Goal: Task Accomplishment & Management: Use online tool/utility

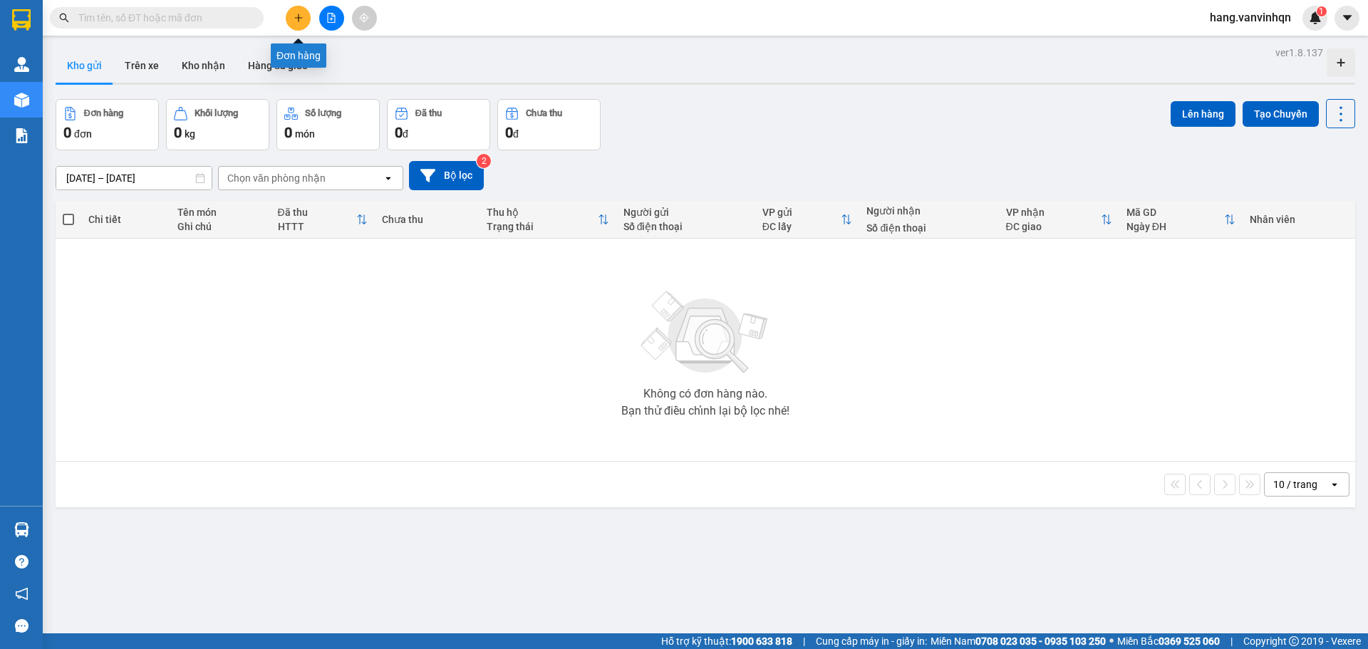
click at [301, 21] on icon "plus" at bounding box center [298, 18] width 10 height 10
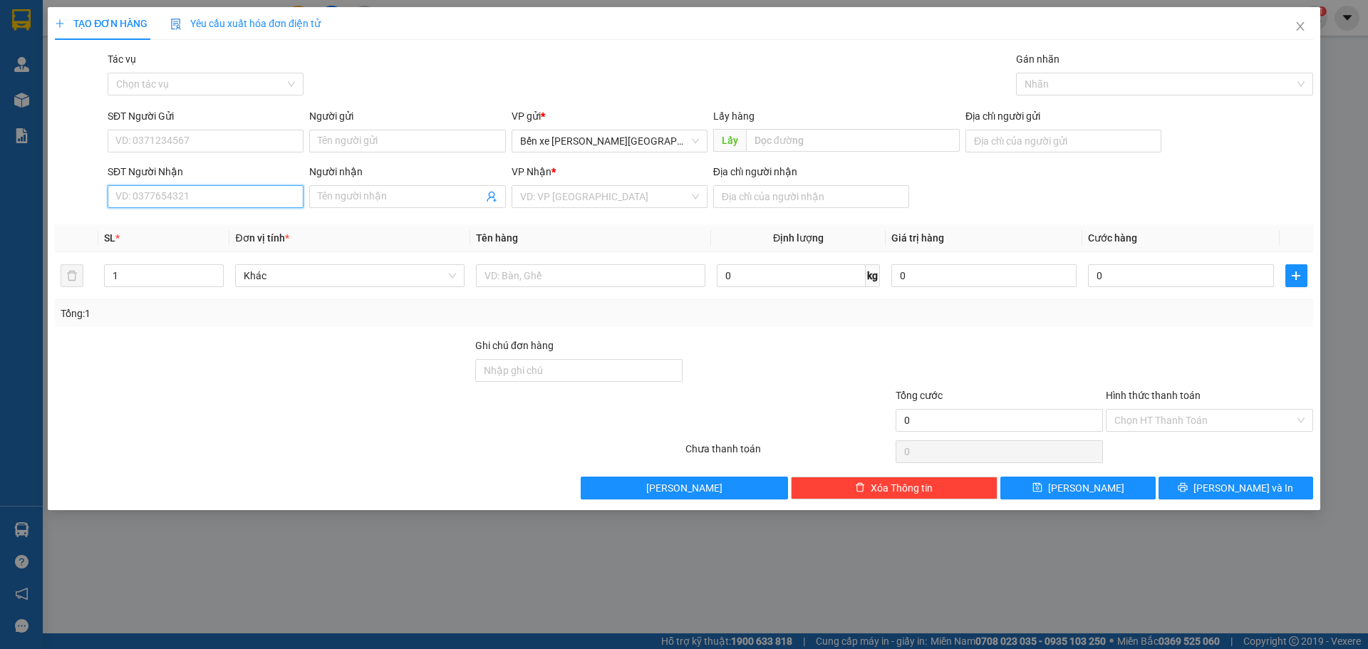
click at [205, 197] on input "SĐT Người Nhận" at bounding box center [206, 196] width 196 height 23
click at [227, 199] on input "SĐT Người Nhận" at bounding box center [206, 196] width 196 height 23
type input "0783336172"
click at [162, 232] on div "0783336172" at bounding box center [205, 225] width 179 height 16
type input "BXQN"
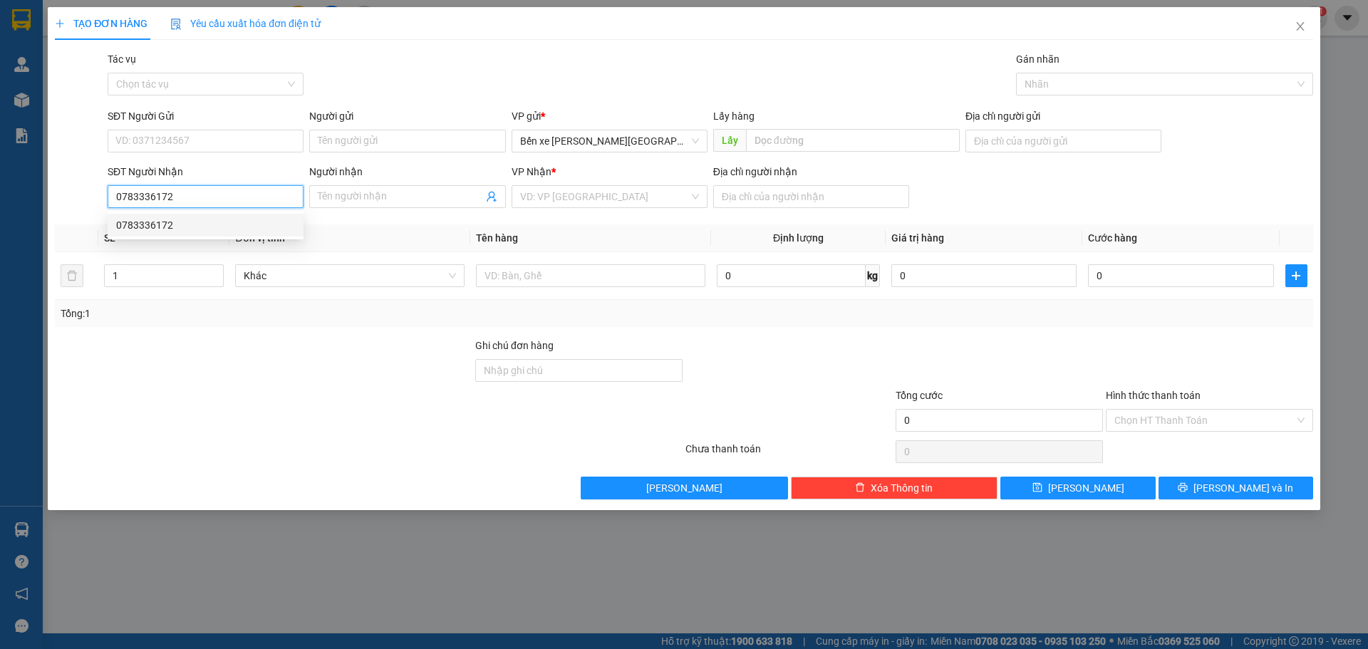
type input "long hải"
type input "300.000"
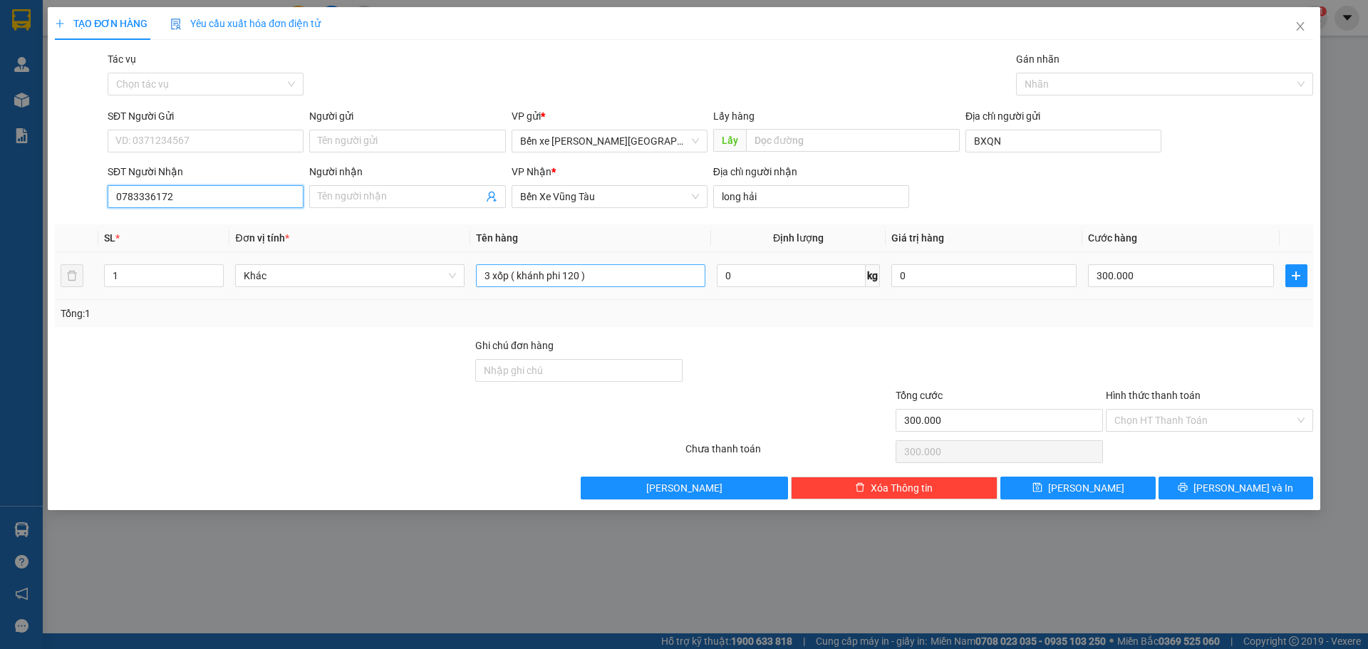
type input "0783336172"
click at [645, 270] on input "3 xốp ( khánh phi 120 )" at bounding box center [590, 275] width 229 height 23
click at [1096, 487] on button "[PERSON_NAME]" at bounding box center [1077, 488] width 155 height 23
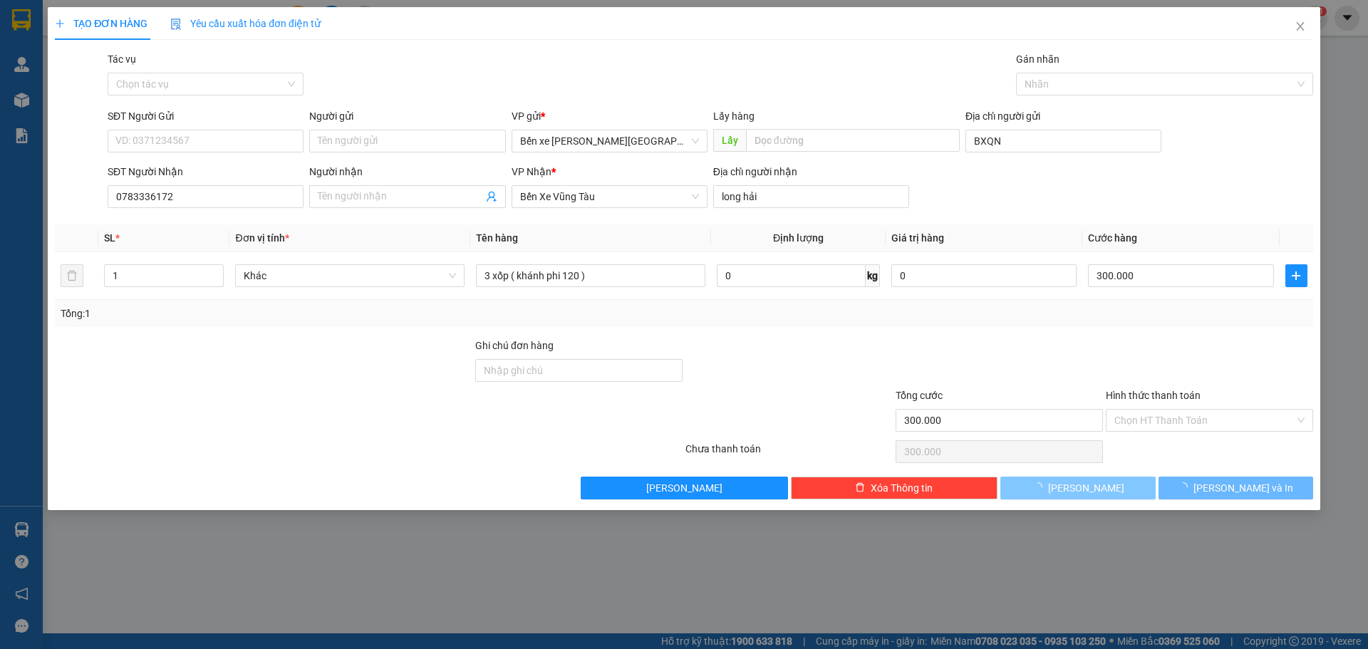
type input "0"
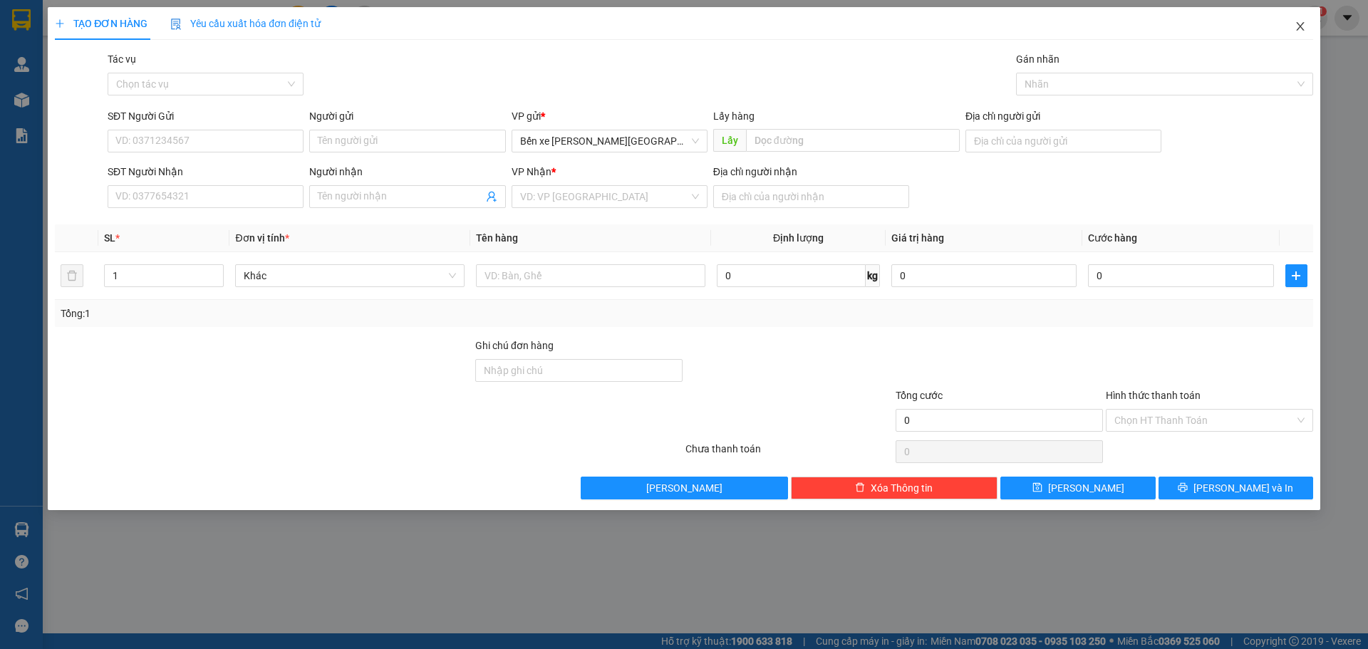
click at [1297, 25] on icon "close" at bounding box center [1299, 26] width 11 height 11
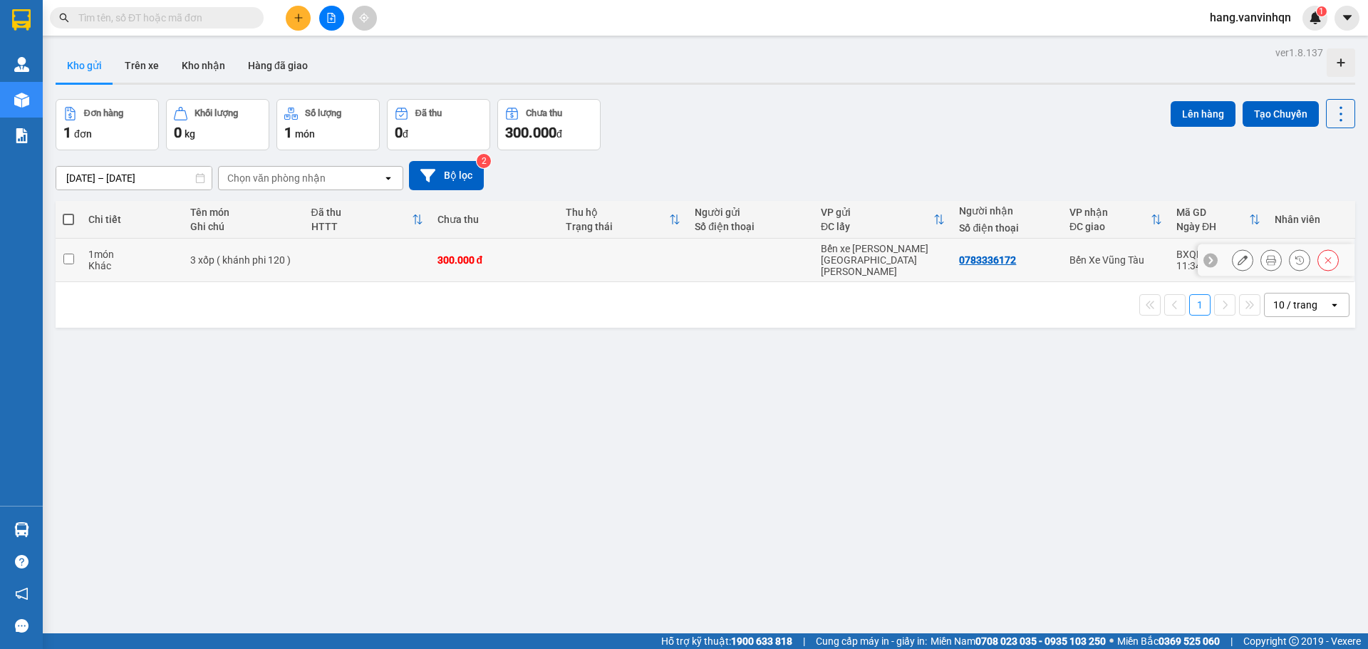
click at [316, 253] on td at bounding box center [367, 260] width 126 height 43
checkbox input "true"
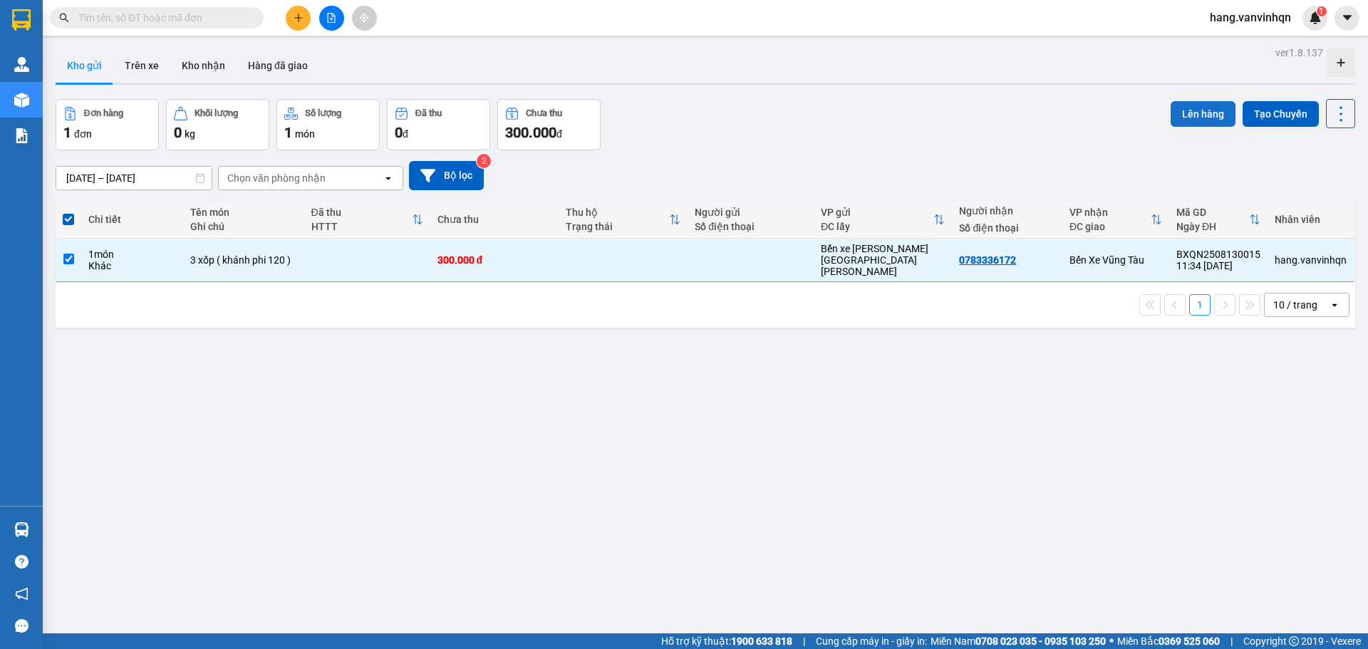
click at [1217, 108] on button "Lên hàng" at bounding box center [1202, 114] width 65 height 26
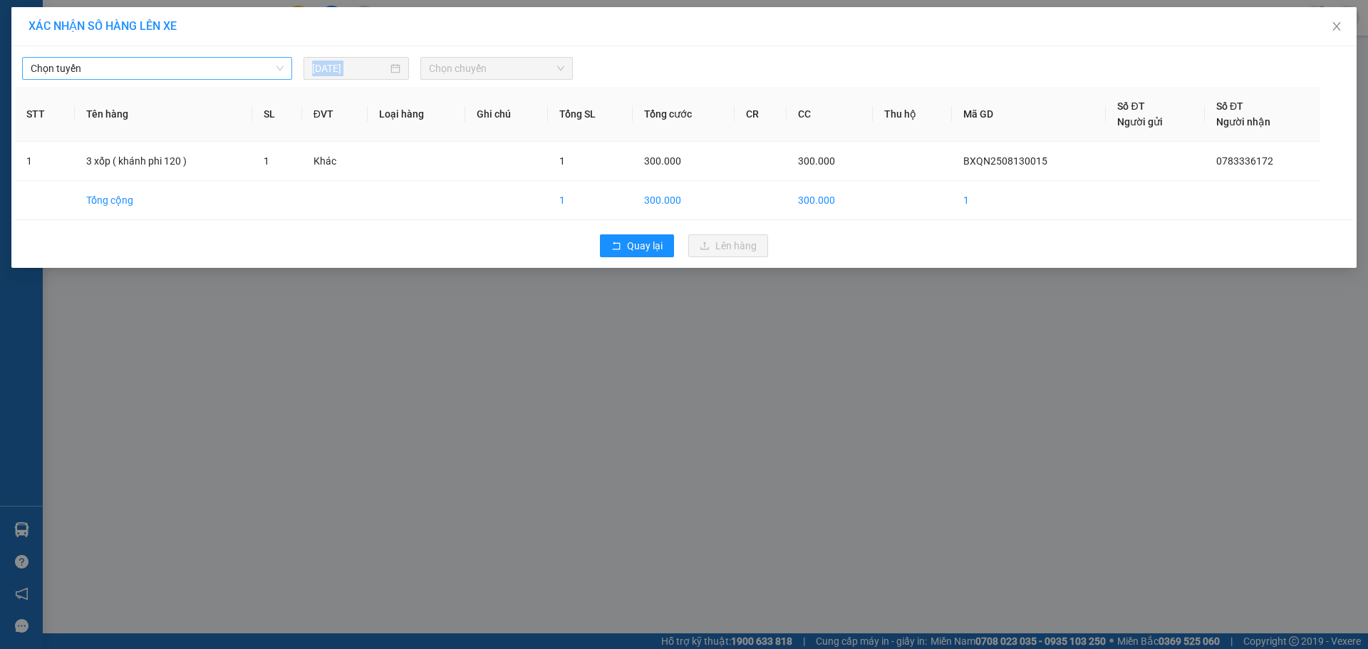
click at [158, 78] on div "[PERSON_NAME] [DATE] [PERSON_NAME] STT Tên hàng SL ĐVT [PERSON_NAME] hàng Ghi […" at bounding box center [683, 157] width 1345 height 222
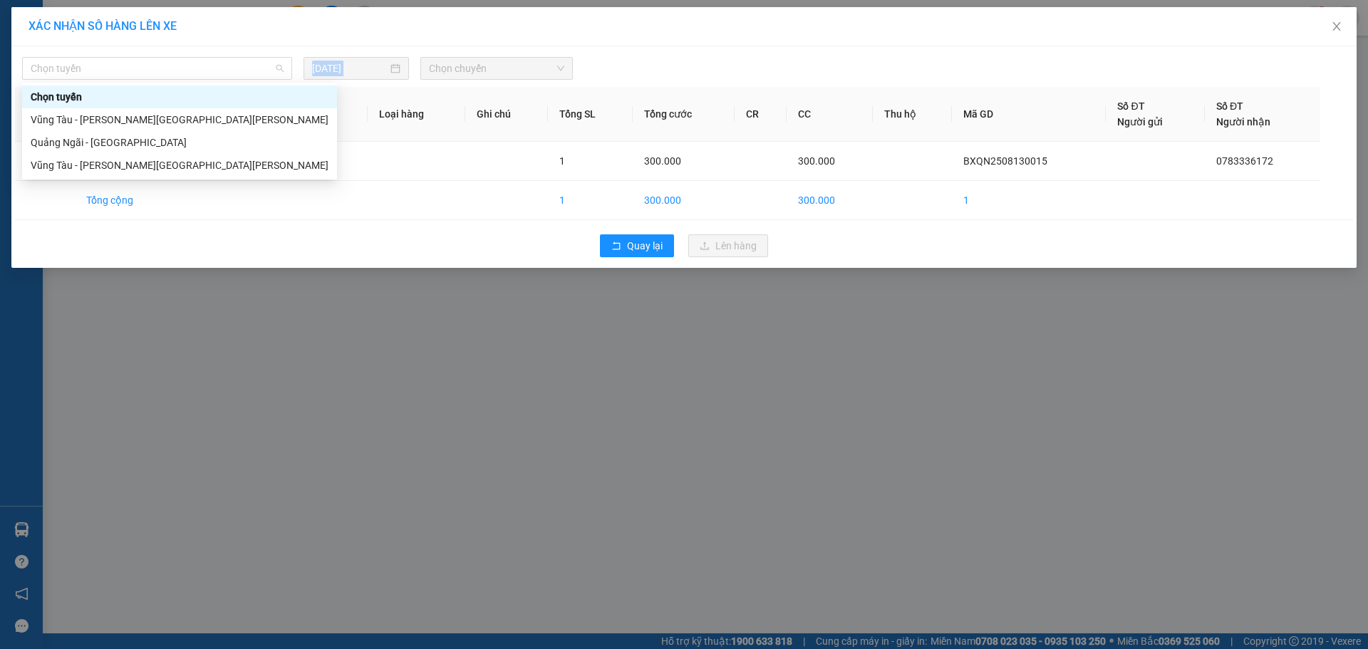
drag, startPoint x: 162, startPoint y: 73, endPoint x: 142, endPoint y: 90, distance: 25.8
click at [162, 77] on span "Chọn tuyến" at bounding box center [157, 68] width 253 height 21
drag, startPoint x: 82, startPoint y: 147, endPoint x: 81, endPoint y: 138, distance: 8.6
click at [81, 147] on div "Quảng Ngãi - [GEOGRAPHIC_DATA]" at bounding box center [180, 143] width 298 height 16
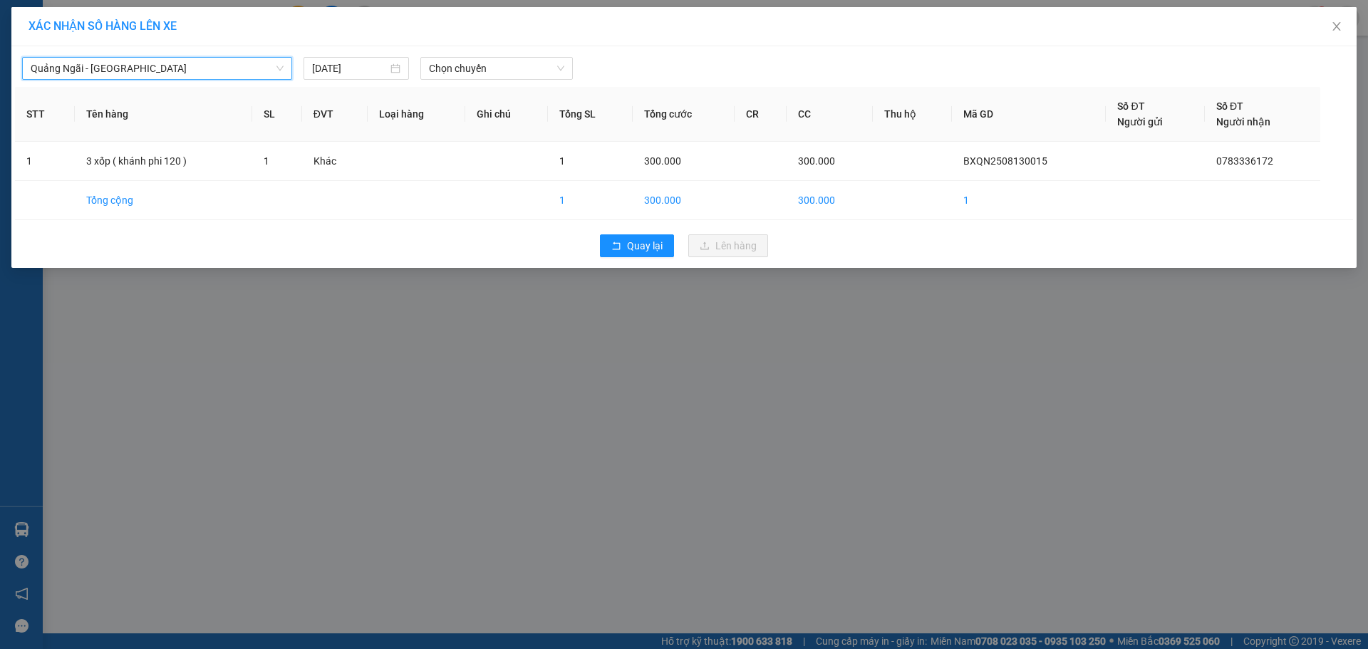
drag, startPoint x: 218, startPoint y: 74, endPoint x: 162, endPoint y: 93, distance: 58.6
click at [201, 78] on span "Quảng Ngãi - [GEOGRAPHIC_DATA]" at bounding box center [157, 68] width 253 height 21
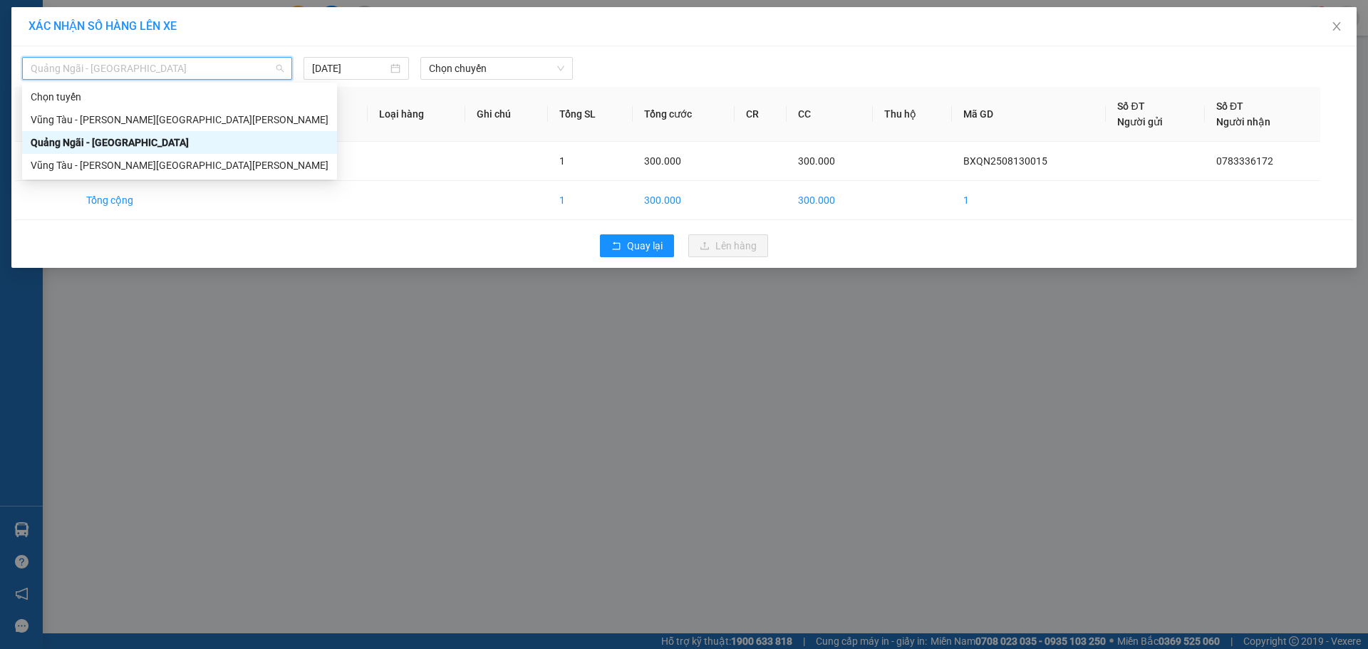
click at [71, 139] on div "Quảng Ngãi - [GEOGRAPHIC_DATA]" at bounding box center [180, 143] width 298 height 16
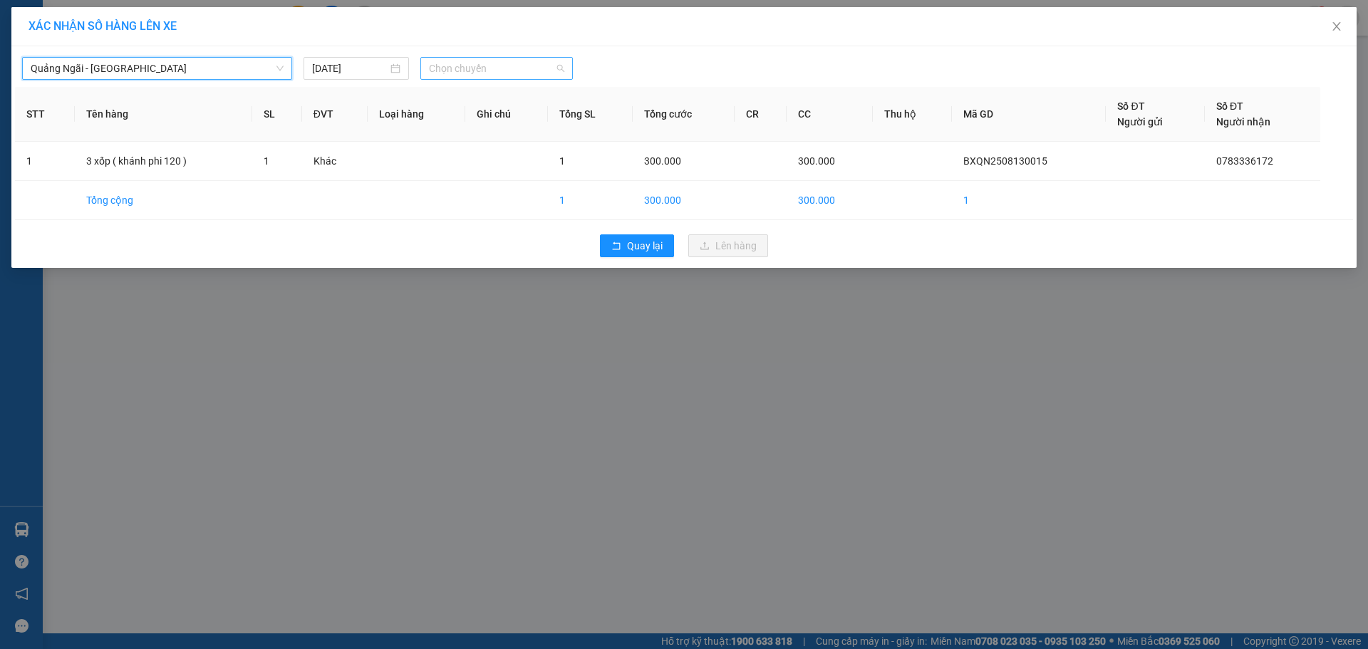
click at [516, 75] on span "Chọn chuyến" at bounding box center [496, 68] width 135 height 21
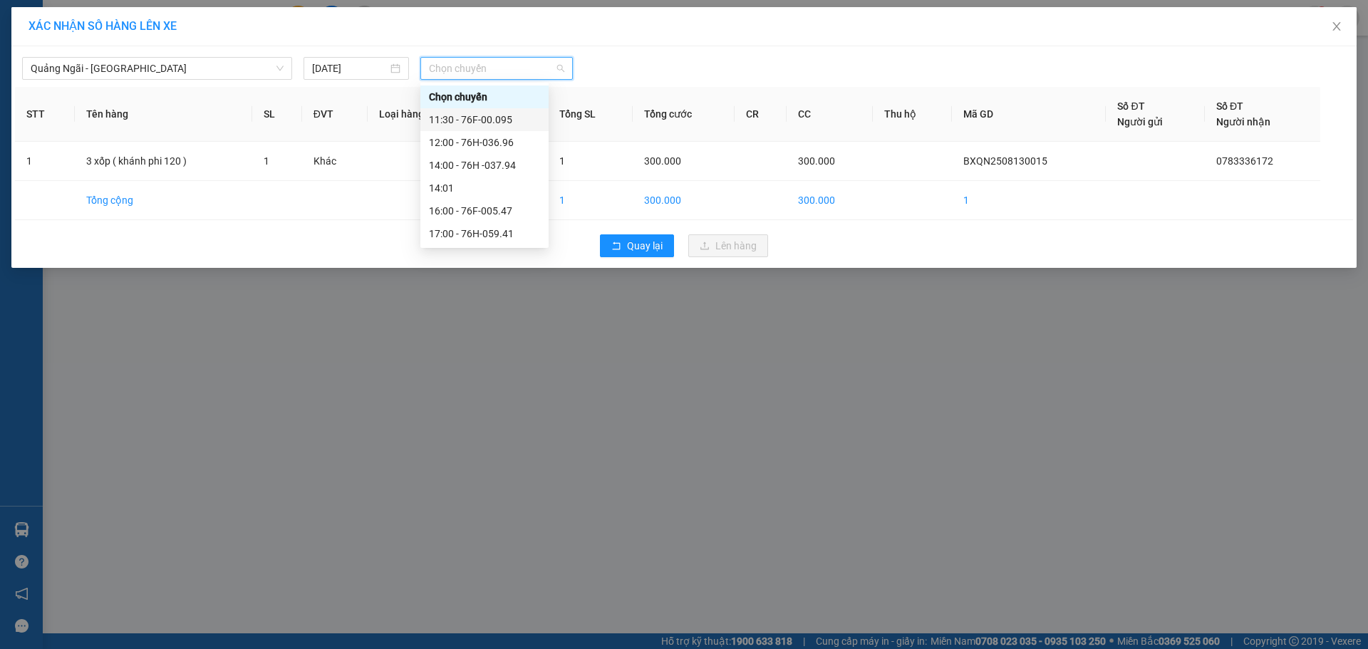
click at [481, 125] on div "11:30 - 76F-00.095" at bounding box center [484, 120] width 111 height 16
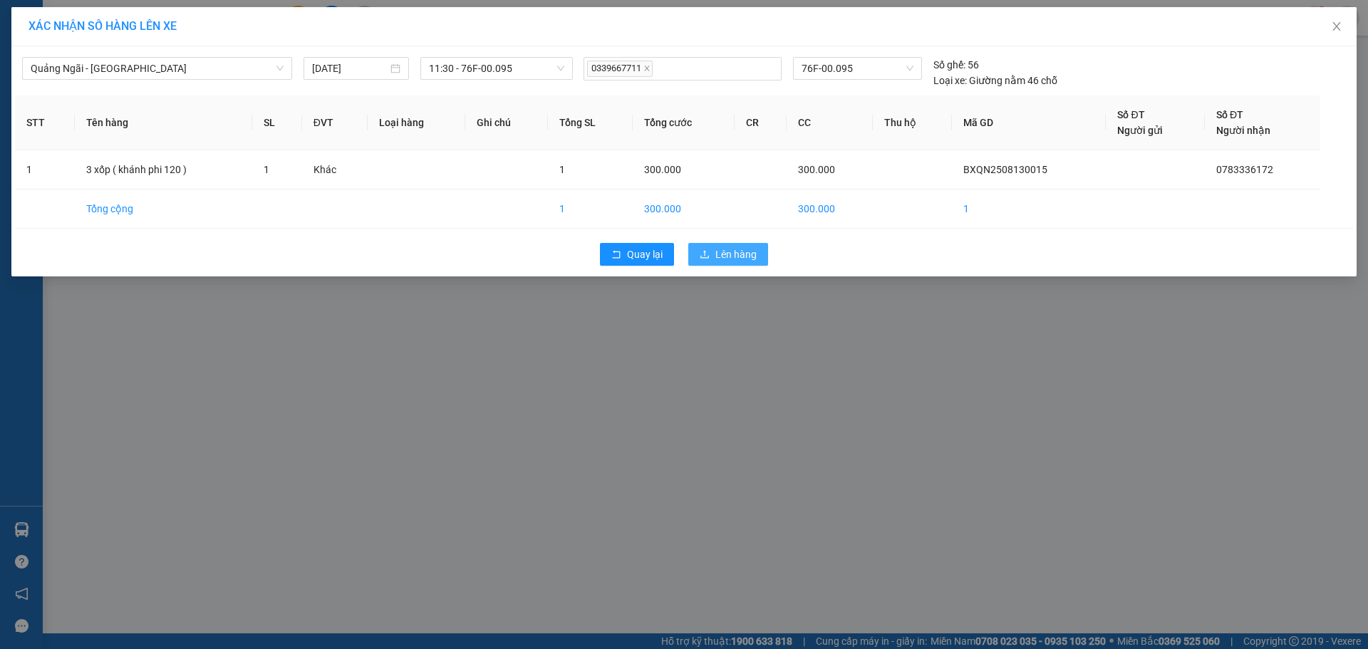
click at [715, 247] on span "Lên hàng" at bounding box center [735, 254] width 41 height 16
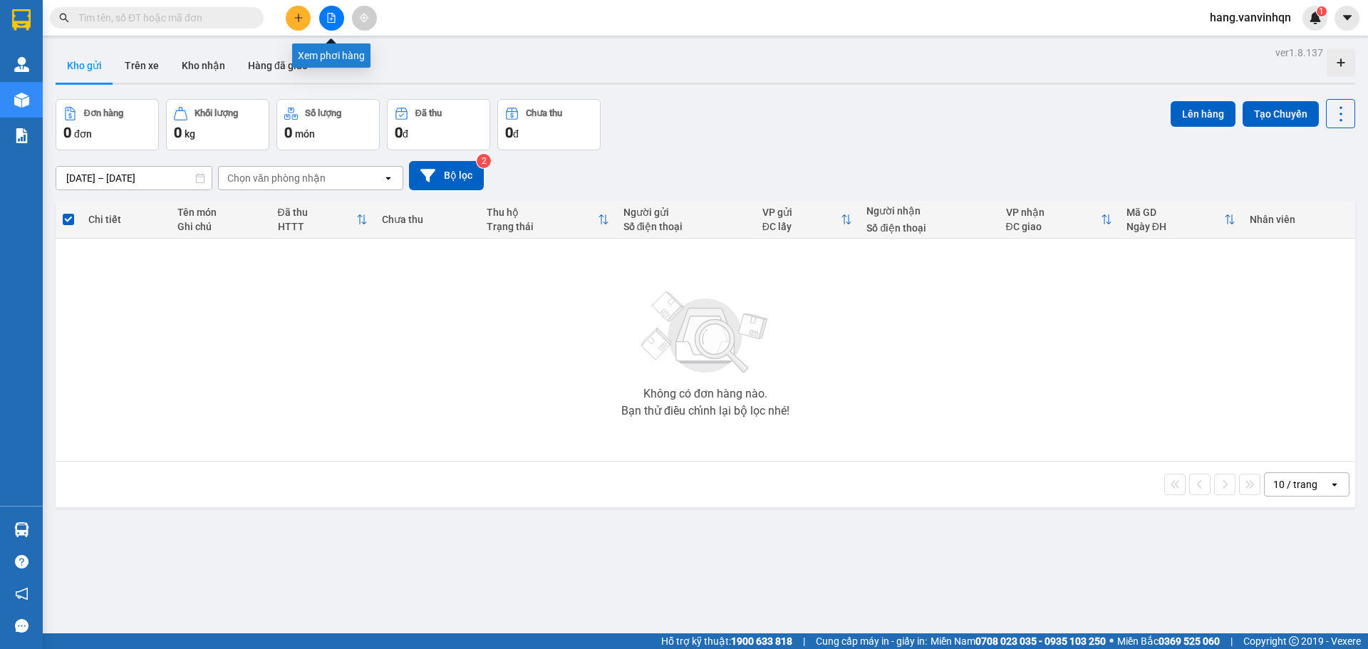
click at [335, 16] on icon "file-add" at bounding box center [332, 18] width 8 height 10
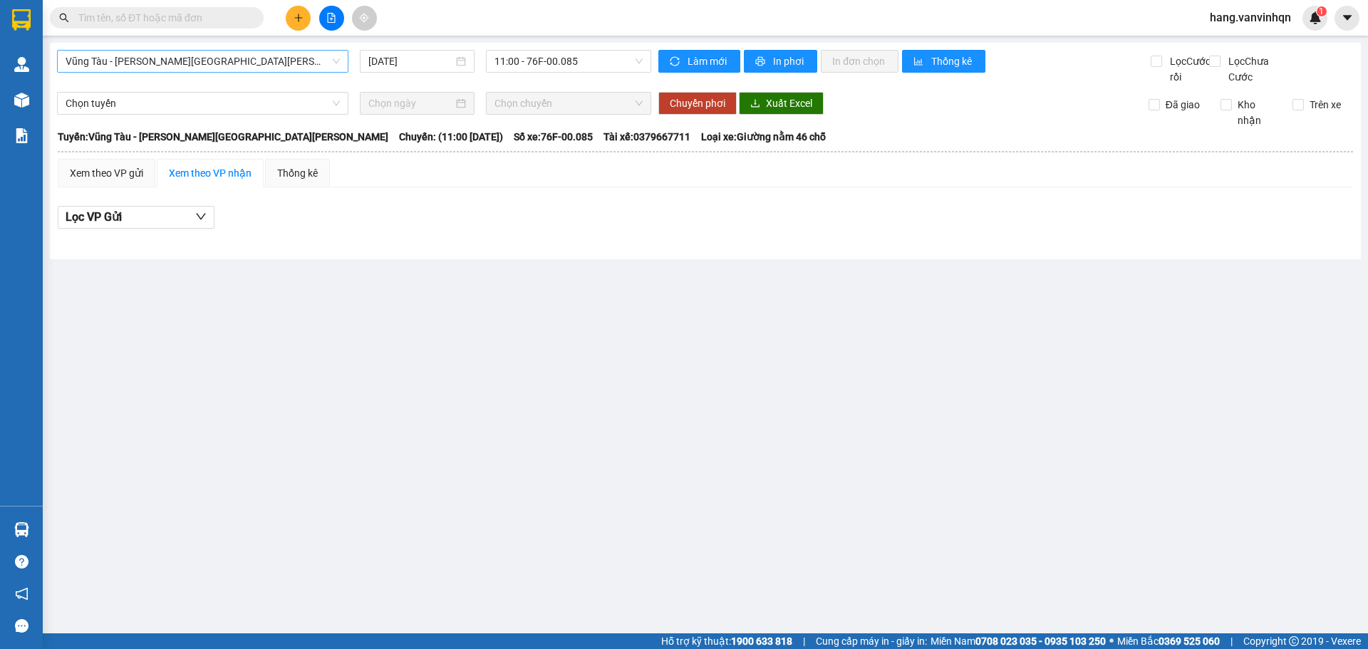
drag, startPoint x: 132, startPoint y: 50, endPoint x: 130, endPoint y: 67, distance: 17.2
click at [132, 54] on div "Vũng Tàu - [PERSON_NAME][GEOGRAPHIC_DATA][PERSON_NAME]" at bounding box center [202, 61] width 291 height 23
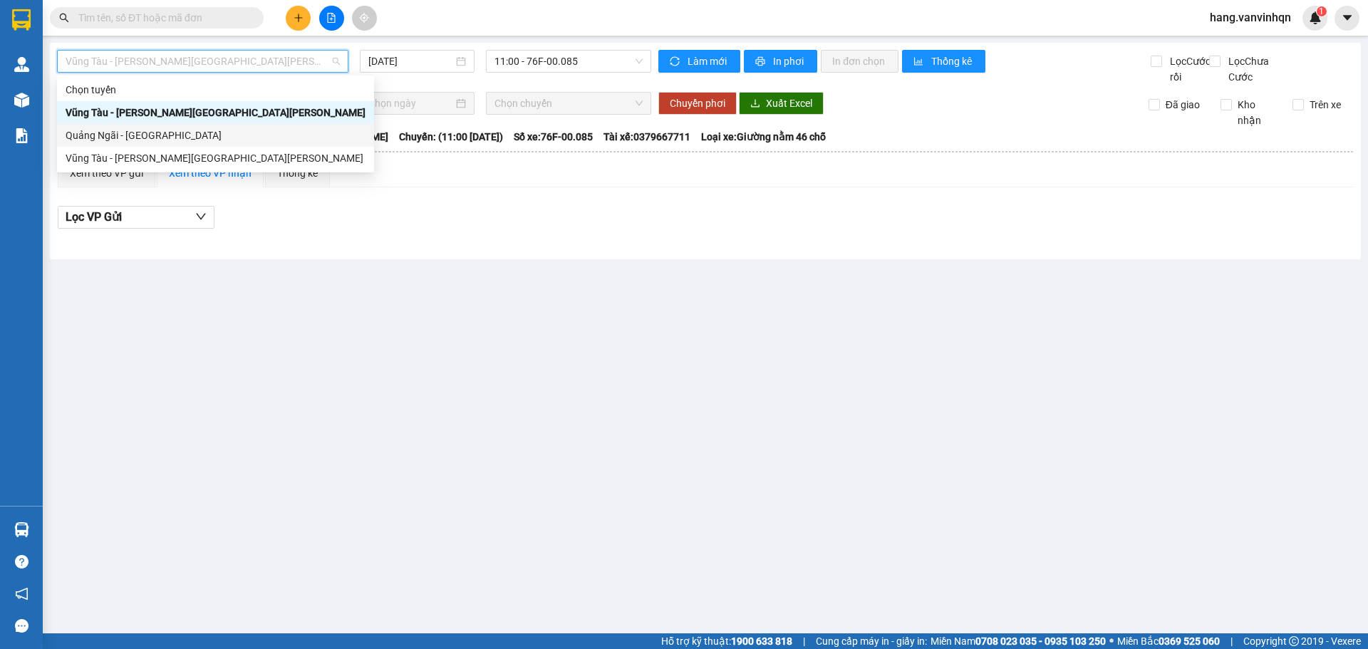
drag, startPoint x: 118, startPoint y: 127, endPoint x: 788, endPoint y: 115, distance: 669.6
click at [122, 128] on div "Quảng Ngãi - [GEOGRAPHIC_DATA]" at bounding box center [216, 135] width 300 height 16
type input "[DATE]"
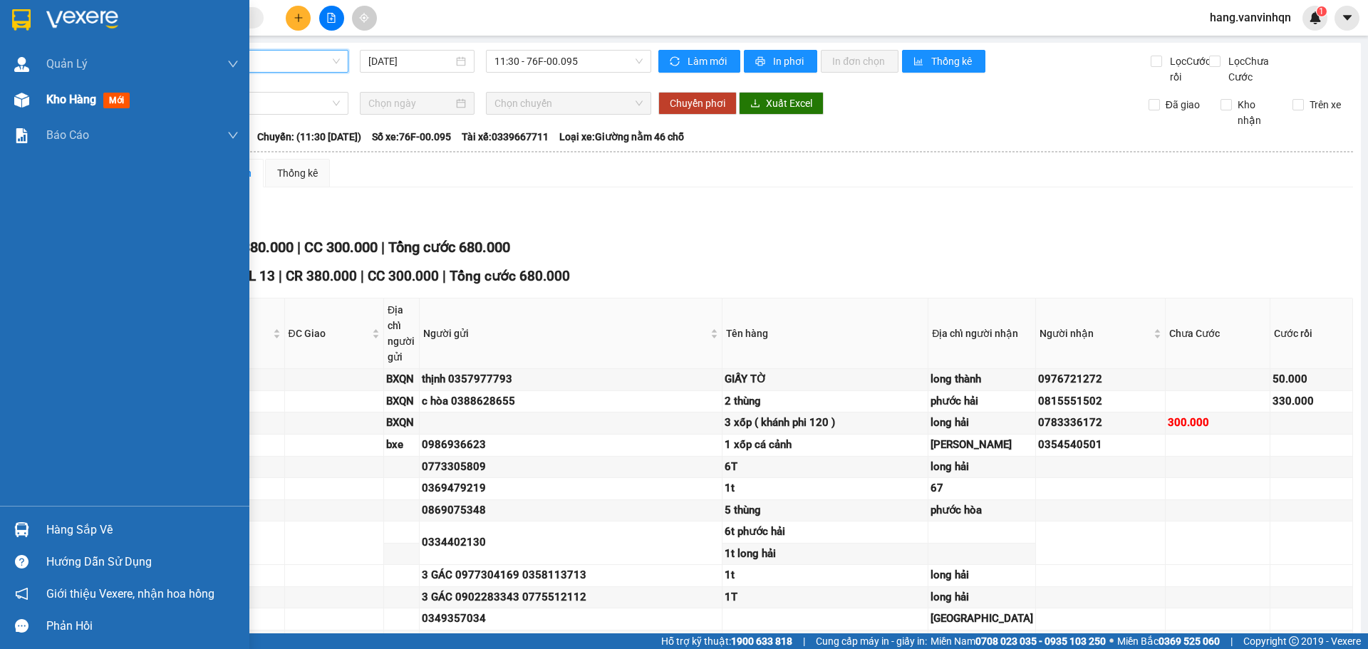
click at [61, 105] on span "Kho hàng" at bounding box center [71, 100] width 50 height 14
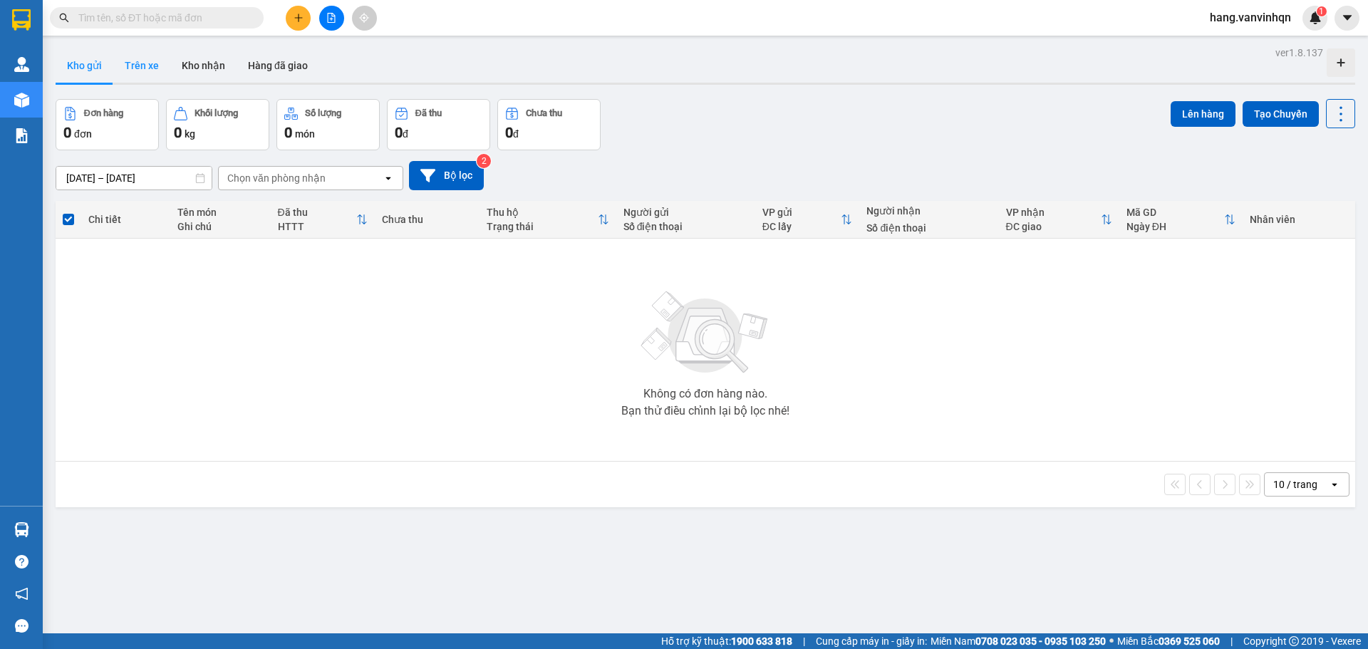
click at [146, 68] on button "Trên xe" at bounding box center [141, 65] width 57 height 34
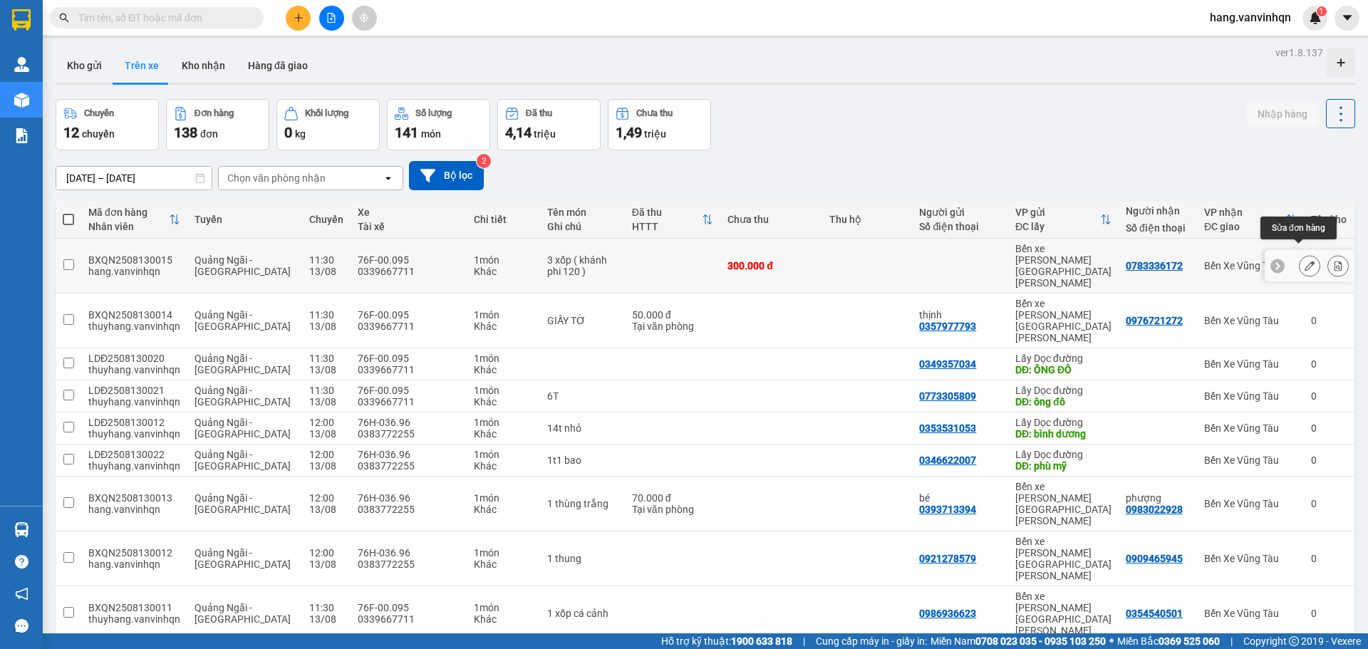
click at [1304, 261] on icon at bounding box center [1309, 266] width 10 height 10
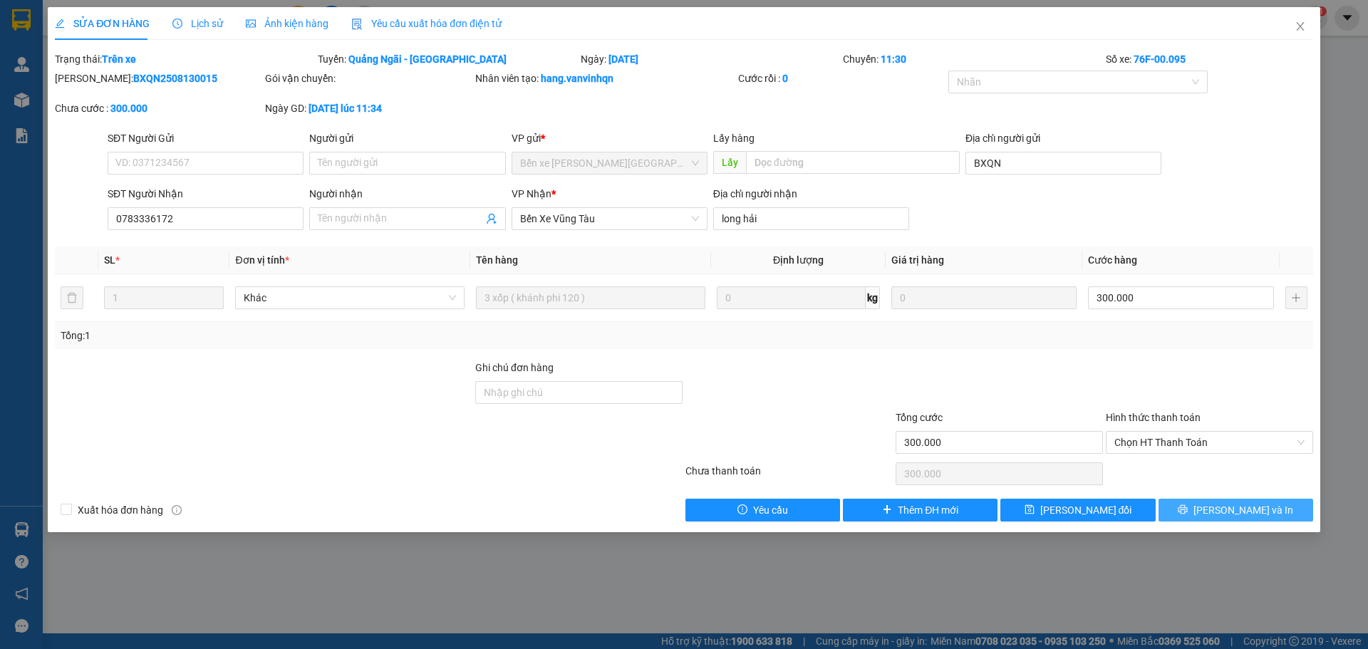
click at [1221, 514] on button "[PERSON_NAME] và In" at bounding box center [1235, 510] width 155 height 23
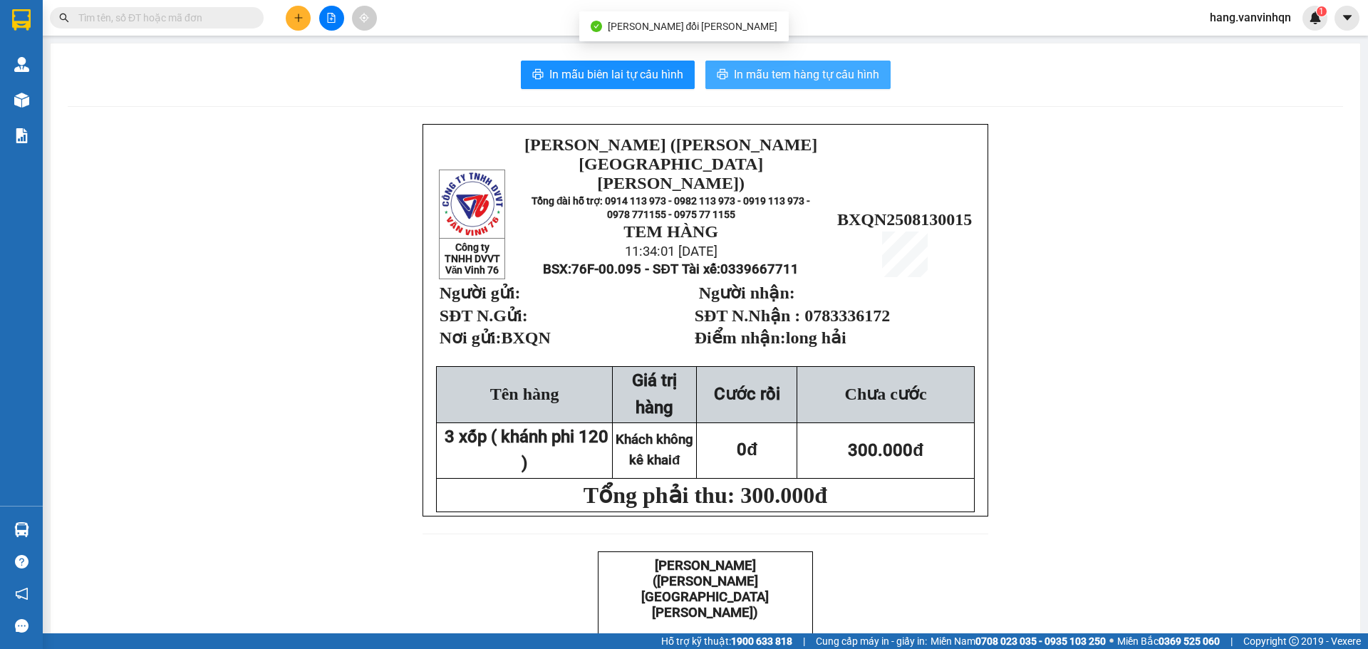
click at [781, 74] on span "In mẫu tem hàng tự cấu hình" at bounding box center [806, 75] width 145 height 18
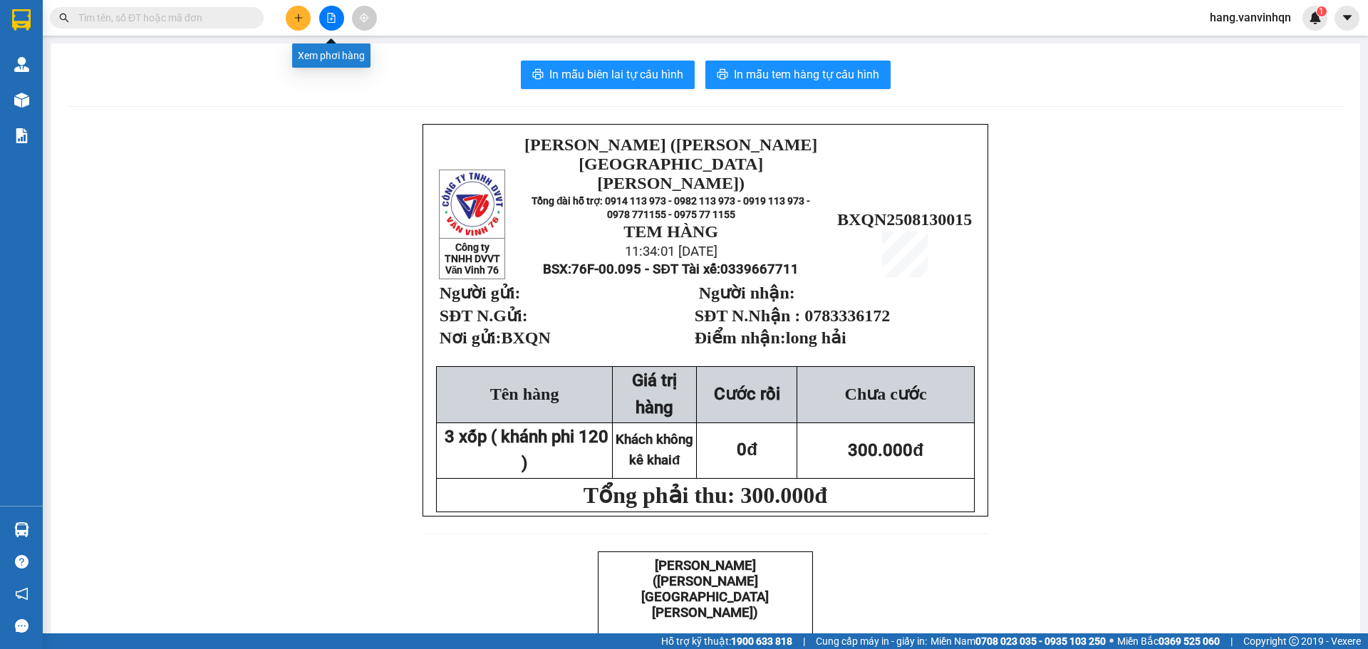
click at [323, 23] on button at bounding box center [331, 18] width 25 height 25
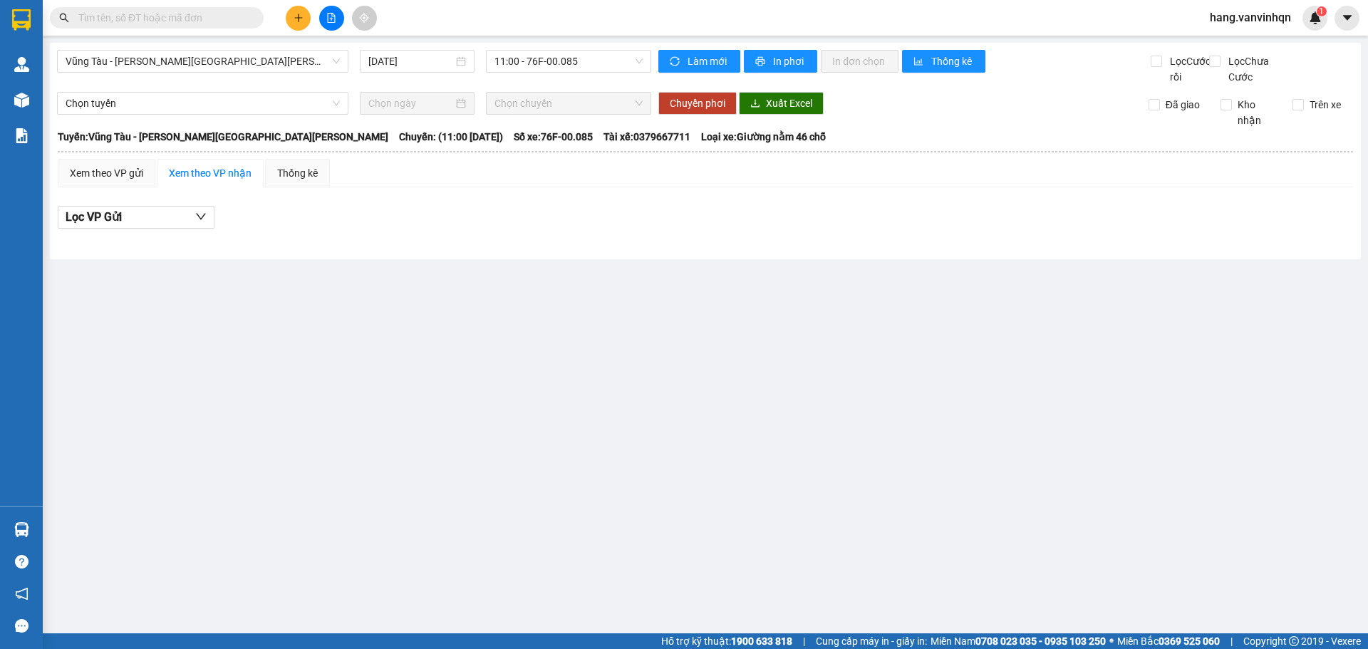
click at [209, 77] on div "Vũng Tàu - [PERSON_NAME][GEOGRAPHIC_DATA][PERSON_NAME] [DATE] 11:00 - 76F-00.085" at bounding box center [354, 67] width 594 height 35
click at [182, 50] on div "Vũng Tàu - [PERSON_NAME][GEOGRAPHIC_DATA][PERSON_NAME]" at bounding box center [202, 61] width 291 height 23
click at [177, 62] on span "Vũng Tàu - [PERSON_NAME][GEOGRAPHIC_DATA][PERSON_NAME]" at bounding box center [203, 61] width 274 height 21
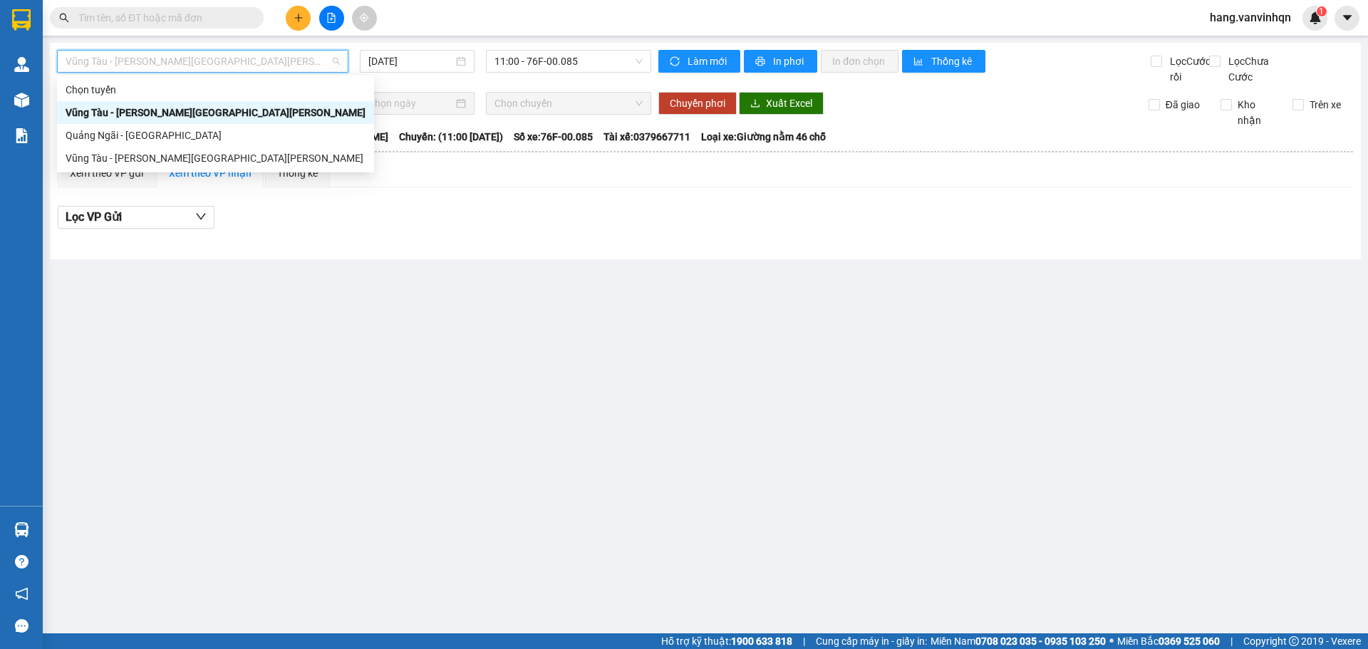
drag, startPoint x: 160, startPoint y: 52, endPoint x: 152, endPoint y: 148, distance: 96.5
click at [160, 60] on span "Vũng Tàu - [PERSON_NAME][GEOGRAPHIC_DATA][PERSON_NAME]" at bounding box center [203, 61] width 274 height 21
drag, startPoint x: 150, startPoint y: 131, endPoint x: 559, endPoint y: 84, distance: 411.5
click at [150, 130] on div "Quảng Ngãi - [GEOGRAPHIC_DATA]" at bounding box center [216, 135] width 300 height 16
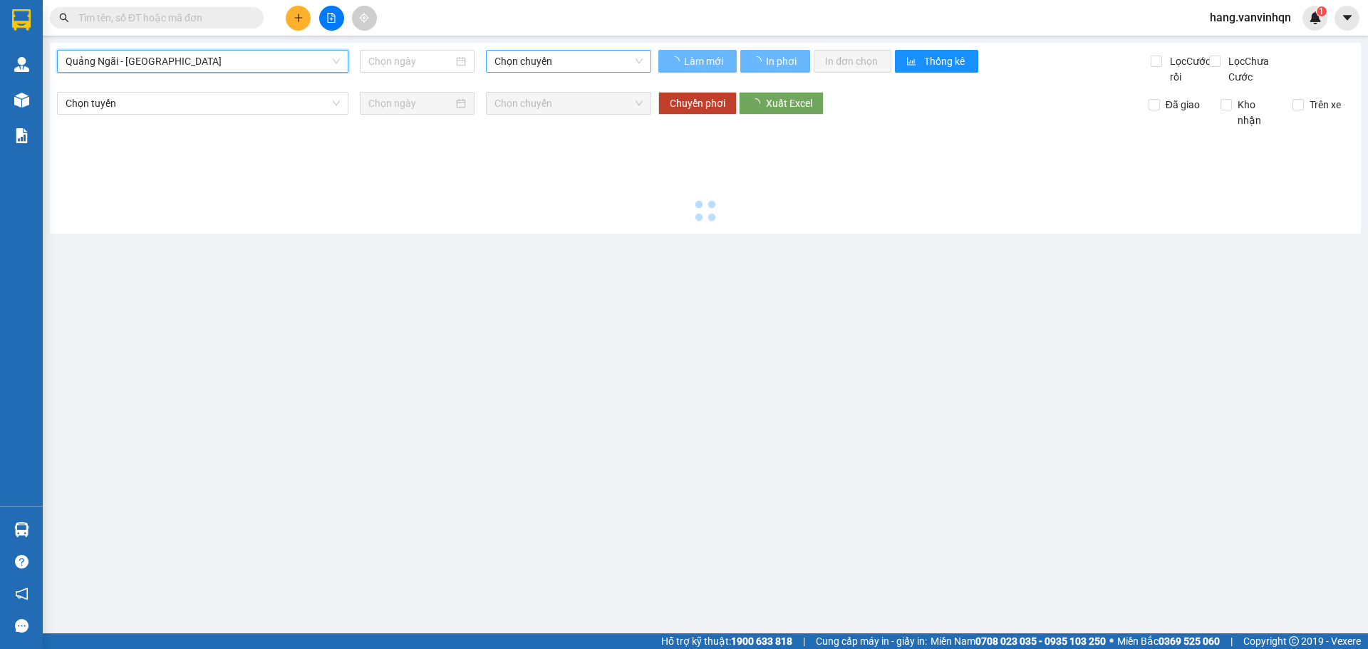
type input "[DATE]"
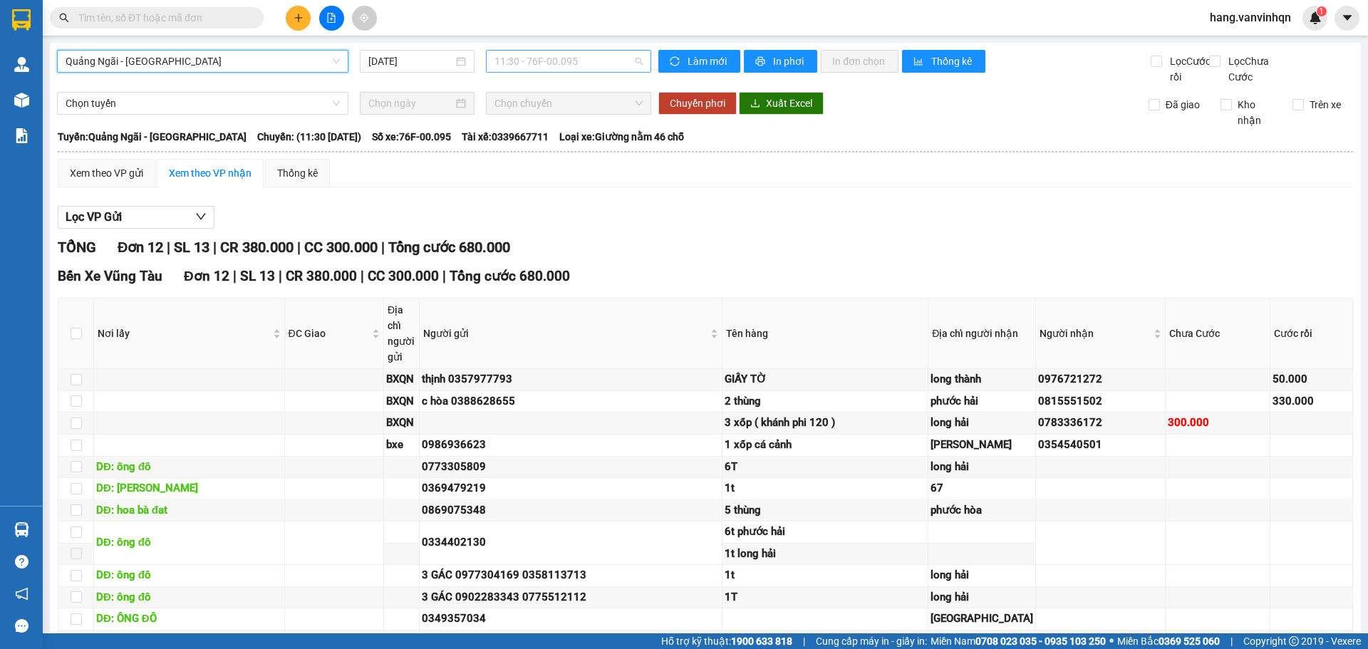
click at [567, 67] on span "11:30 - 76F-00.095" at bounding box center [568, 61] width 148 height 21
click at [113, 181] on div "Xem theo VP gửi" at bounding box center [106, 173] width 73 height 16
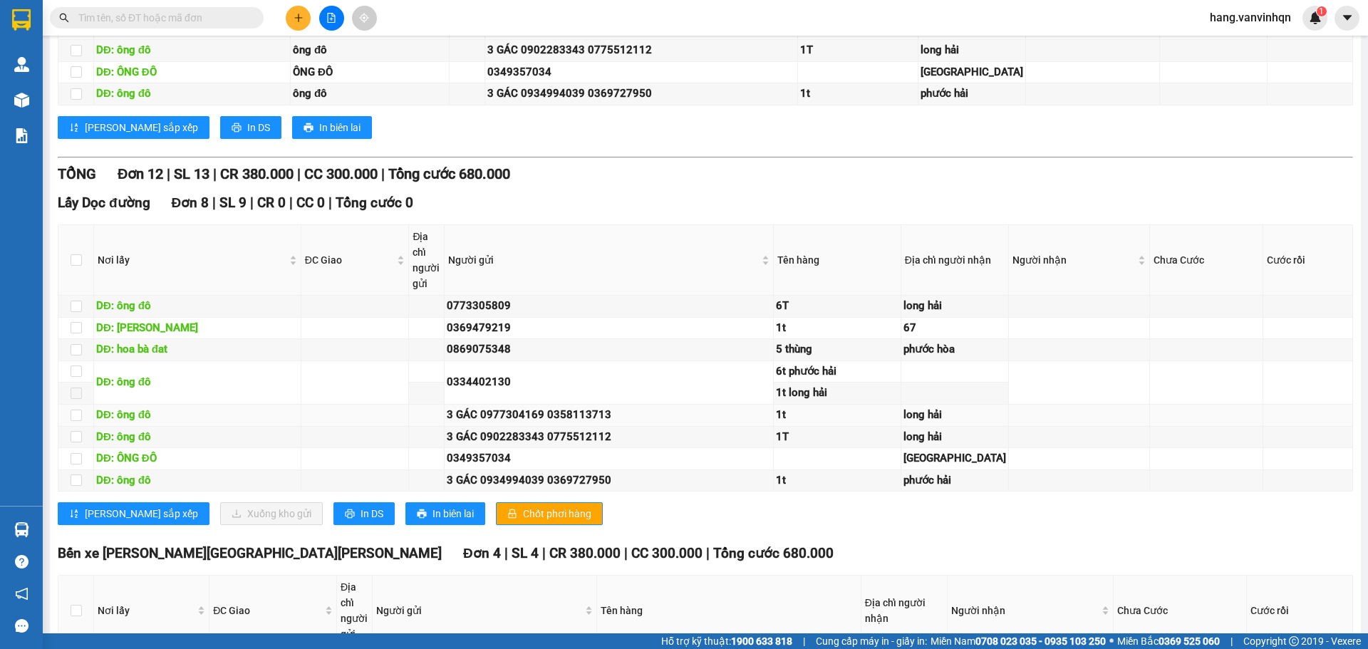
scroll to position [570, 0]
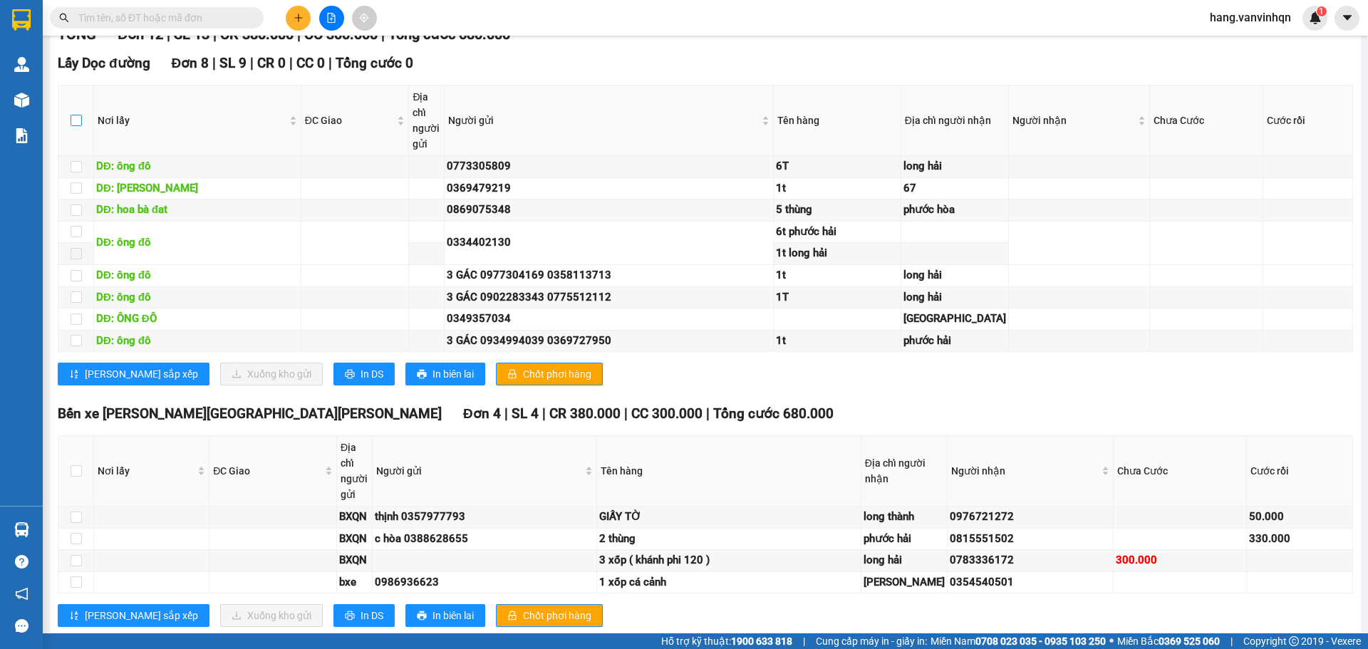
click at [74, 126] on input "checkbox" at bounding box center [76, 120] width 11 height 11
checkbox input "true"
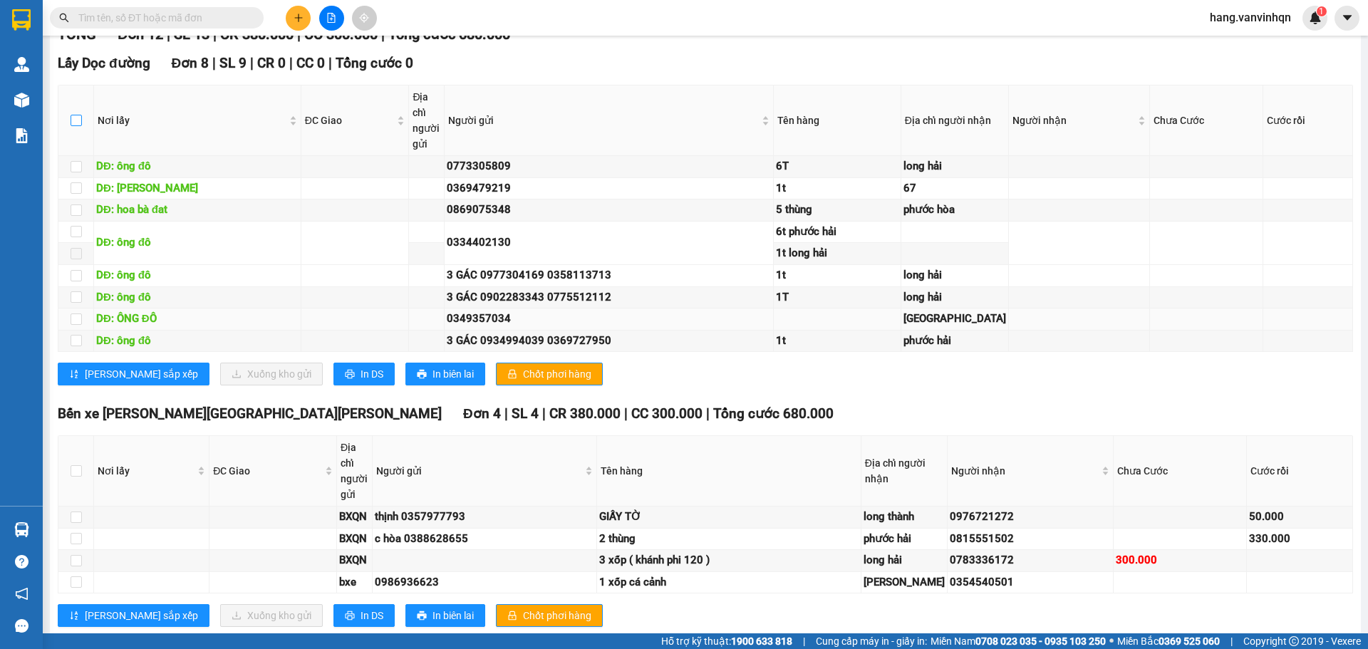
checkbox input "true"
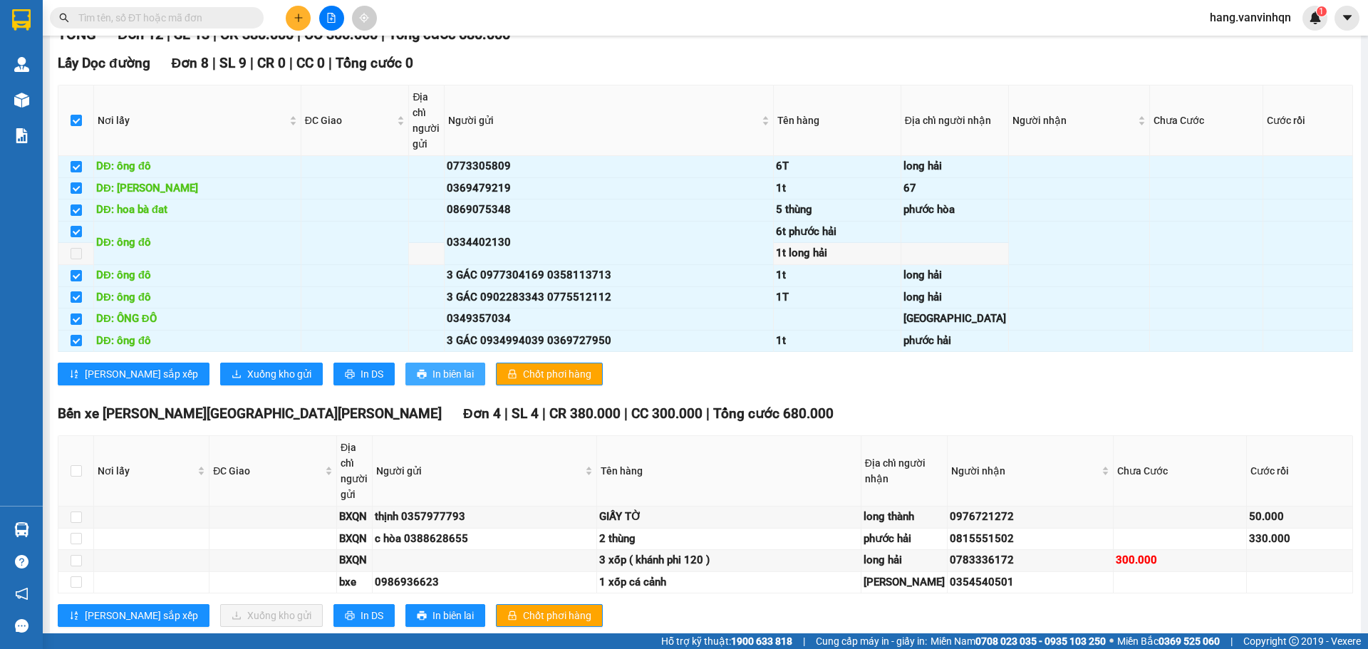
click at [432, 382] on span "In biên lai" at bounding box center [452, 374] width 41 height 16
drag, startPoint x: 310, startPoint y: 585, endPoint x: 627, endPoint y: 372, distance: 382.3
click at [360, 382] on span "In DS" at bounding box center [371, 374] width 23 height 16
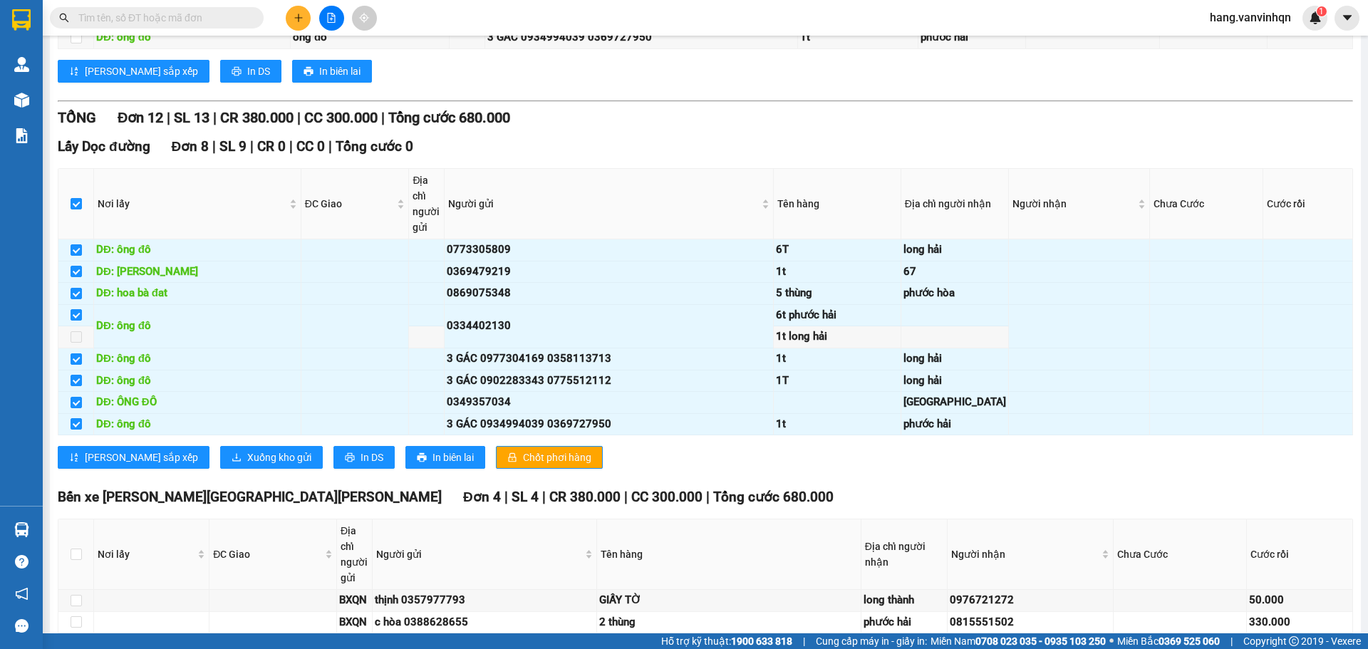
scroll to position [356, 0]
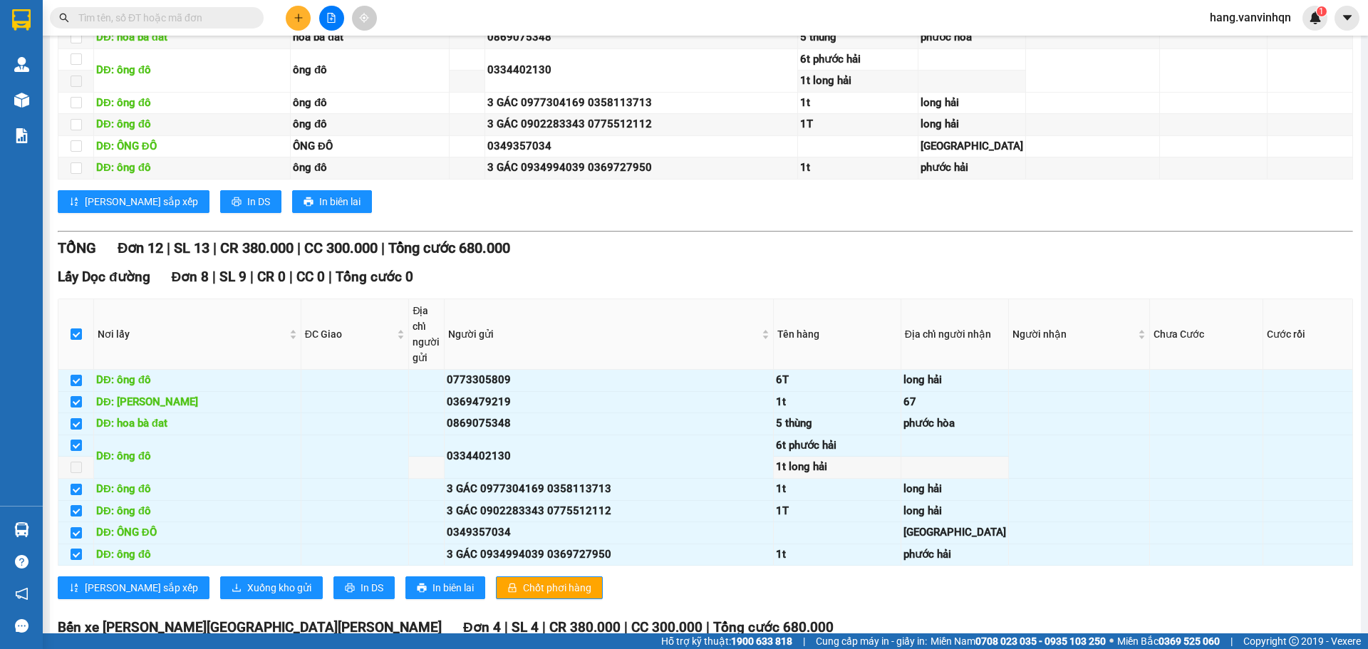
click at [299, 19] on icon "plus" at bounding box center [298, 18] width 10 height 10
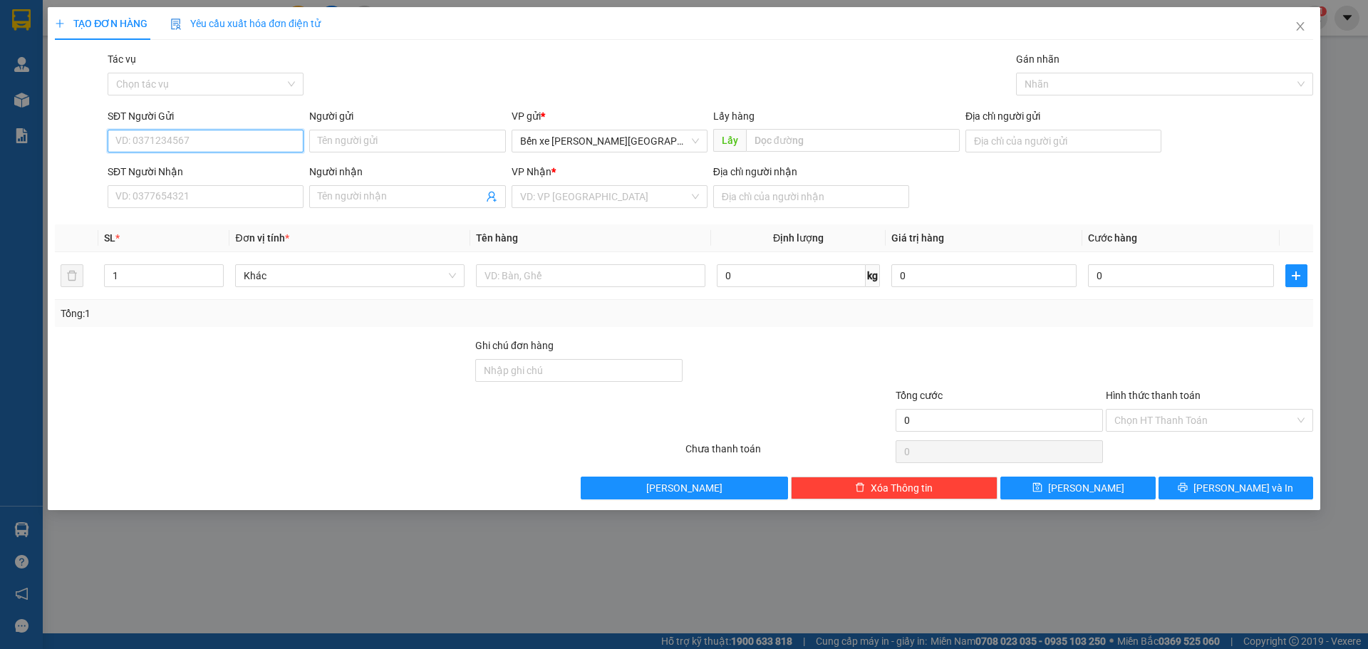
click at [181, 141] on input "SĐT Người Gửi" at bounding box center [206, 141] width 196 height 23
drag, startPoint x: 623, startPoint y: 143, endPoint x: 613, endPoint y: 172, distance: 30.6
click at [621, 149] on span "Bến xe [PERSON_NAME][GEOGRAPHIC_DATA][PERSON_NAME]" at bounding box center [609, 140] width 179 height 21
type input "0917388960"
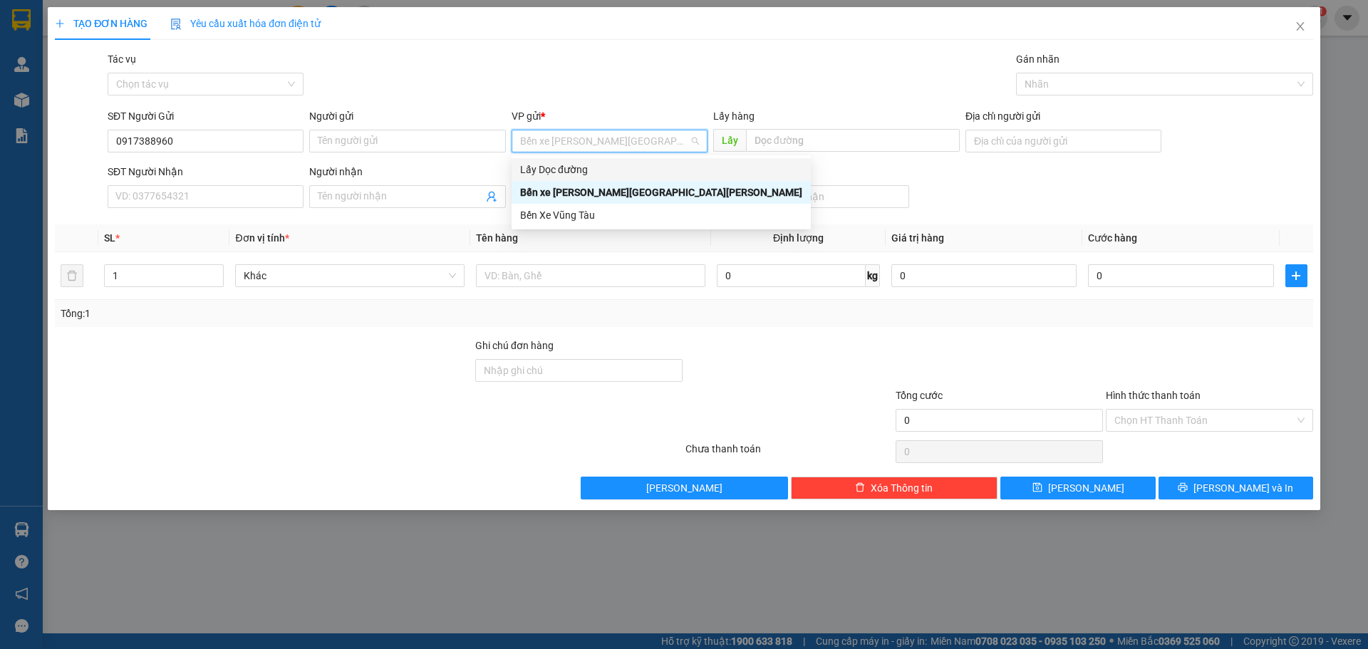
drag, startPoint x: 607, startPoint y: 167, endPoint x: 881, endPoint y: 140, distance: 275.6
click at [608, 166] on div "Lấy Dọc đường" at bounding box center [661, 170] width 282 height 16
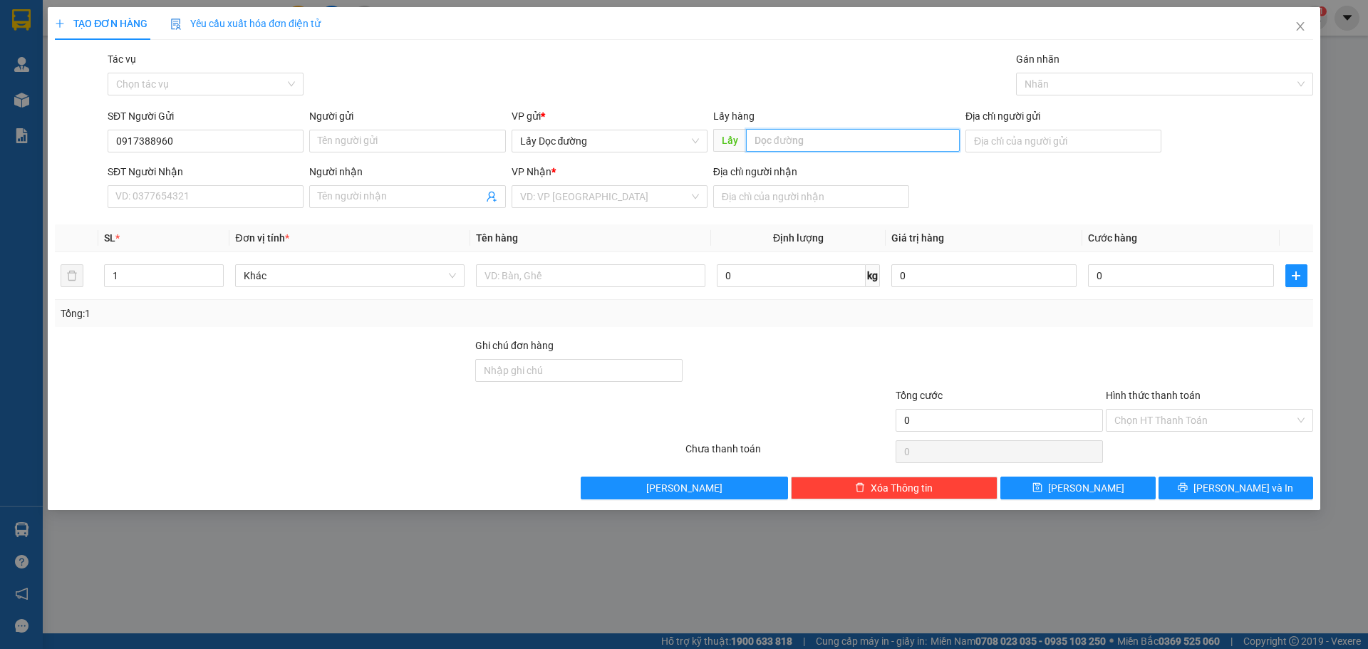
click at [882, 142] on input "text" at bounding box center [853, 140] width 214 height 23
type input "[PERSON_NAME]"
drag, startPoint x: 593, startPoint y: 210, endPoint x: 595, endPoint y: 194, distance: 15.7
click at [594, 209] on div "[PERSON_NAME] * VD: VP [GEOGRAPHIC_DATA]" at bounding box center [609, 189] width 196 height 50
click at [595, 194] on input "search" at bounding box center [604, 196] width 169 height 21
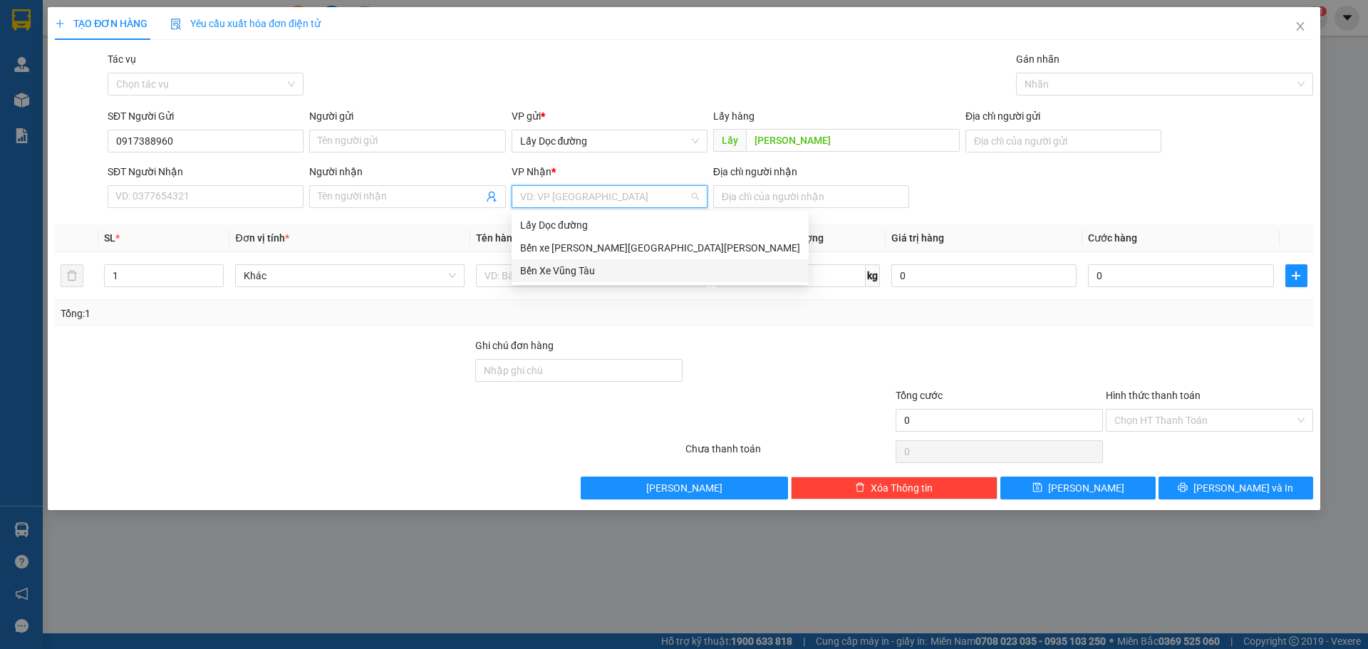
drag, startPoint x: 581, startPoint y: 249, endPoint x: 578, endPoint y: 277, distance: 28.0
click at [578, 277] on div "Lấy Dọc đường Bến xe [PERSON_NAME][GEOGRAPHIC_DATA][PERSON_NAME] Xe [GEOGRAPHIC…" at bounding box center [659, 248] width 297 height 68
click at [578, 278] on div "Bến Xe Vũng Tàu" at bounding box center [660, 271] width 280 height 16
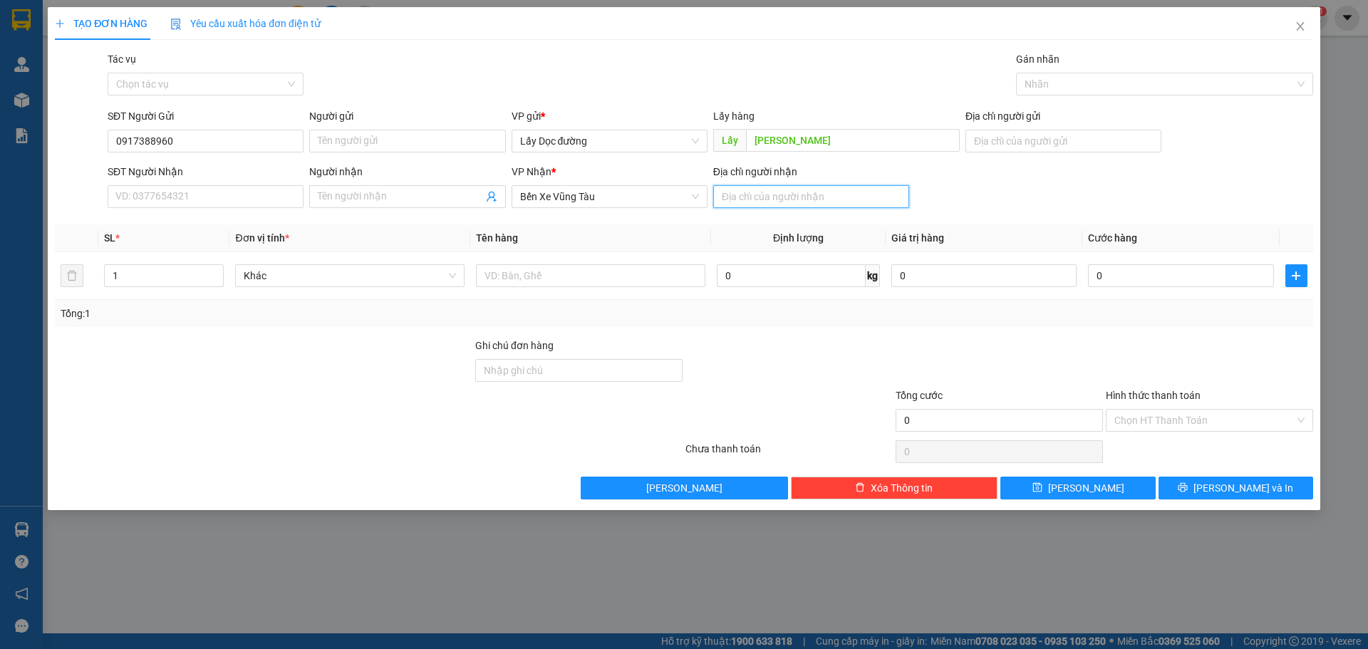
drag, startPoint x: 769, startPoint y: 193, endPoint x: 776, endPoint y: 211, distance: 19.2
click at [770, 193] on input "Địa chỉ người nhận" at bounding box center [811, 196] width 196 height 23
type input "vũng tàu"
click at [1042, 488] on icon "save" at bounding box center [1037, 487] width 10 height 10
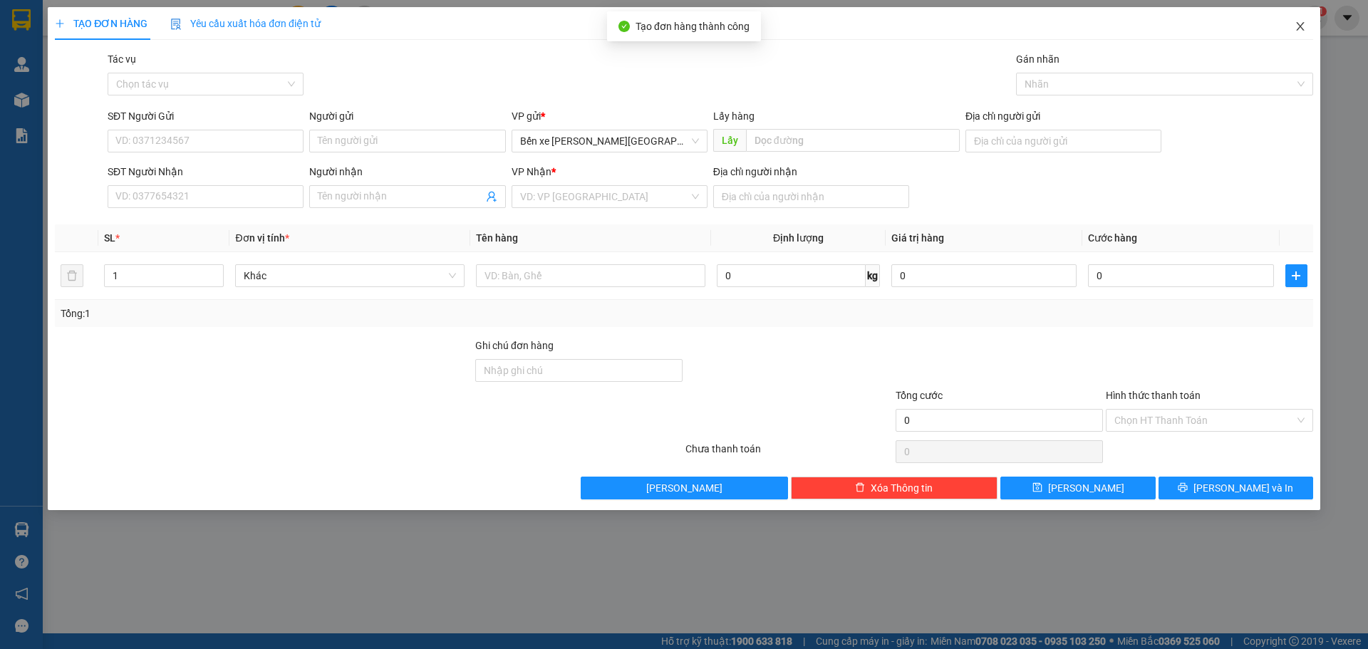
click at [1305, 31] on icon "close" at bounding box center [1299, 26] width 11 height 11
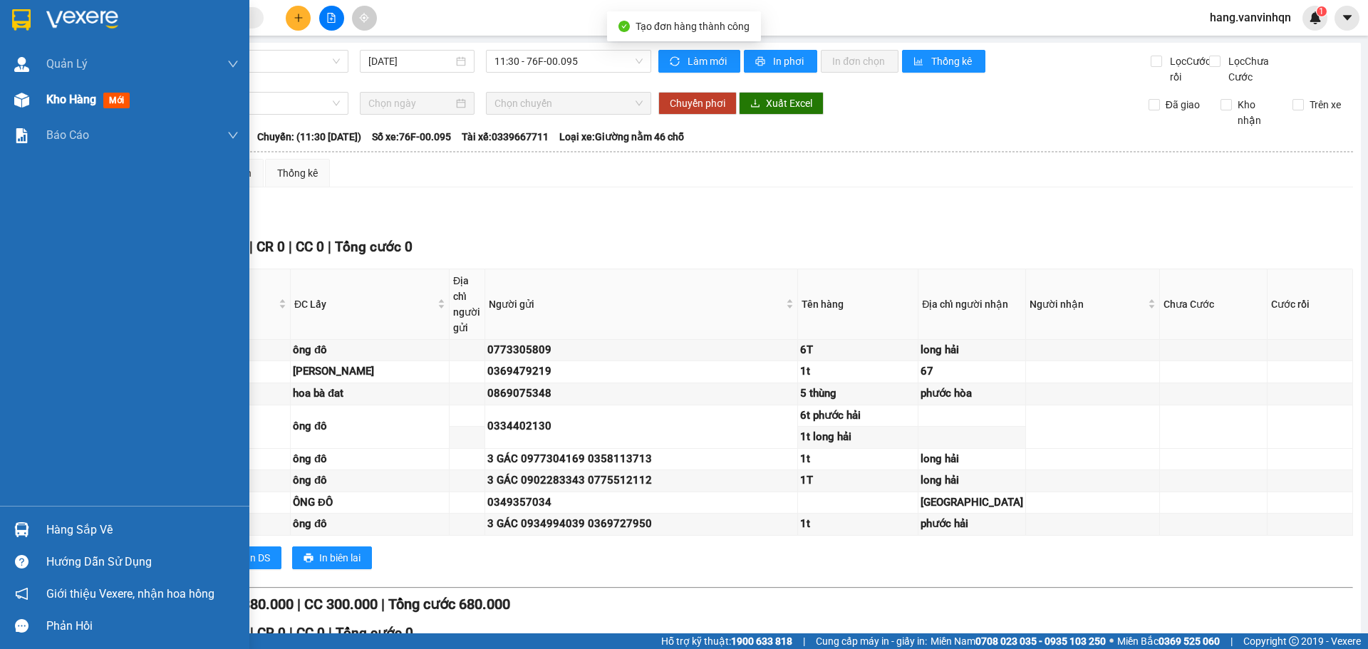
click at [49, 101] on span "Kho hàng" at bounding box center [71, 100] width 50 height 14
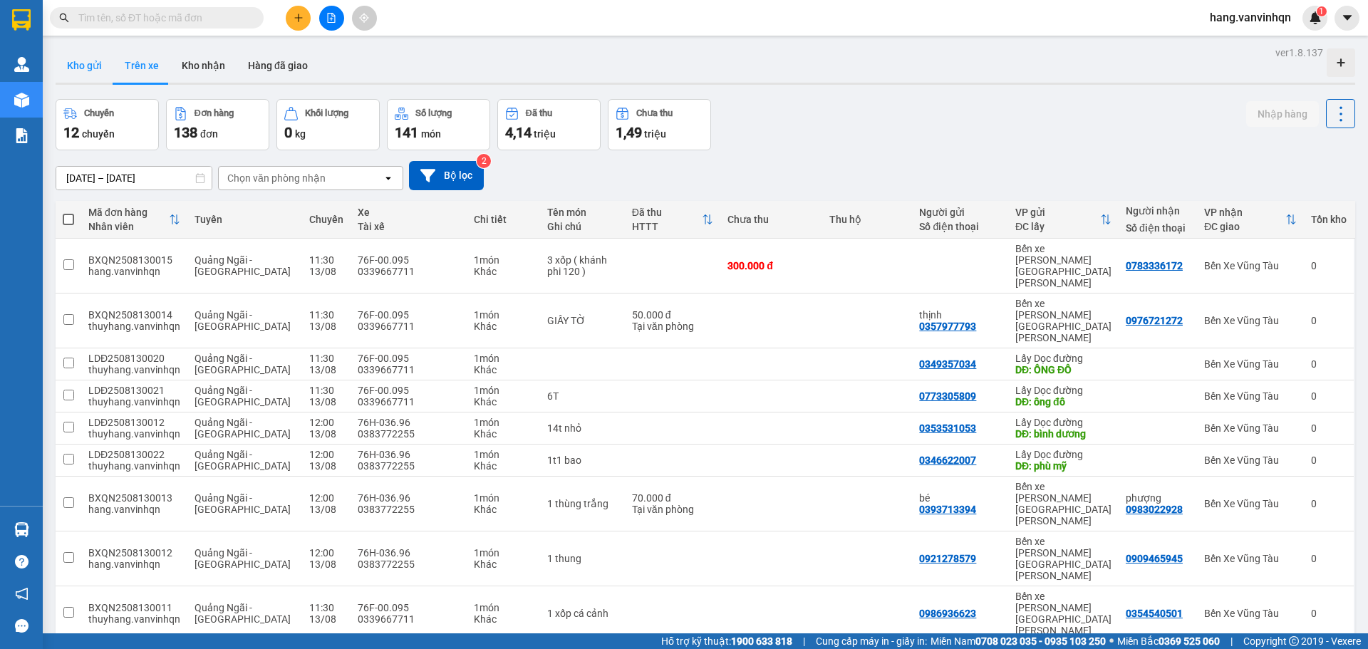
click at [99, 63] on button "Kho gửi" at bounding box center [85, 65] width 58 height 34
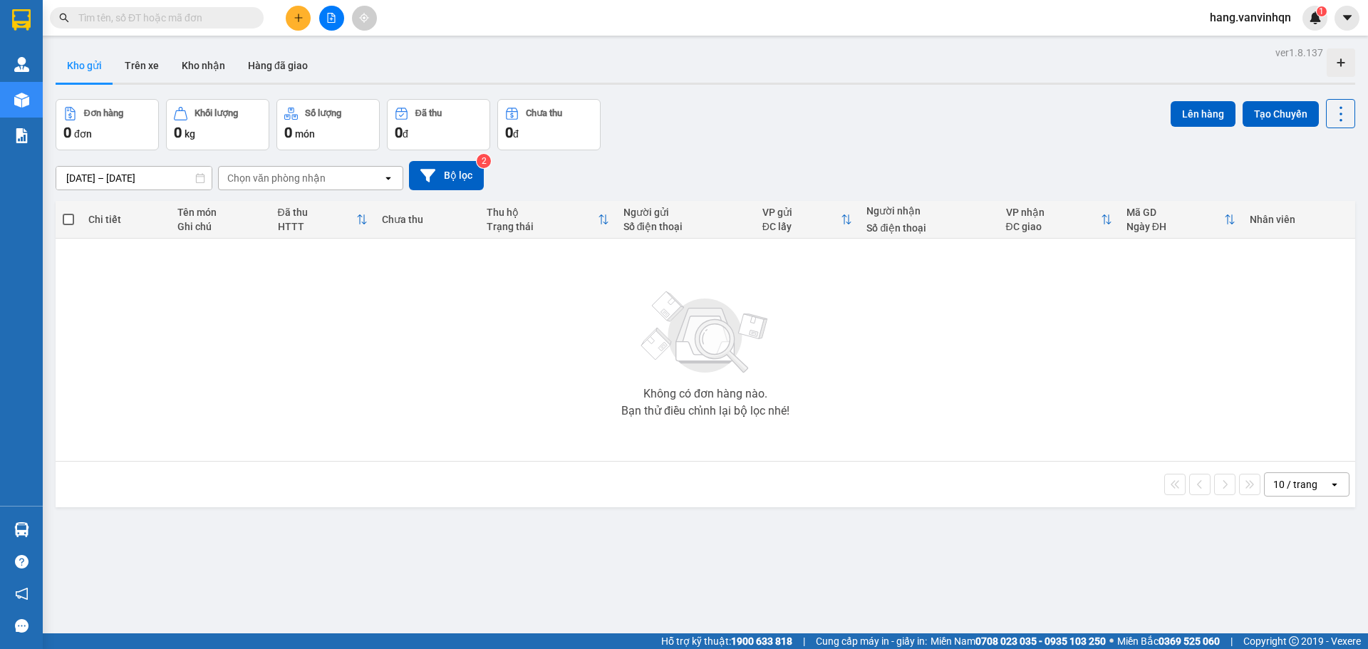
click at [73, 65] on button "Kho gửi" at bounding box center [85, 65] width 58 height 34
drag, startPoint x: 442, startPoint y: 178, endPoint x: 449, endPoint y: 176, distance: 7.4
click at [449, 176] on button "Bộ lọc" at bounding box center [446, 175] width 75 height 29
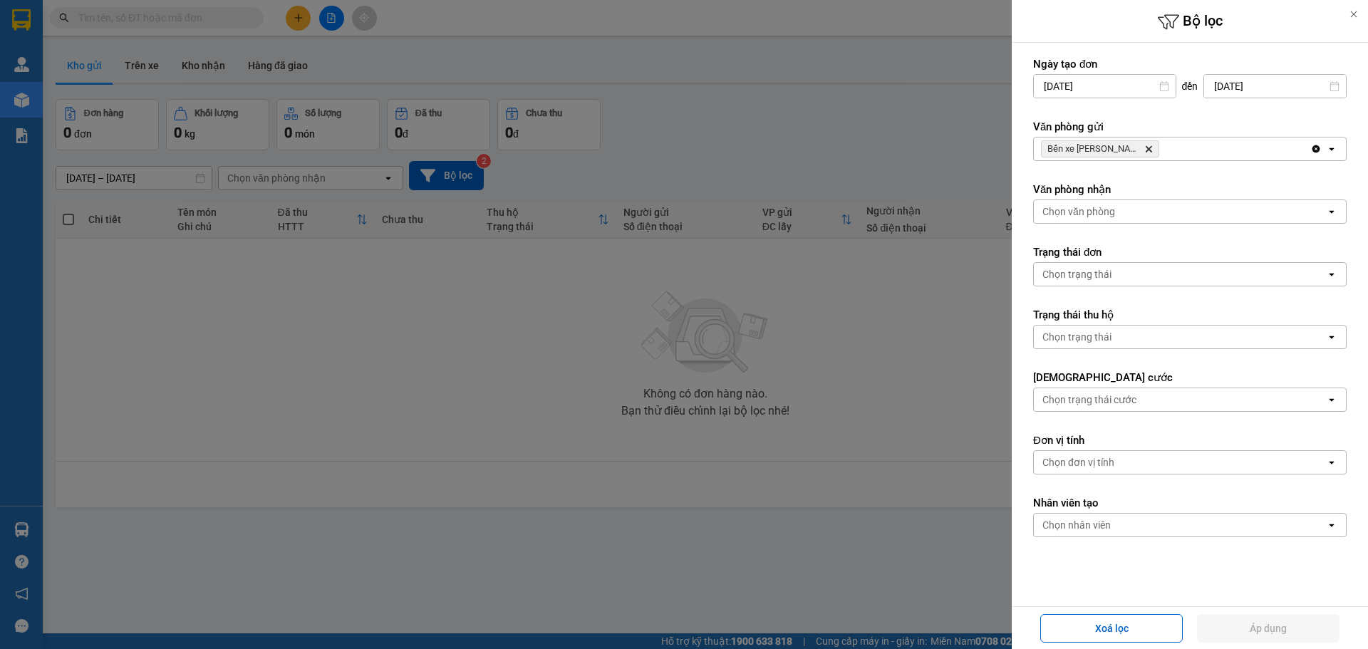
drag, startPoint x: 1162, startPoint y: 154, endPoint x: 1150, endPoint y: 173, distance: 23.1
click at [1152, 170] on form "Ngày tạo đơn [DATE] Press the down arrow key to interact with the calendar and …" at bounding box center [1189, 340] width 313 height 566
click at [1159, 150] on div "Bến xe [PERSON_NAME][GEOGRAPHIC_DATA][PERSON_NAME] Delete" at bounding box center [1171, 148] width 276 height 23
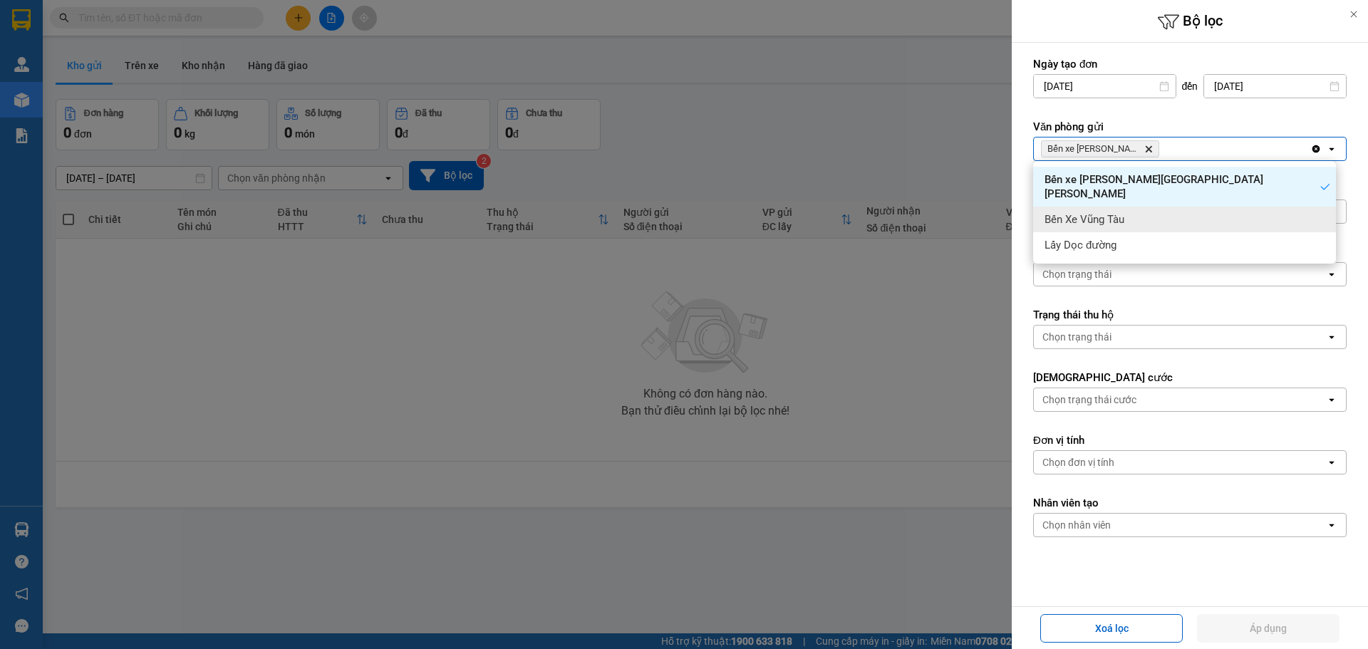
click at [1145, 207] on div "Bến Xe Vũng Tàu" at bounding box center [1184, 220] width 303 height 26
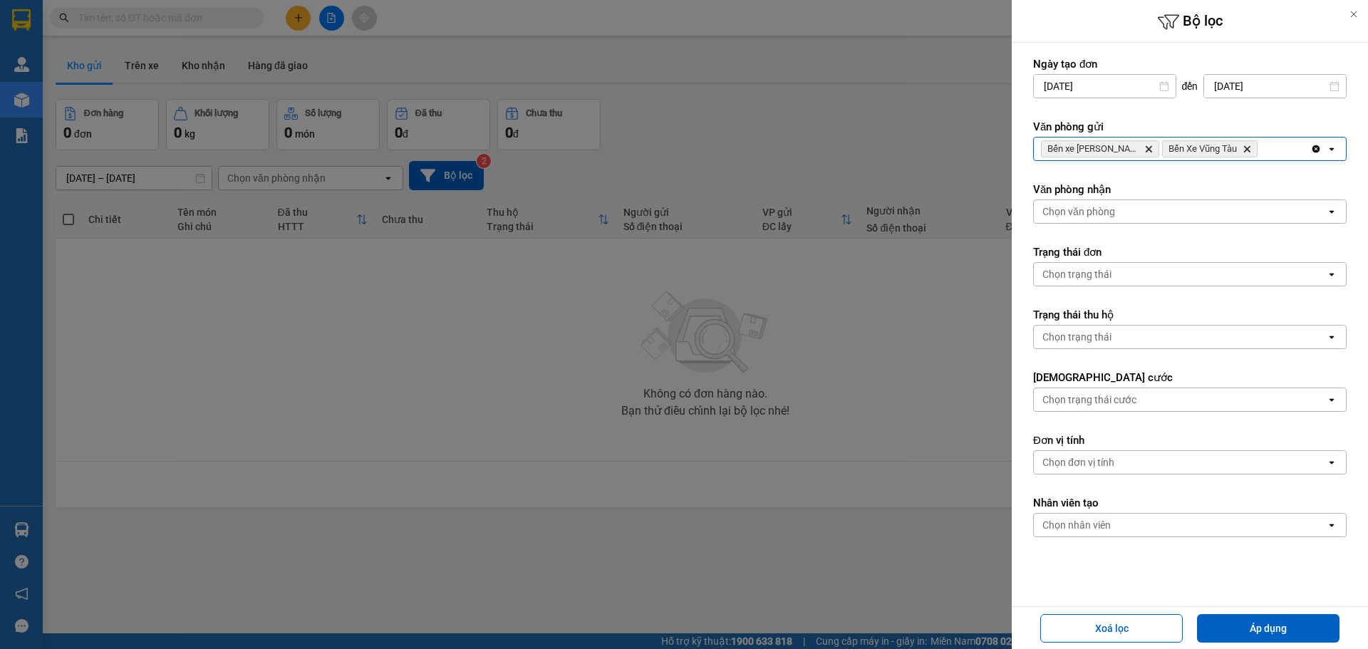
drag, startPoint x: 1259, startPoint y: 150, endPoint x: 1255, endPoint y: 157, distance: 8.0
click at [1258, 152] on div "Bến xe Quảng Ngãi Delete Bến Xe Vũng Tàu Delete" at bounding box center [1171, 148] width 276 height 23
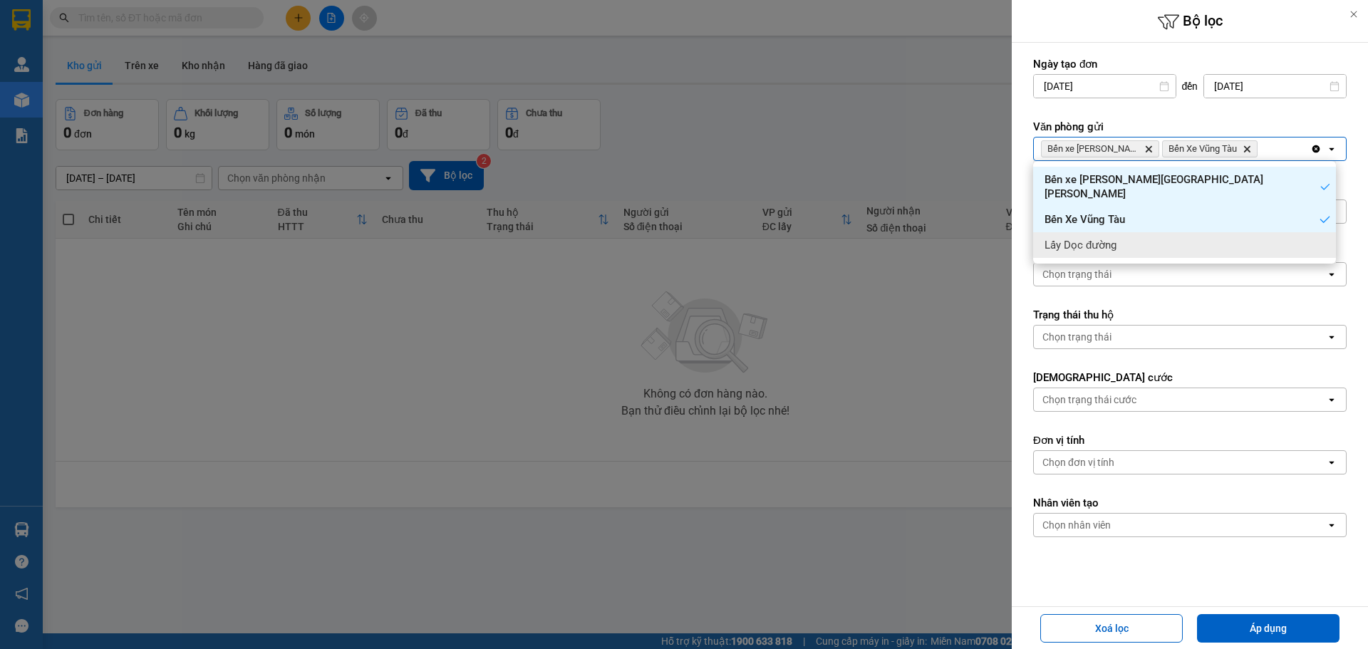
click at [1199, 241] on div "Lấy Dọc đường" at bounding box center [1184, 245] width 303 height 26
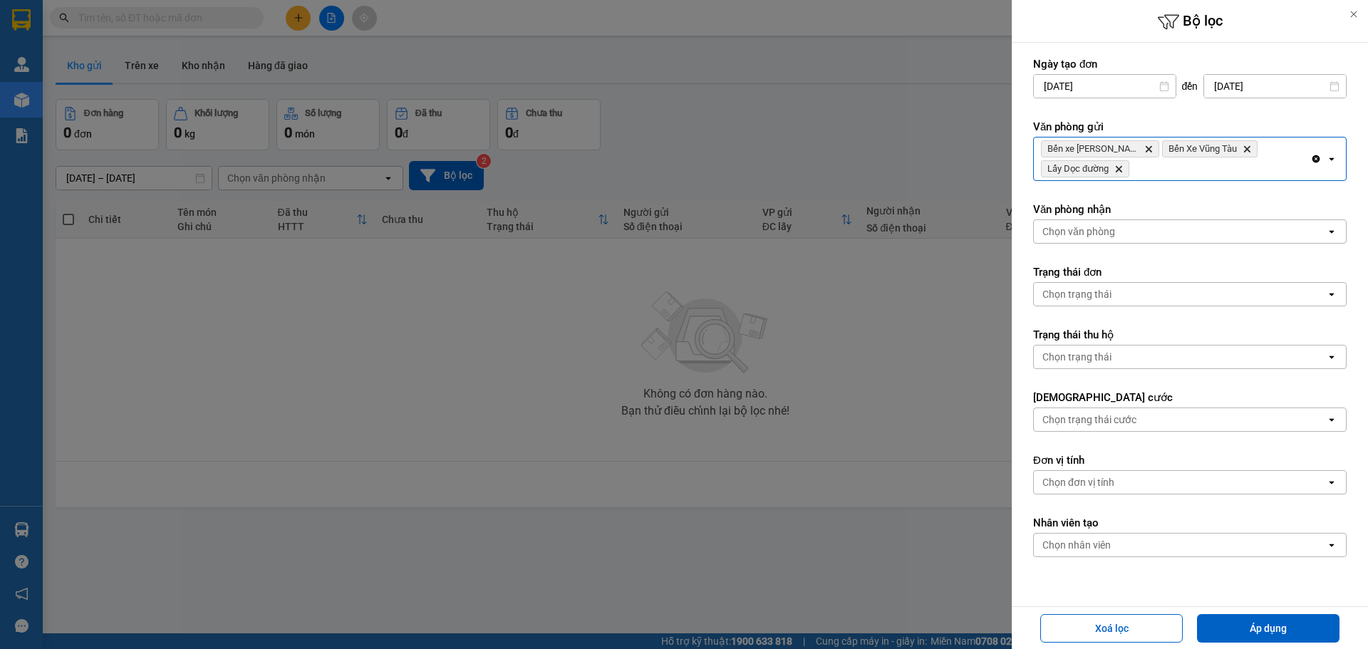
click at [1155, 243] on div "Chọn văn phòng open" at bounding box center [1189, 231] width 313 height 24
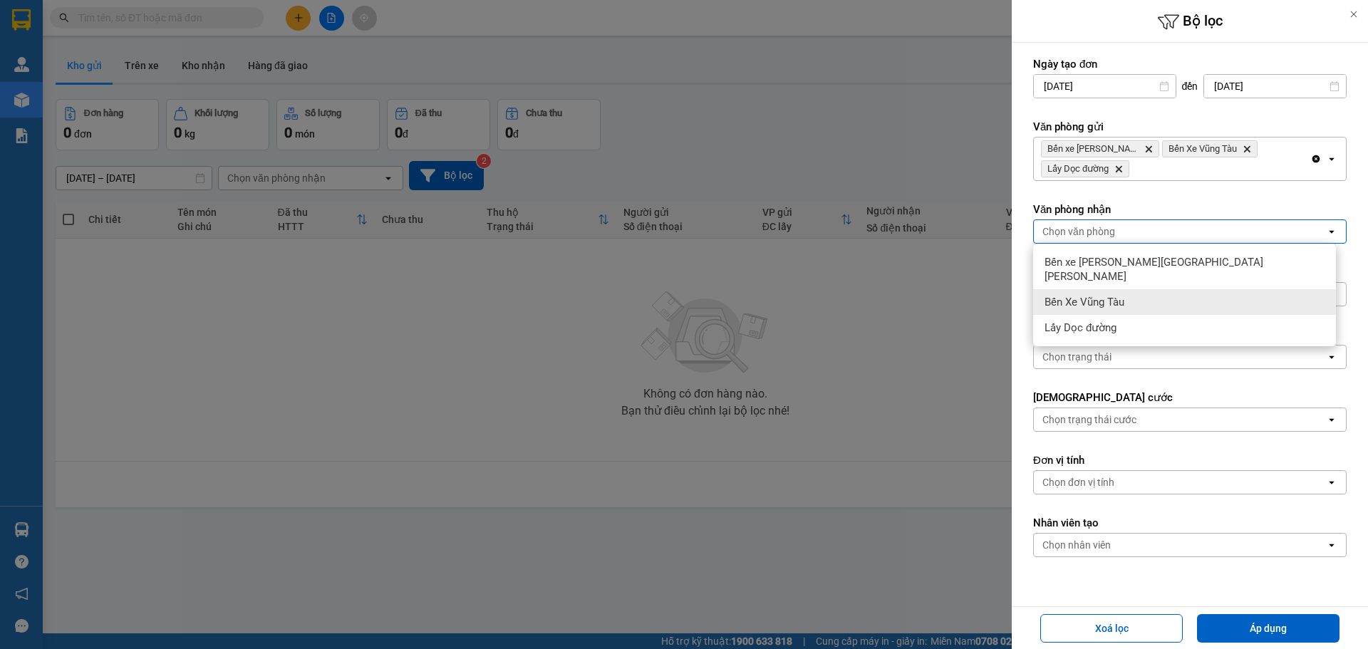
click at [1125, 289] on div "Bến Xe Vũng Tàu" at bounding box center [1184, 302] width 303 height 26
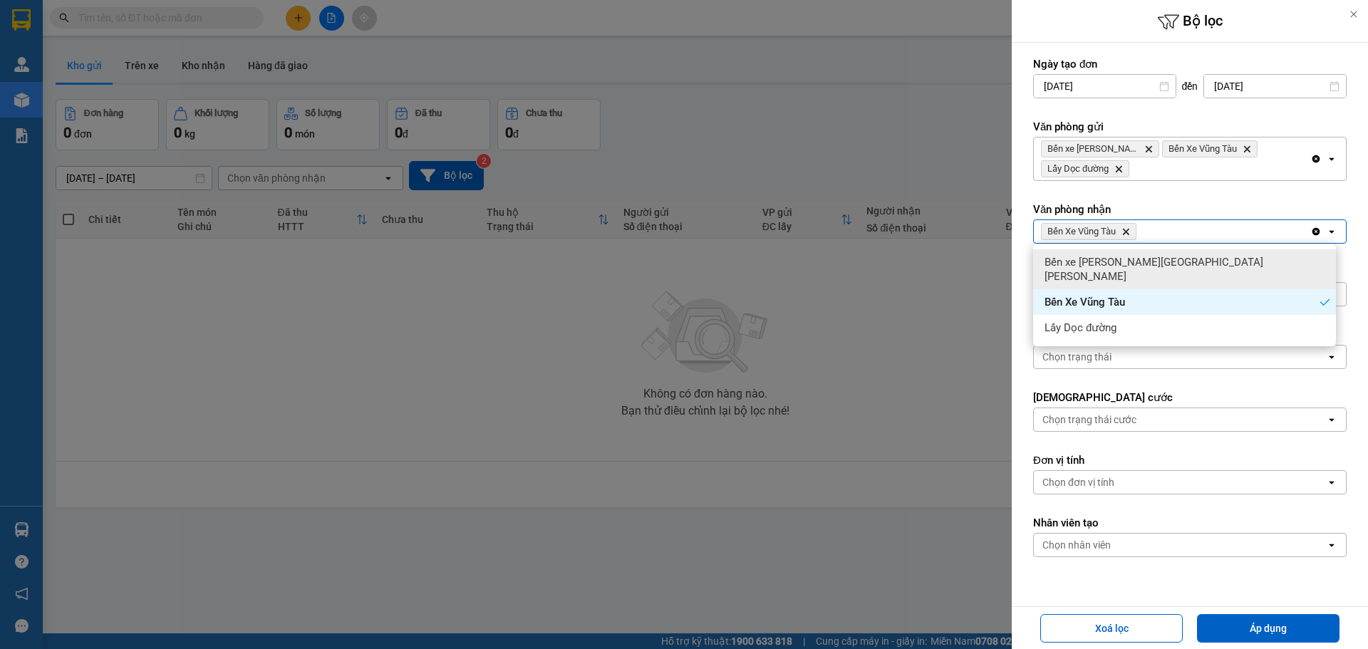
drag, startPoint x: 1159, startPoint y: 264, endPoint x: 1166, endPoint y: 312, distance: 49.0
click at [1162, 281] on ul "Bến xe Quảng Ngãi Bến Xe Vũng Tàu Lấy Dọc đường" at bounding box center [1184, 295] width 303 height 103
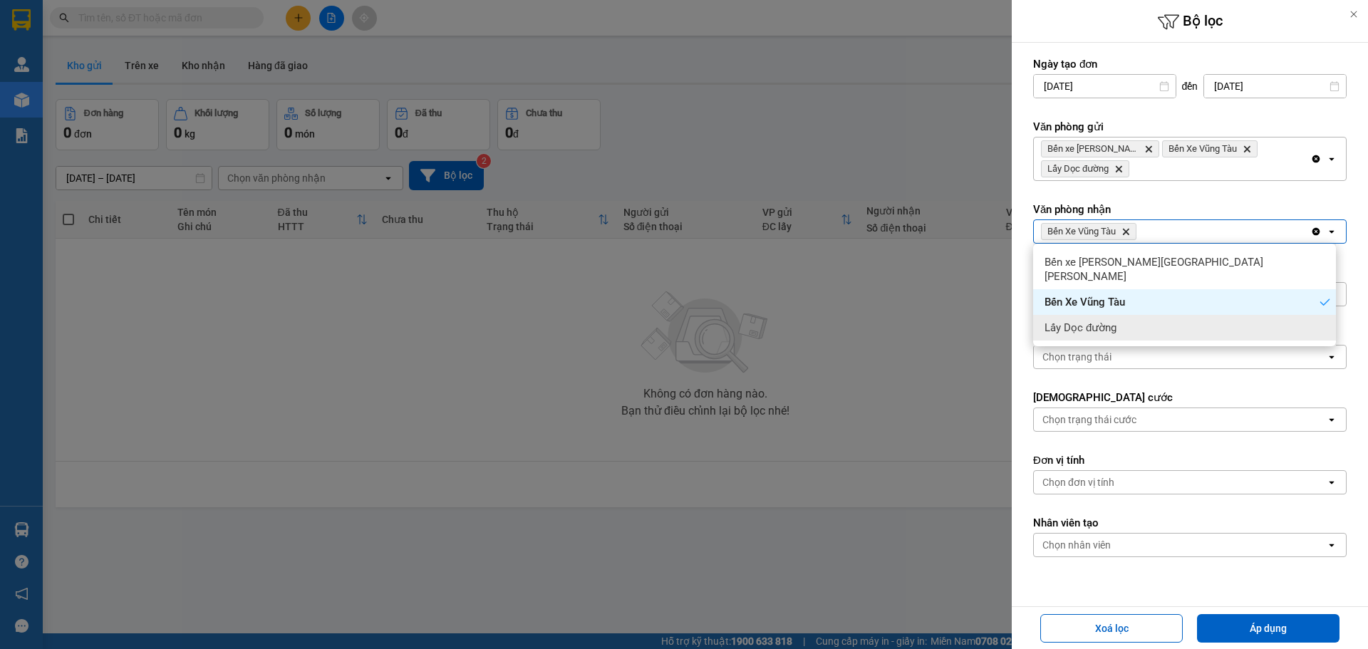
click at [1162, 319] on div "Lấy Dọc đường" at bounding box center [1184, 328] width 303 height 26
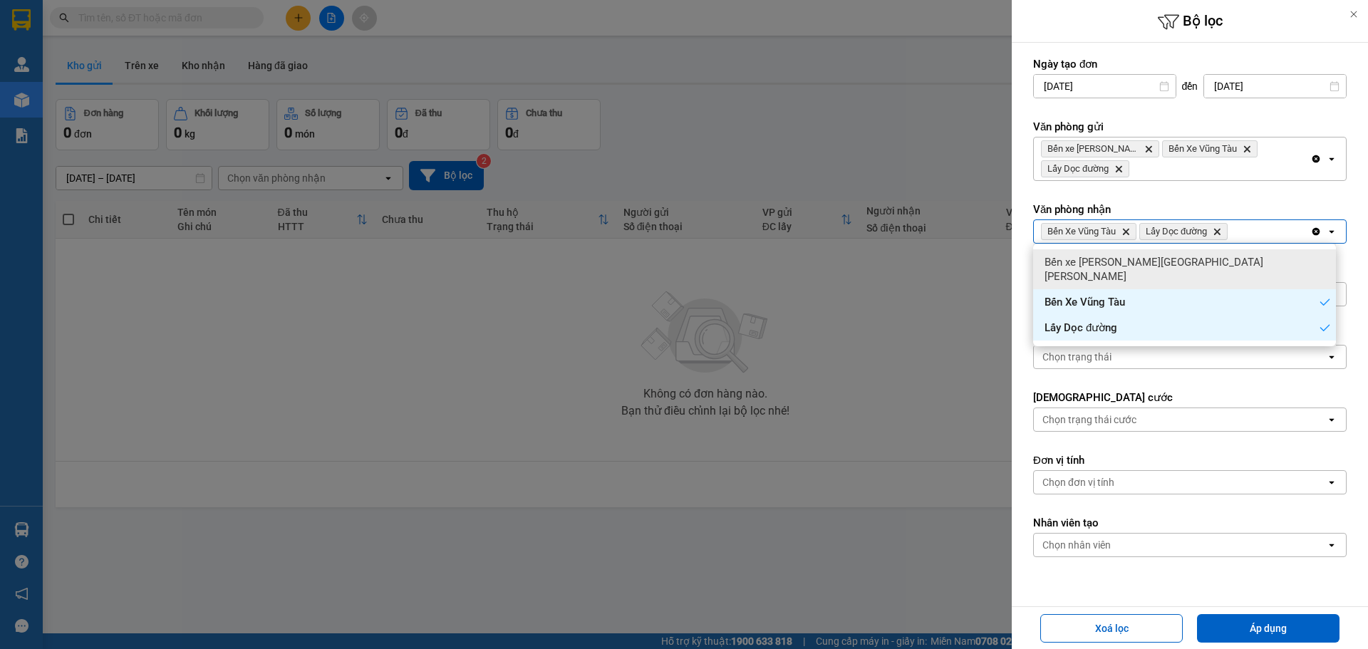
click at [1173, 266] on div "Bến xe [PERSON_NAME][GEOGRAPHIC_DATA][PERSON_NAME]" at bounding box center [1184, 269] width 303 height 40
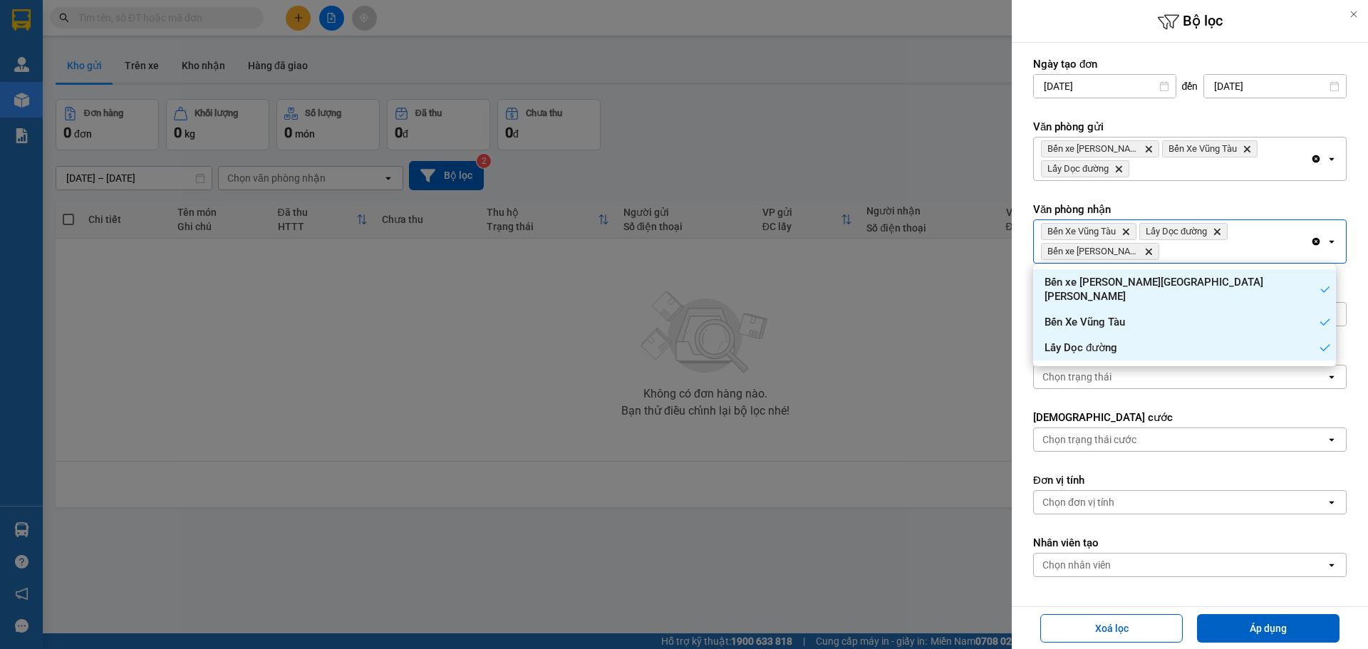
drag, startPoint x: 1261, startPoint y: 628, endPoint x: 340, endPoint y: 274, distance: 986.4
click at [1256, 628] on button "Áp dụng" at bounding box center [1268, 628] width 142 height 28
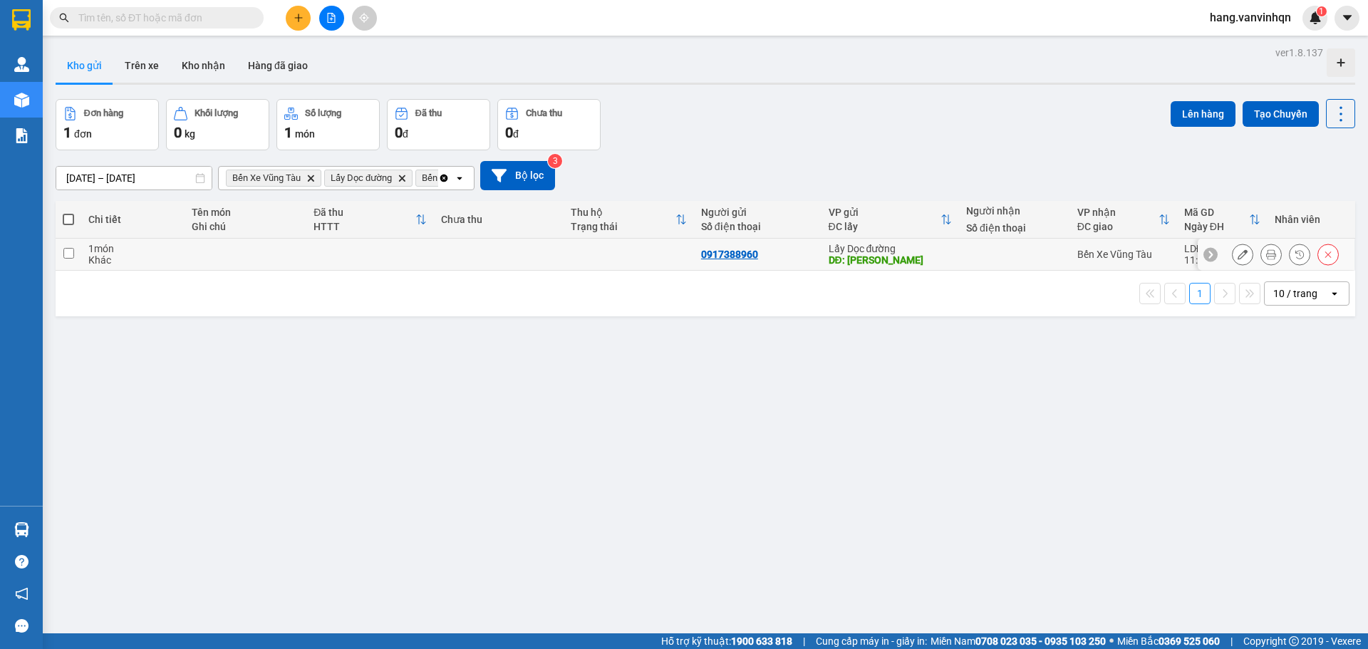
drag, startPoint x: 800, startPoint y: 269, endPoint x: 937, endPoint y: 165, distance: 171.4
click at [823, 254] on tr "1 món Khác 0917388960 Lấy Dọc đường DĐ: [PERSON_NAME] [PERSON_NAME] Xe Vũng Tàu…" at bounding box center [705, 255] width 1299 height 32
checkbox input "true"
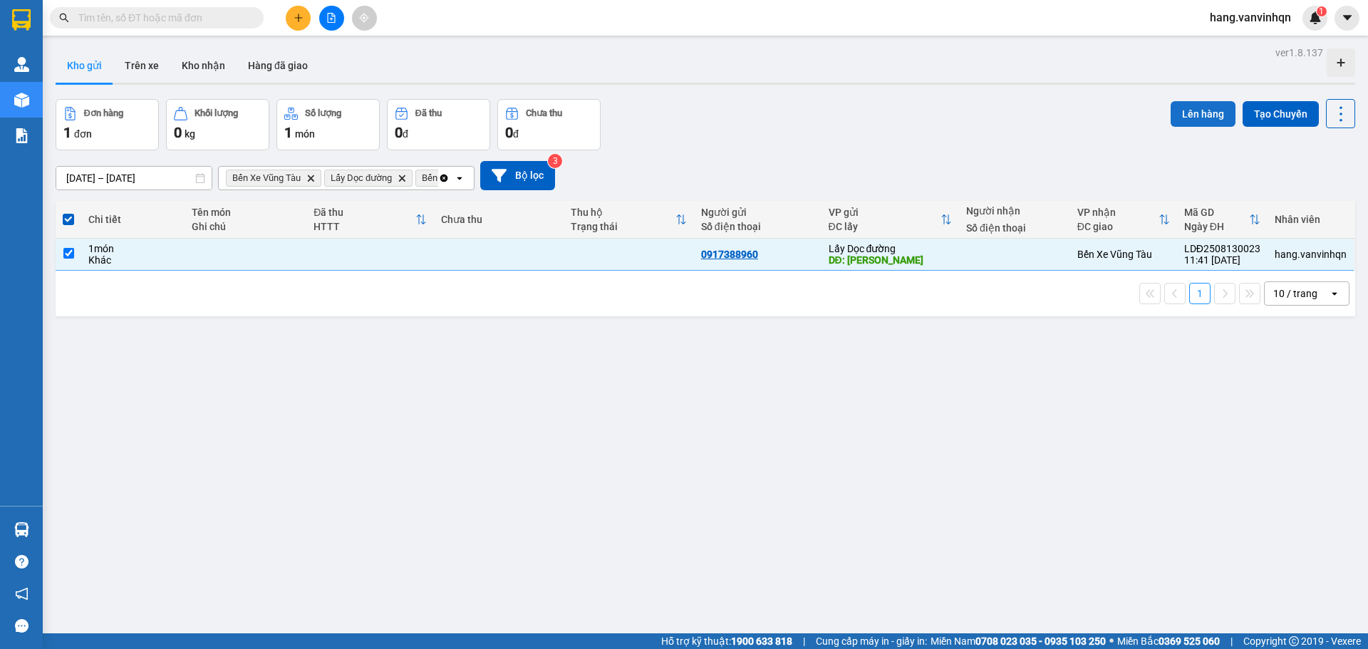
drag, startPoint x: 1167, startPoint y: 115, endPoint x: 1157, endPoint y: 115, distance: 10.7
click at [1170, 115] on button "Lên hàng" at bounding box center [1202, 114] width 65 height 26
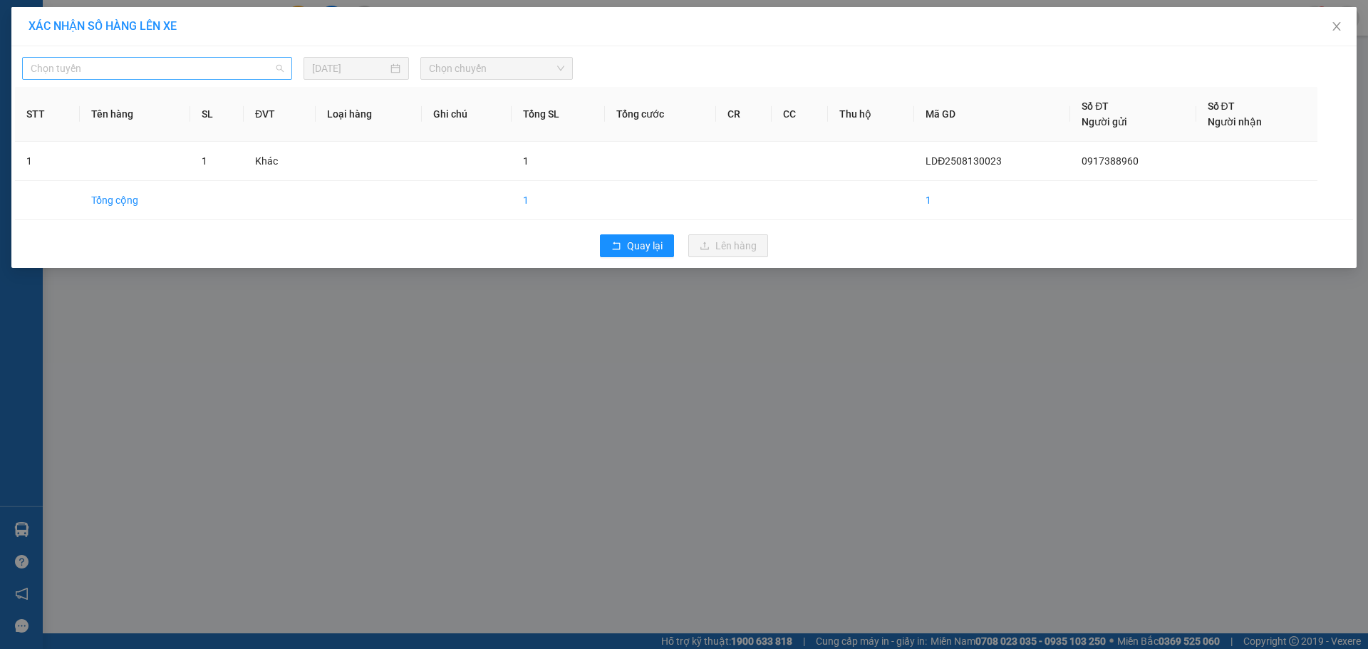
click at [79, 72] on span "Chọn tuyến" at bounding box center [157, 68] width 253 height 21
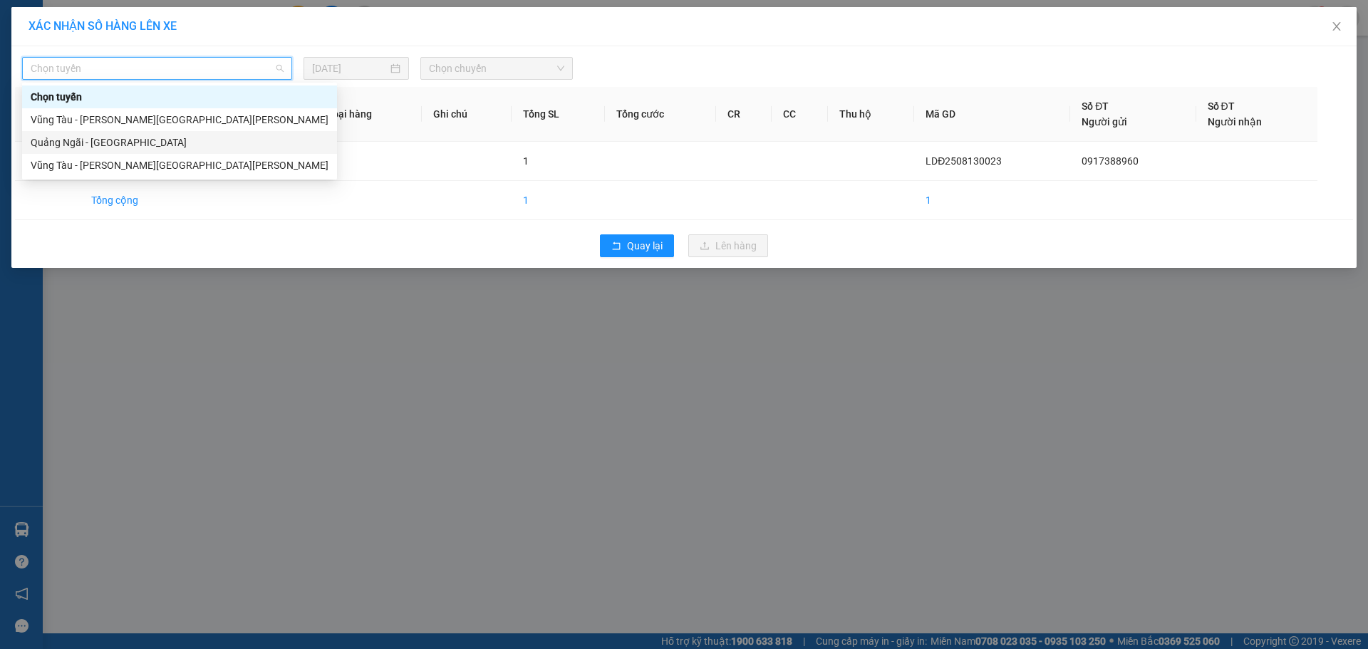
drag, startPoint x: 67, startPoint y: 145, endPoint x: 428, endPoint y: 80, distance: 366.9
click at [80, 145] on div "Quảng Ngãi - [GEOGRAPHIC_DATA]" at bounding box center [180, 143] width 298 height 16
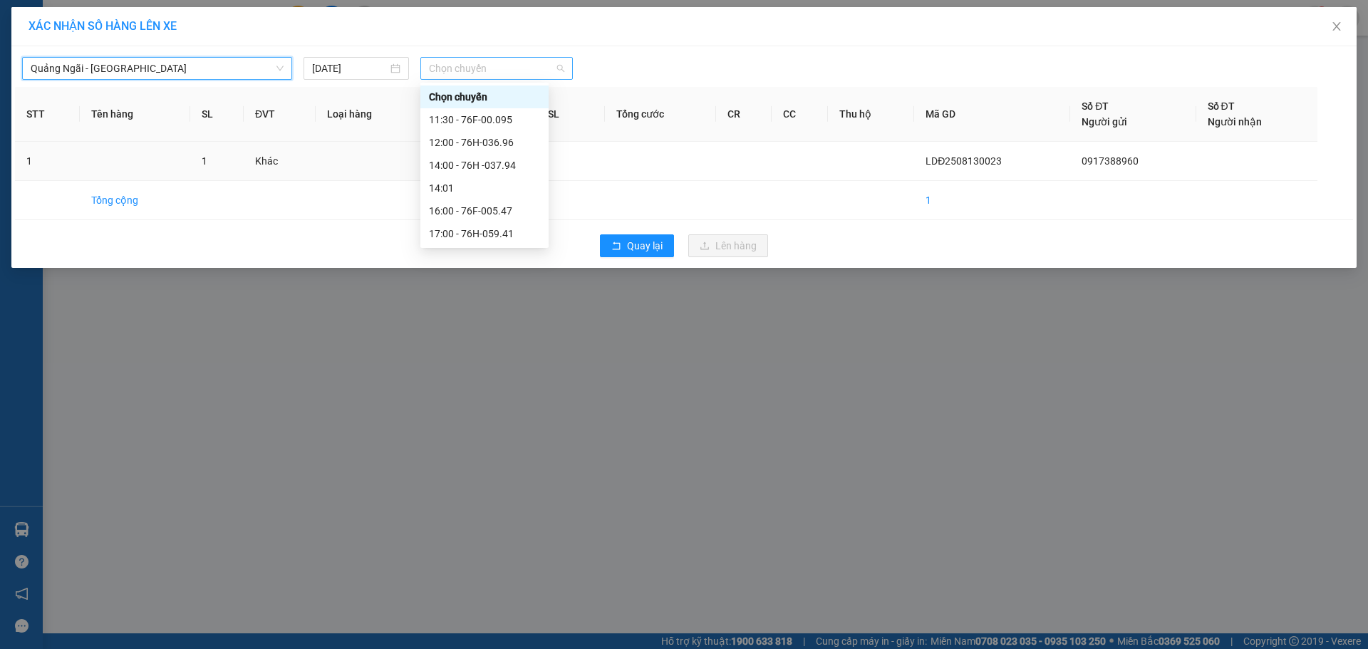
drag, startPoint x: 503, startPoint y: 61, endPoint x: 467, endPoint y: 160, distance: 106.1
click at [503, 62] on span "Chọn chuyến" at bounding box center [496, 68] width 135 height 21
click at [479, 170] on div "14:00 - 76H -037.94" at bounding box center [484, 165] width 111 height 16
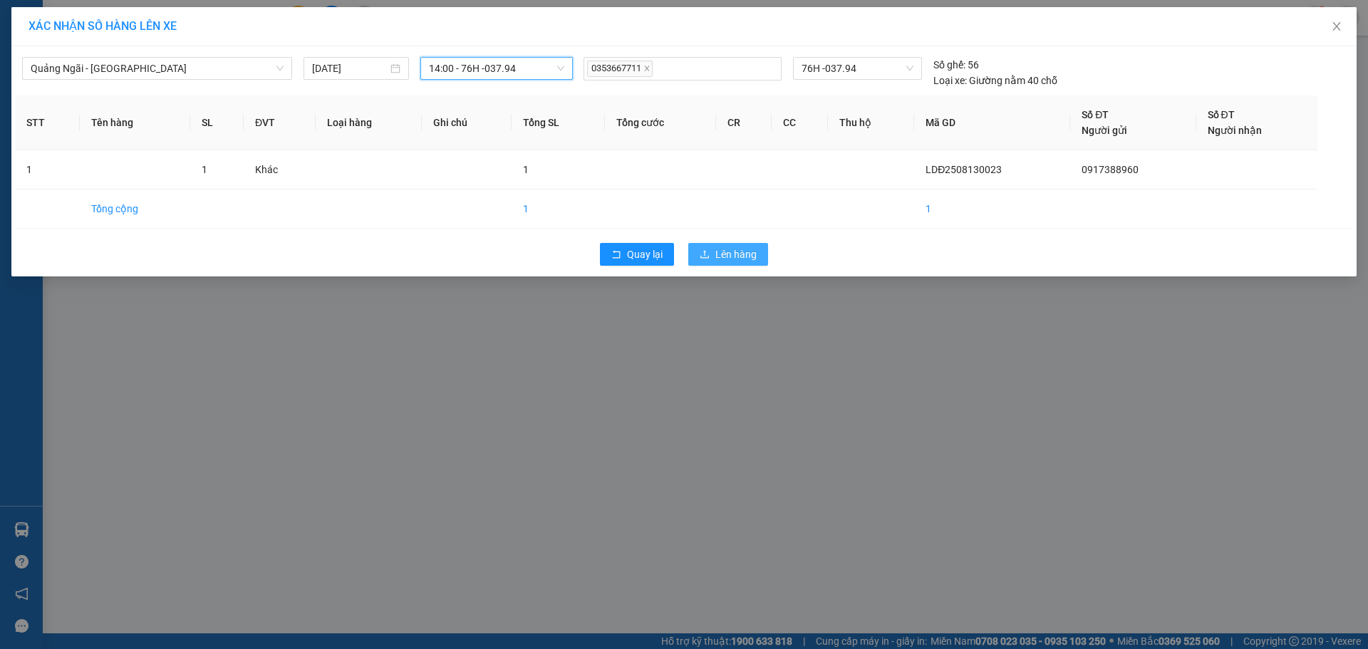
click at [724, 259] on span "Lên hàng" at bounding box center [735, 254] width 41 height 16
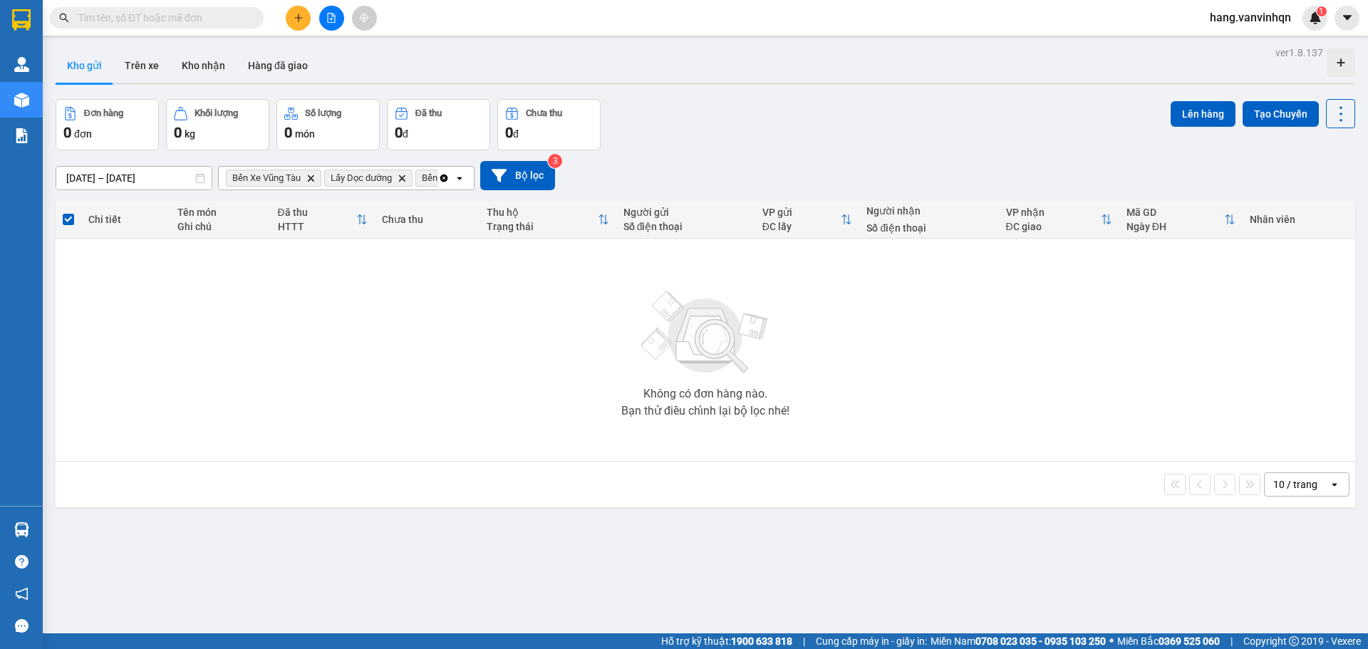
click at [334, 26] on button at bounding box center [331, 18] width 25 height 25
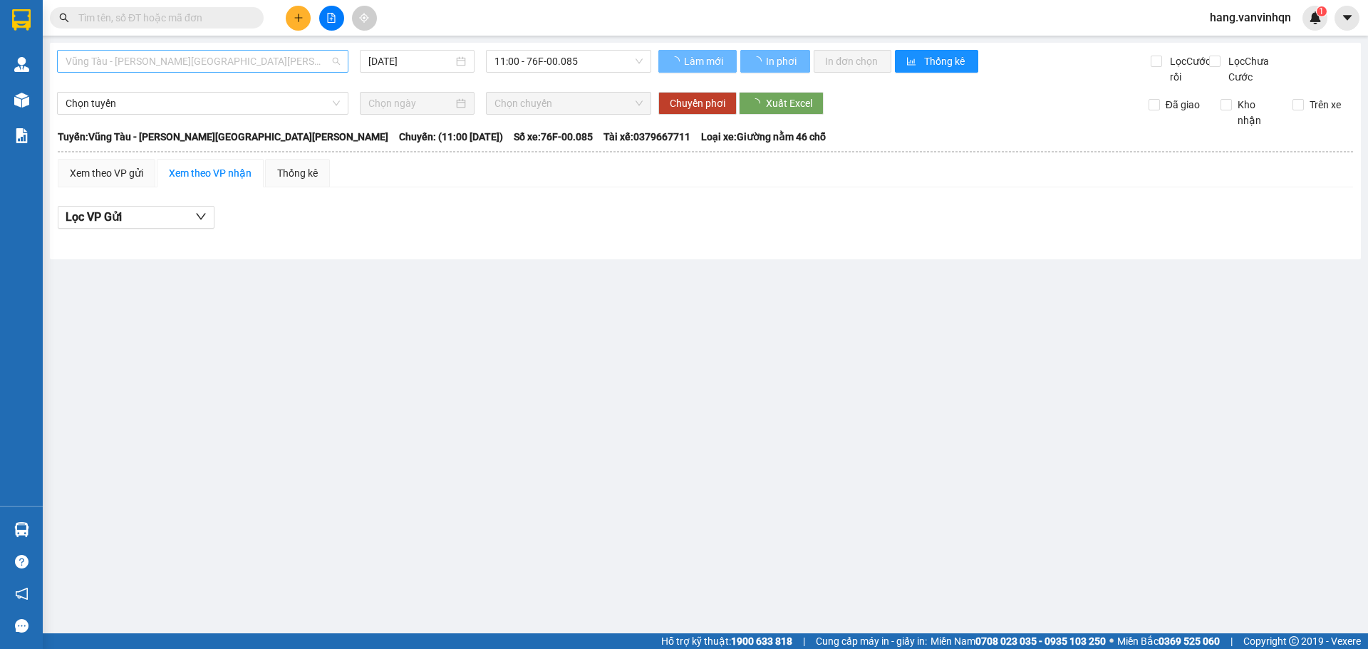
drag, startPoint x: 183, startPoint y: 55, endPoint x: 145, endPoint y: 118, distance: 73.8
click at [183, 56] on span "Vũng Tàu - [PERSON_NAME][GEOGRAPHIC_DATA][PERSON_NAME]" at bounding box center [203, 61] width 274 height 21
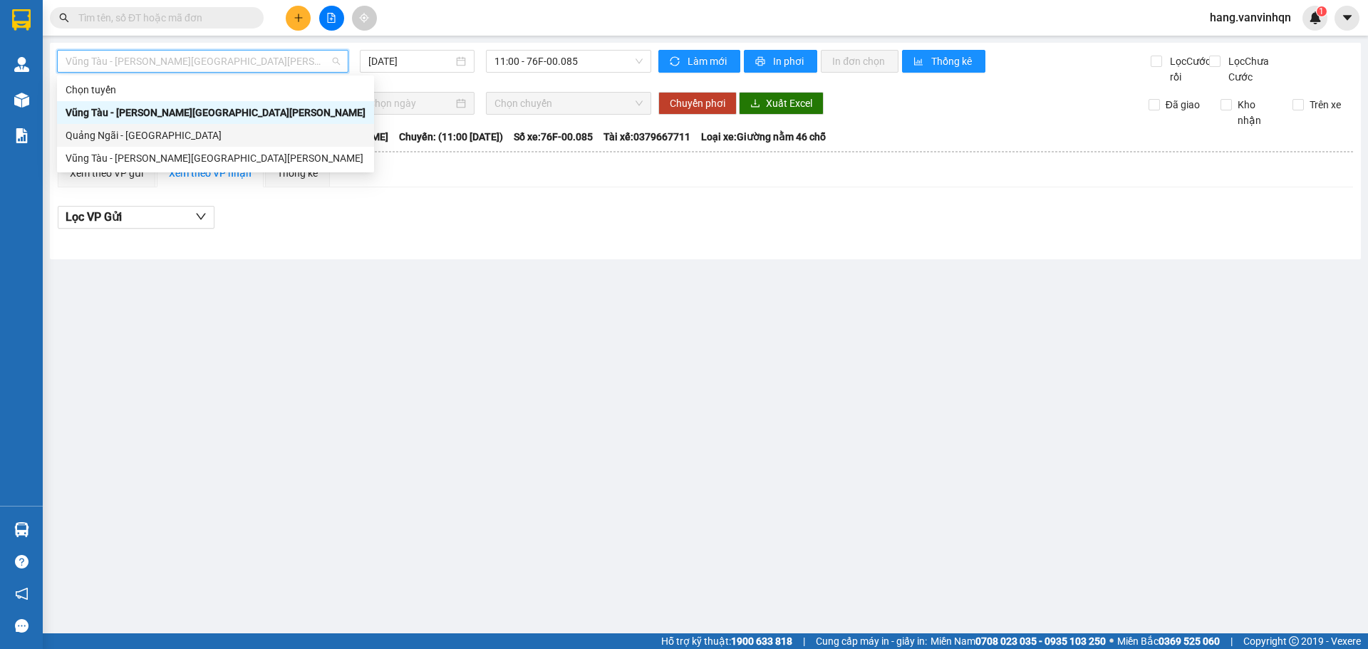
drag, startPoint x: 138, startPoint y: 137, endPoint x: 573, endPoint y: 75, distance: 438.9
click at [140, 136] on div "Quảng Ngãi - [GEOGRAPHIC_DATA]" at bounding box center [216, 135] width 300 height 16
type input "[DATE]"
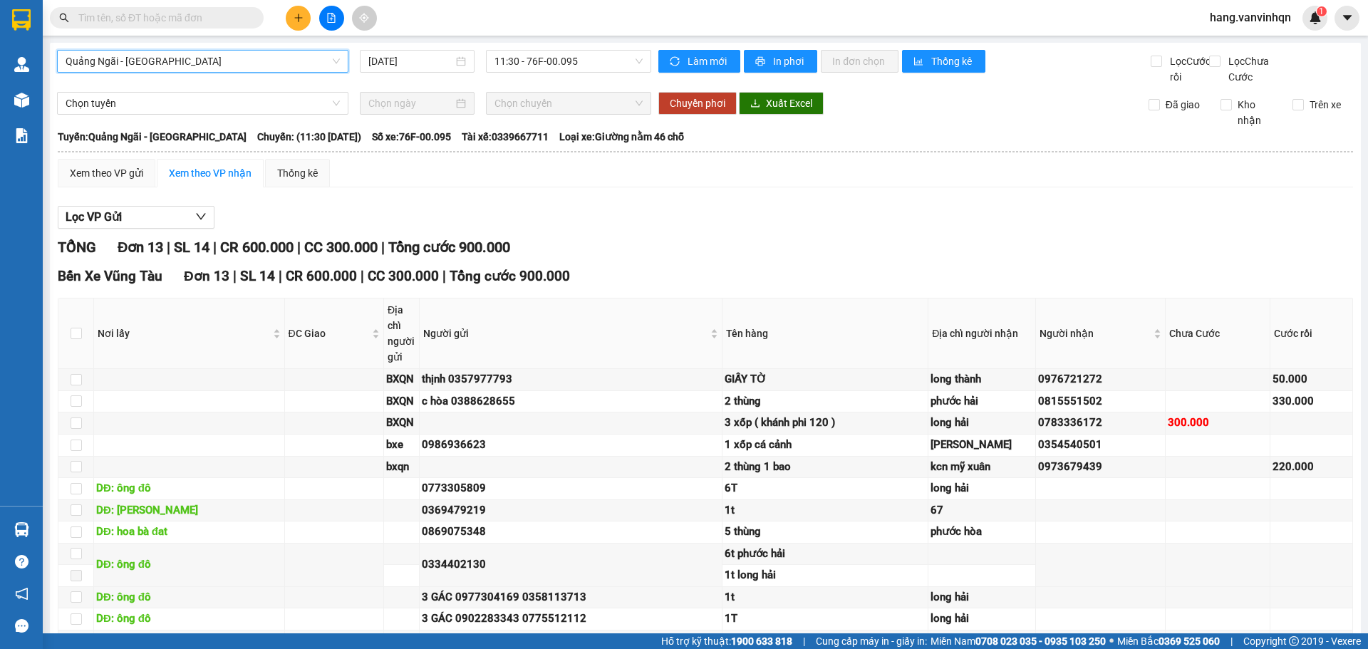
drag, startPoint x: 595, startPoint y: 58, endPoint x: 590, endPoint y: 74, distance: 17.3
click at [590, 74] on div "[GEOGRAPHIC_DATA] - [GEOGRAPHIC_DATA] [GEOGRAPHIC_DATA] - [GEOGRAPHIC_DATA] [DA…" at bounding box center [354, 67] width 594 height 35
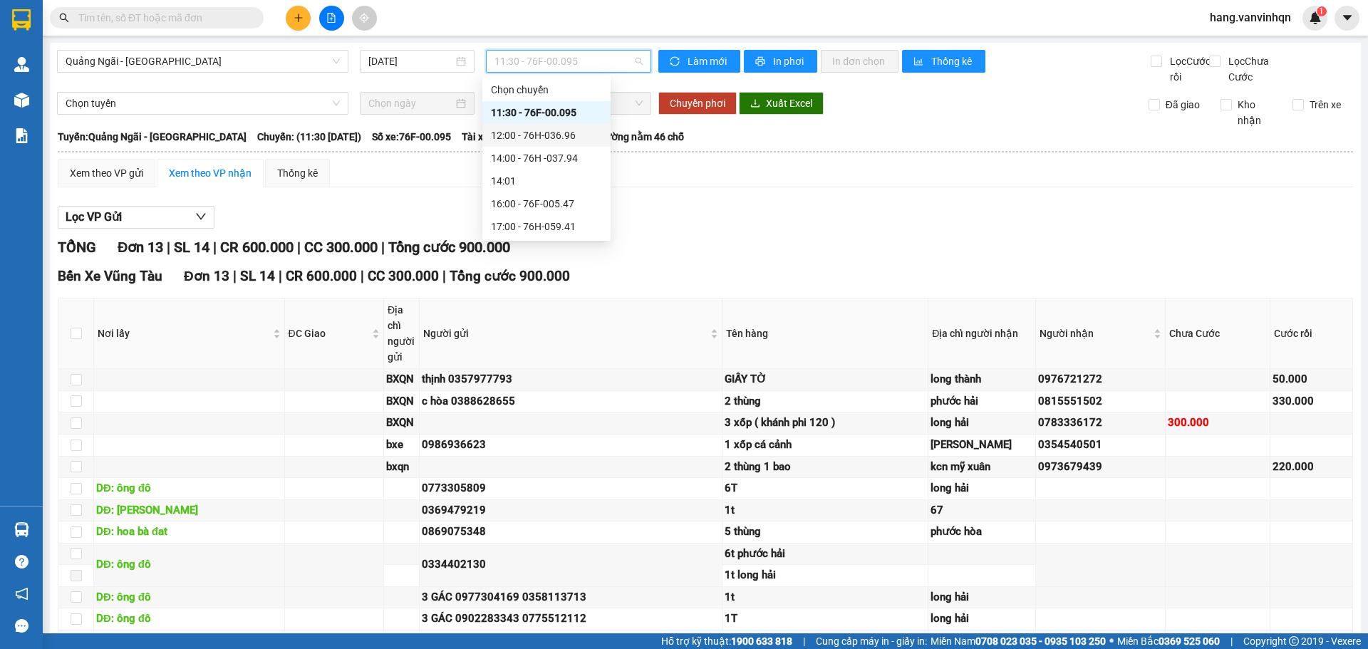
click at [545, 138] on div "12:00 - 76H-036.96" at bounding box center [546, 135] width 111 height 16
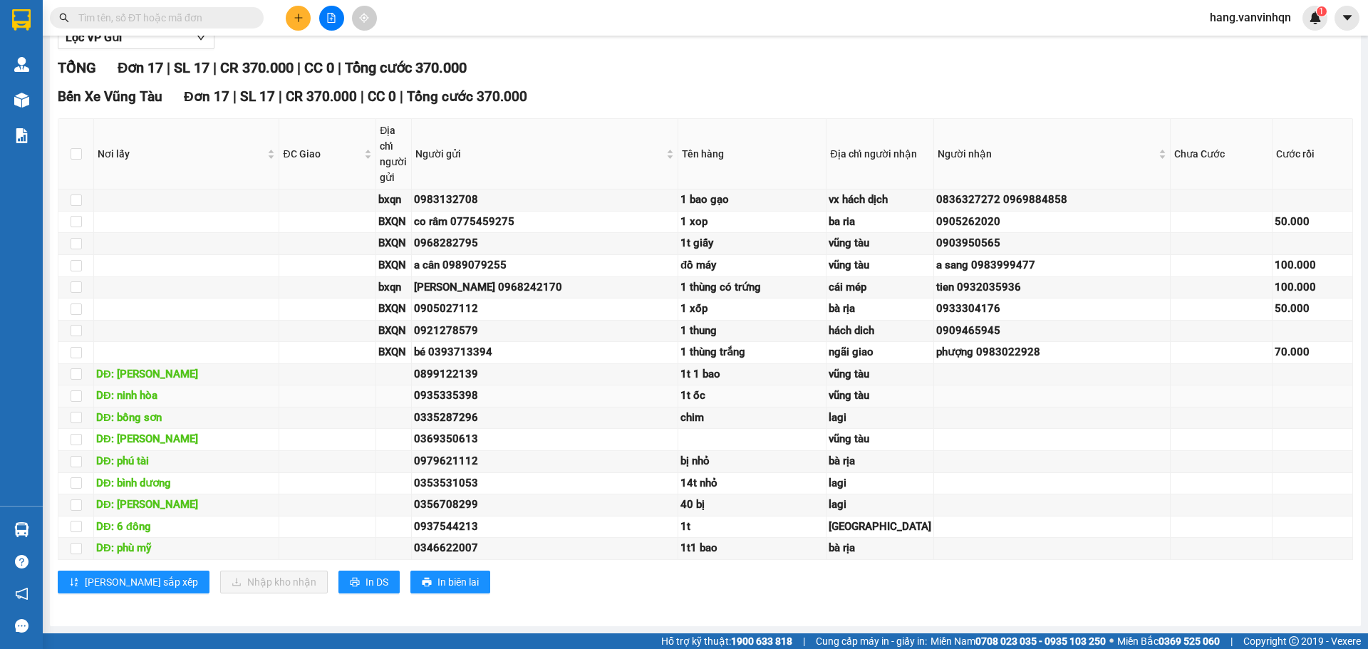
scroll to position [380, 0]
click at [71, 543] on input "checkbox" at bounding box center [76, 548] width 11 height 11
checkbox input "true"
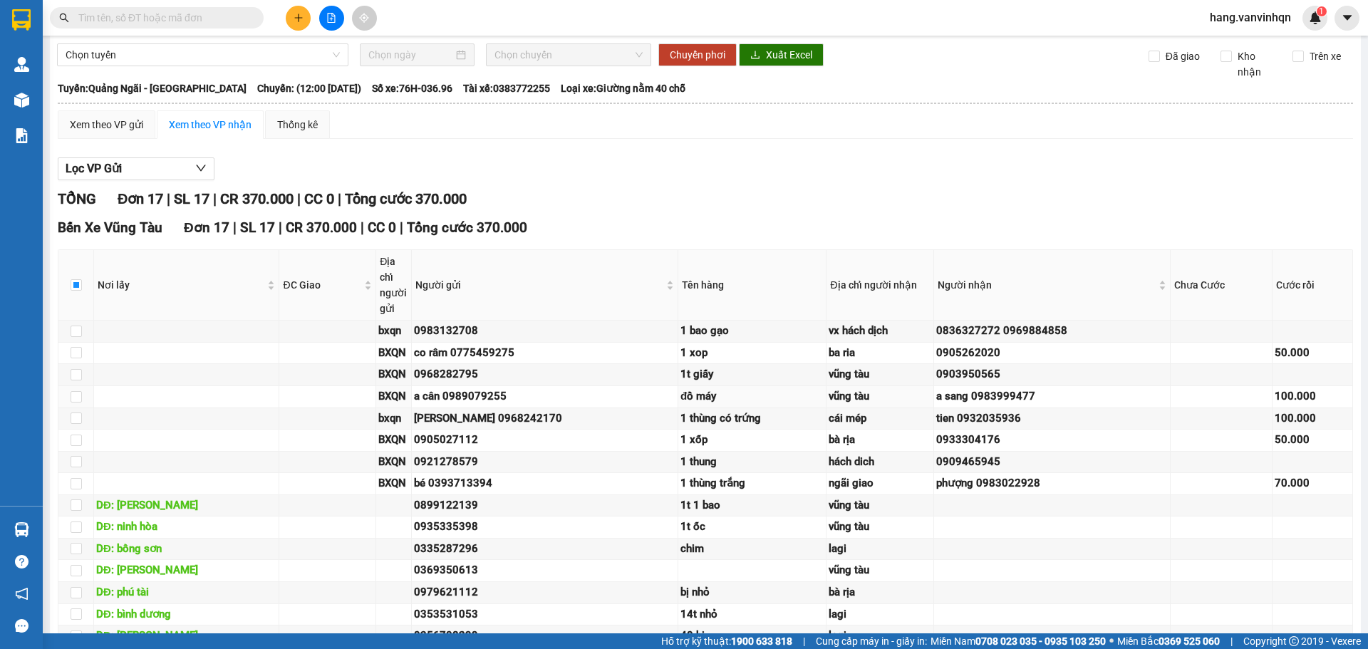
scroll to position [0, 0]
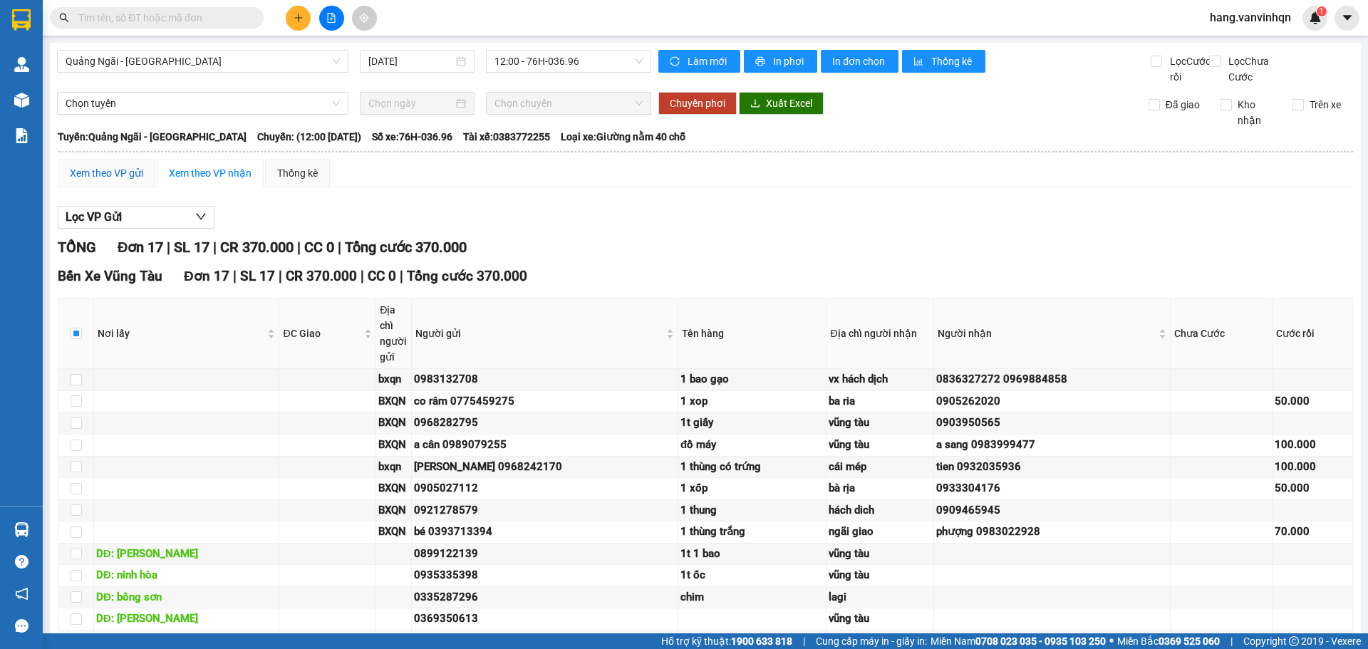
click at [97, 181] on div "Xem theo VP gửi" at bounding box center [106, 173] width 73 height 16
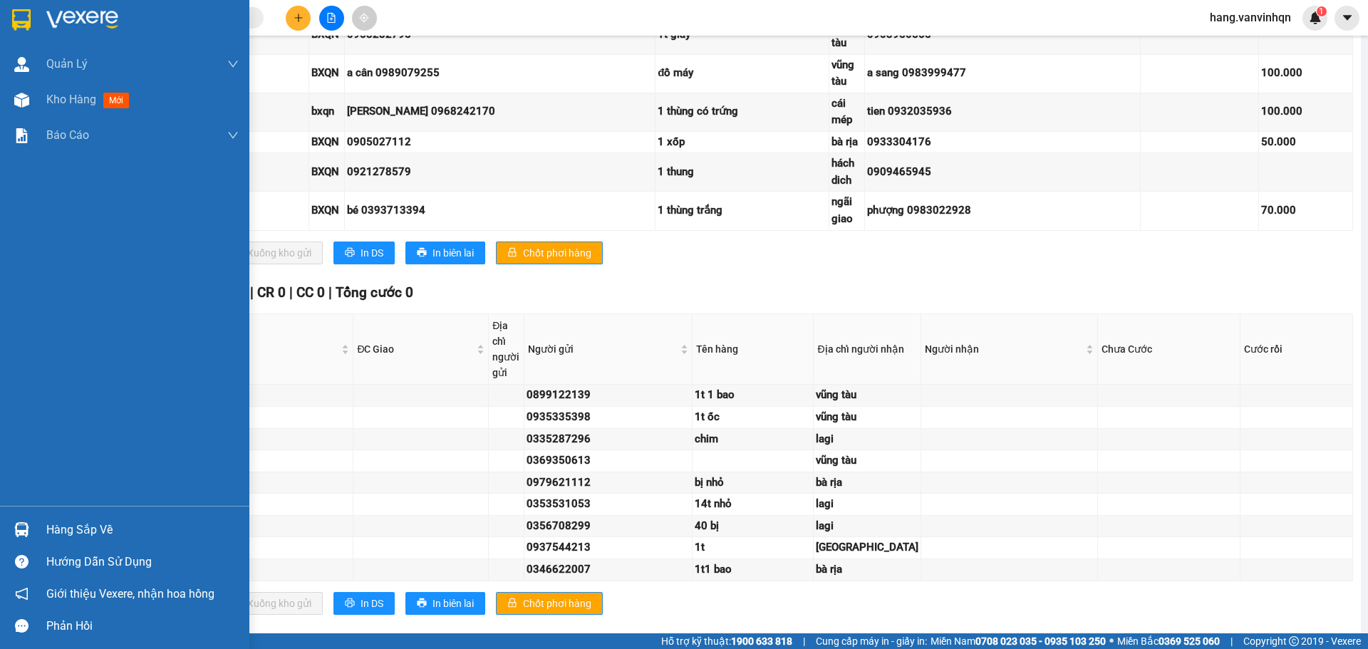
scroll to position [926, 0]
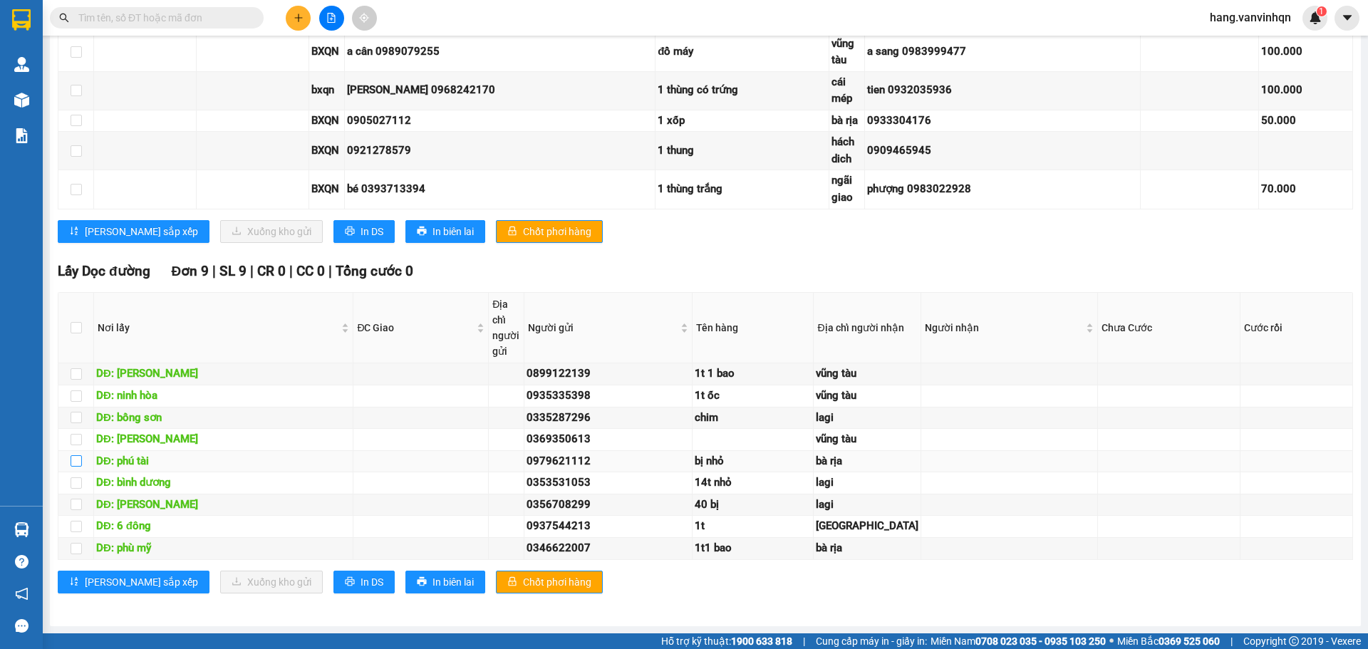
click at [76, 469] on label at bounding box center [76, 461] width 11 height 16
click at [76, 467] on input "checkbox" at bounding box center [76, 460] width 11 height 11
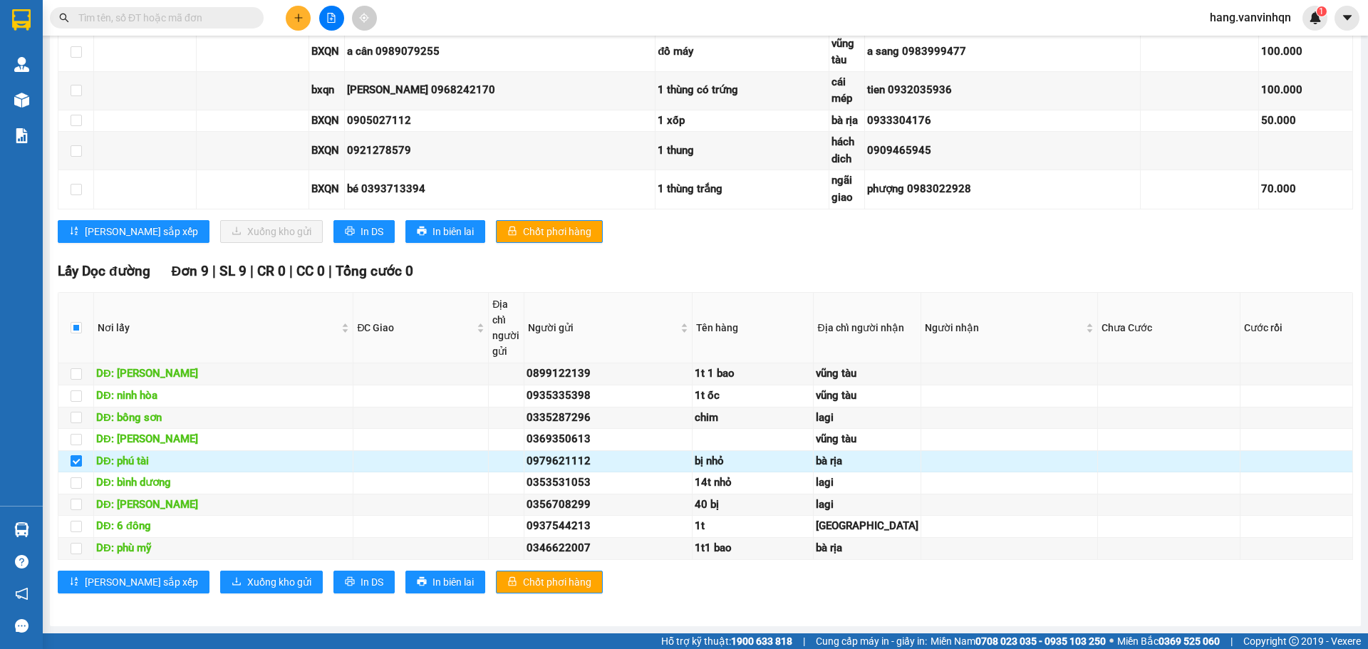
click at [75, 467] on input "checkbox" at bounding box center [76, 460] width 11 height 11
checkbox input "false"
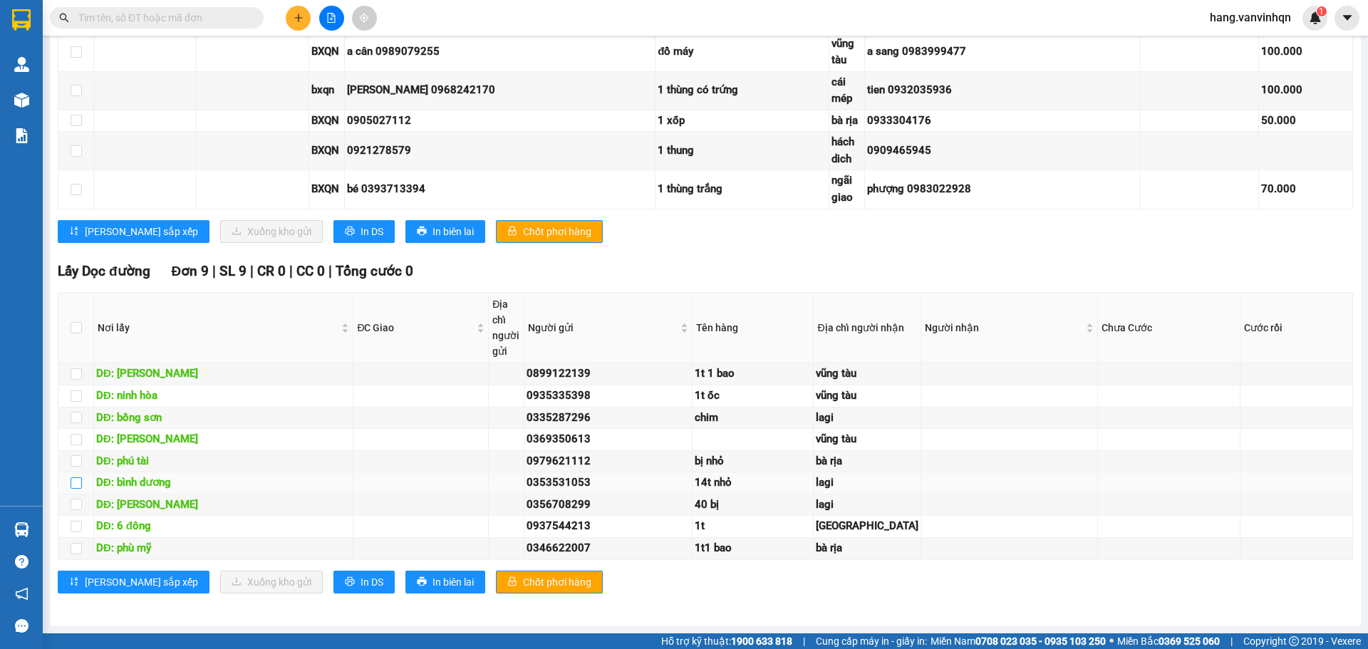
click at [75, 491] on label at bounding box center [76, 483] width 11 height 16
click at [75, 489] on input "checkbox" at bounding box center [76, 482] width 11 height 11
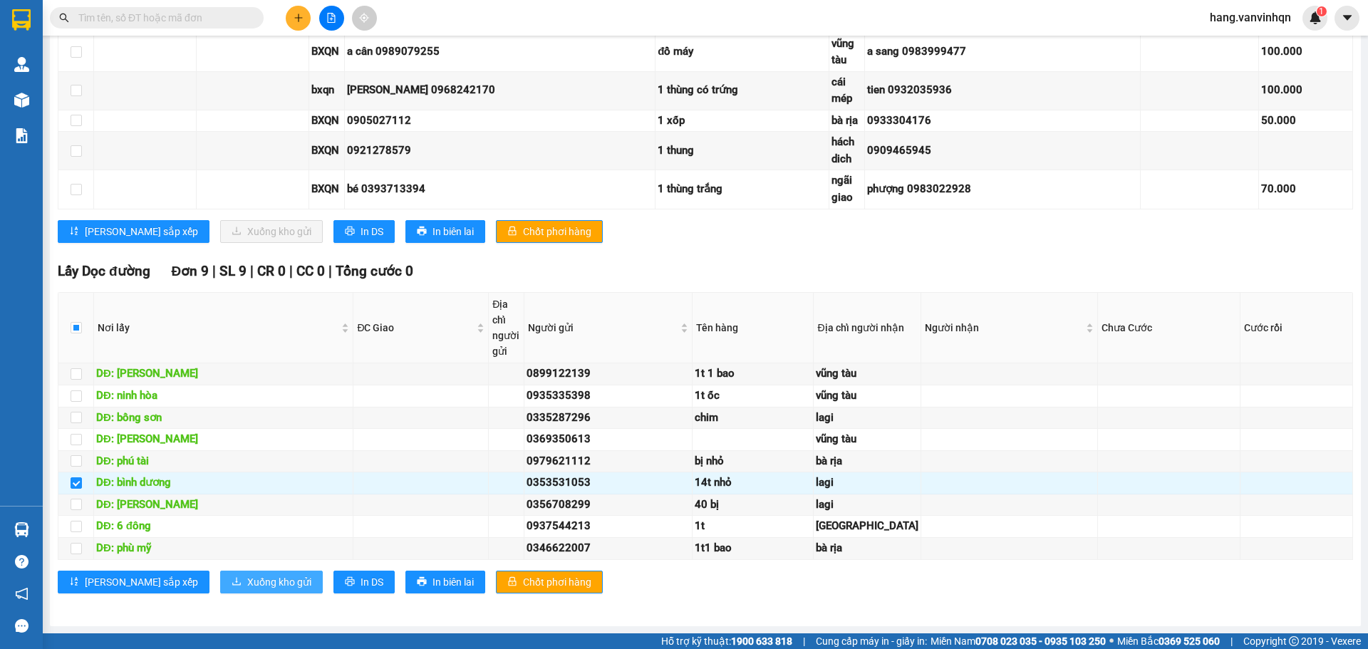
click at [247, 590] on span "Xuống kho gửi" at bounding box center [279, 582] width 64 height 16
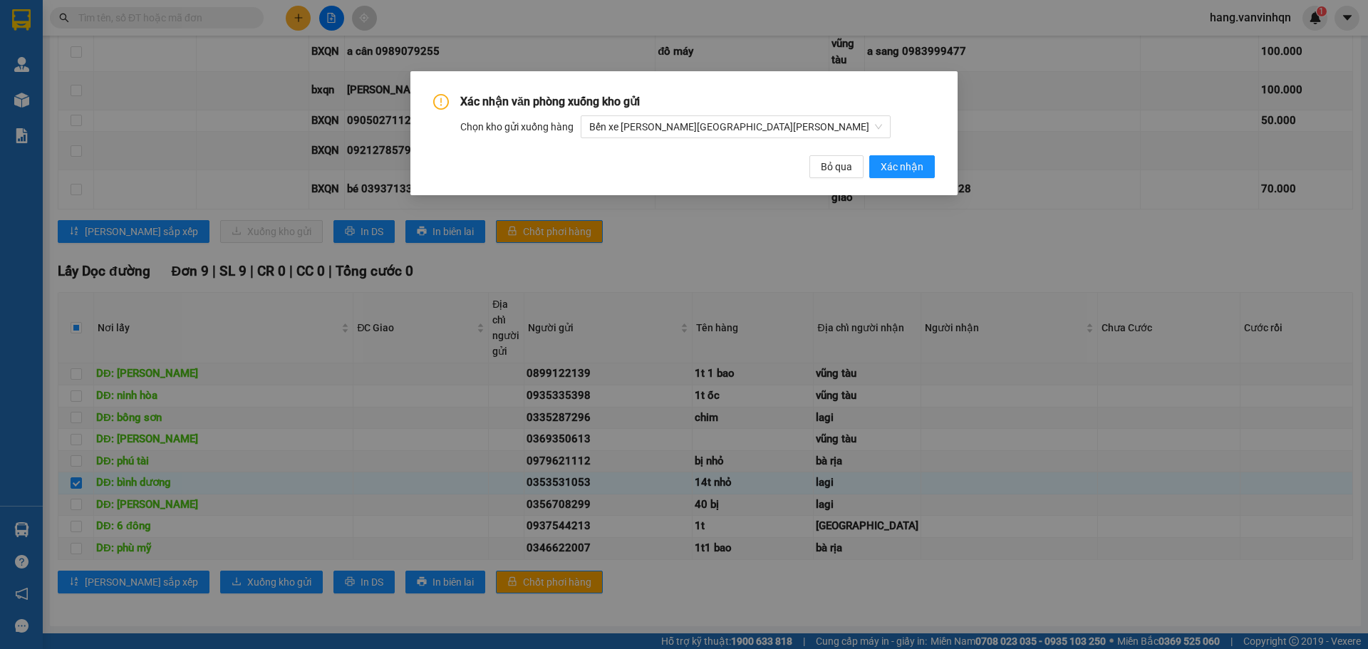
drag, startPoint x: 76, startPoint y: 501, endPoint x: 171, endPoint y: 478, distance: 97.6
click at [83, 499] on div "Xác [PERSON_NAME] [PERSON_NAME] gửi [PERSON_NAME] gửi [PERSON_NAME] hàng [PERSO…" at bounding box center [684, 324] width 1368 height 649
click at [849, 167] on span "Bỏ qua" at bounding box center [836, 167] width 31 height 16
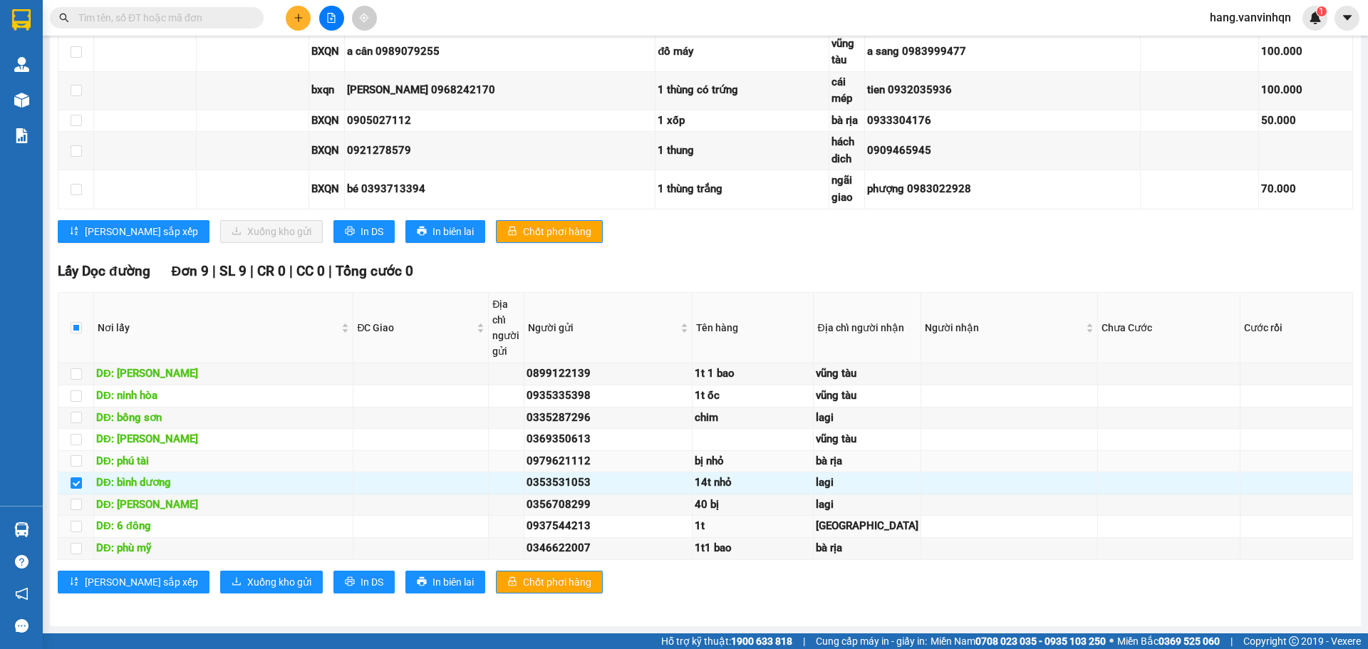
scroll to position [958, 0]
click at [82, 472] on td at bounding box center [76, 483] width 36 height 22
drag, startPoint x: 74, startPoint y: 467, endPoint x: 316, endPoint y: 467, distance: 241.5
click at [73, 477] on input "checkbox" at bounding box center [76, 482] width 11 height 11
checkbox input "false"
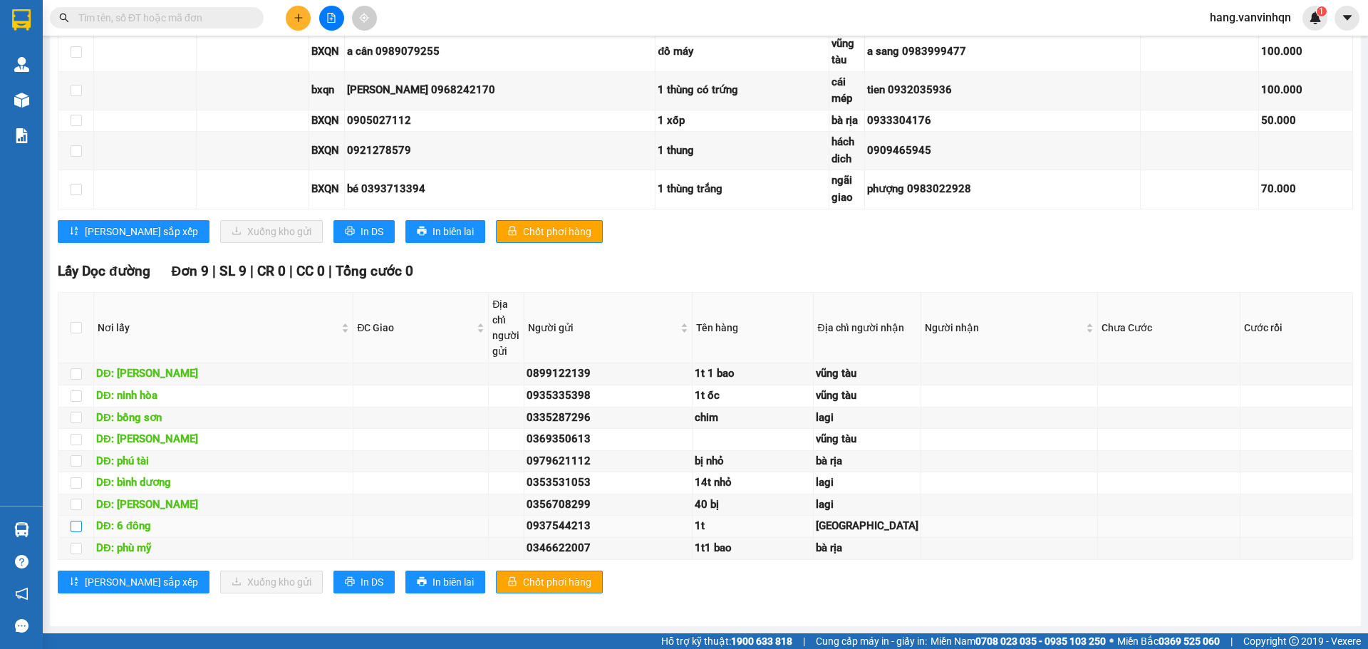
click at [79, 521] on input "checkbox" at bounding box center [76, 526] width 11 height 11
checkbox input "true"
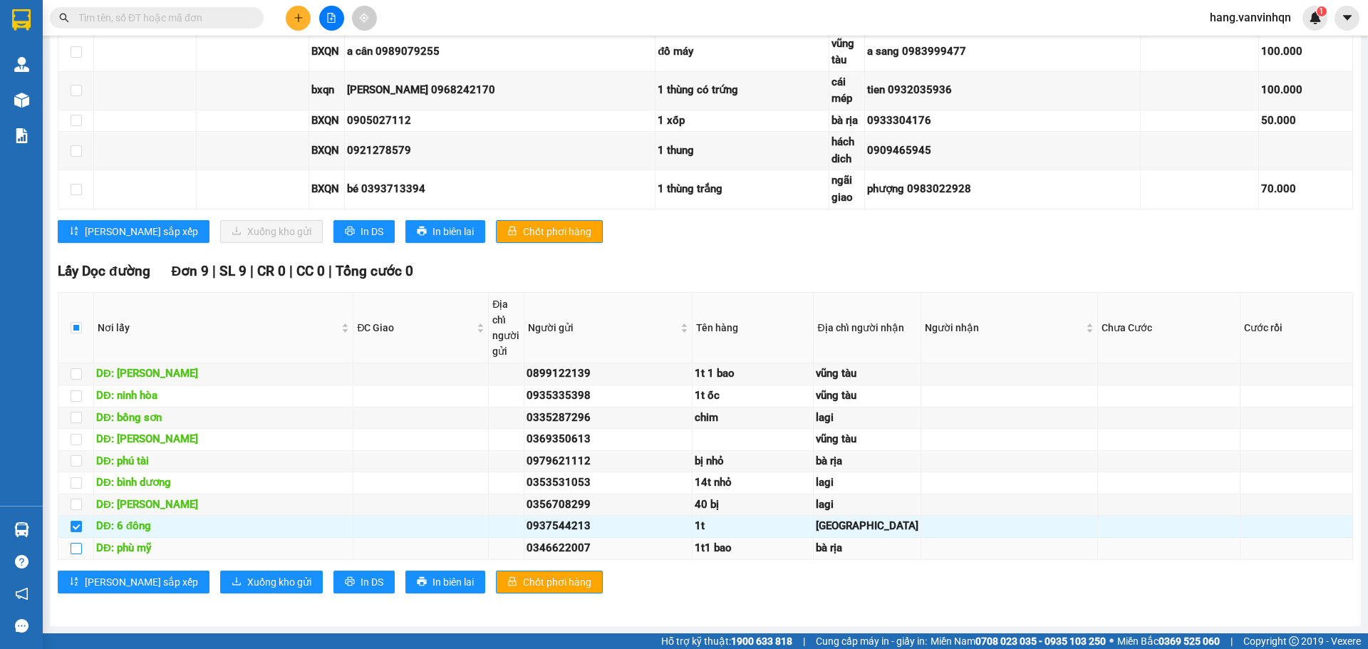
click at [79, 552] on input "checkbox" at bounding box center [76, 548] width 11 height 11
checkbox input "true"
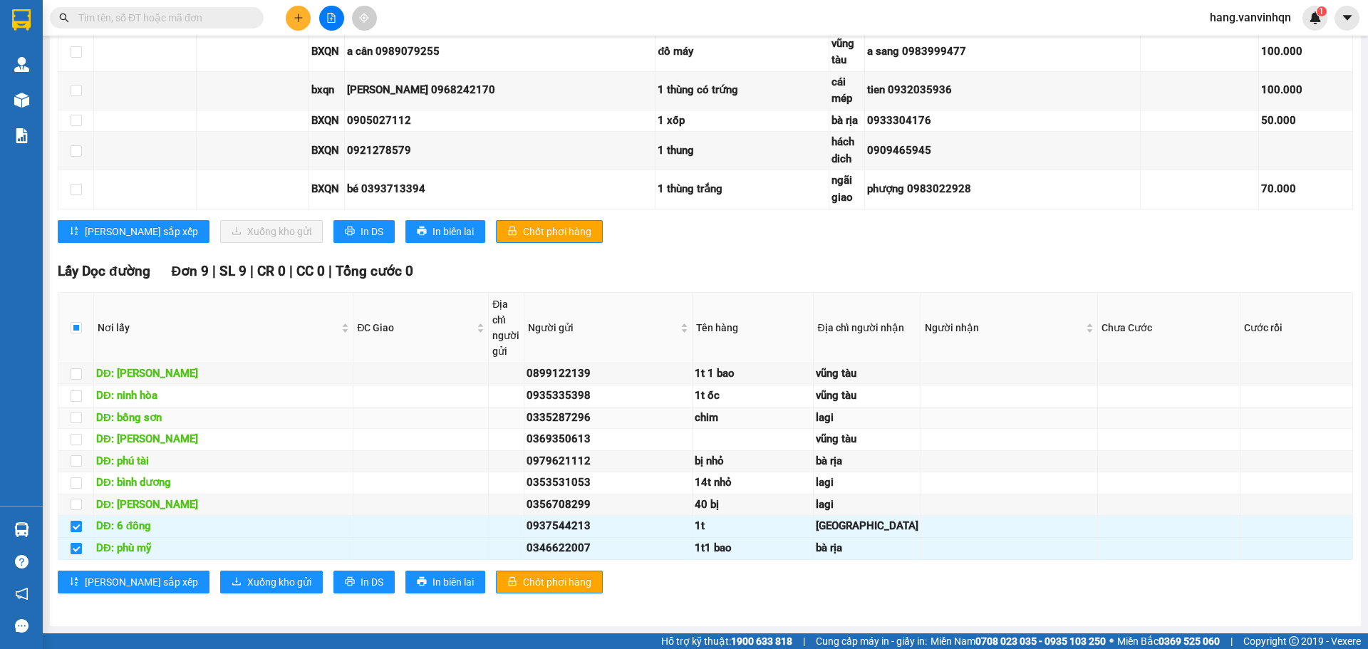
drag, startPoint x: 68, startPoint y: 386, endPoint x: 103, endPoint y: 374, distance: 36.9
click at [70, 407] on td at bounding box center [76, 418] width 36 height 22
drag, startPoint x: 75, startPoint y: 353, endPoint x: 213, endPoint y: 366, distance: 138.8
click at [75, 390] on input "checkbox" at bounding box center [76, 395] width 11 height 11
checkbox input "true"
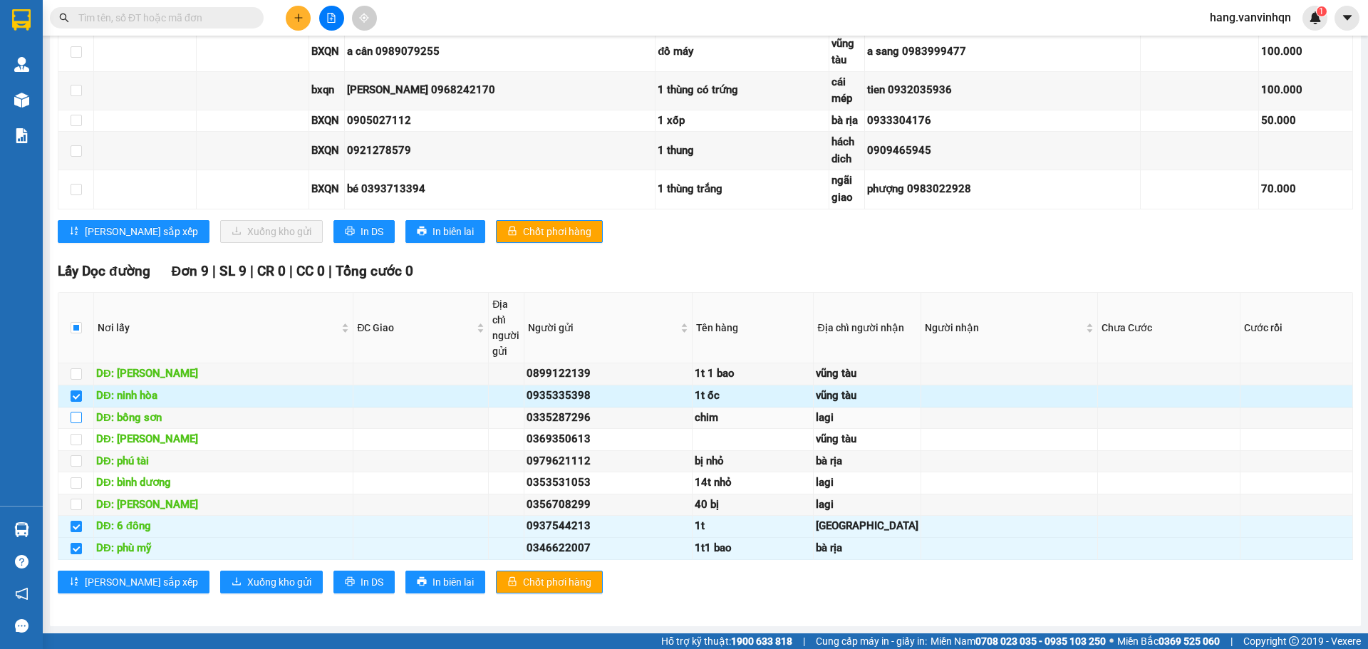
drag, startPoint x: 75, startPoint y: 385, endPoint x: 214, endPoint y: 362, distance: 141.6
click at [74, 412] on input "checkbox" at bounding box center [76, 417] width 11 height 11
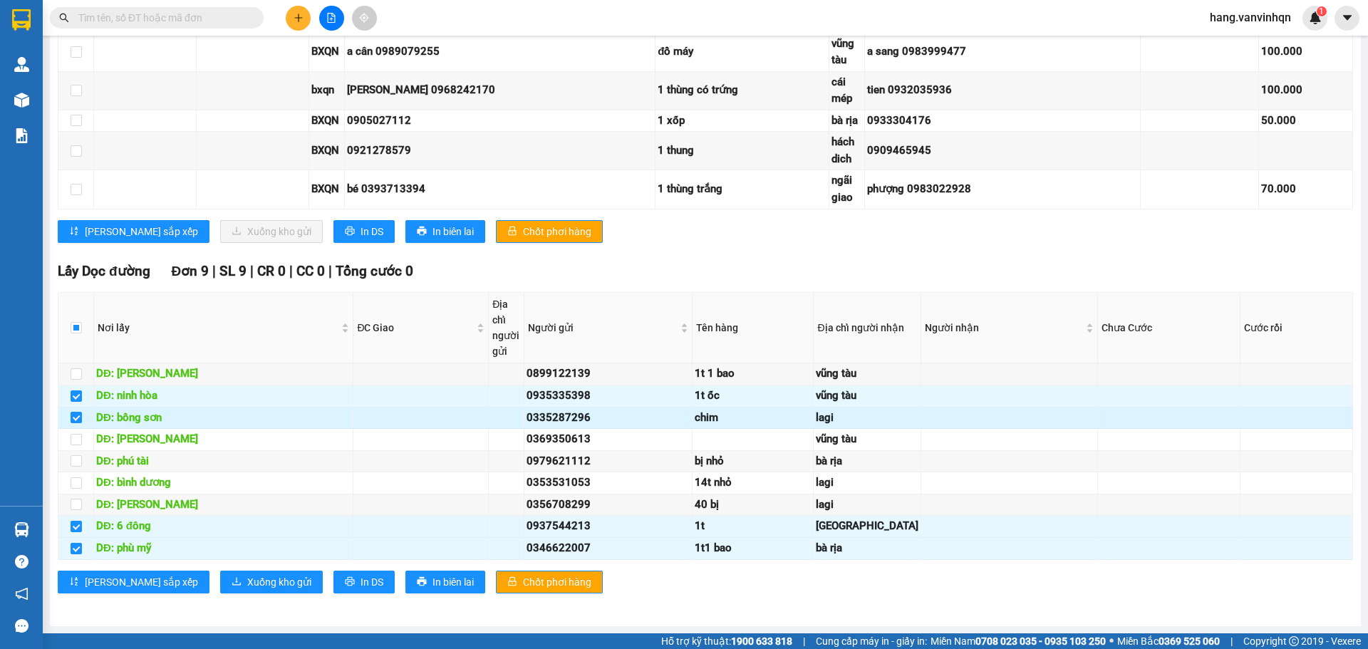
drag, startPoint x: 80, startPoint y: 386, endPoint x: 88, endPoint y: 379, distance: 10.6
click at [80, 412] on input "checkbox" at bounding box center [76, 417] width 11 height 11
checkbox input "false"
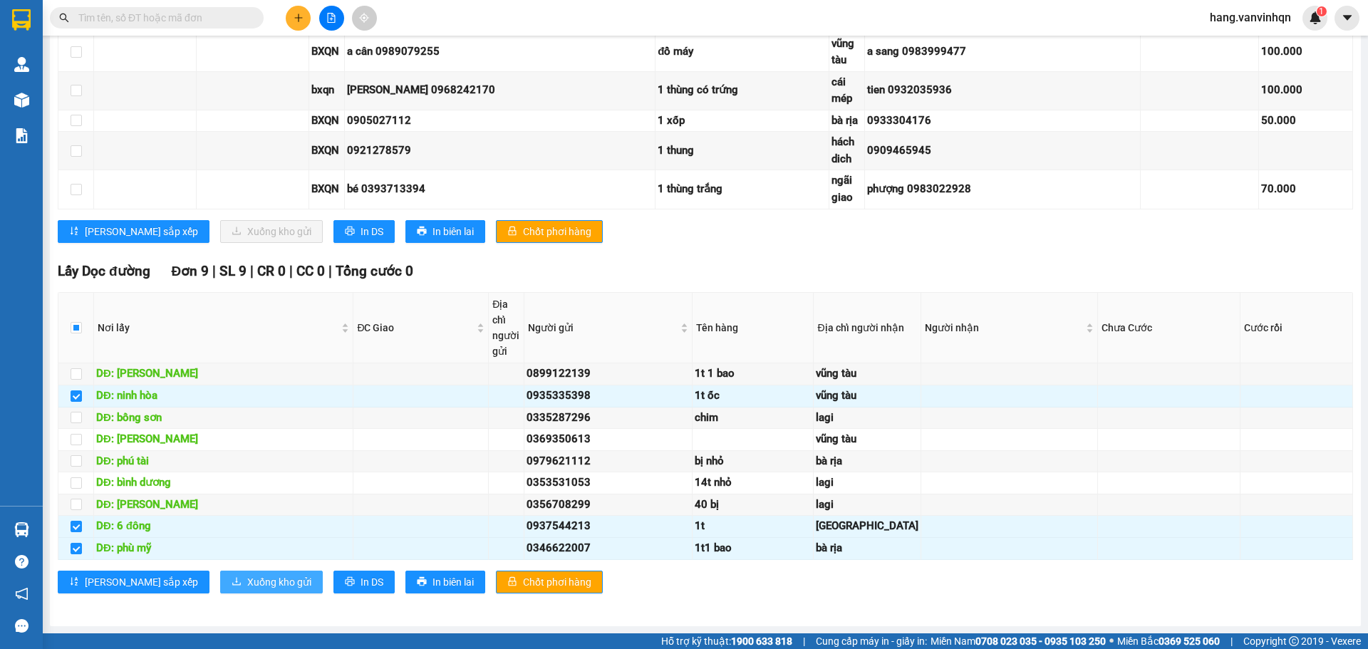
drag, startPoint x: 238, startPoint y: 592, endPoint x: 244, endPoint y: 585, distance: 9.6
click at [238, 590] on button "Xuống kho gửi" at bounding box center [271, 582] width 103 height 23
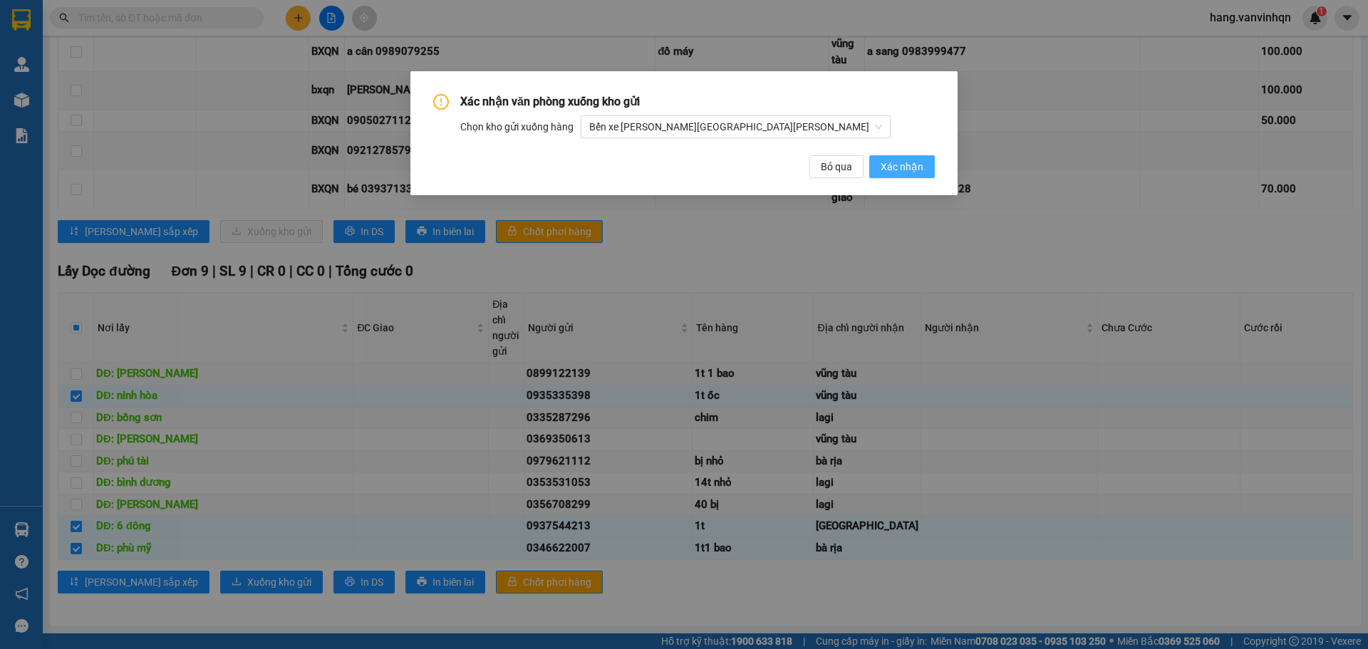
drag, startPoint x: 917, startPoint y: 154, endPoint x: 904, endPoint y: 176, distance: 25.5
click at [907, 170] on div "Xác [PERSON_NAME] [PERSON_NAME] gửi [PERSON_NAME] gửi [PERSON_NAME] hàng [PERSO…" at bounding box center [683, 136] width 501 height 84
click at [903, 177] on button "Xác nhận" at bounding box center [902, 166] width 66 height 23
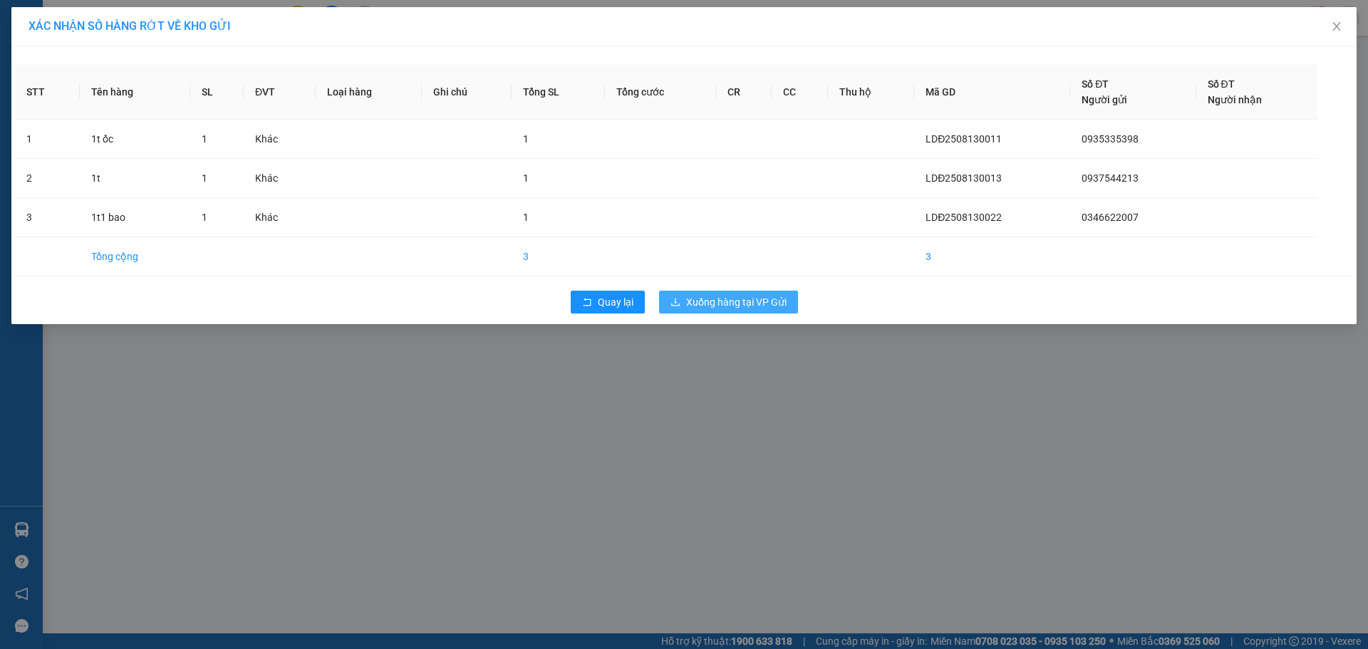
drag, startPoint x: 697, startPoint y: 288, endPoint x: 692, endPoint y: 300, distance: 12.8
click at [697, 288] on div "Quay lại Xuống hàng tại VP Gửi" at bounding box center [684, 301] width 1338 height 37
click at [692, 301] on span "Xuống hàng tại VP Gửi" at bounding box center [736, 302] width 100 height 16
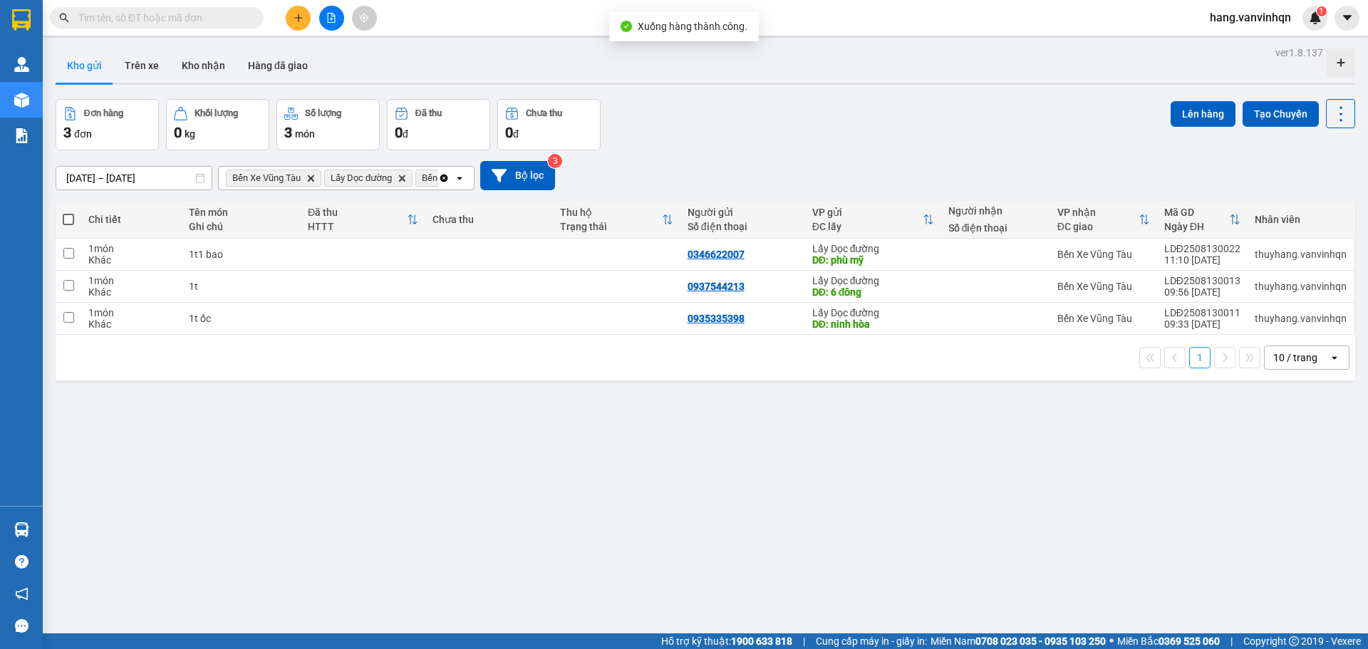
click at [73, 217] on span at bounding box center [68, 219] width 11 height 11
click at [68, 212] on input "checkbox" at bounding box center [68, 212] width 0 height 0
checkbox input "true"
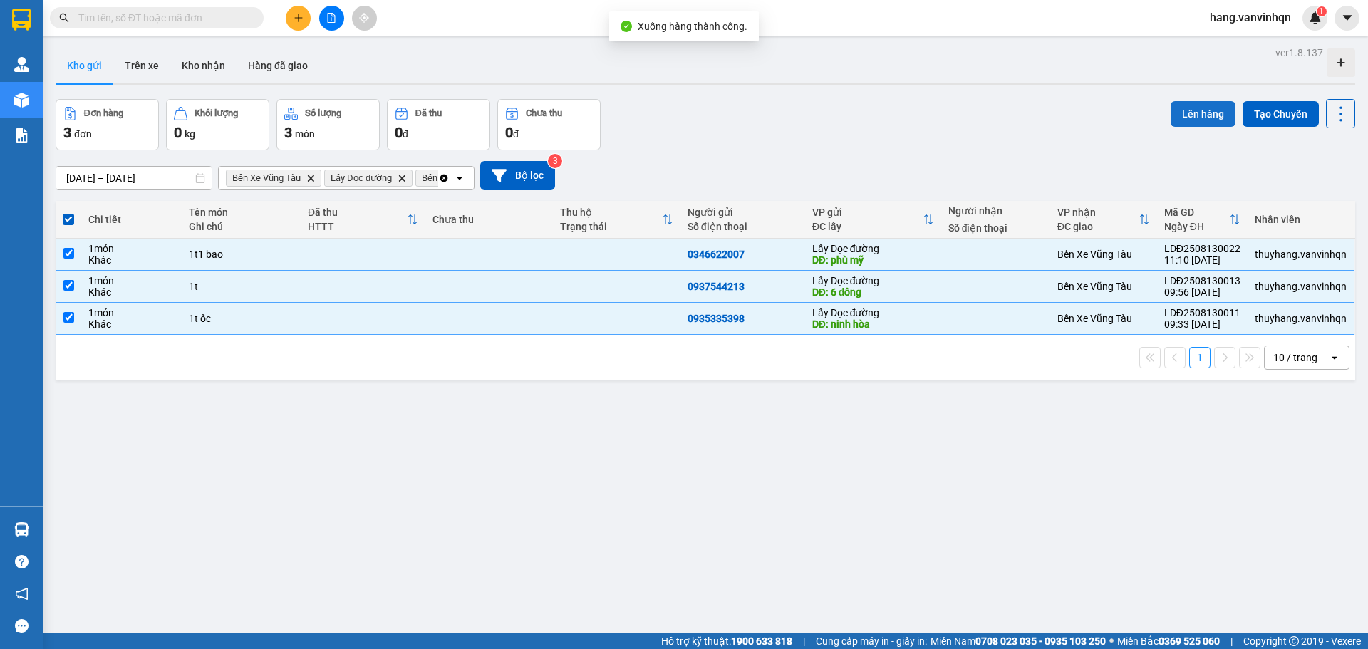
click at [1207, 111] on button "Lên hàng" at bounding box center [1202, 114] width 65 height 26
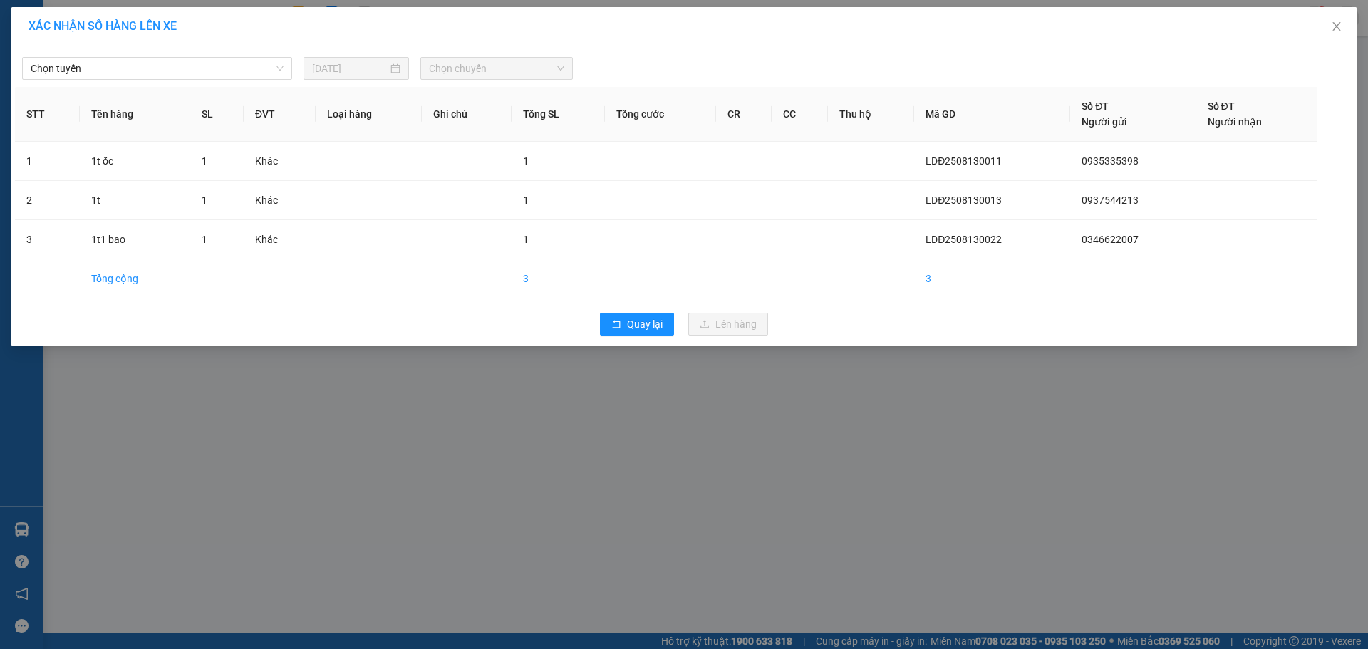
click at [125, 83] on div "[PERSON_NAME] [DATE] [PERSON_NAME] STT Tên hàng SL ĐVT [PERSON_NAME] hàng Ghi […" at bounding box center [683, 196] width 1345 height 300
click at [120, 75] on span "Chọn tuyến" at bounding box center [157, 68] width 253 height 21
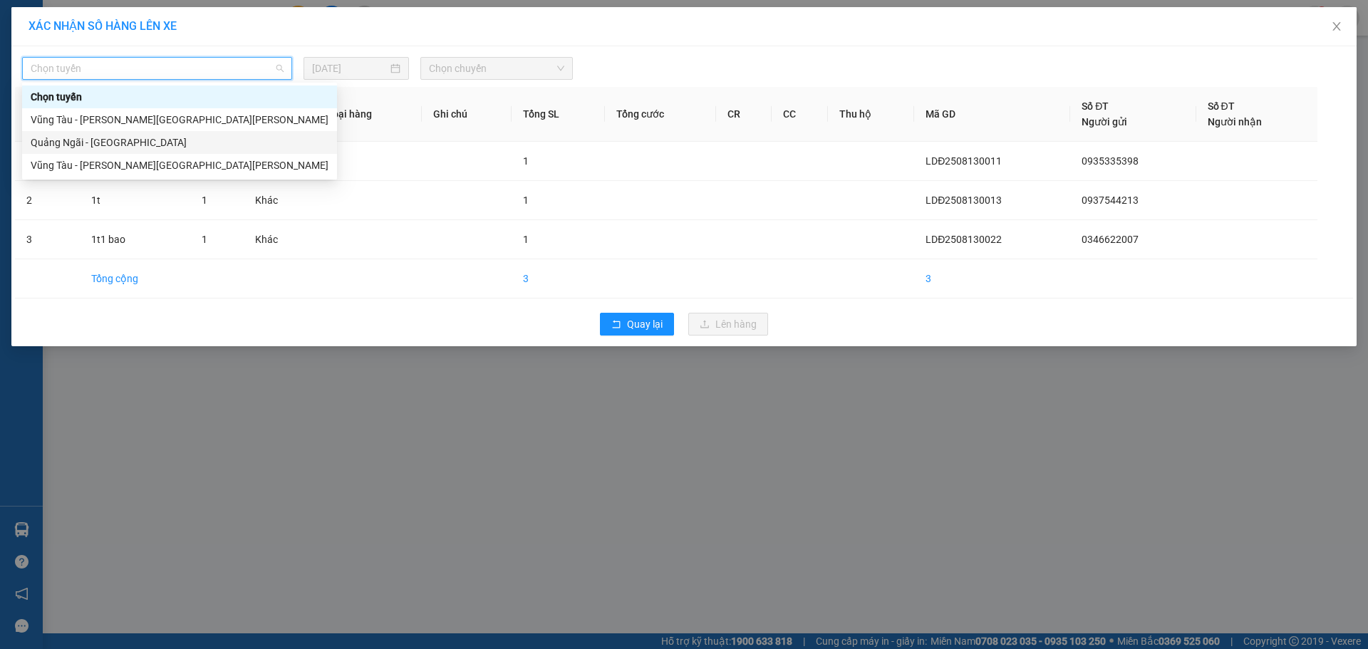
drag, startPoint x: 88, startPoint y: 141, endPoint x: 99, endPoint y: 137, distance: 11.3
click at [95, 139] on div "Quảng Ngãi - [GEOGRAPHIC_DATA]" at bounding box center [180, 143] width 298 height 16
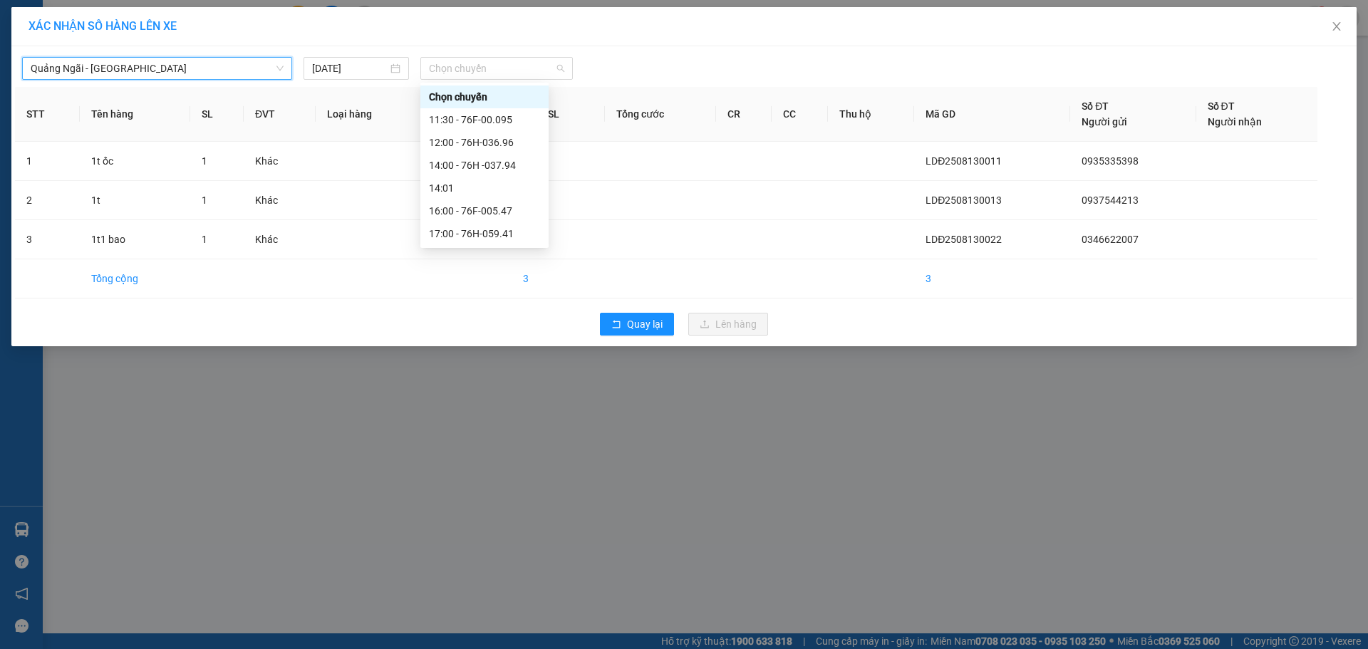
drag, startPoint x: 523, startPoint y: 64, endPoint x: 470, endPoint y: 117, distance: 74.5
click at [510, 80] on div "[GEOGRAPHIC_DATA] - [GEOGRAPHIC_DATA] - [GEOGRAPHIC_DATA] [DATE] [PERSON_NAME] …" at bounding box center [683, 196] width 1345 height 300
drag, startPoint x: 472, startPoint y: 115, endPoint x: 898, endPoint y: 358, distance: 490.9
click at [472, 114] on div "11:30 - 76F-00.095" at bounding box center [484, 120] width 111 height 16
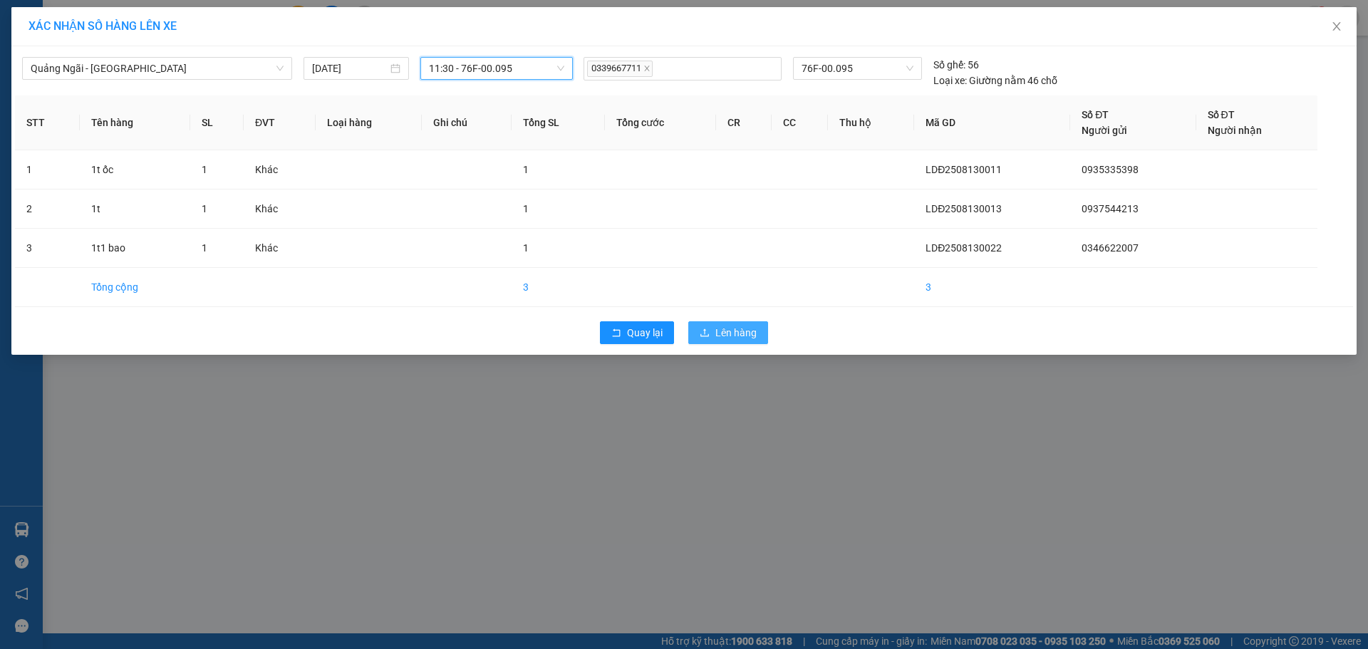
click at [740, 335] on span "Lên hàng" at bounding box center [735, 333] width 41 height 16
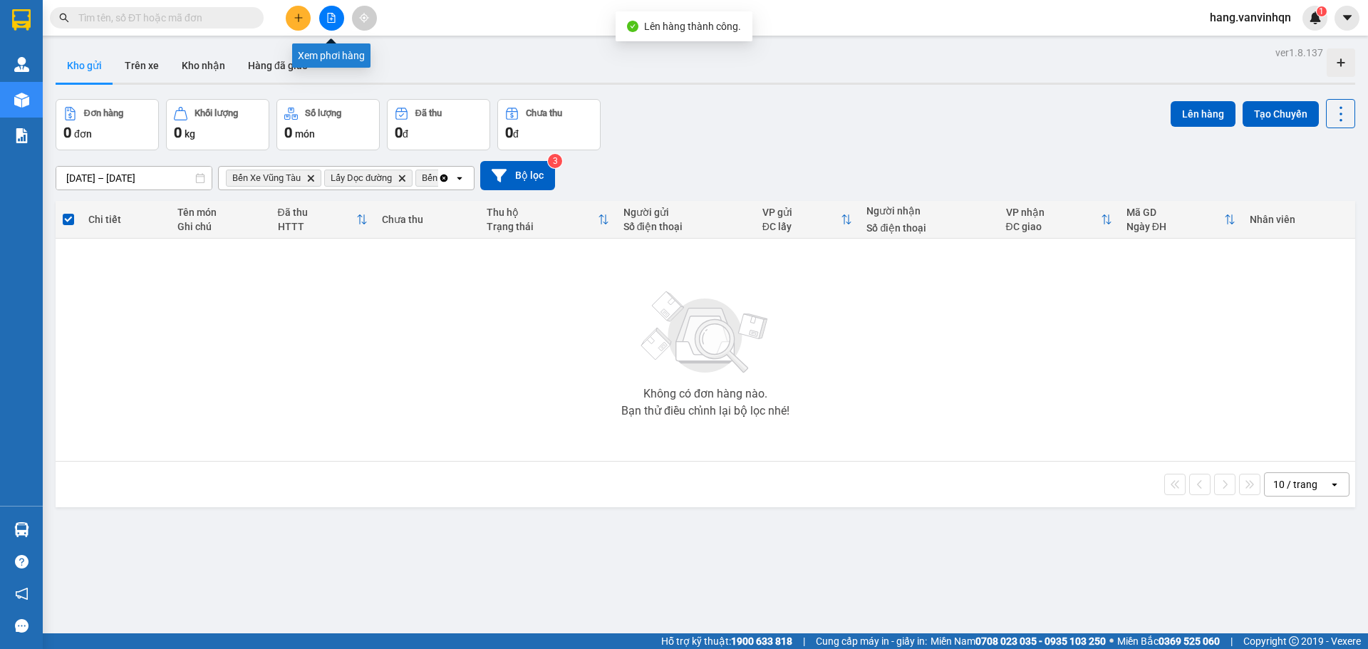
click at [332, 24] on button at bounding box center [331, 18] width 25 height 25
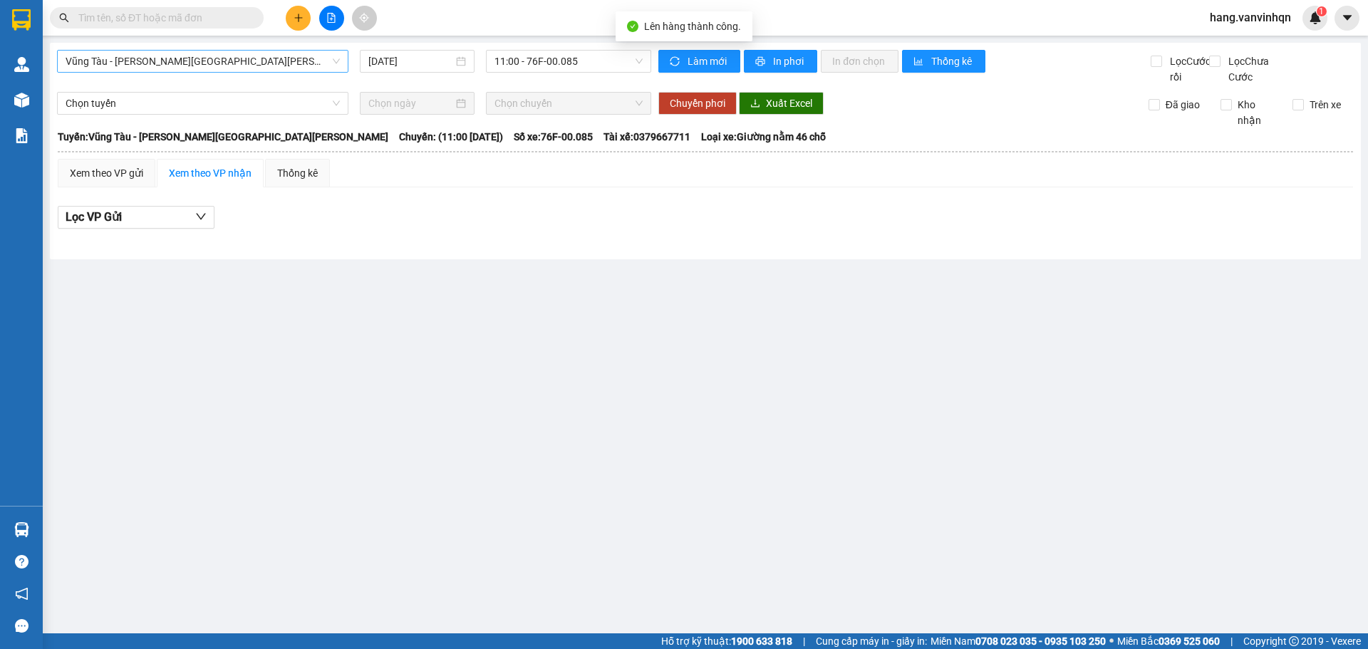
click at [262, 64] on span "Vũng Tàu - [PERSON_NAME][GEOGRAPHIC_DATA][PERSON_NAME]" at bounding box center [203, 61] width 274 height 21
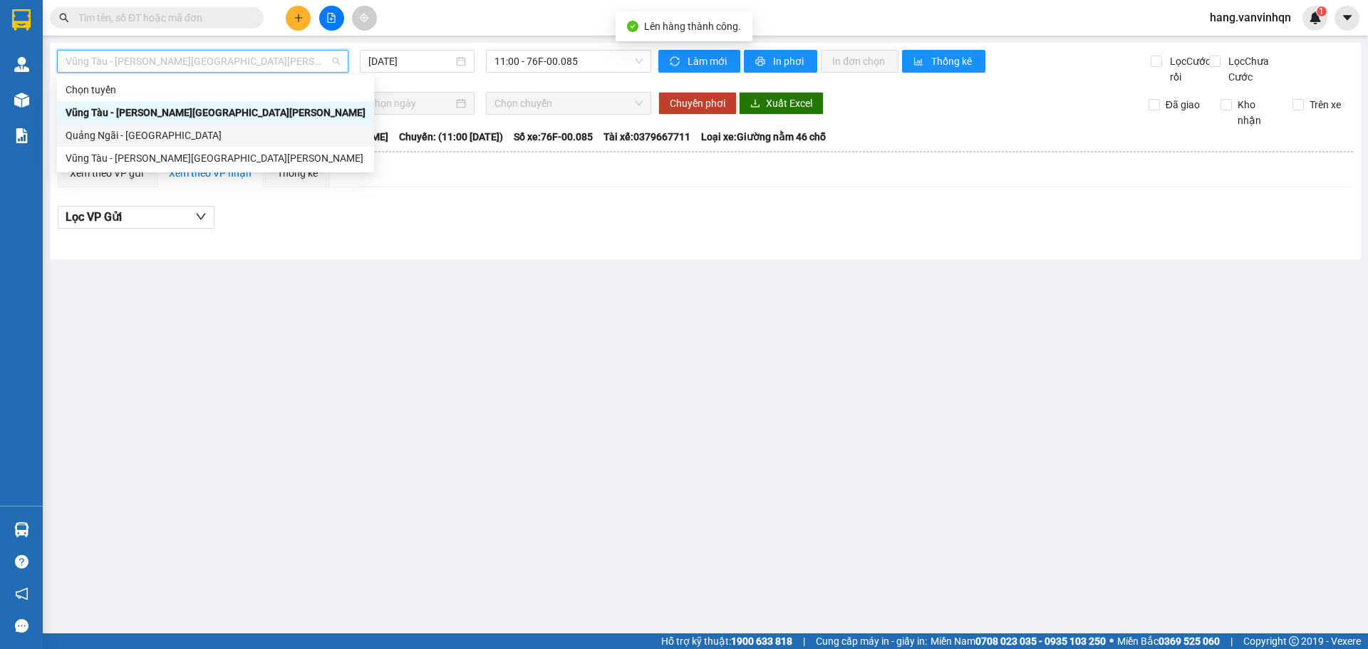
drag, startPoint x: 175, startPoint y: 134, endPoint x: 326, endPoint y: 118, distance: 151.9
click at [175, 134] on div "Quảng Ngãi - [GEOGRAPHIC_DATA]" at bounding box center [216, 135] width 300 height 16
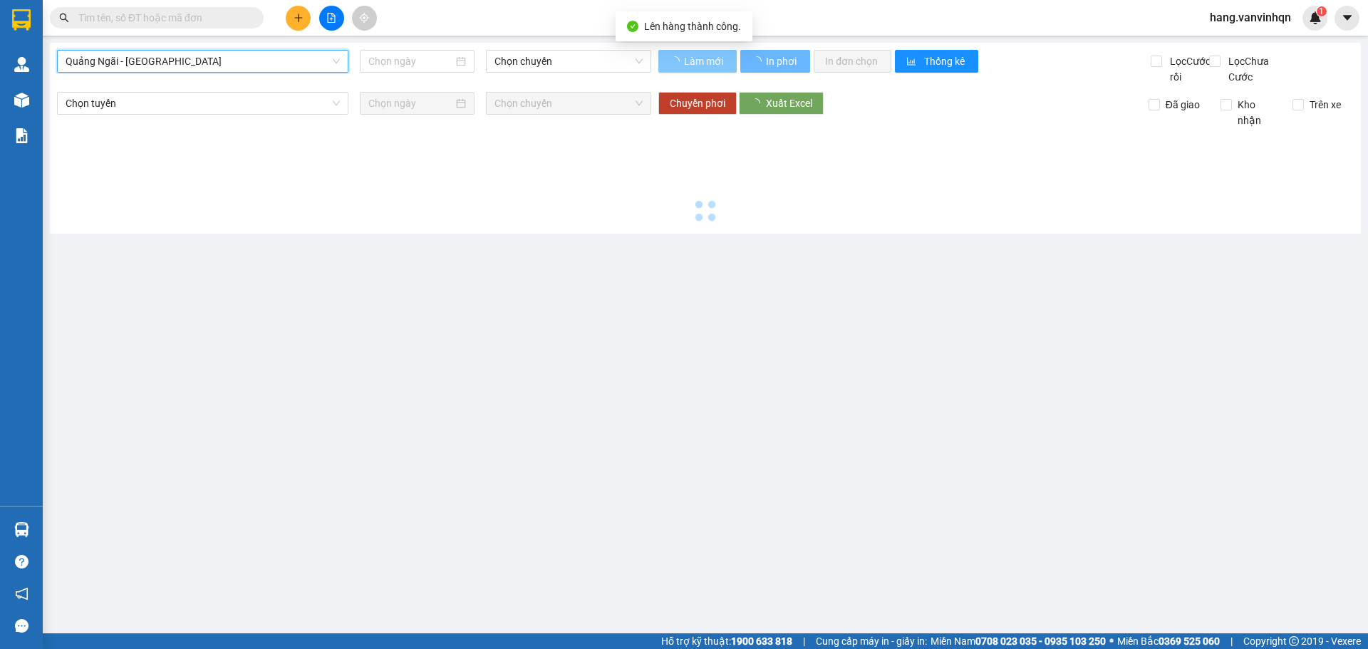
type input "[DATE]"
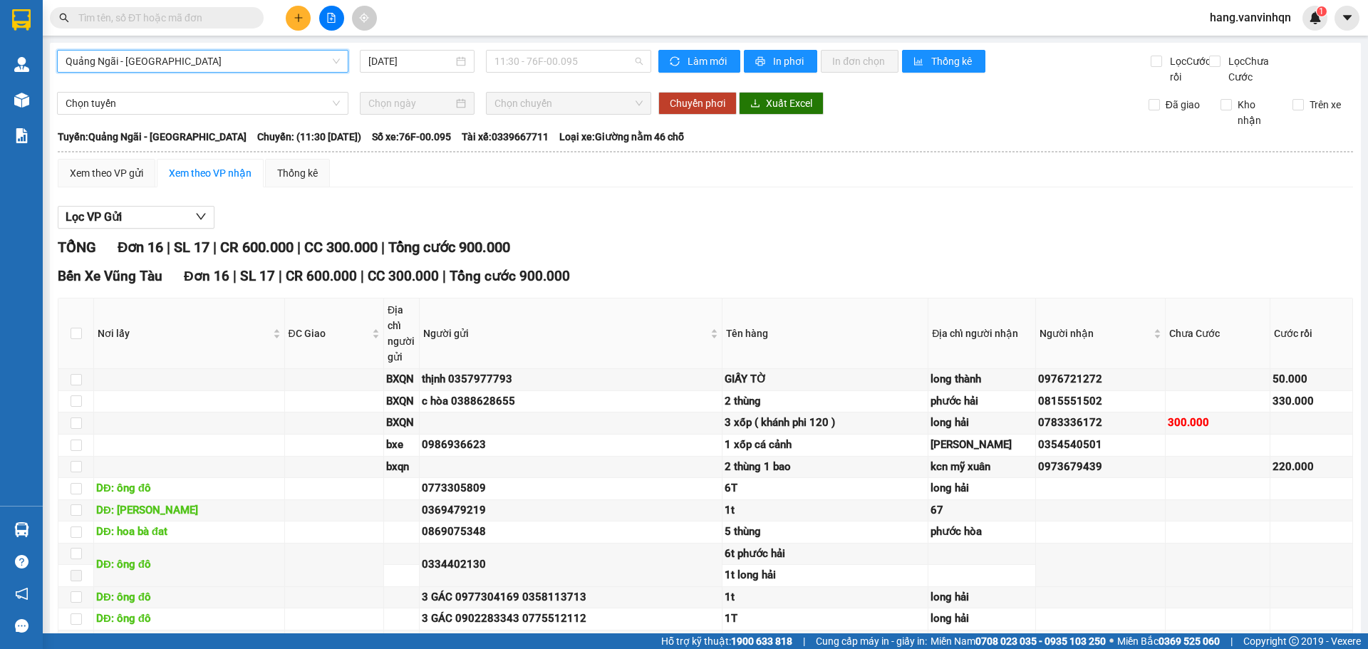
drag, startPoint x: 601, startPoint y: 58, endPoint x: 535, endPoint y: 132, distance: 99.4
click at [583, 84] on body "Kết quả [PERSON_NAME] ( 0 ) Bộ lọc No Data hang.vanvinhqn 1 [PERSON_NAME] [PERS…" at bounding box center [684, 324] width 1368 height 649
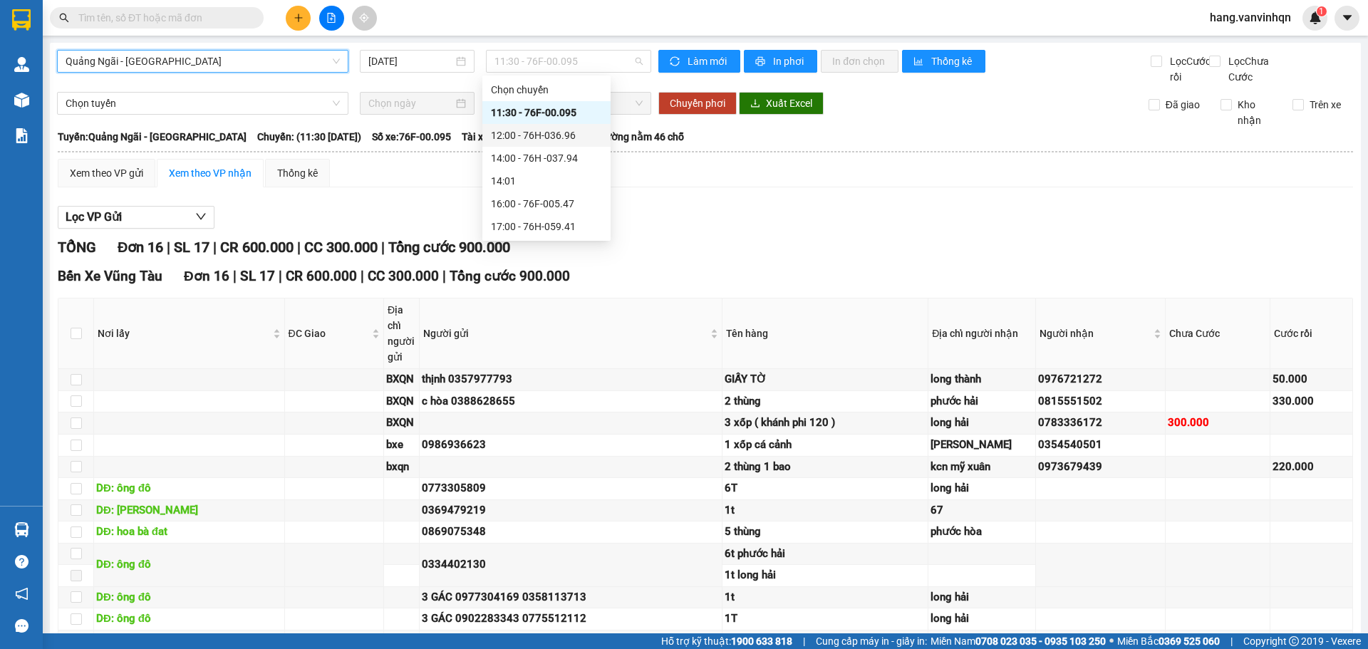
drag, startPoint x: 519, startPoint y: 136, endPoint x: 477, endPoint y: 177, distance: 58.4
click at [511, 147] on div "Chọn chuyến 11:30 - 76F-00.095 12:00 - 76H-036.96 14:00 - 76H -037.94 14:01 16:…" at bounding box center [546, 158] width 128 height 160
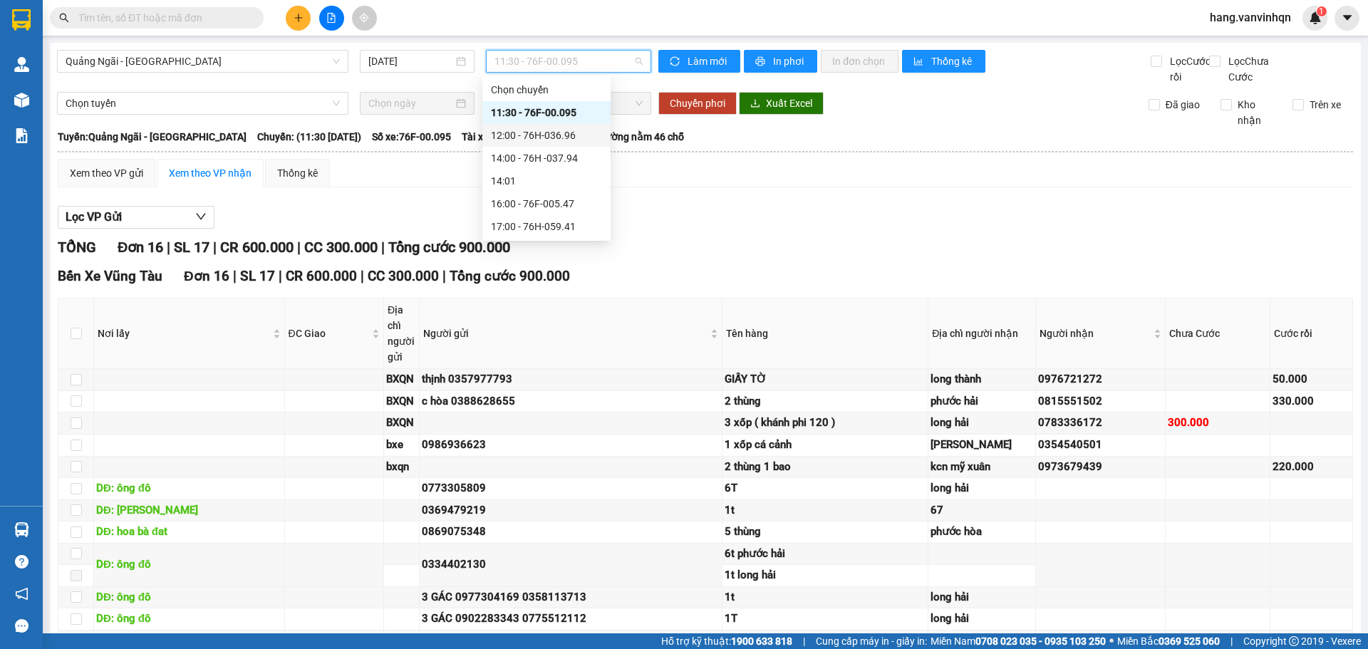
click at [571, 130] on div "12:00 - 76H-036.96" at bounding box center [546, 135] width 111 height 16
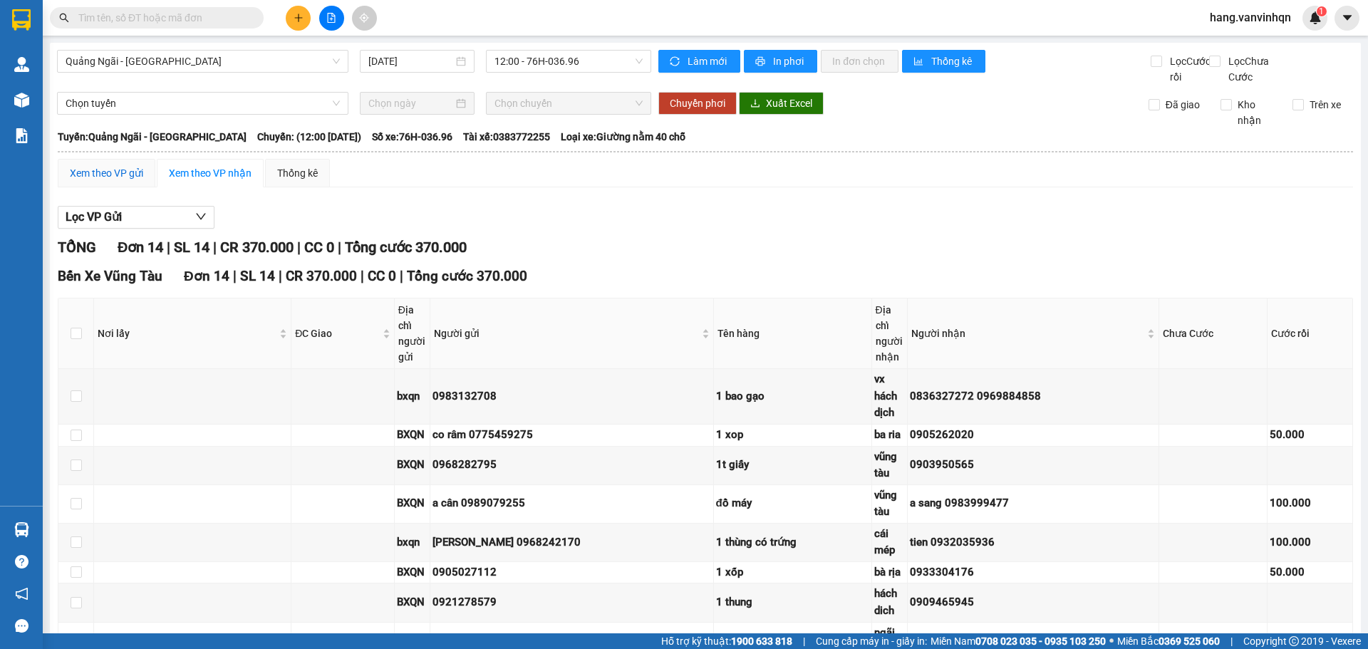
click at [93, 181] on div "Xem theo VP gửi" at bounding box center [106, 173] width 73 height 16
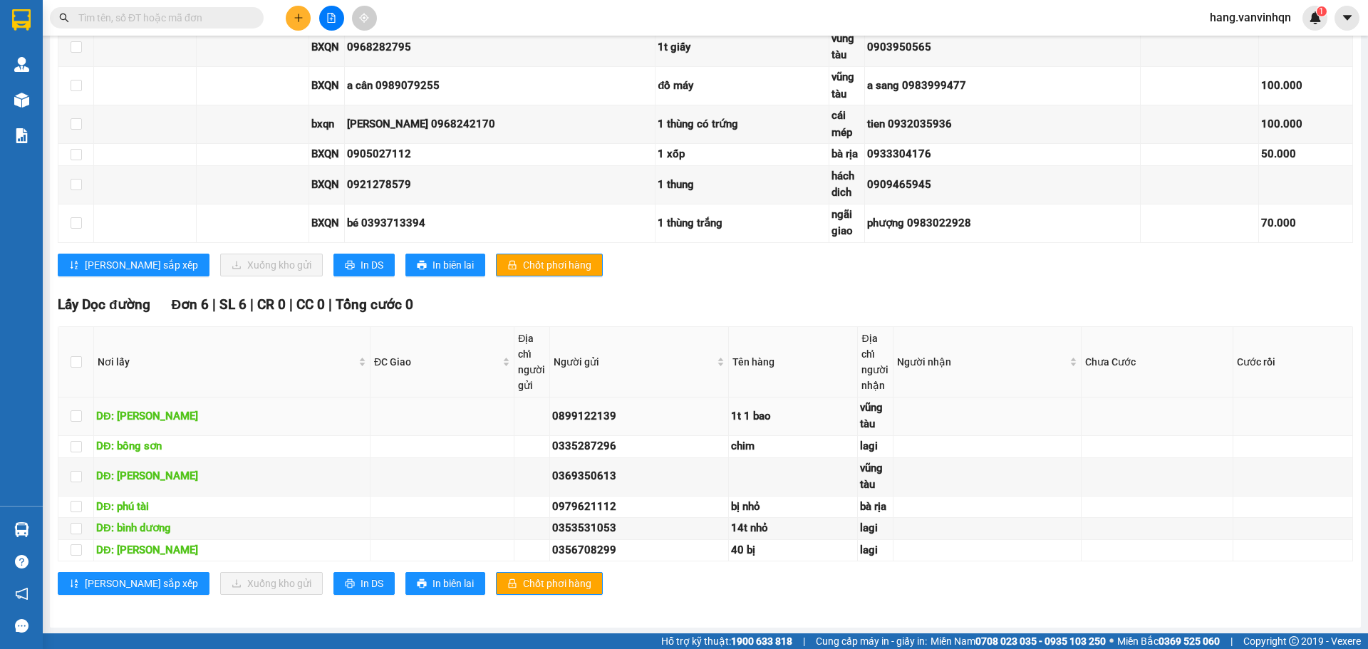
scroll to position [760, 0]
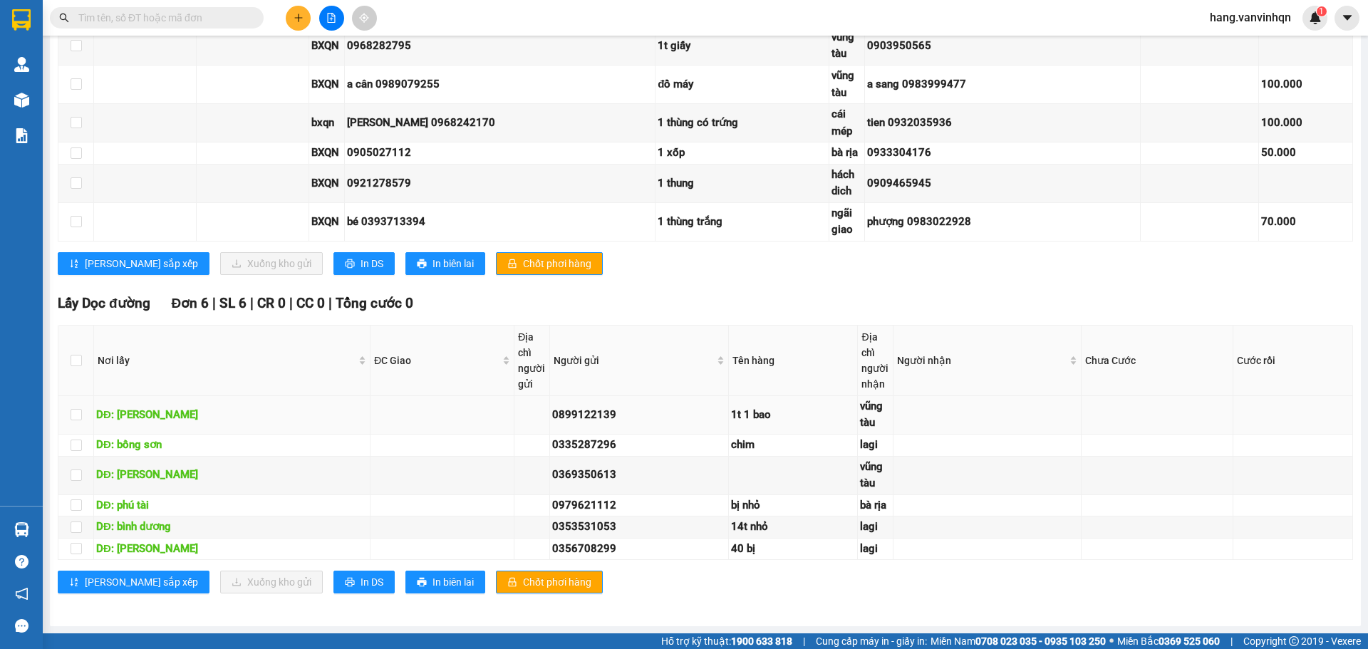
click at [69, 410] on td at bounding box center [76, 415] width 36 height 38
drag, startPoint x: 71, startPoint y: 415, endPoint x: 73, endPoint y: 425, distance: 10.9
click at [73, 415] on input "checkbox" at bounding box center [76, 414] width 11 height 11
checkbox input "true"
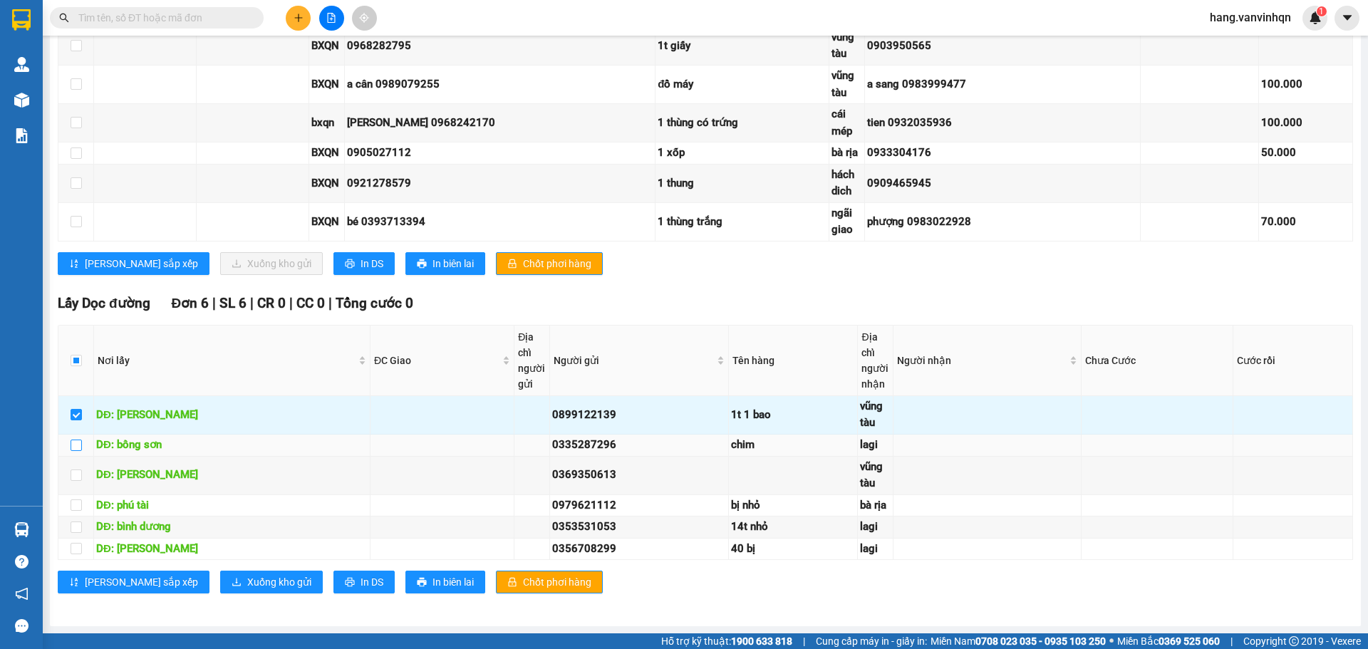
click at [78, 444] on input "checkbox" at bounding box center [76, 444] width 11 height 11
checkbox input "true"
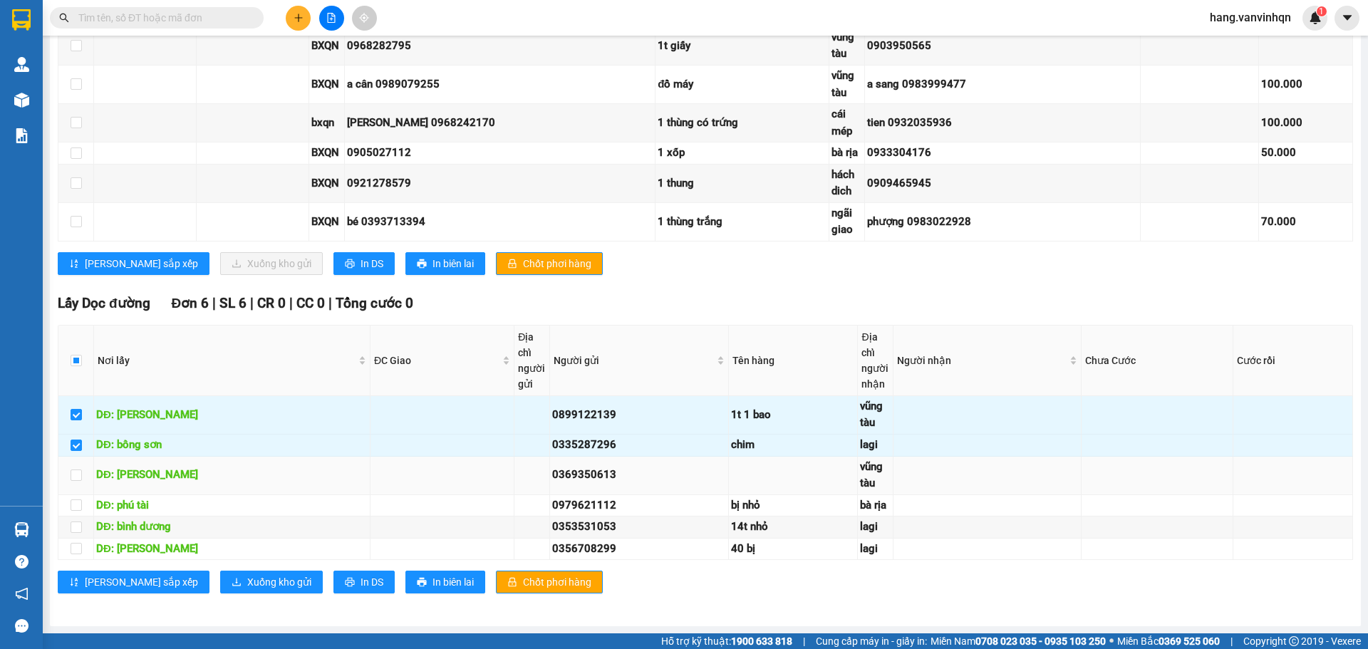
click at [84, 474] on td at bounding box center [76, 476] width 36 height 38
click at [76, 478] on input "checkbox" at bounding box center [76, 474] width 11 height 11
checkbox input "true"
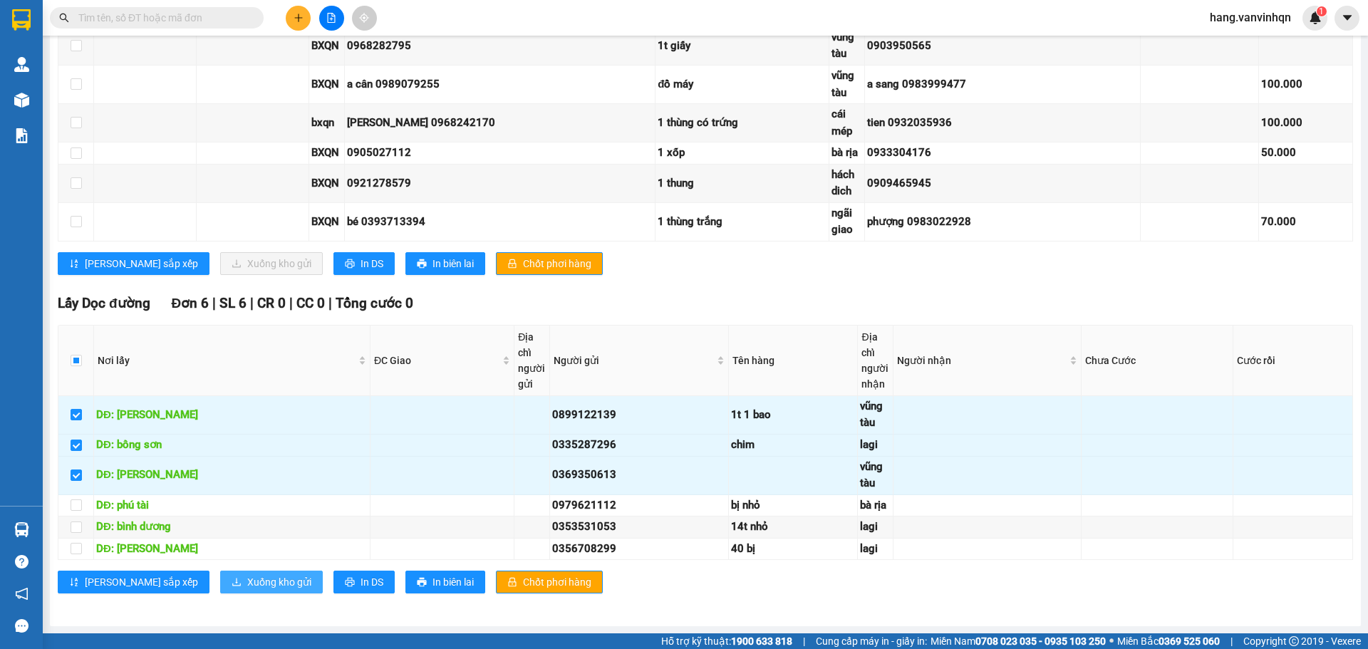
click at [220, 571] on button "Xuống kho gửi" at bounding box center [271, 582] width 103 height 23
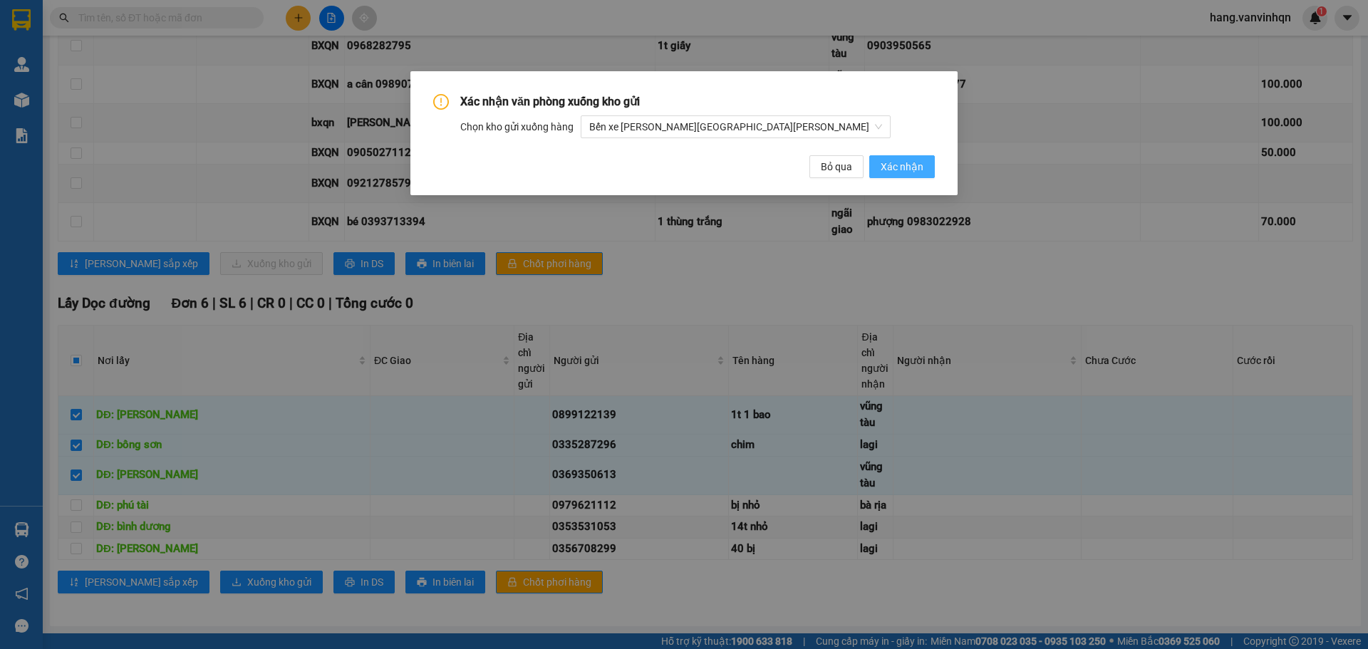
click at [917, 171] on span "Xác nhận" at bounding box center [901, 167] width 43 height 16
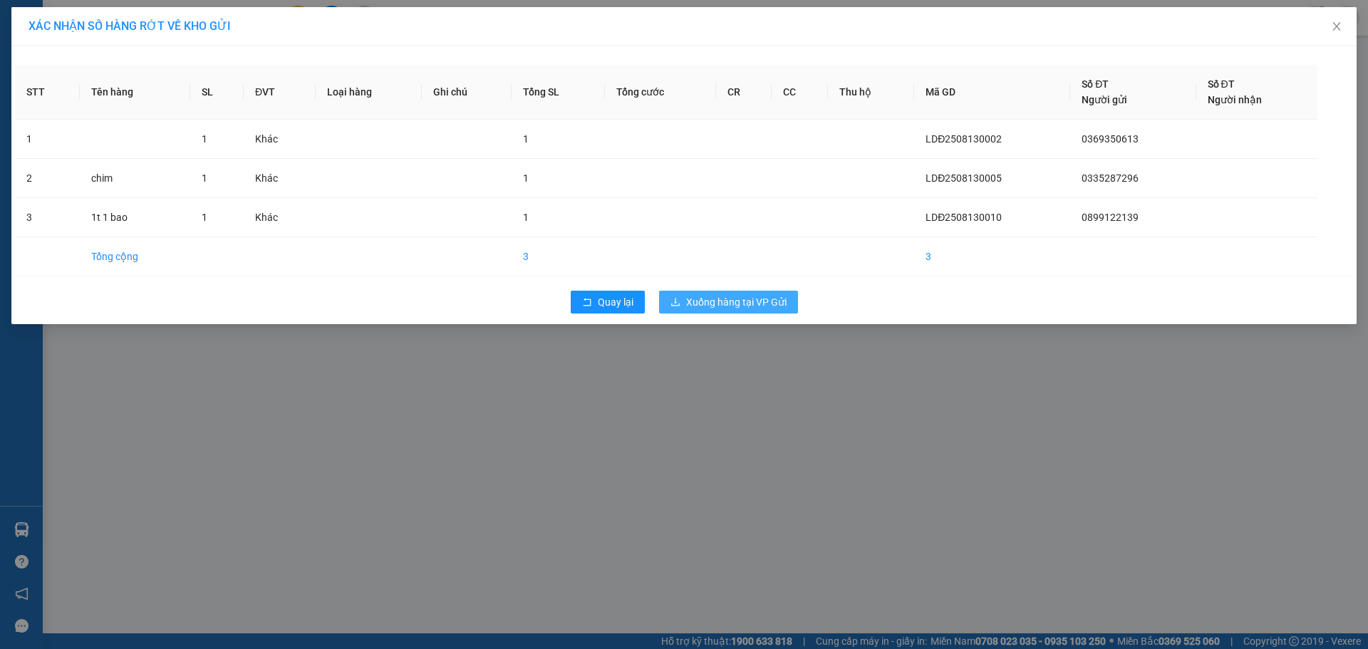
click at [684, 294] on button "Xuống hàng tại VP Gửi" at bounding box center [728, 302] width 139 height 23
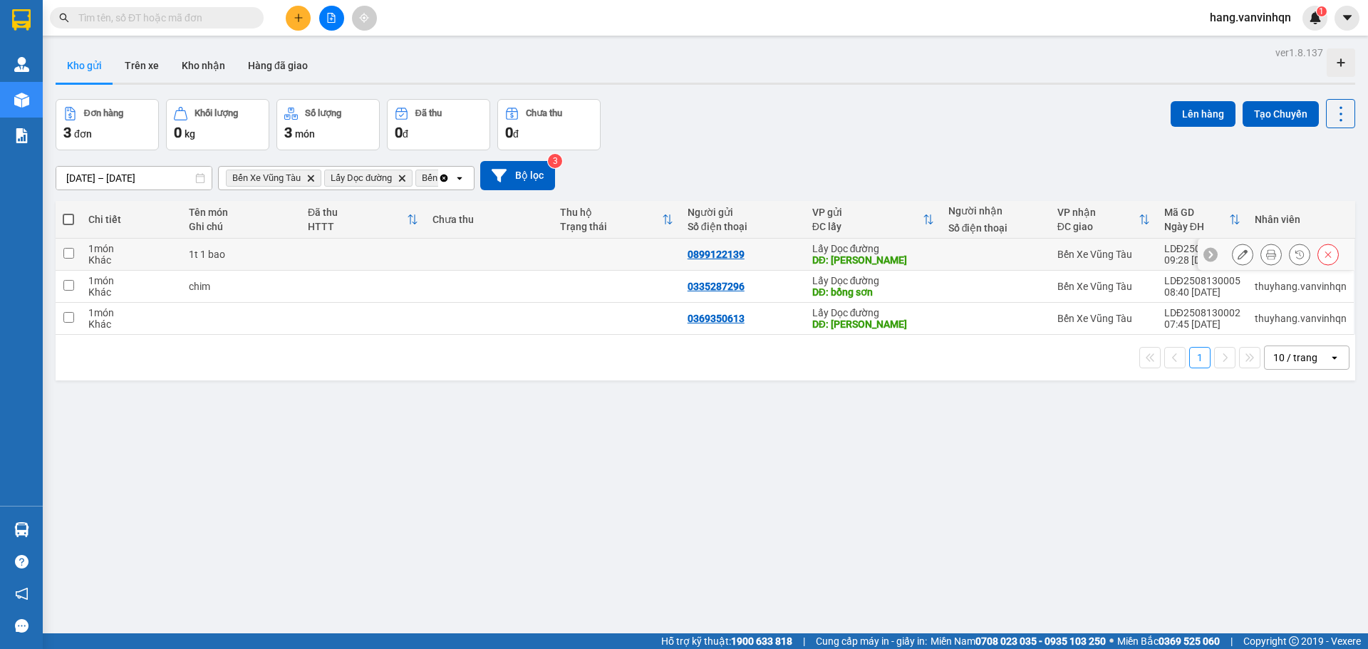
click at [72, 254] on input "checkbox" at bounding box center [68, 253] width 11 height 11
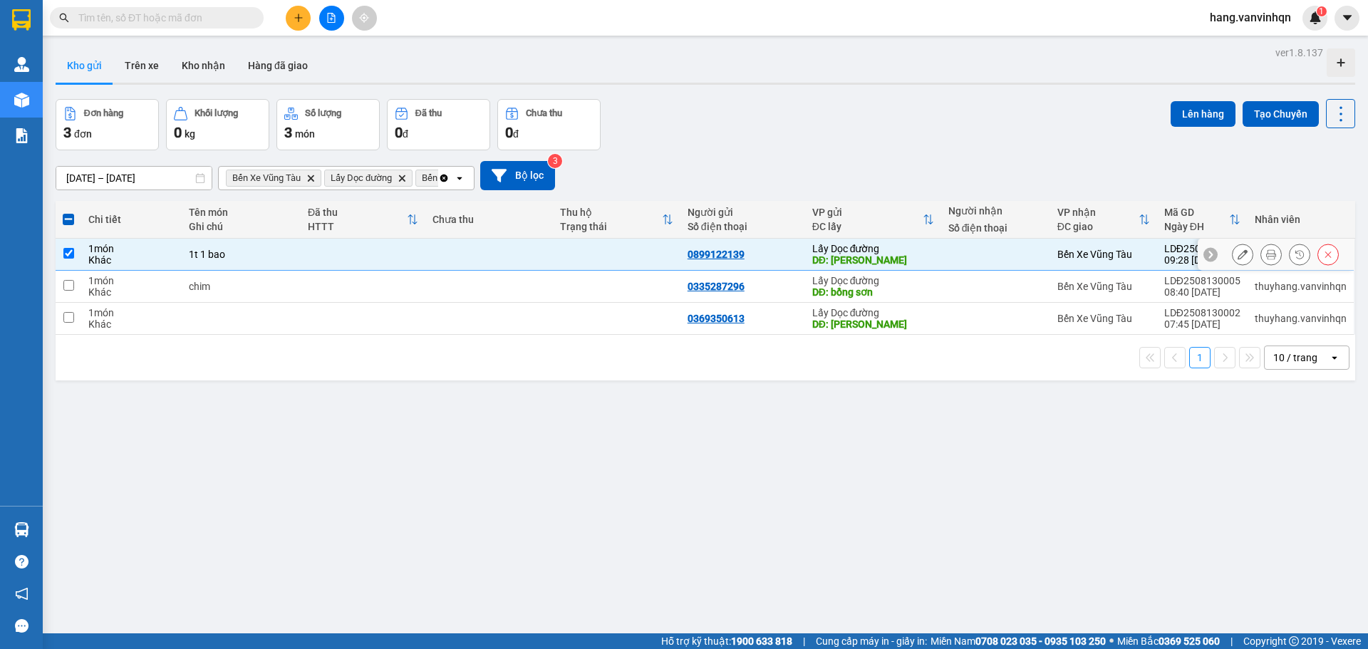
drag, startPoint x: 68, startPoint y: 249, endPoint x: 68, endPoint y: 259, distance: 10.0
click at [71, 251] on input "checkbox" at bounding box center [68, 253] width 11 height 11
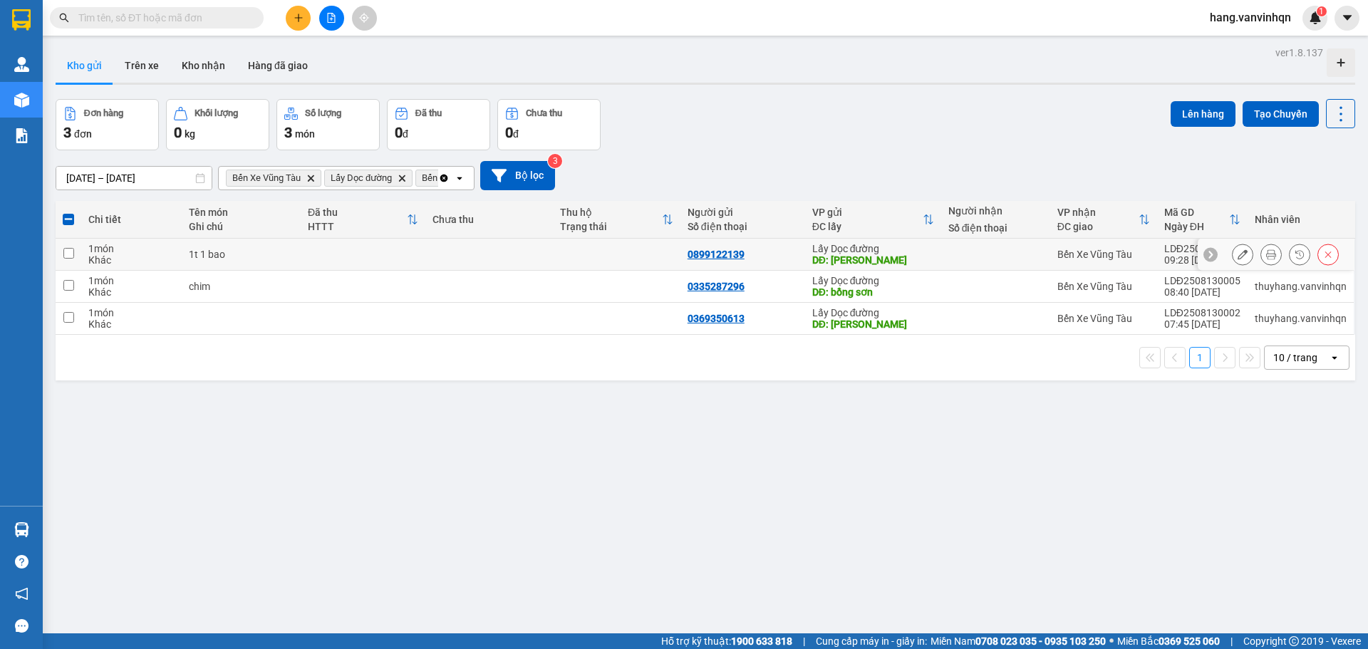
click at [67, 256] on input "checkbox" at bounding box center [68, 253] width 11 height 11
checkbox input "true"
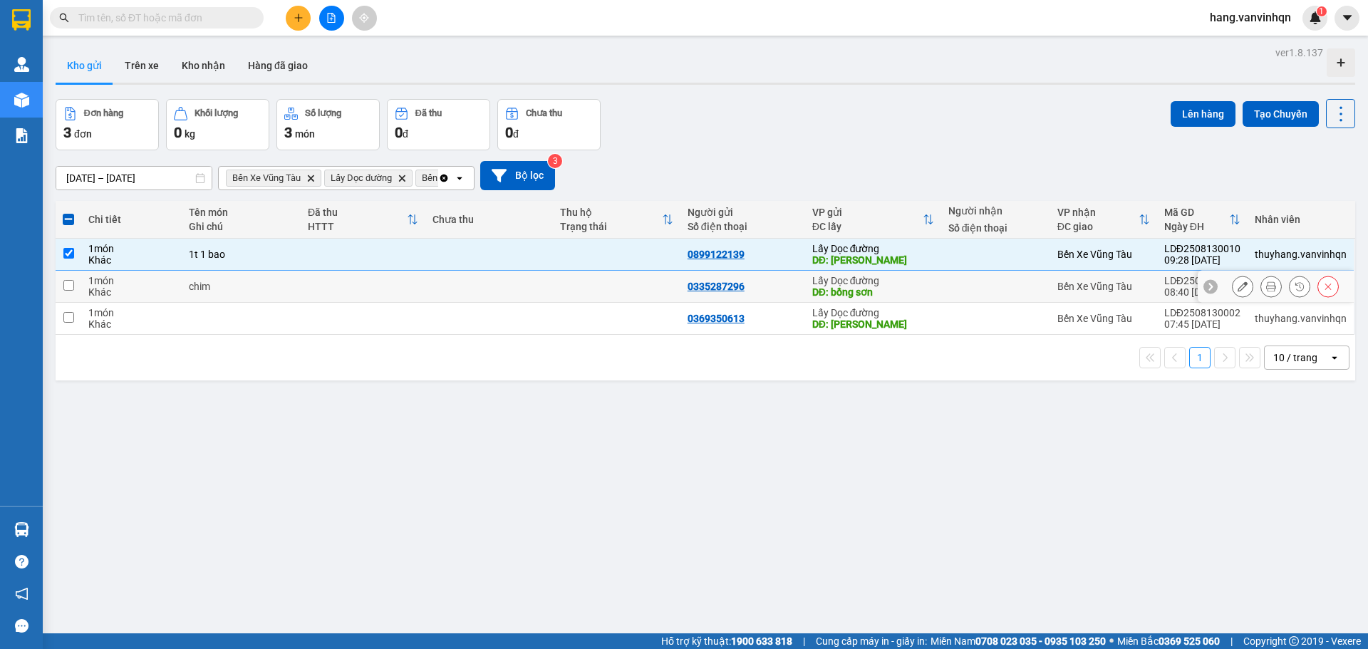
click at [69, 291] on td at bounding box center [69, 287] width 26 height 32
checkbox input "true"
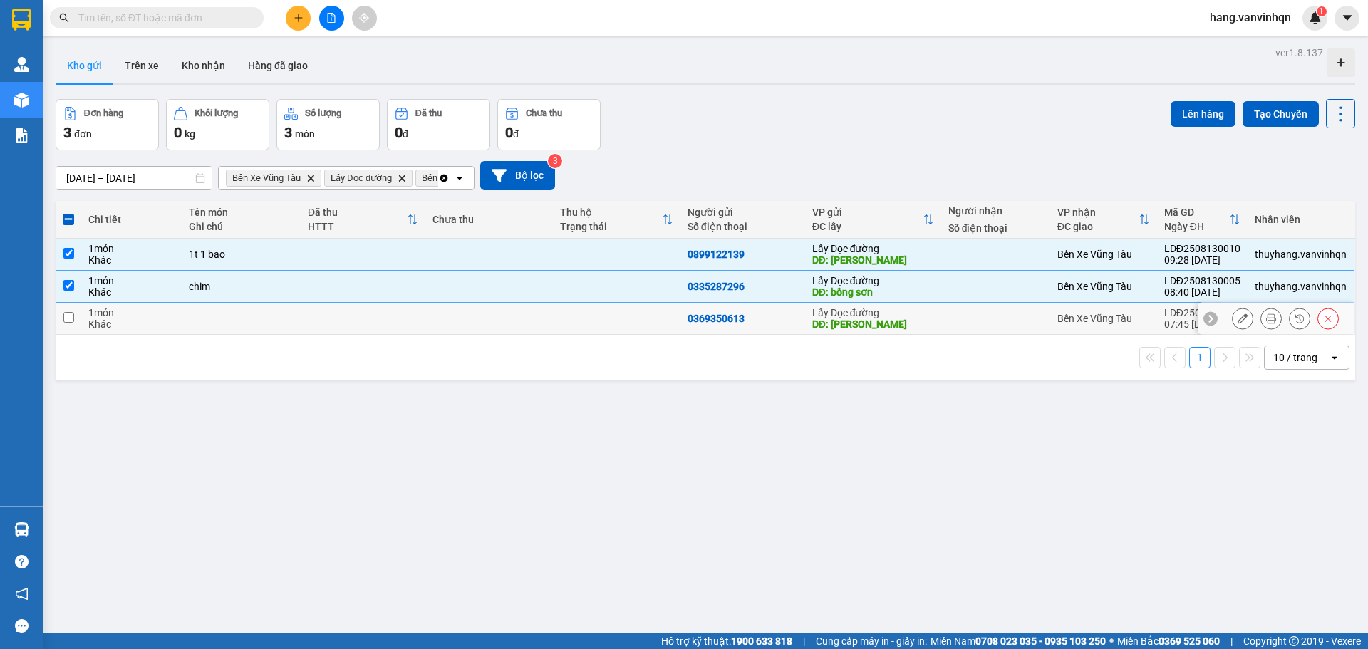
drag, startPoint x: 68, startPoint y: 318, endPoint x: 90, endPoint y: 309, distance: 23.0
click at [71, 316] on input "checkbox" at bounding box center [68, 317] width 11 height 11
checkbox input "true"
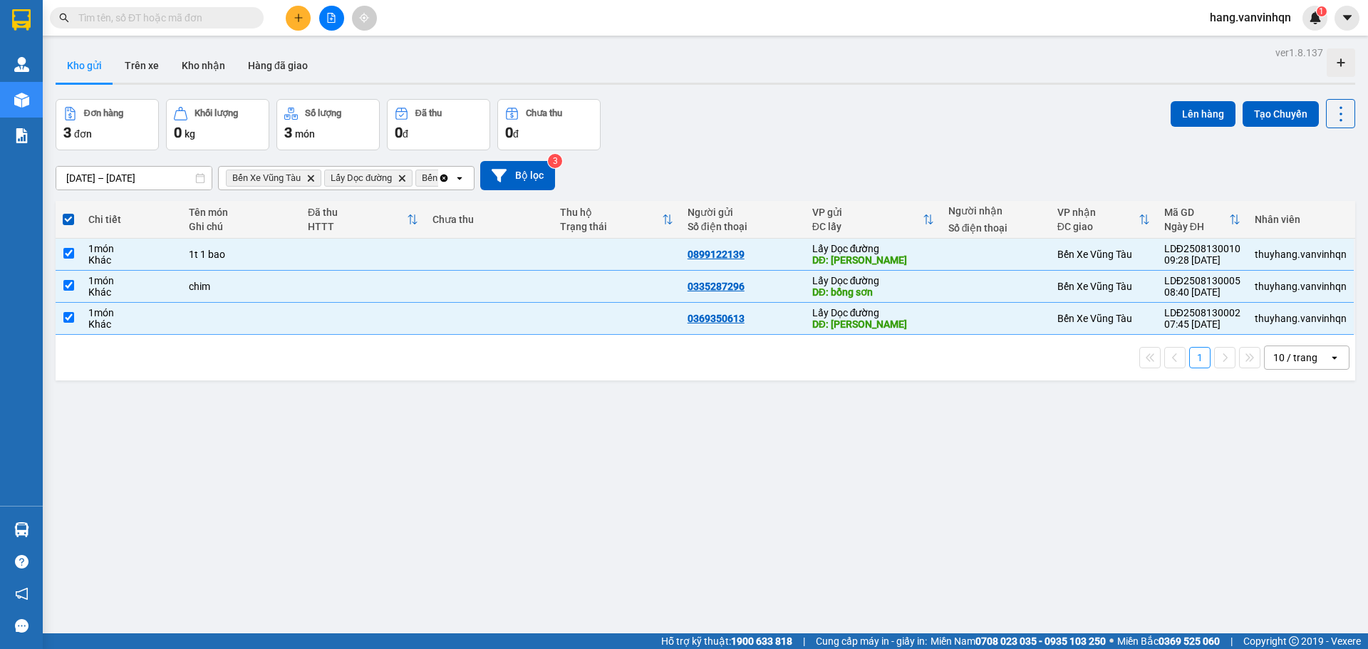
drag, startPoint x: 1128, startPoint y: 106, endPoint x: 1144, endPoint y: 111, distance: 17.1
click at [1130, 111] on div "Đơn hàng 3 đơn [PERSON_NAME] 0 kg Số [PERSON_NAME] 3 món Đã thu 0 [PERSON_NAME]…" at bounding box center [705, 124] width 1299 height 51
drag, startPoint x: 1172, startPoint y: 111, endPoint x: 1155, endPoint y: 114, distance: 17.3
click at [1170, 113] on button "Lên hàng" at bounding box center [1202, 114] width 65 height 26
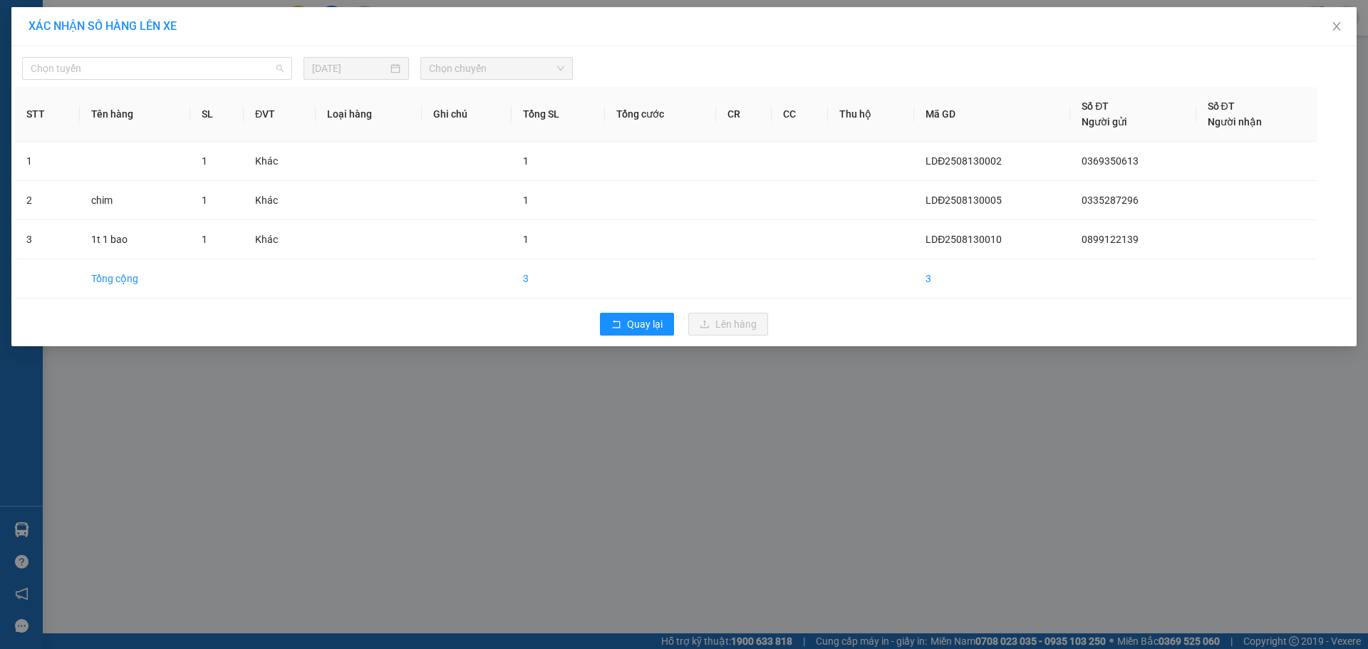
drag, startPoint x: 154, startPoint y: 64, endPoint x: 108, endPoint y: 130, distance: 80.2
click at [149, 68] on span "Chọn tuyến" at bounding box center [157, 68] width 253 height 21
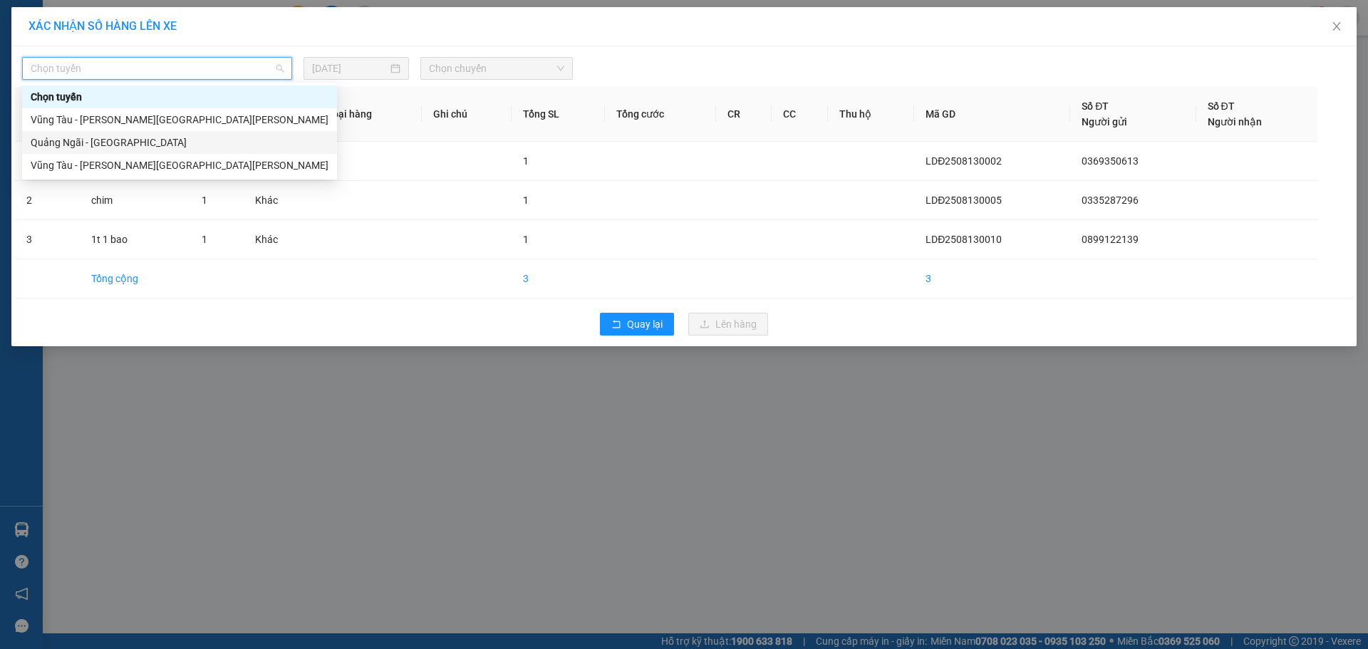
drag, startPoint x: 98, startPoint y: 140, endPoint x: 680, endPoint y: 120, distance: 582.9
click at [99, 137] on div "Quảng Ngãi - [GEOGRAPHIC_DATA]" at bounding box center [180, 143] width 298 height 16
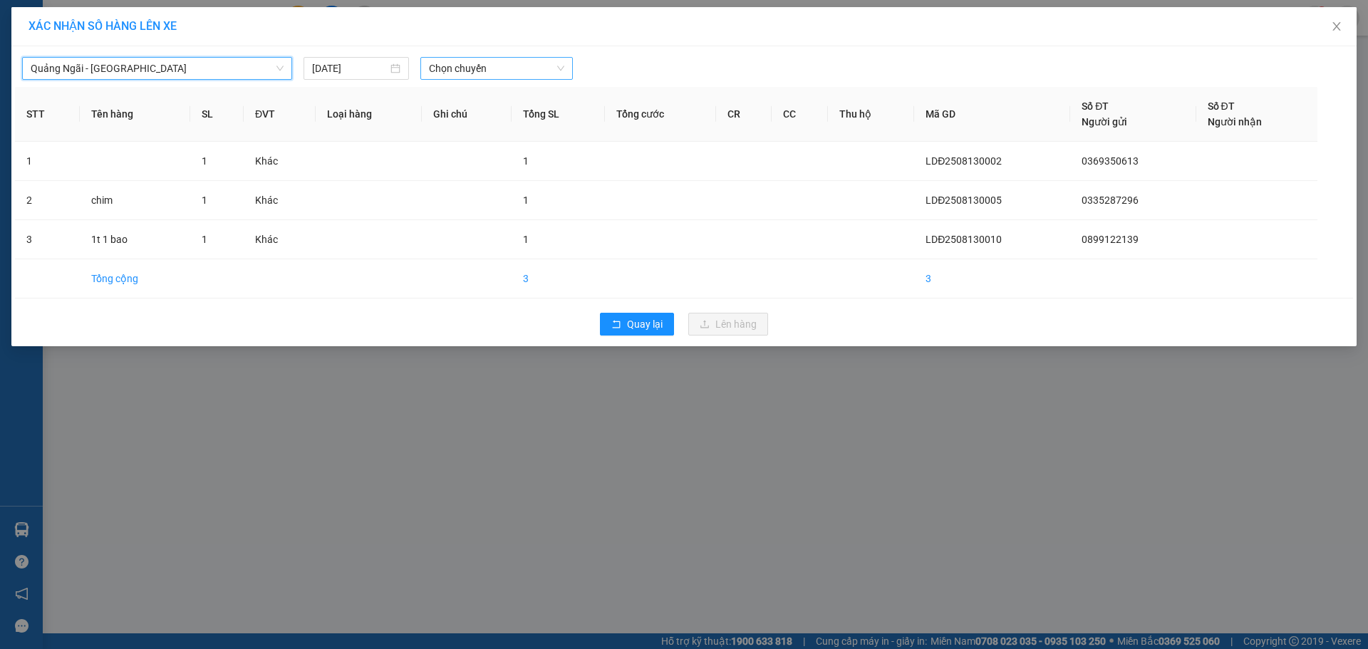
drag, startPoint x: 476, startPoint y: 69, endPoint x: 476, endPoint y: 77, distance: 7.8
click at [476, 77] on span "Chọn chuyến" at bounding box center [496, 68] width 135 height 21
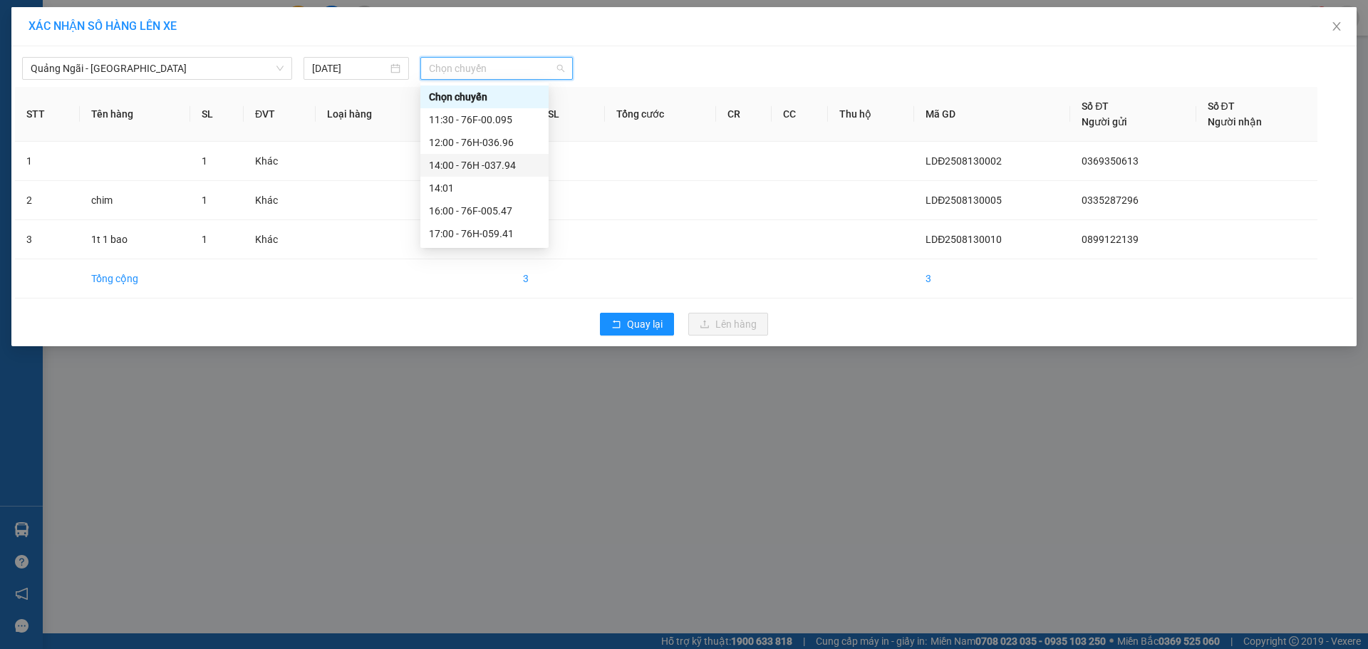
click at [481, 167] on div "14:00 - 76H -037.94" at bounding box center [484, 165] width 111 height 16
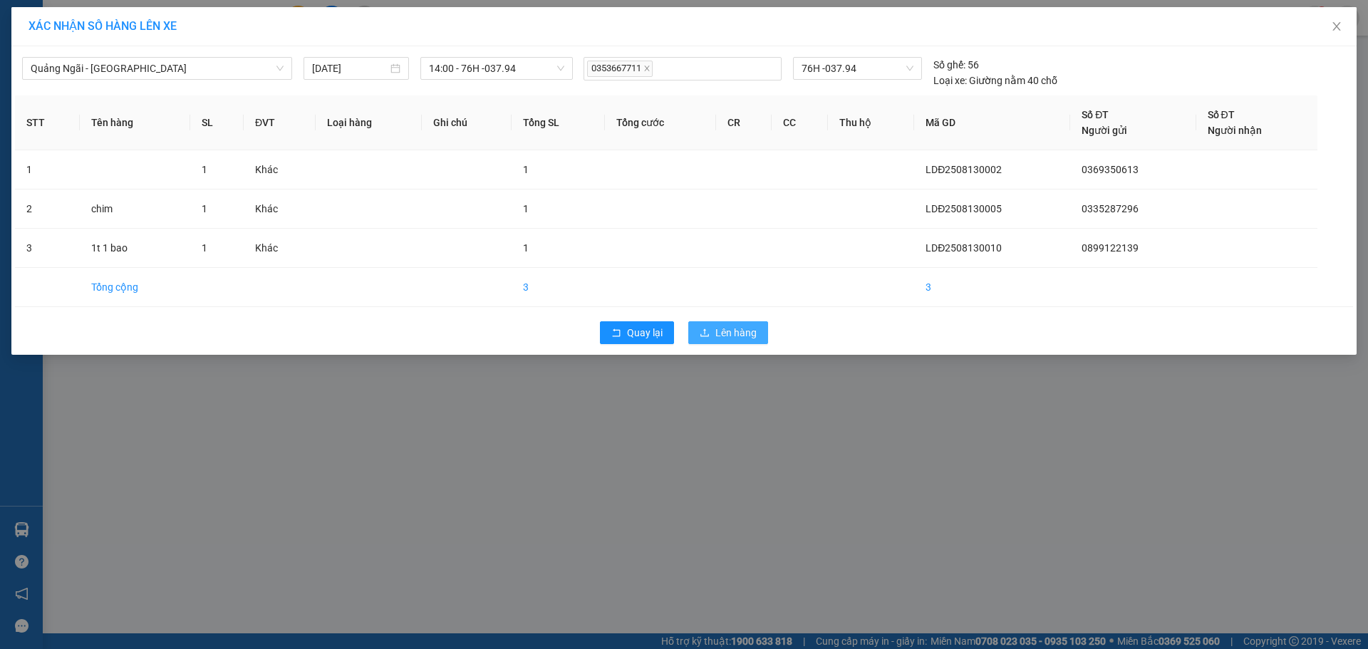
drag, startPoint x: 745, startPoint y: 338, endPoint x: 746, endPoint y: 319, distance: 19.3
click at [746, 337] on span "Lên hàng" at bounding box center [735, 333] width 41 height 16
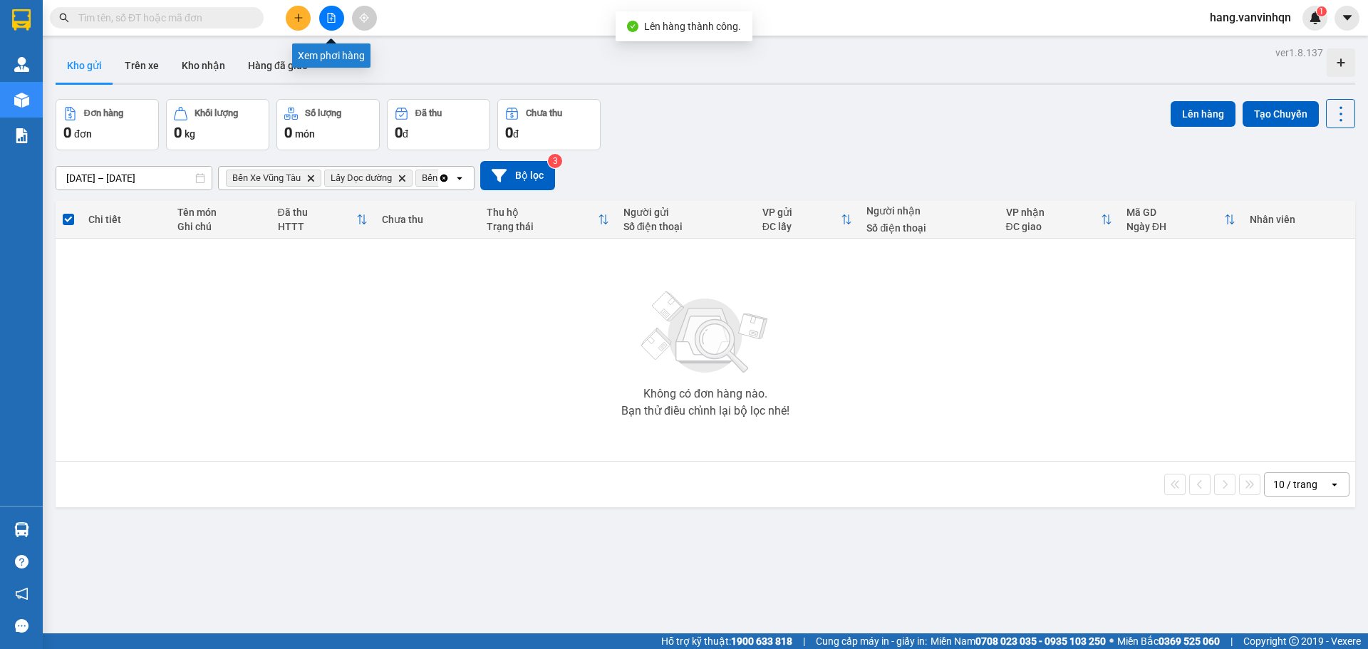
click at [334, 21] on icon "file-add" at bounding box center [331, 18] width 10 height 10
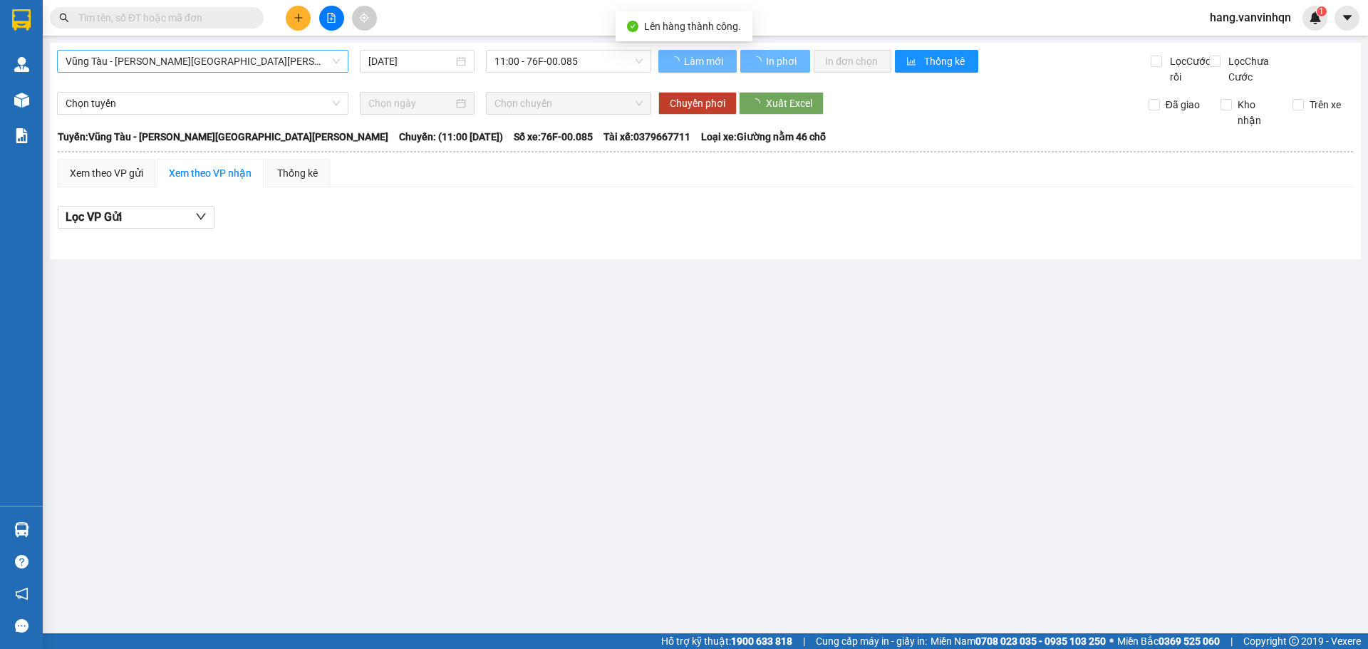
click at [167, 75] on body "Kết quả [PERSON_NAME] ( 0 ) Bộ lọc No Data hang.vanvinhqn 1 [PERSON_NAME] [PERS…" at bounding box center [684, 324] width 1368 height 649
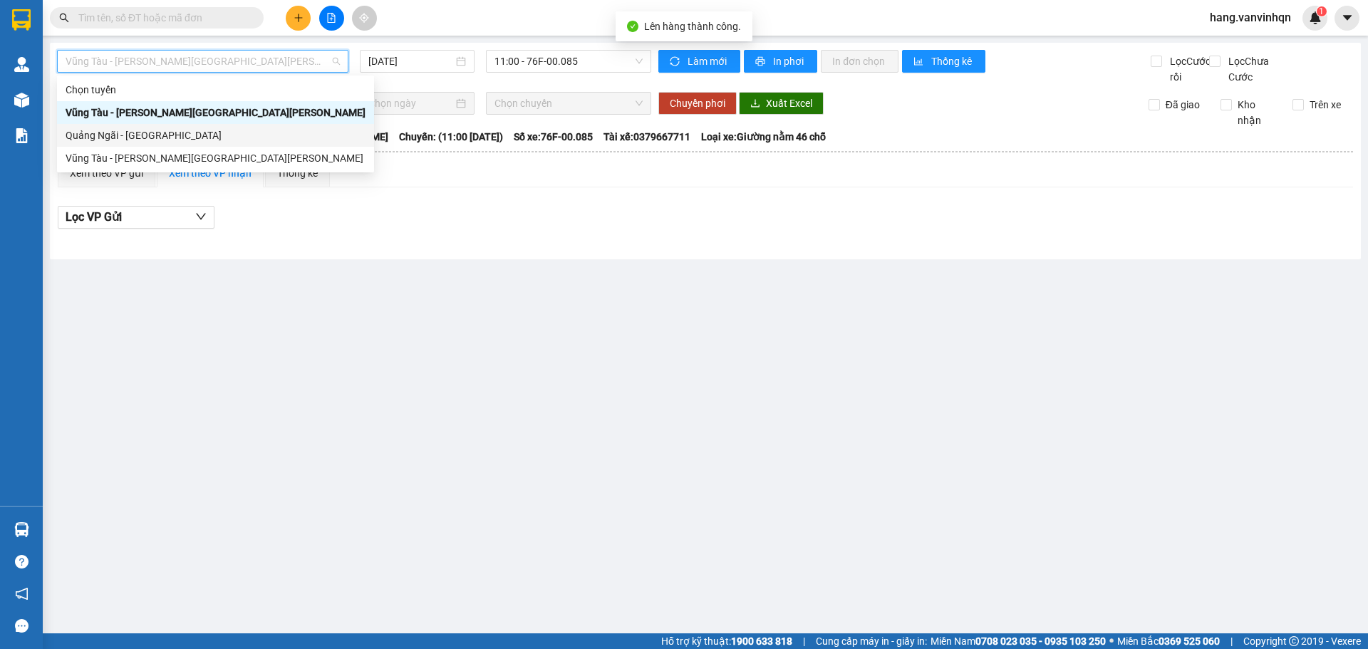
drag, startPoint x: 100, startPoint y: 125, endPoint x: 670, endPoint y: 98, distance: 570.5
click at [110, 125] on div "Quảng Ngãi - [GEOGRAPHIC_DATA]" at bounding box center [215, 135] width 317 height 23
type input "[DATE]"
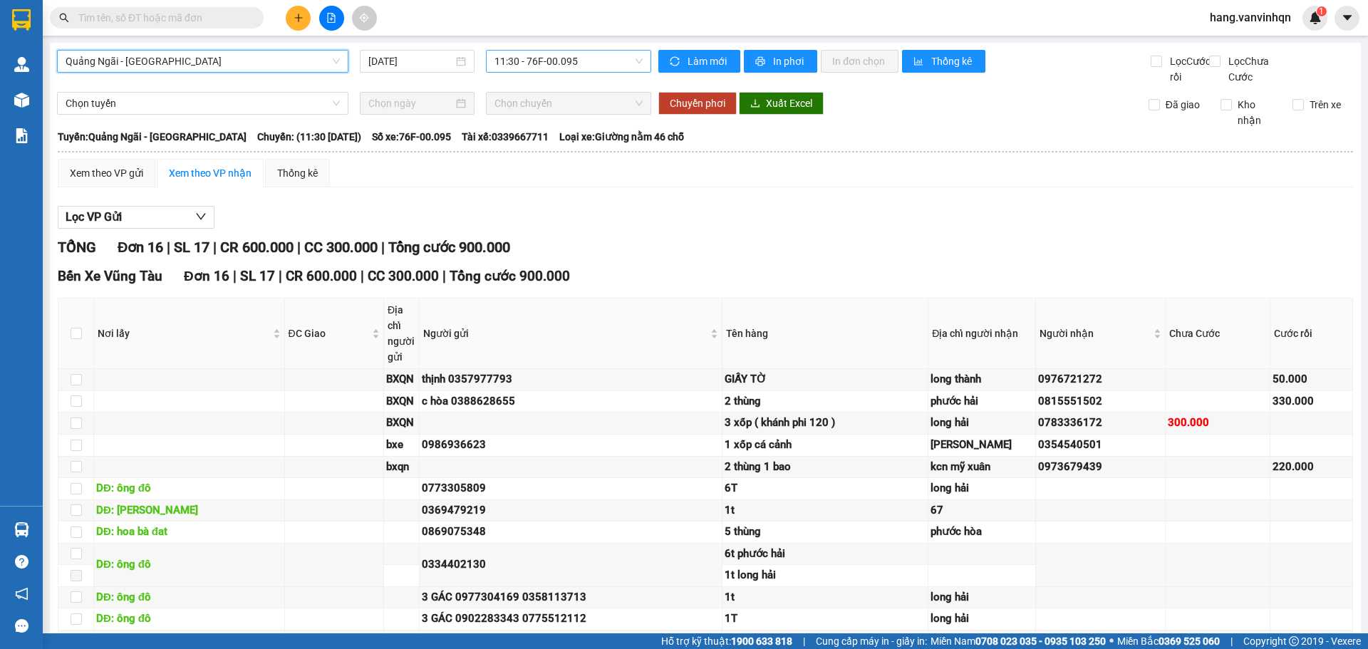
drag, startPoint x: 587, startPoint y: 55, endPoint x: 581, endPoint y: 65, distance: 11.5
click at [583, 62] on span "11:30 - 76F-00.095" at bounding box center [568, 61] width 148 height 21
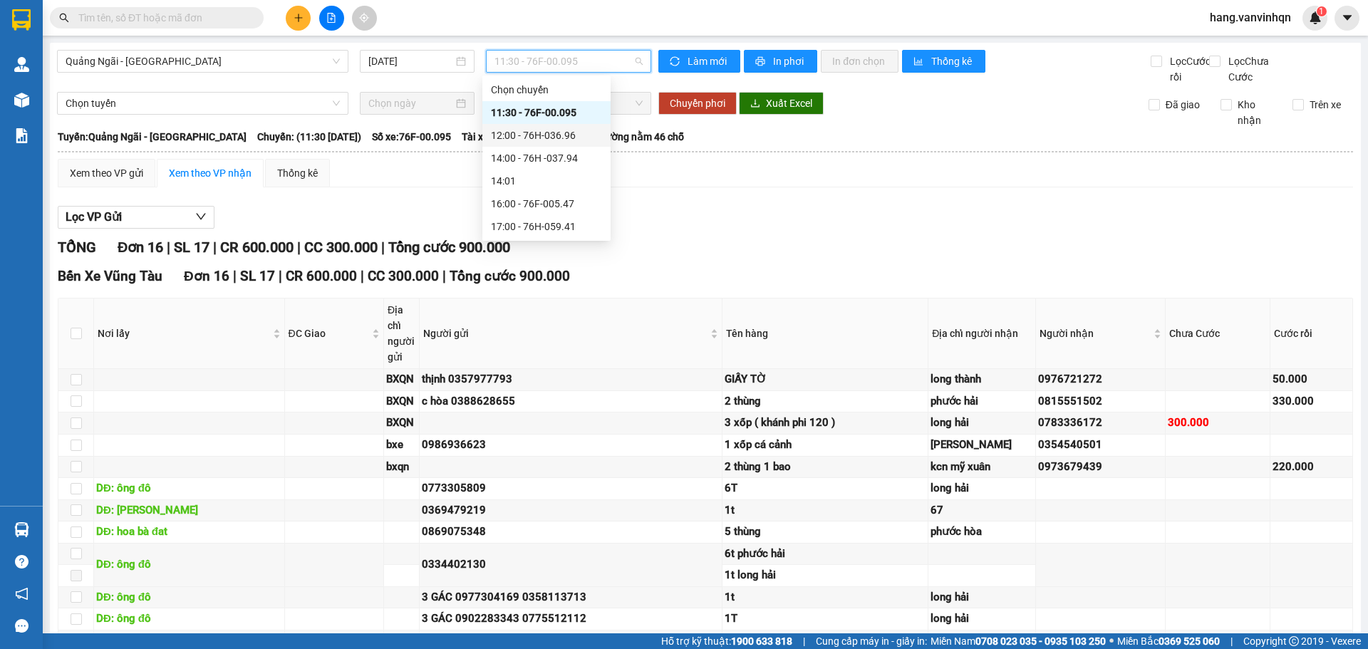
drag, startPoint x: 551, startPoint y: 138, endPoint x: 566, endPoint y: 143, distance: 16.4
click at [552, 137] on div "12:00 - 76H-036.96" at bounding box center [546, 135] width 111 height 16
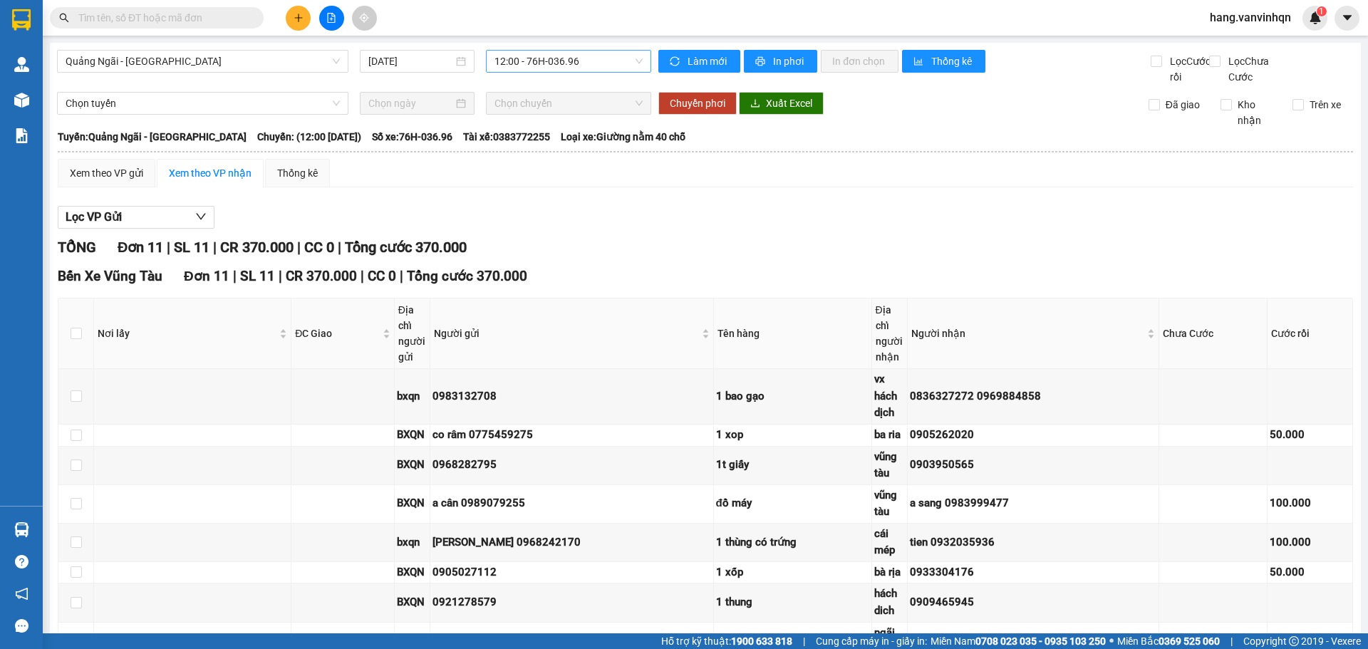
drag, startPoint x: 580, startPoint y: 73, endPoint x: 572, endPoint y: 72, distance: 7.9
click at [578, 72] on div "Quảng Ngãi - [GEOGRAPHIC_DATA] [DATE] 12:00 - 76H-036.96" at bounding box center [354, 67] width 594 height 35
drag, startPoint x: 572, startPoint y: 71, endPoint x: 551, endPoint y: 142, distance: 75.0
click at [565, 92] on body "Kết quả [PERSON_NAME] ( 0 ) Bộ lọc No Data hang.vanvinhqn 1 [PERSON_NAME] [PERS…" at bounding box center [684, 324] width 1368 height 649
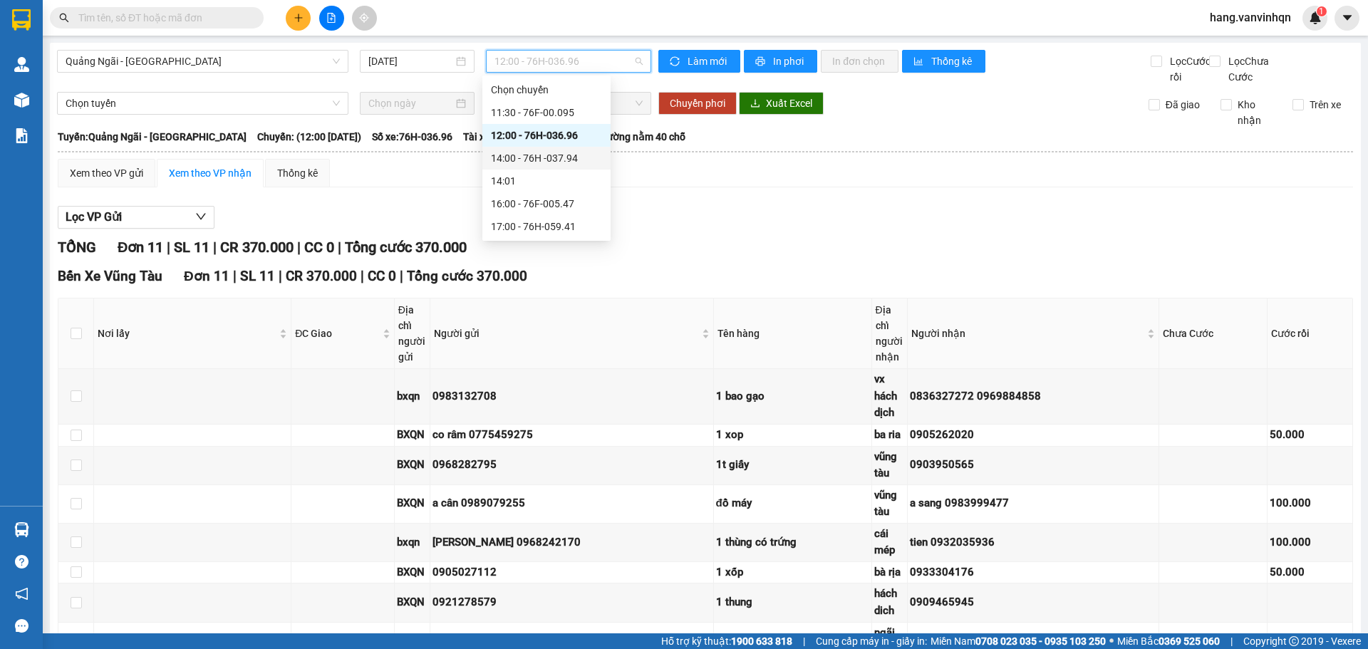
click at [545, 157] on div "14:00 - 76H -037.94" at bounding box center [546, 158] width 111 height 16
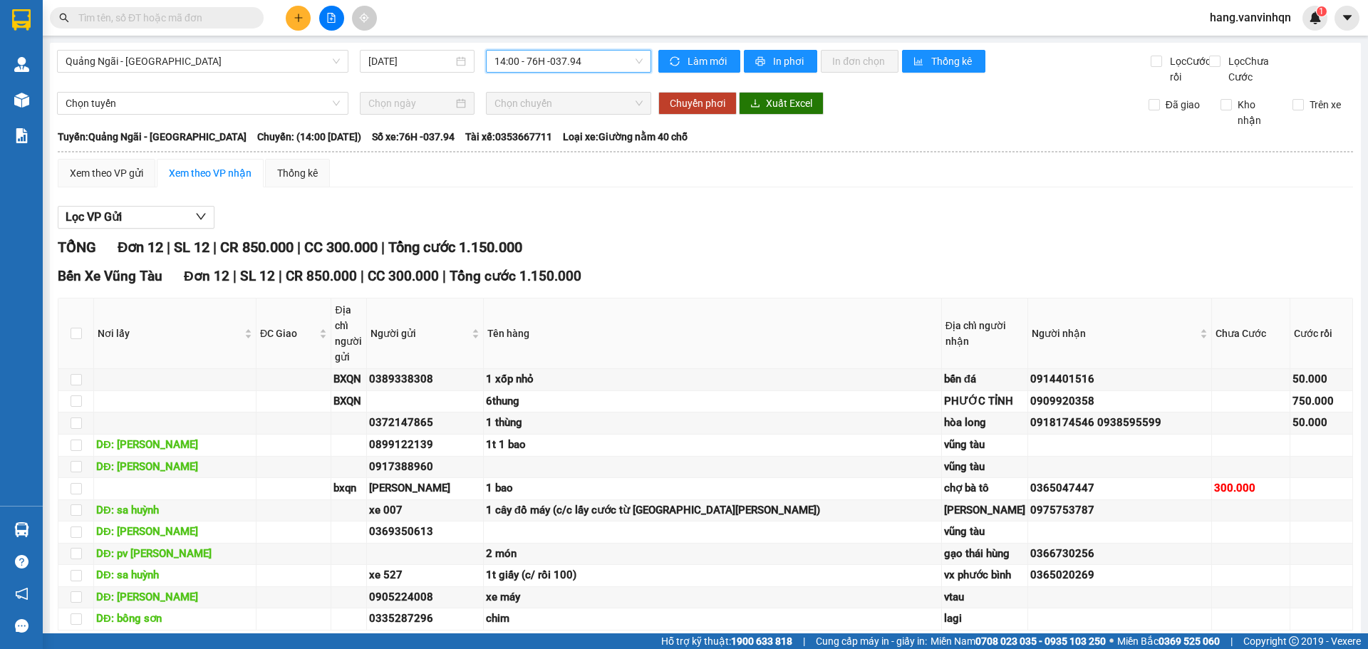
drag, startPoint x: 571, startPoint y: 63, endPoint x: 563, endPoint y: 87, distance: 25.5
click at [571, 64] on span "14:00 - 76H -037.94" at bounding box center [568, 61] width 148 height 21
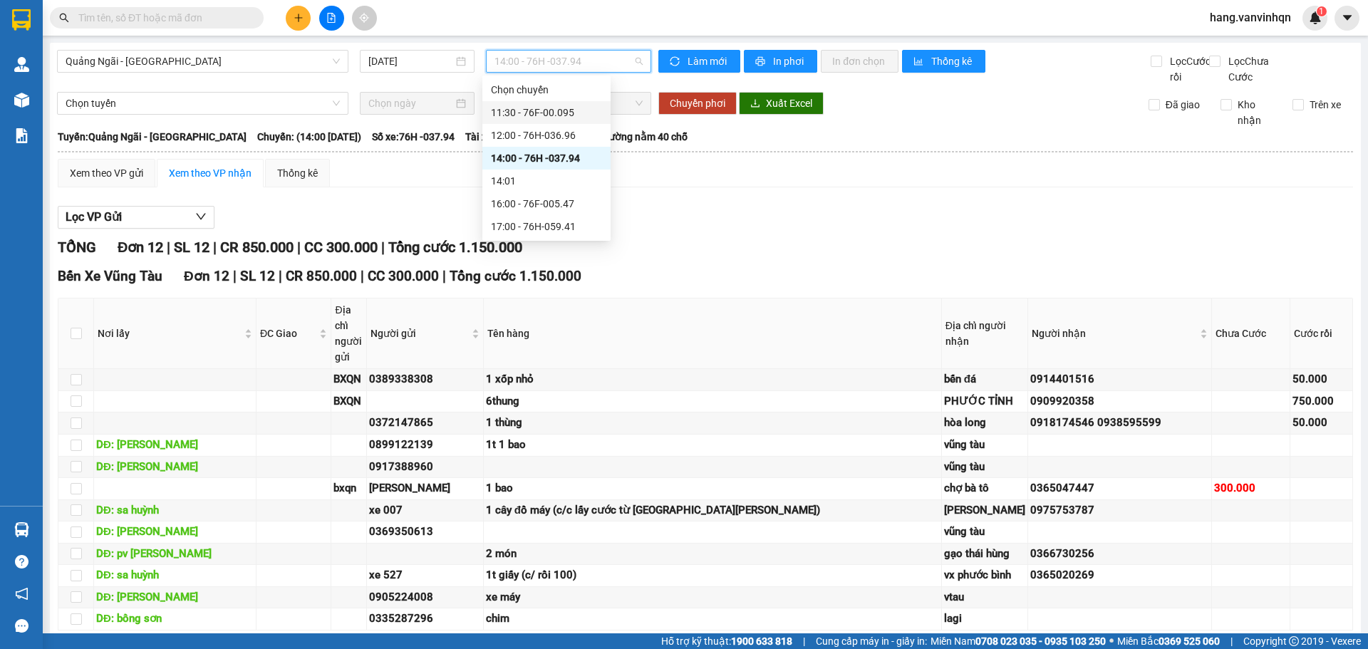
click at [549, 115] on div "11:30 - 76F-00.095" at bounding box center [546, 113] width 111 height 16
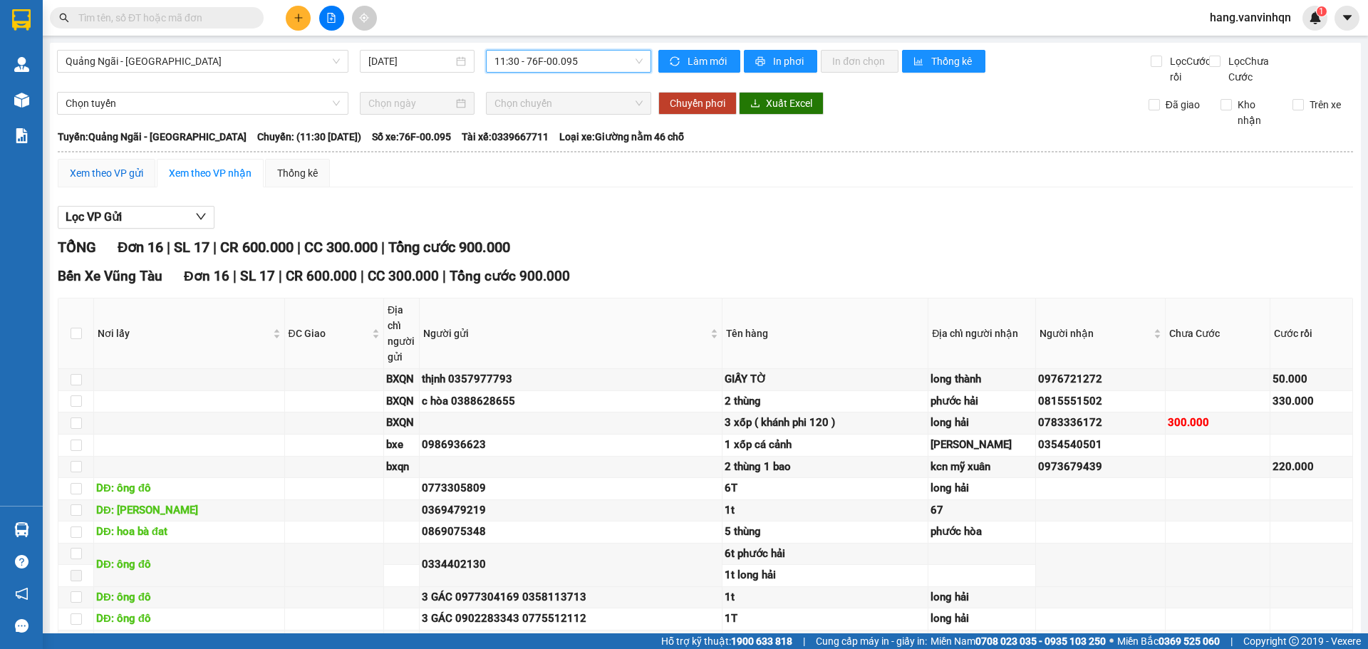
click at [106, 181] on div "Xem theo VP gửi" at bounding box center [106, 173] width 73 height 16
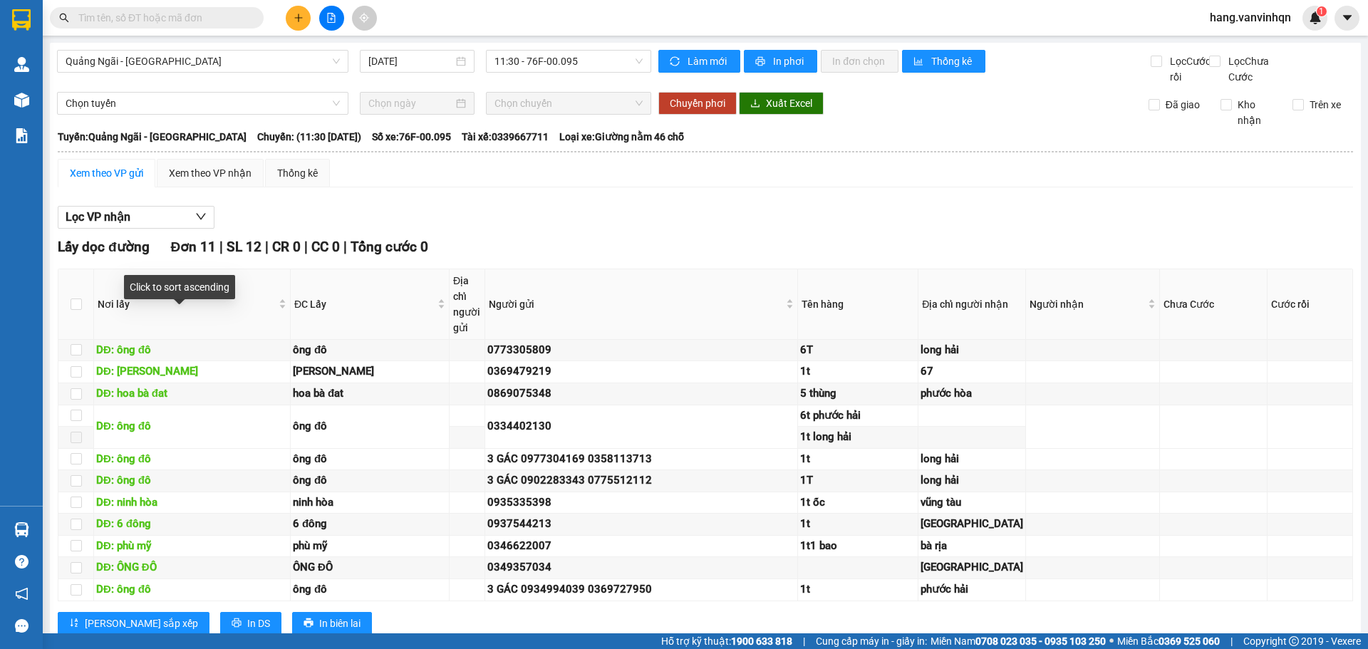
drag, startPoint x: 64, startPoint y: 320, endPoint x: 77, endPoint y: 330, distance: 16.2
click at [71, 333] on th at bounding box center [76, 304] width 36 height 71
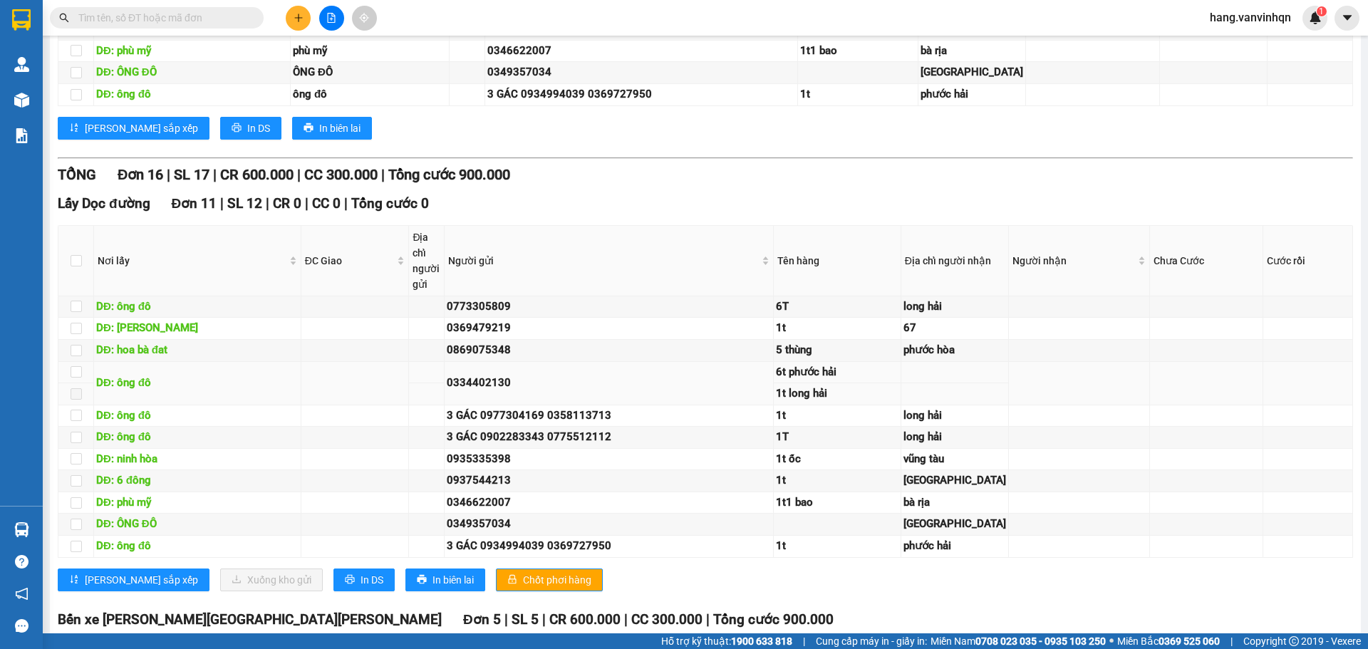
scroll to position [641, 0]
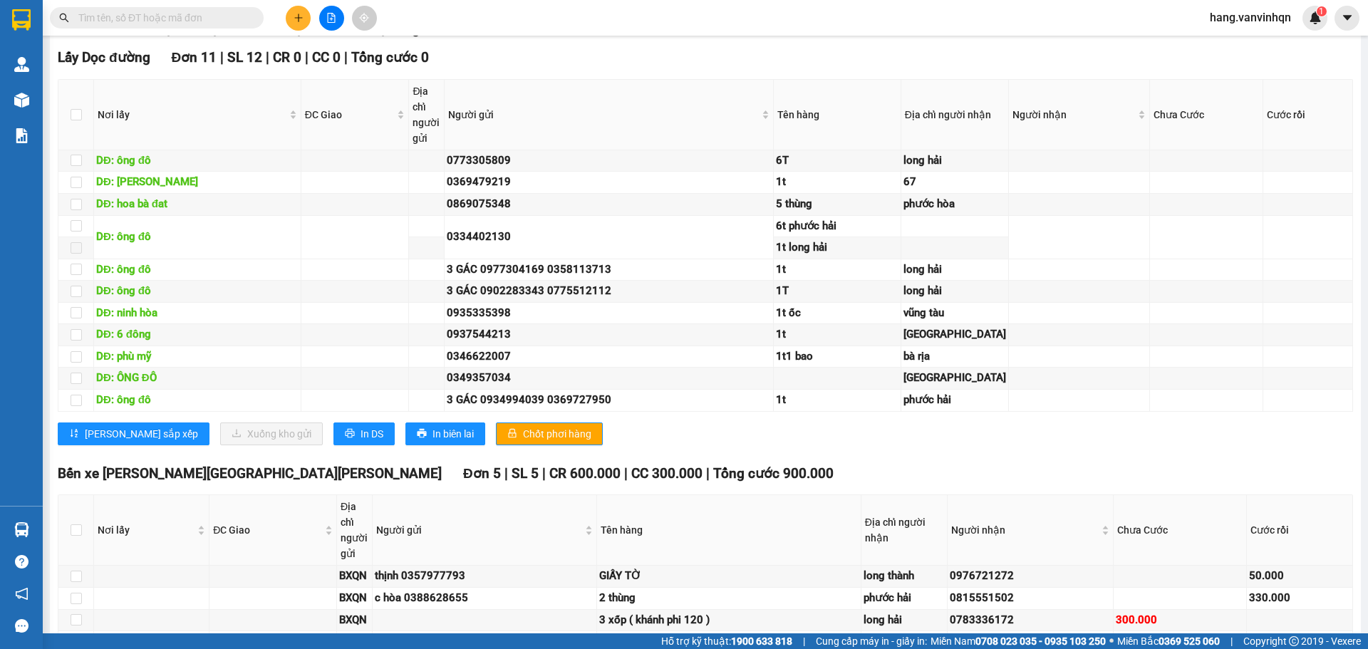
click at [69, 150] on th at bounding box center [76, 115] width 36 height 71
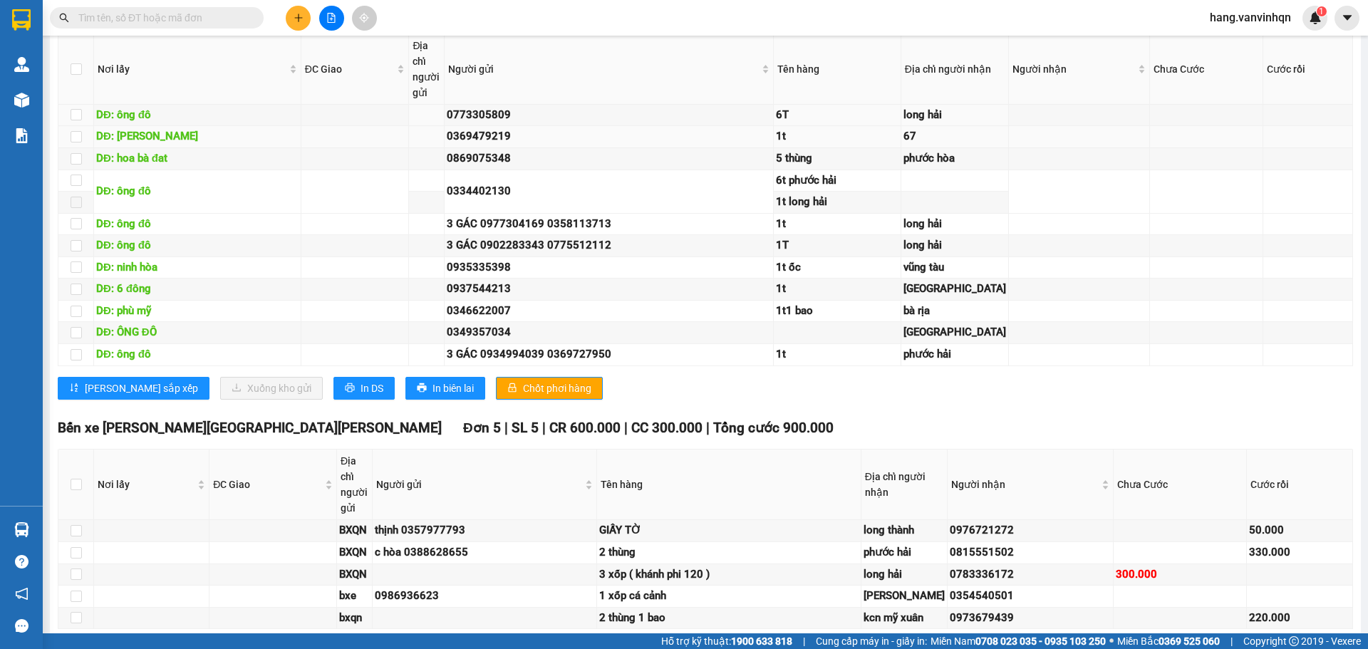
scroll to position [712, 0]
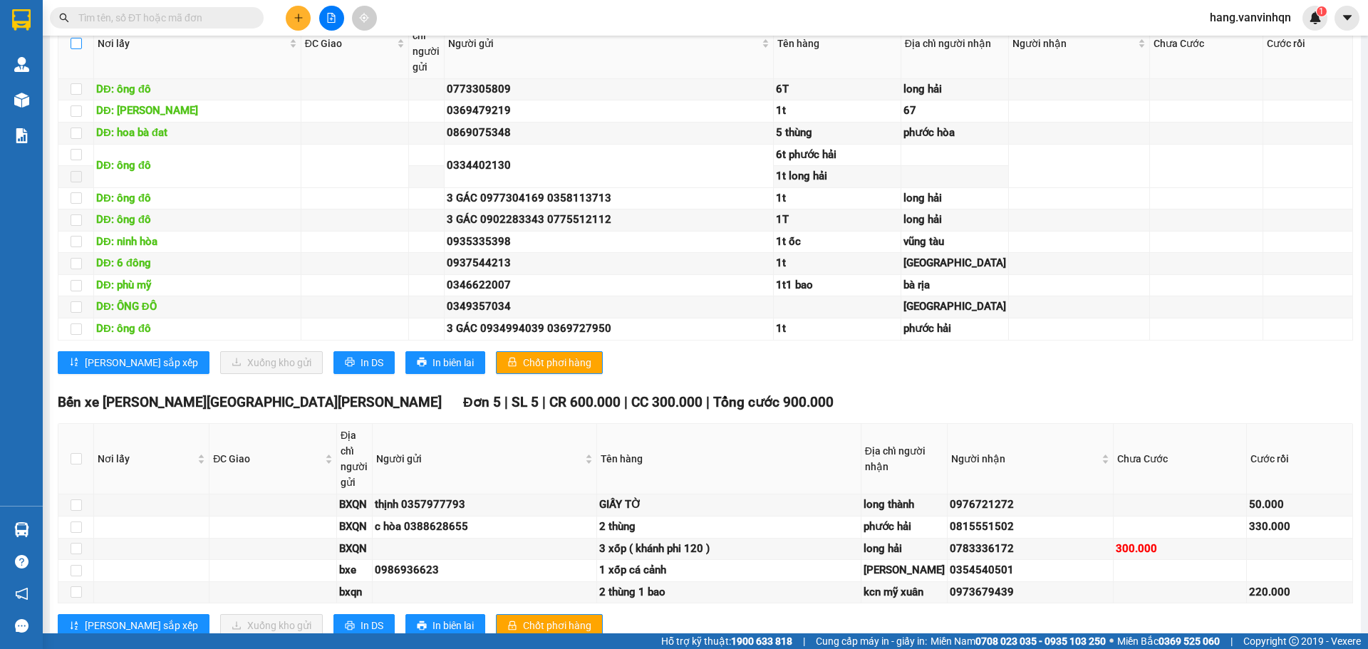
click at [73, 49] on input "checkbox" at bounding box center [76, 43] width 11 height 11
checkbox input "true"
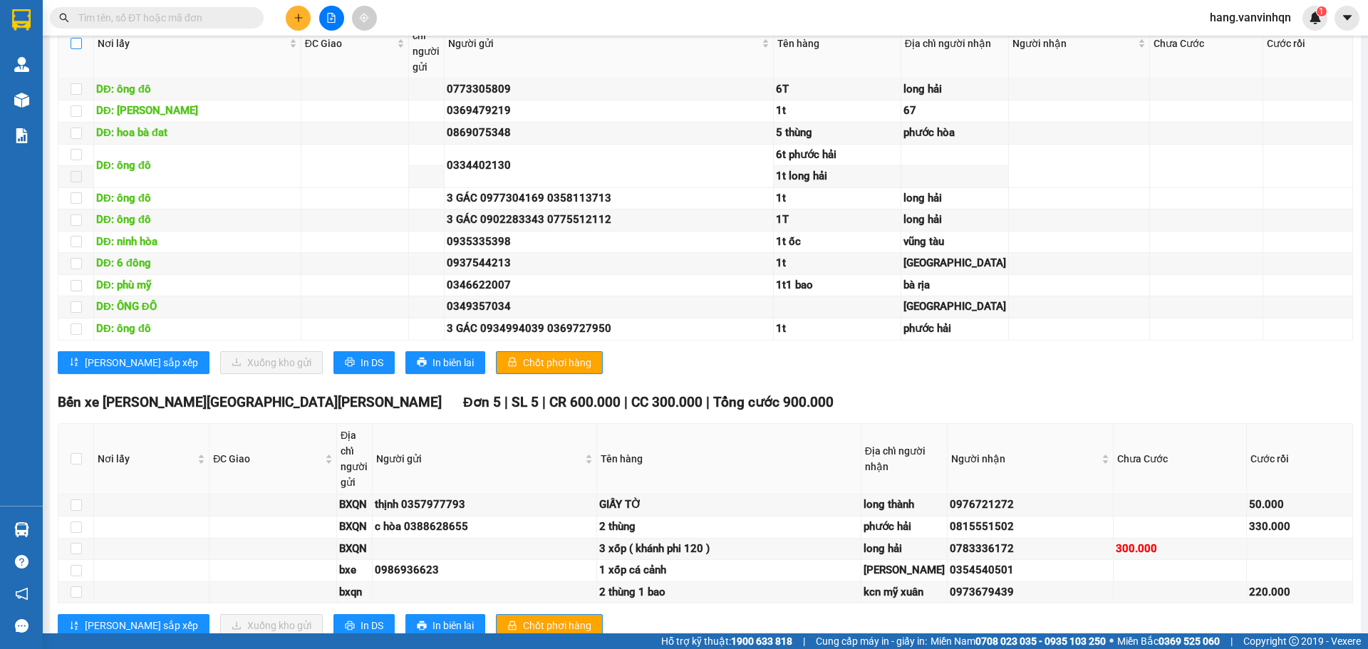
checkbox input "true"
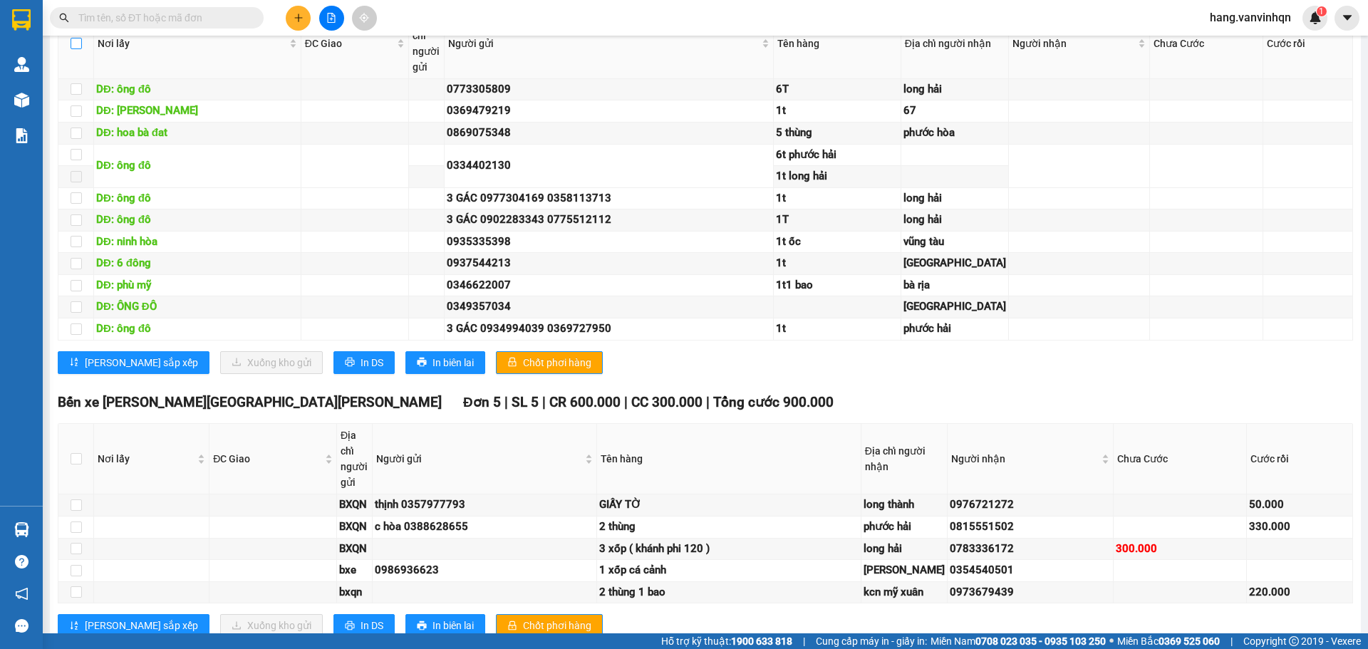
checkbox input "true"
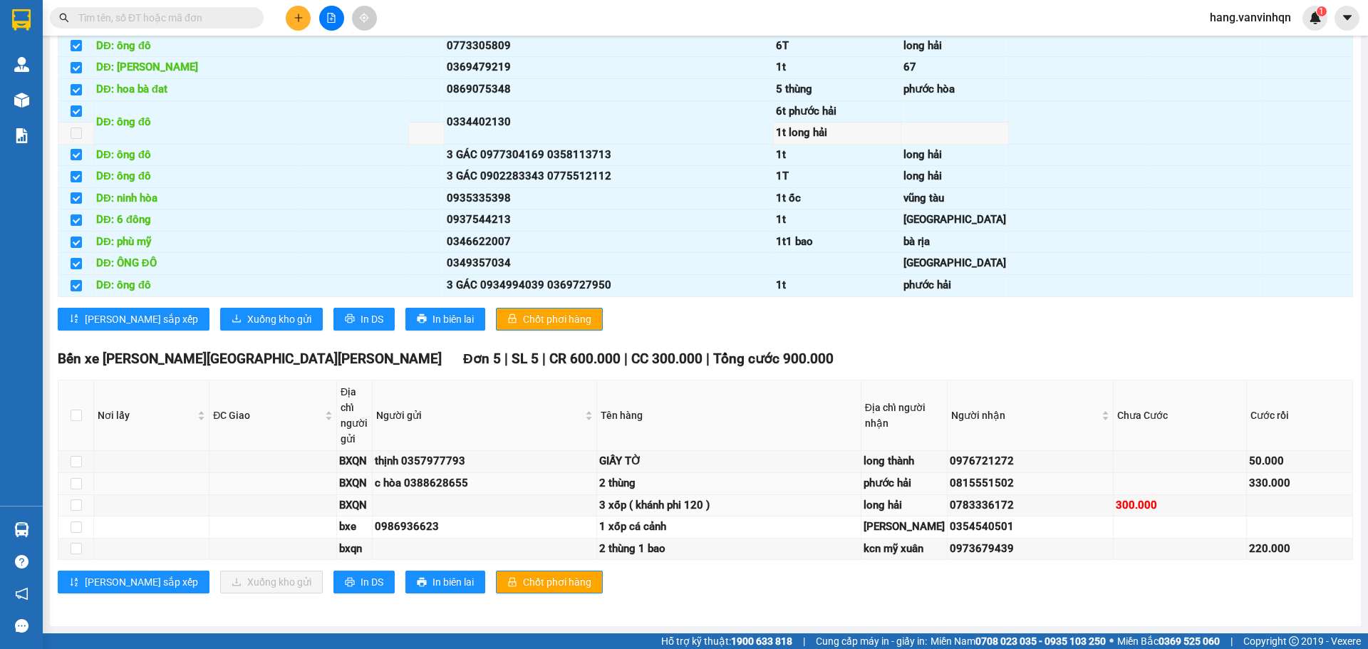
scroll to position [1141, 0]
click at [68, 380] on th at bounding box center [76, 415] width 36 height 71
click at [75, 410] on input "checkbox" at bounding box center [76, 415] width 11 height 11
checkbox input "true"
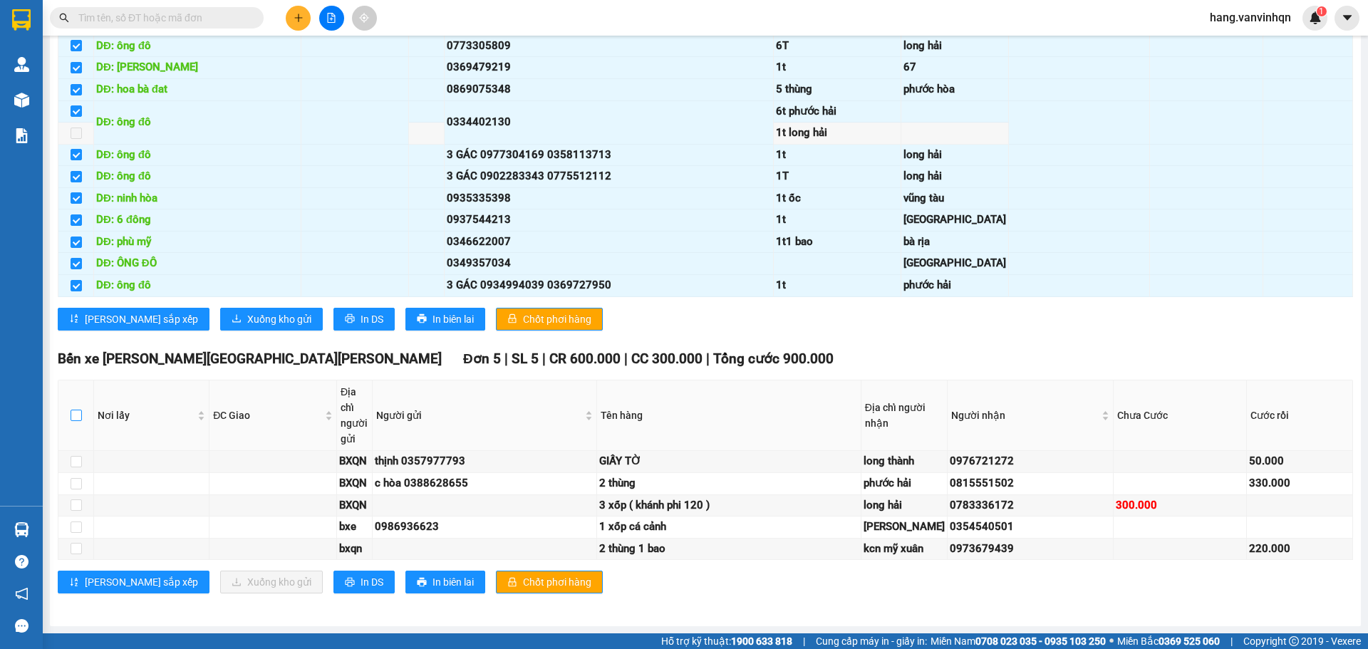
checkbox input "true"
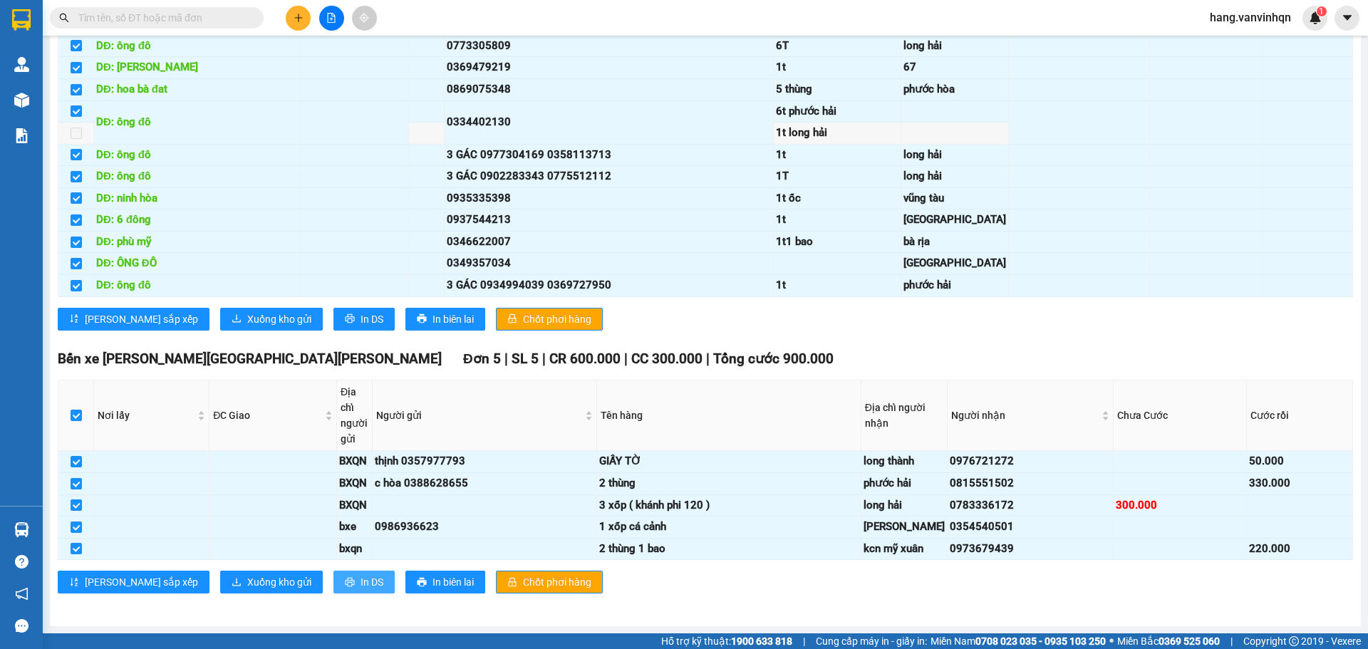
click at [360, 578] on span "In DS" at bounding box center [371, 582] width 23 height 16
click at [360, 311] on span "In DS" at bounding box center [371, 319] width 23 height 16
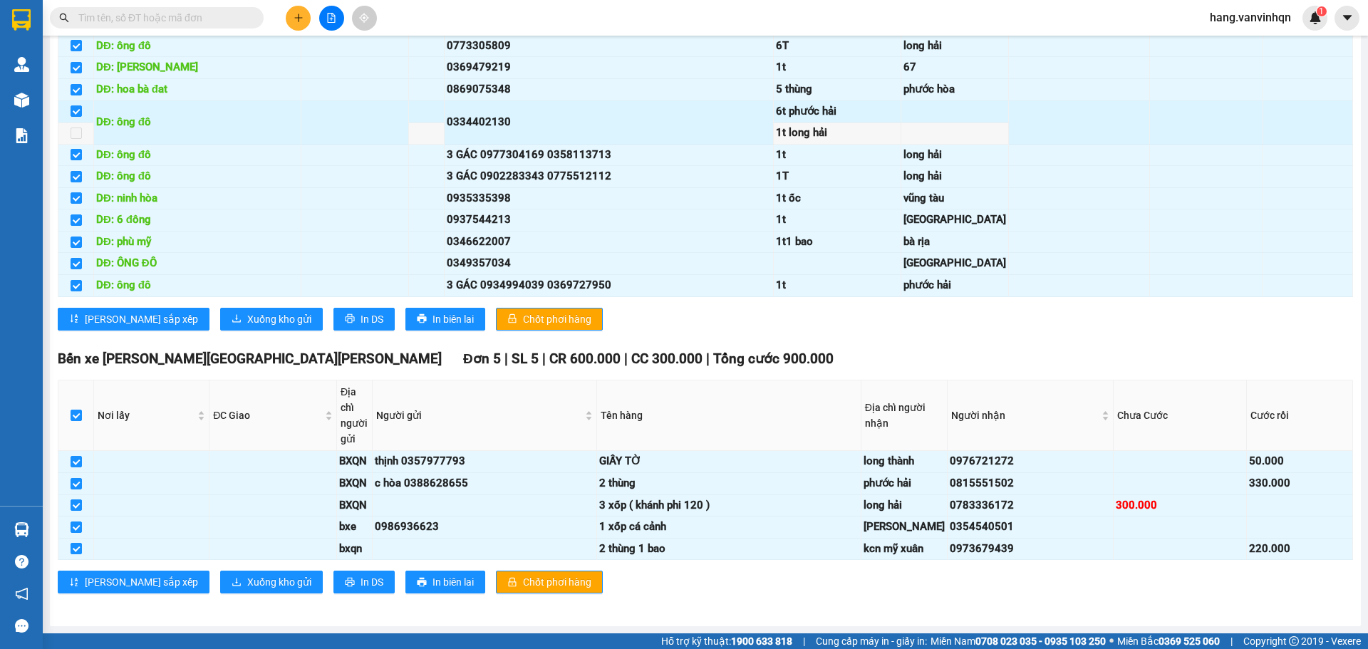
scroll to position [714, 0]
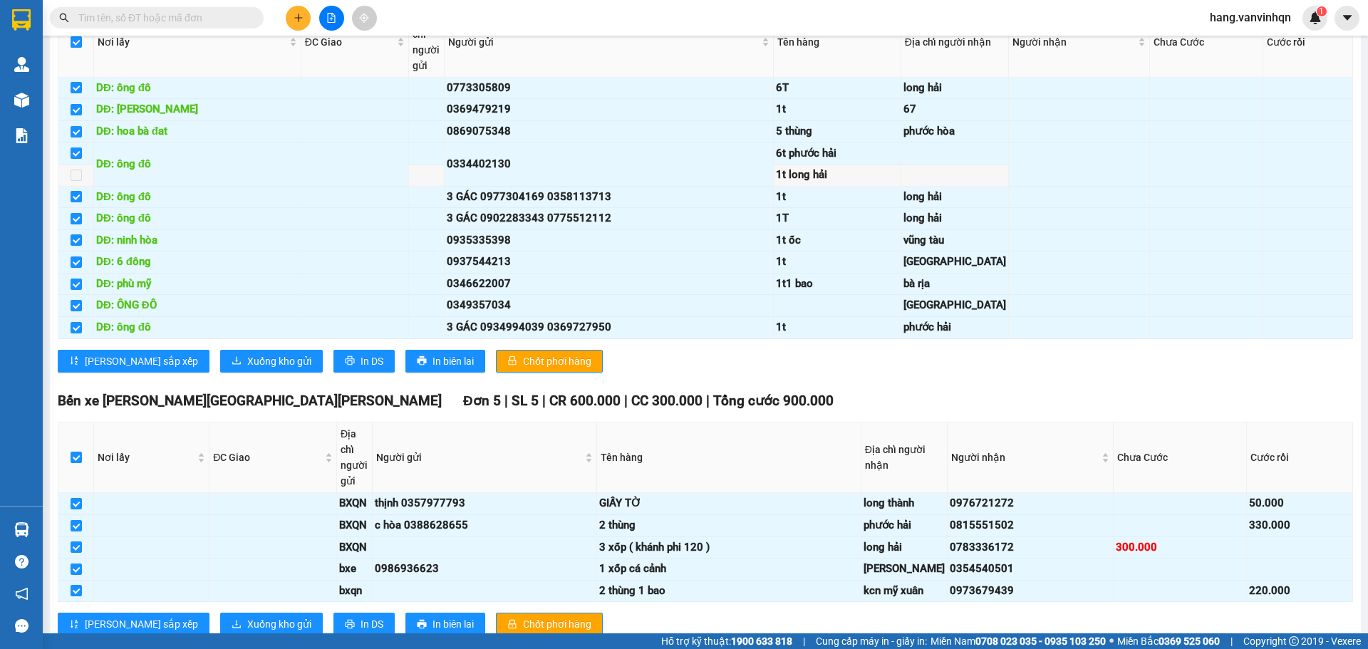
click at [75, 48] on input "checkbox" at bounding box center [76, 41] width 11 height 11
checkbox input "false"
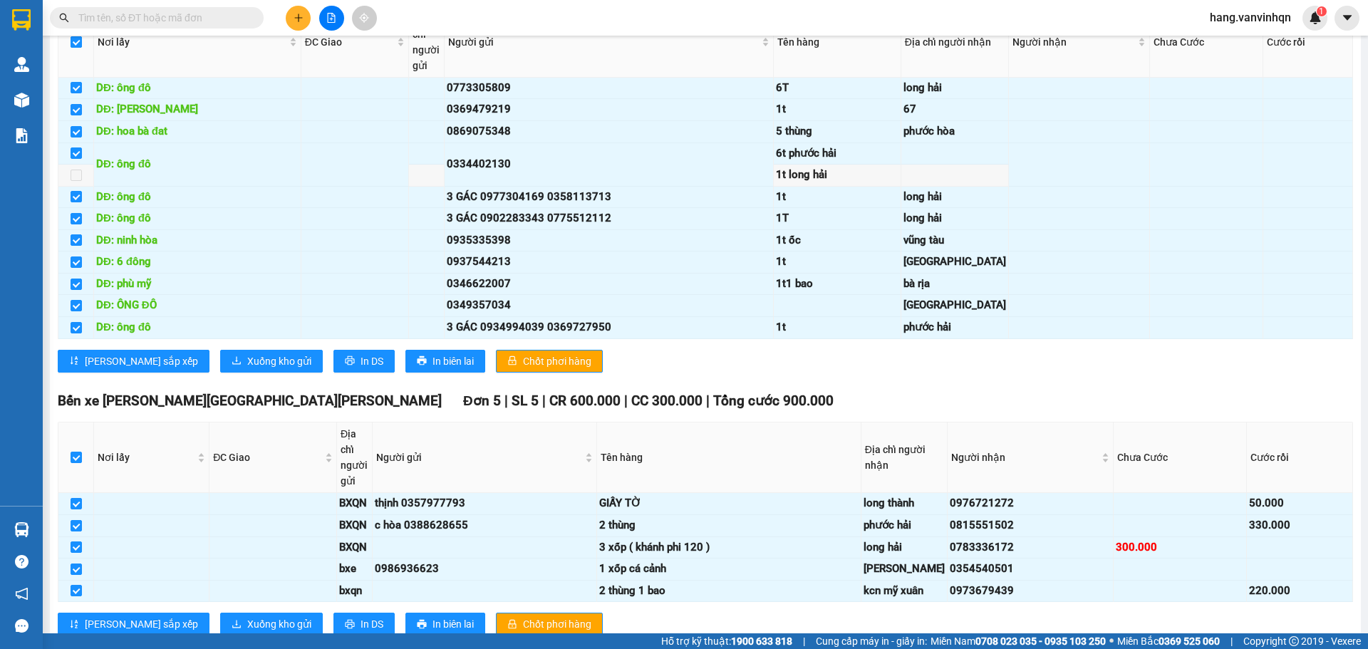
checkbox input "false"
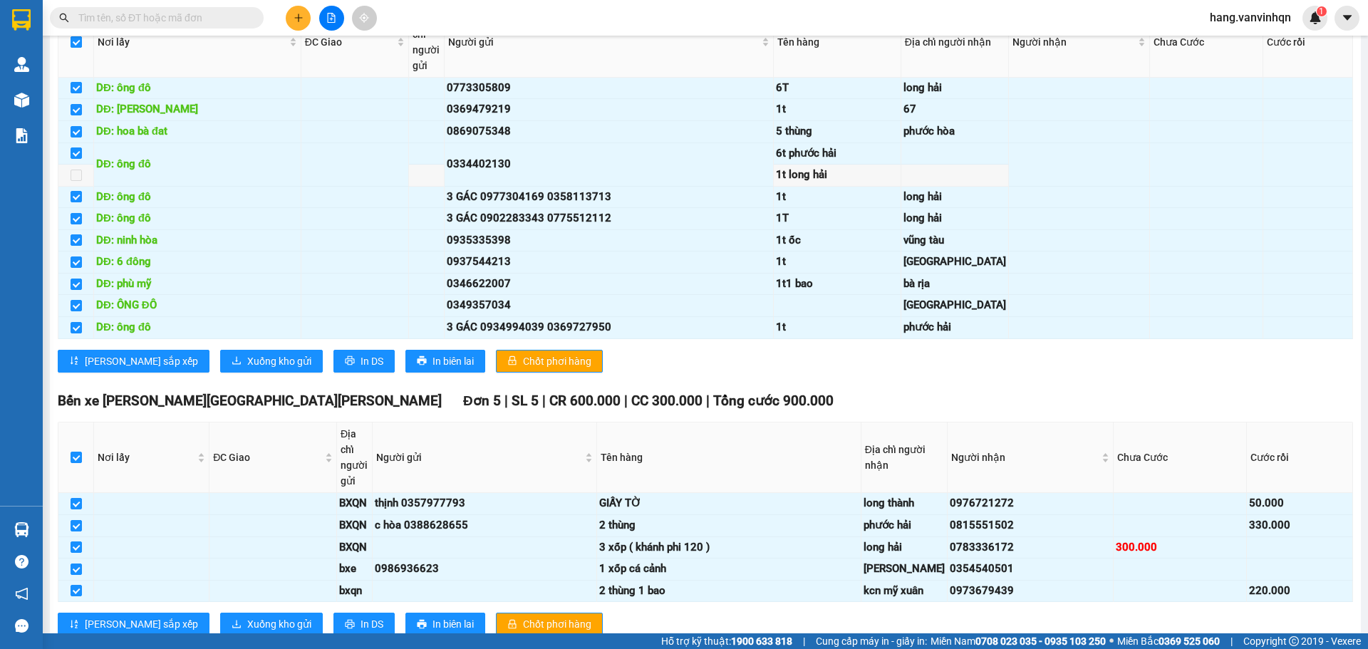
checkbox input "false"
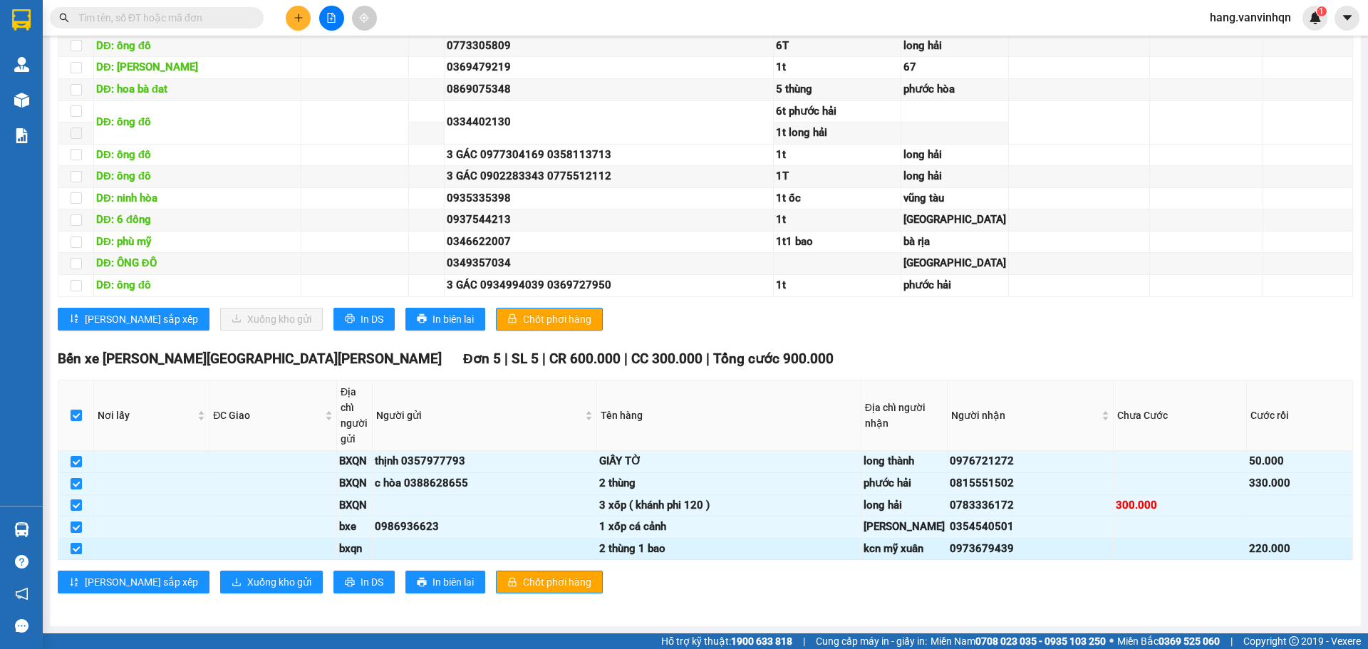
scroll to position [1141, 0]
click at [360, 579] on span "In DS" at bounding box center [371, 582] width 23 height 16
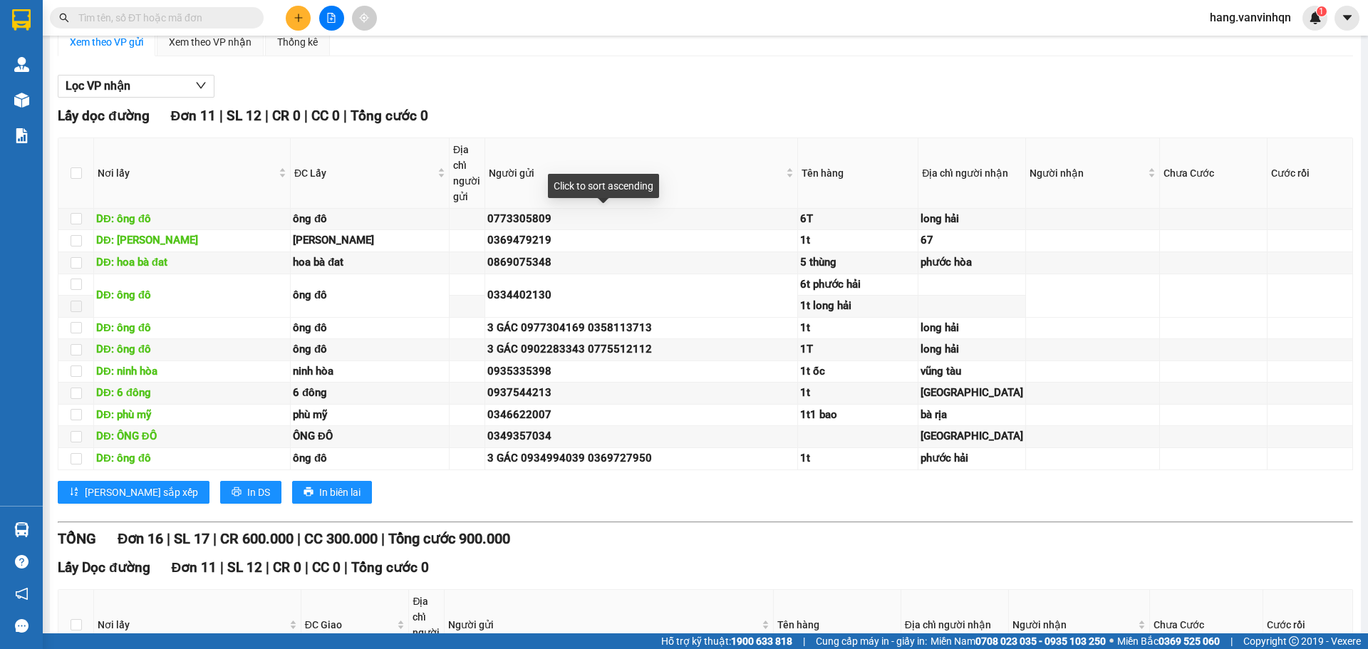
scroll to position [1, 0]
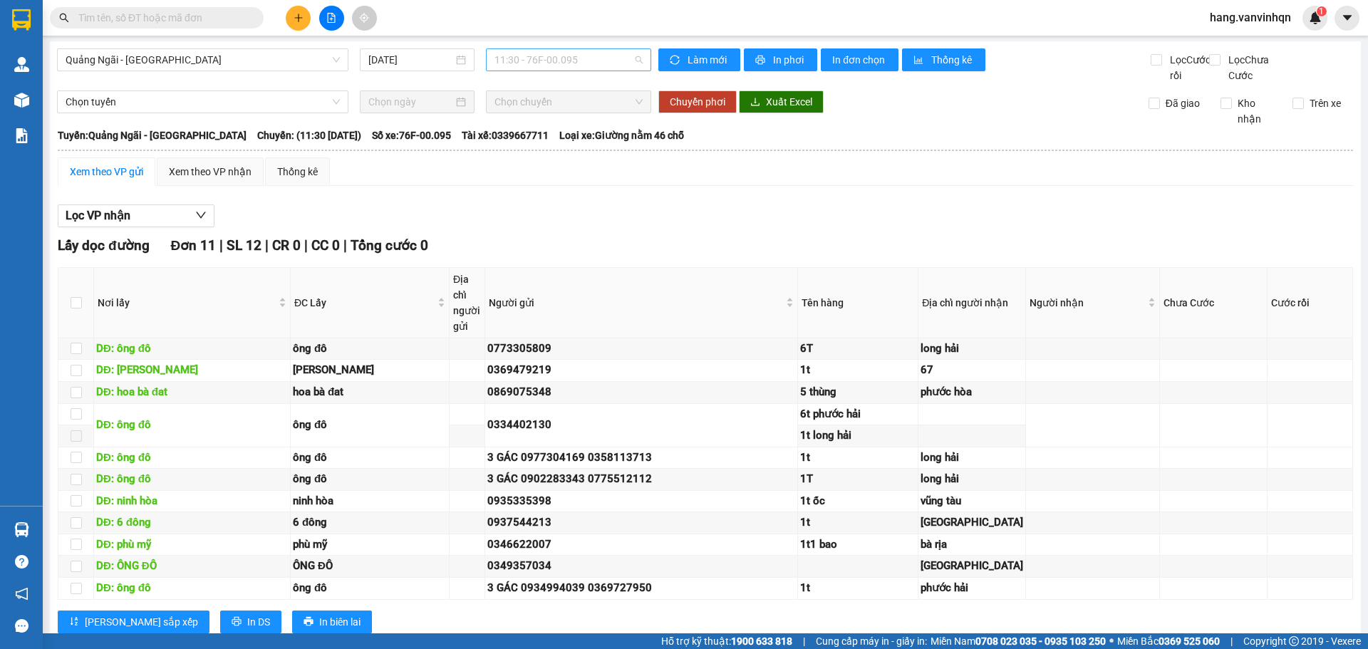
click at [546, 70] on span "11:30 - 76F-00.095" at bounding box center [568, 59] width 148 height 21
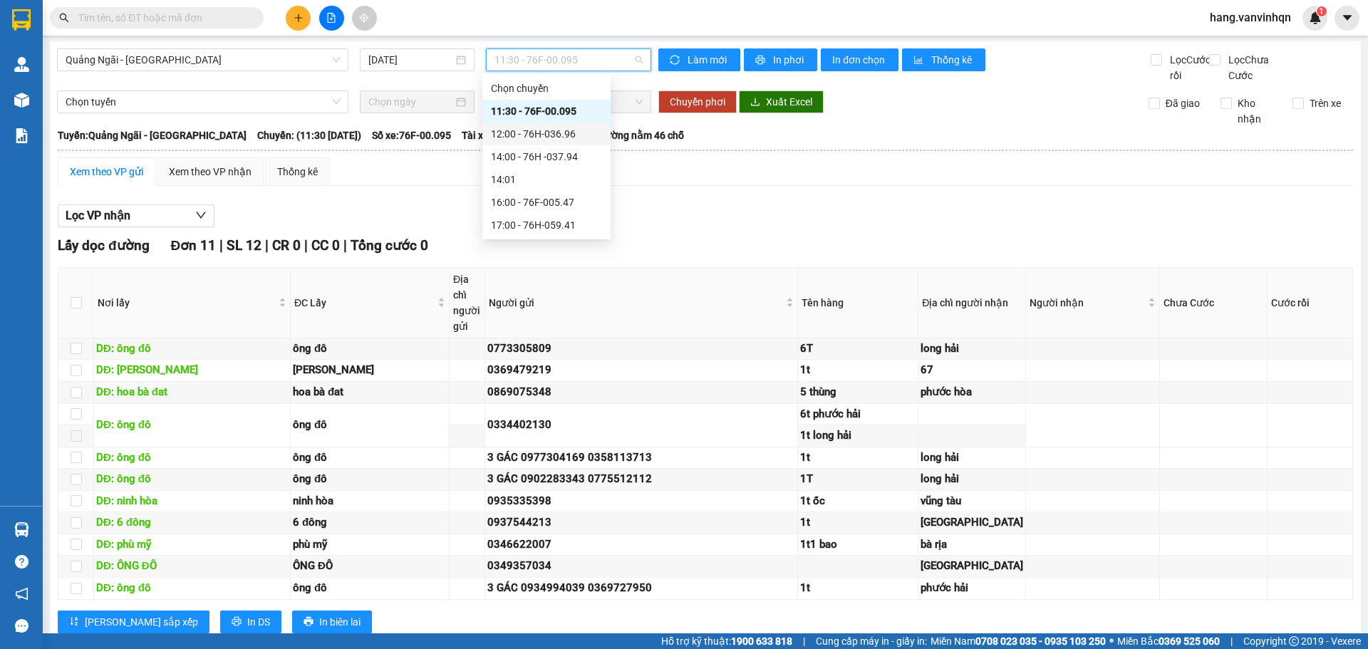
click at [533, 137] on div "12:00 - 76H-036.96" at bounding box center [546, 134] width 111 height 16
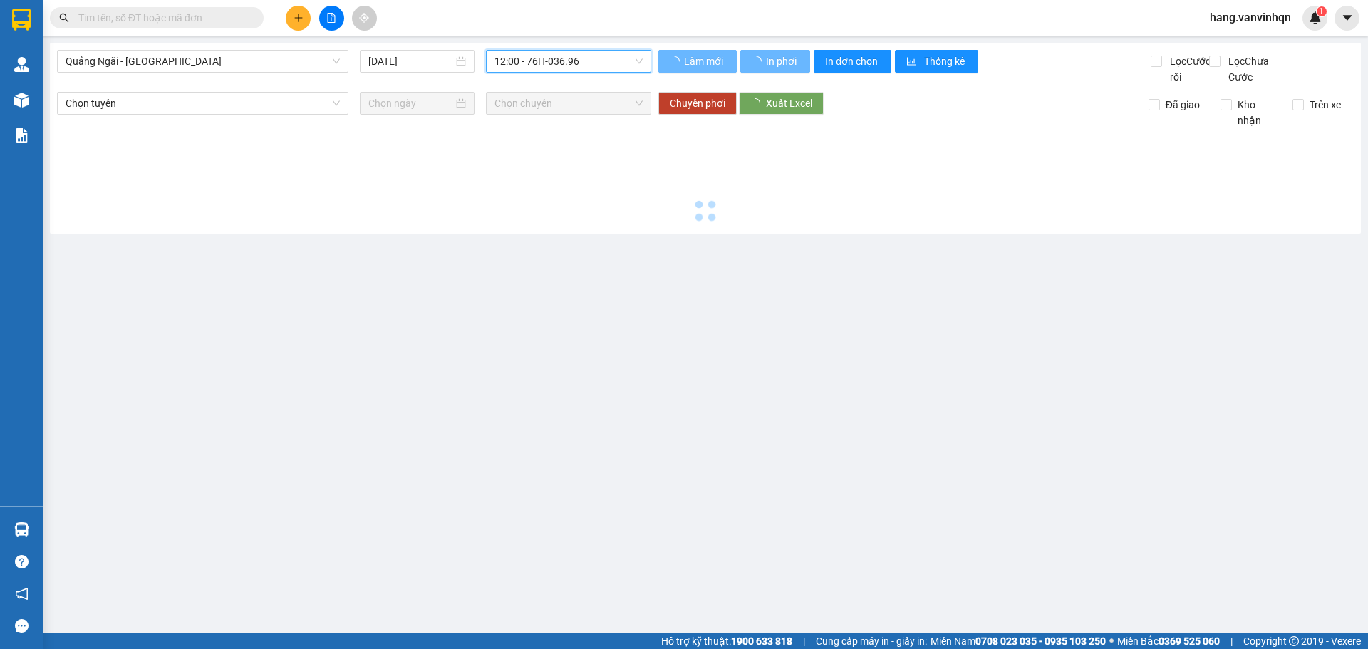
scroll to position [0, 0]
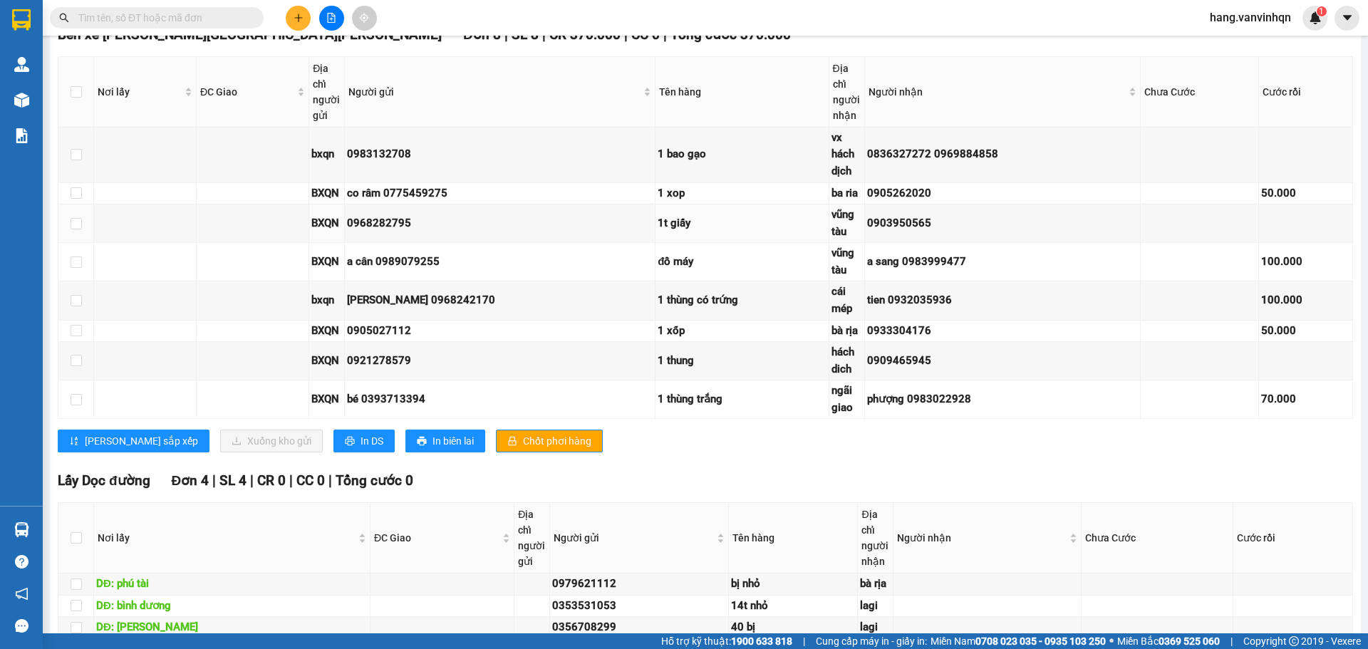
scroll to position [640, 0]
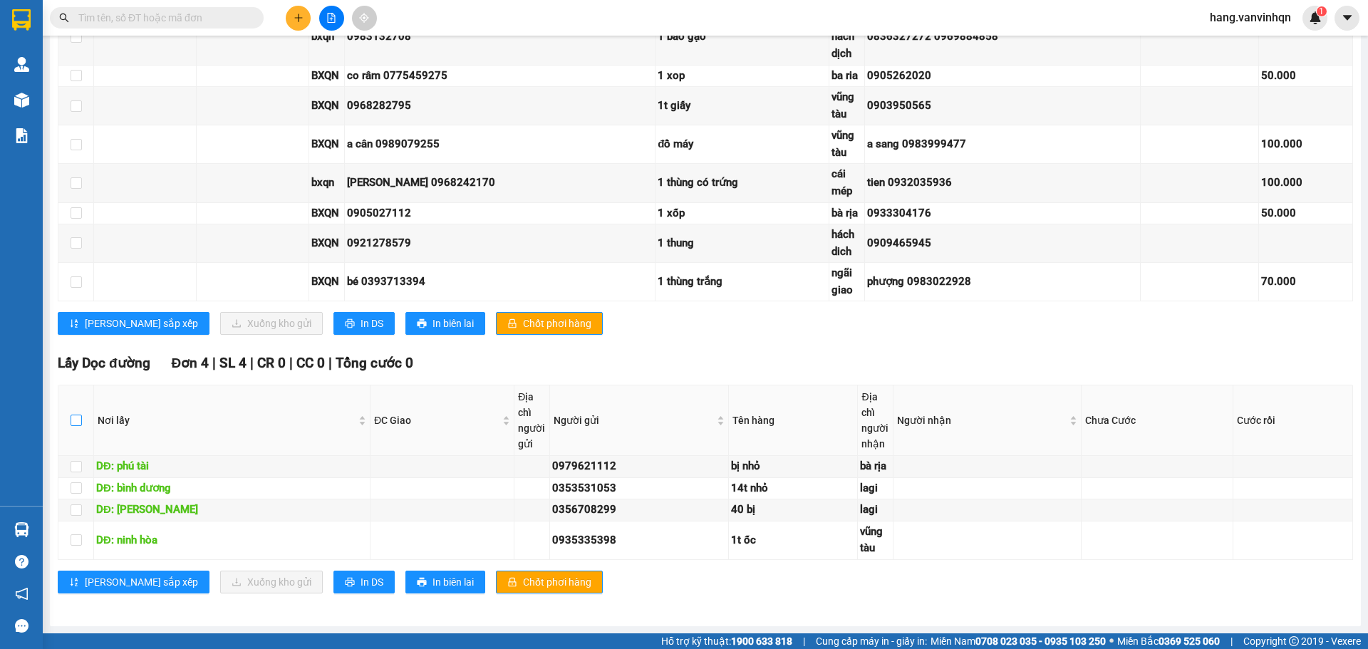
click at [73, 419] on input "checkbox" at bounding box center [76, 420] width 11 height 11
checkbox input "true"
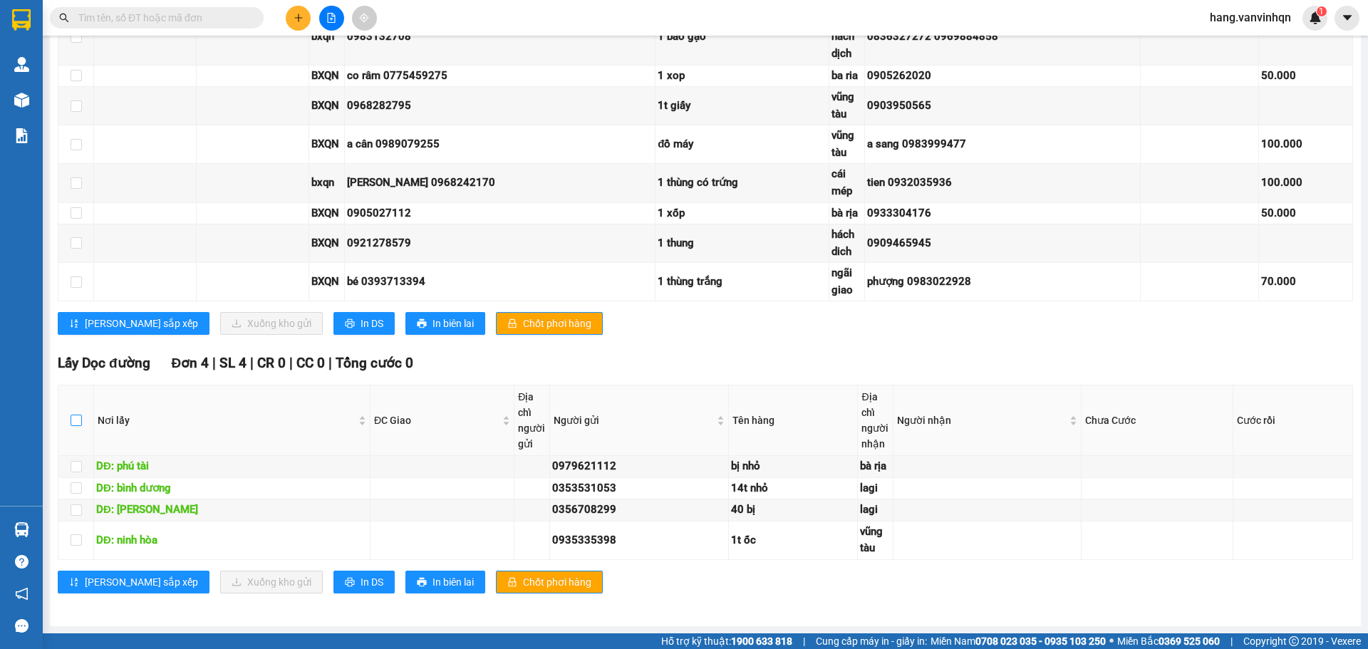
checkbox input "true"
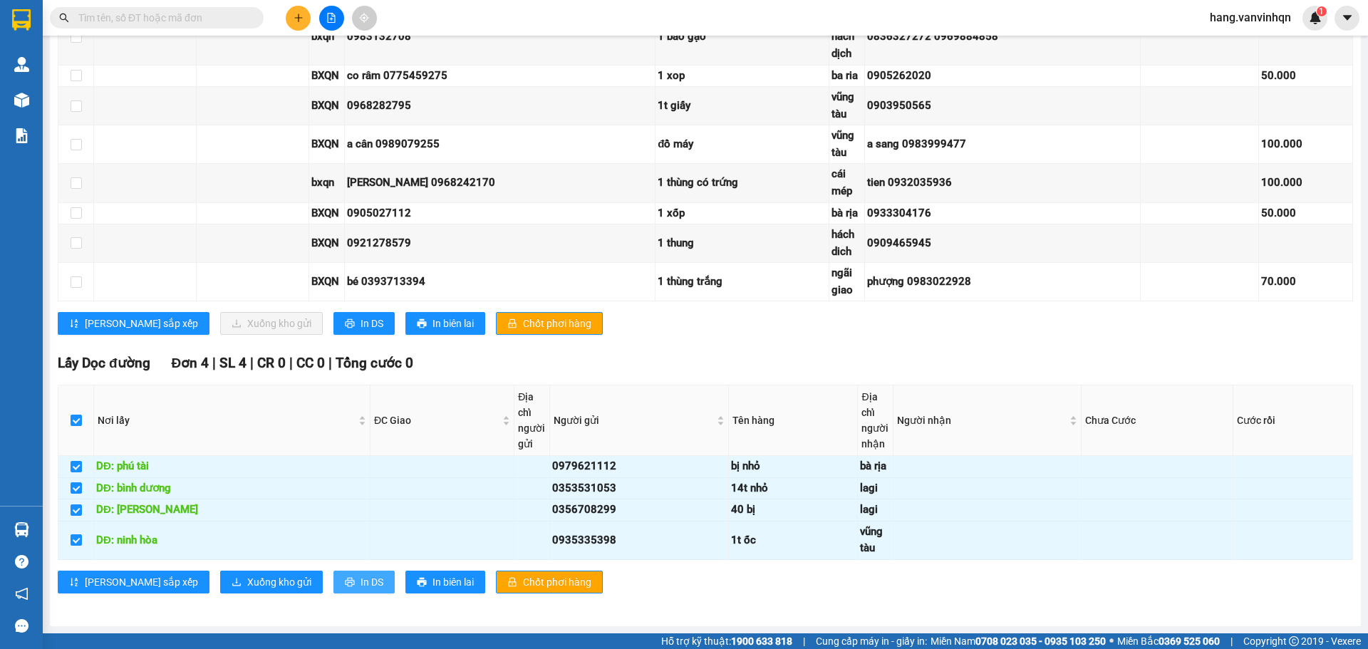
click at [333, 587] on button "In DS" at bounding box center [363, 582] width 61 height 23
checkbox input "true"
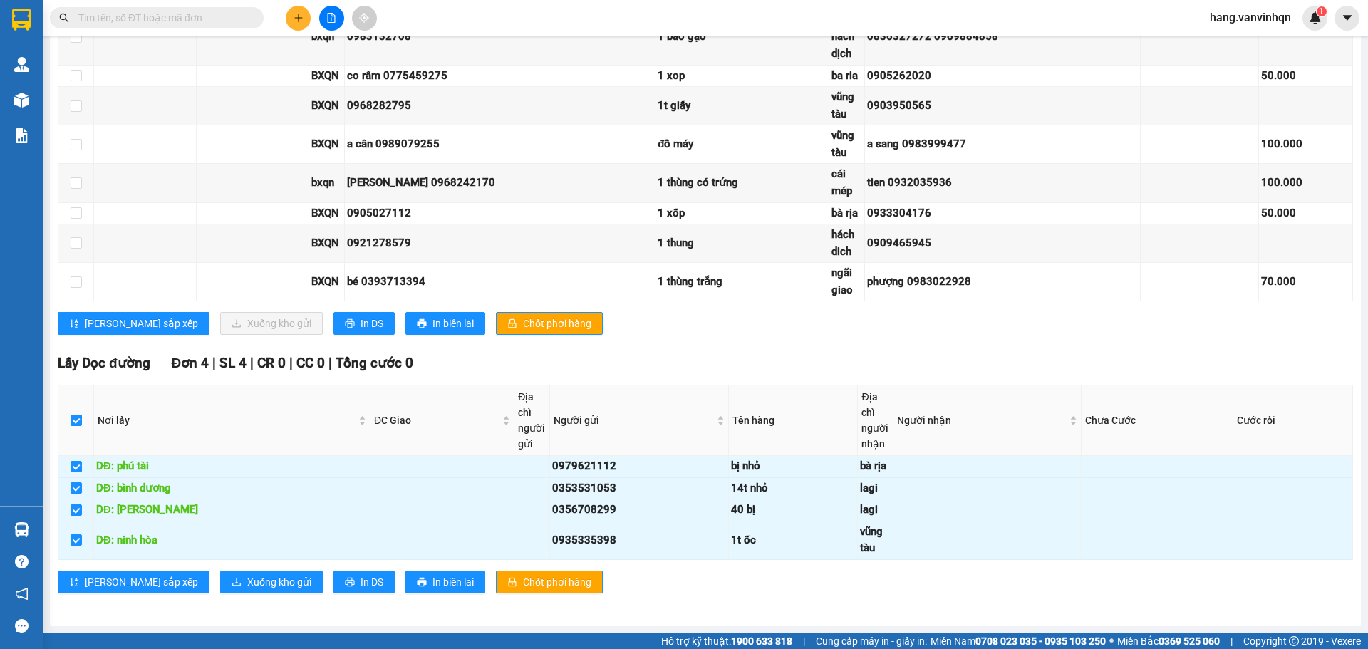
checkbox input "true"
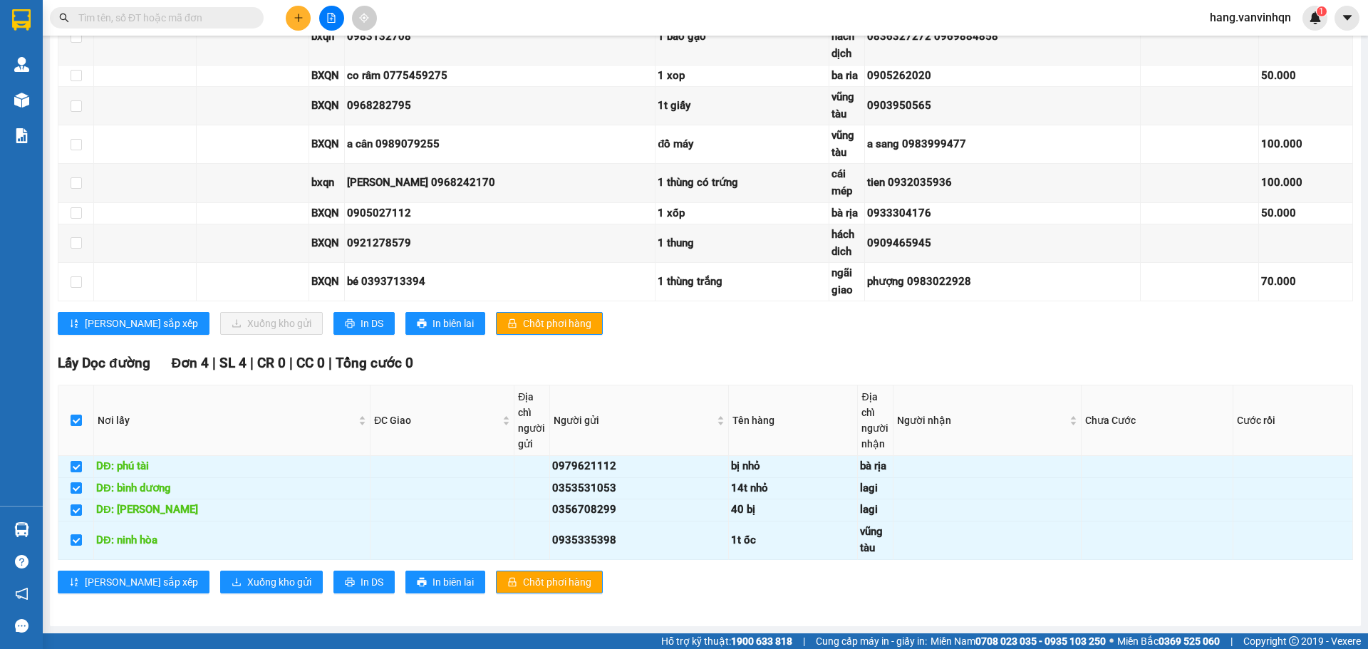
checkbox input "true"
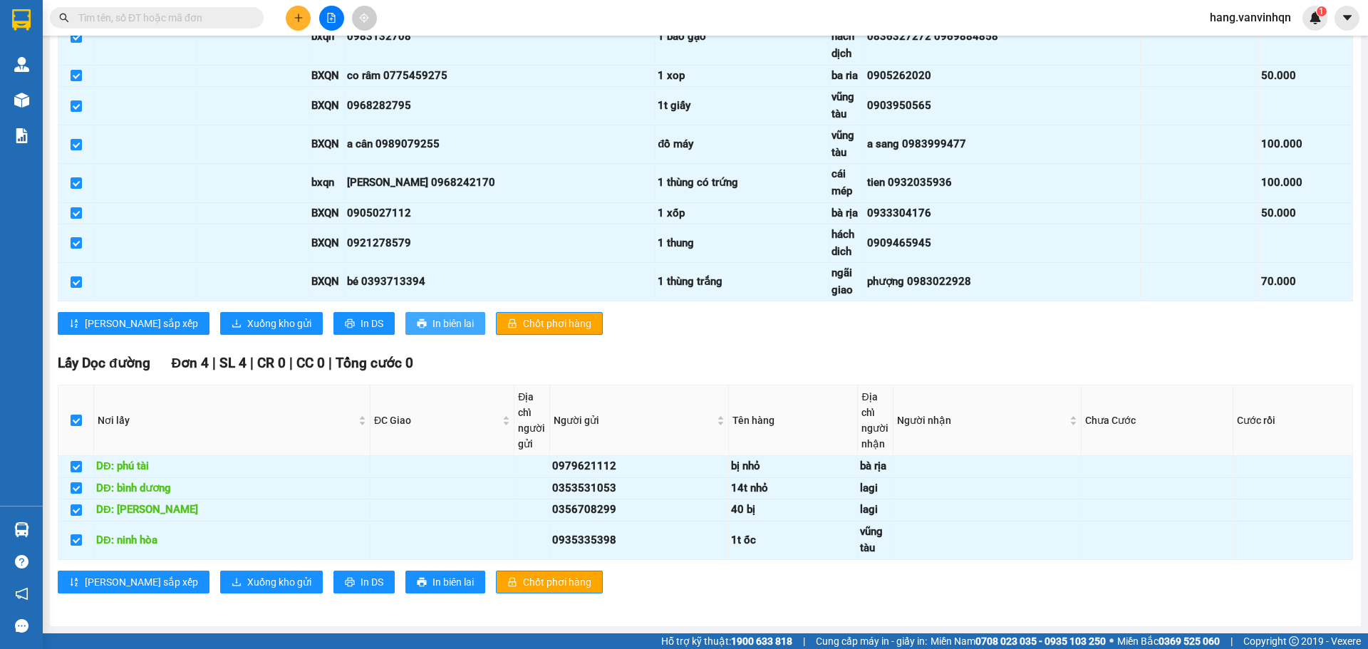
click at [432, 331] on span "In biên lai" at bounding box center [452, 324] width 41 height 16
click at [360, 331] on span "In DS" at bounding box center [371, 324] width 23 height 16
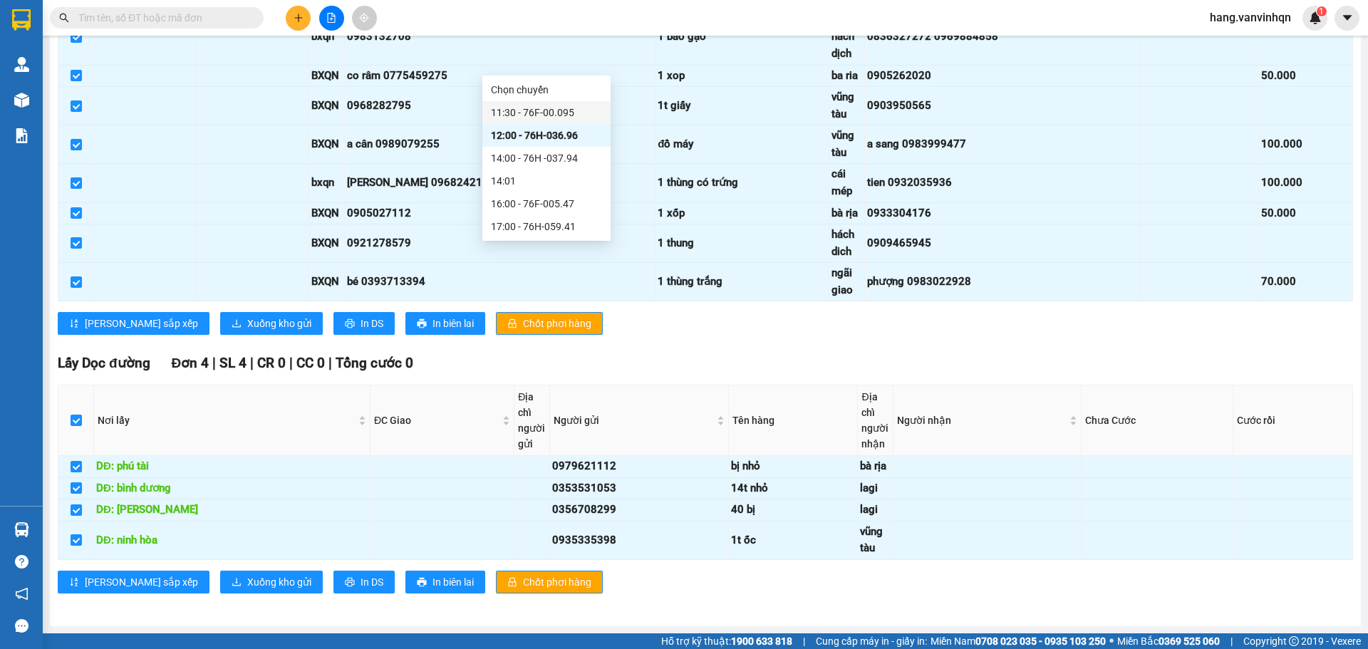
click at [567, 115] on div "11:30 - 76F-00.095" at bounding box center [546, 113] width 111 height 16
